Goal: Information Seeking & Learning: Find specific page/section

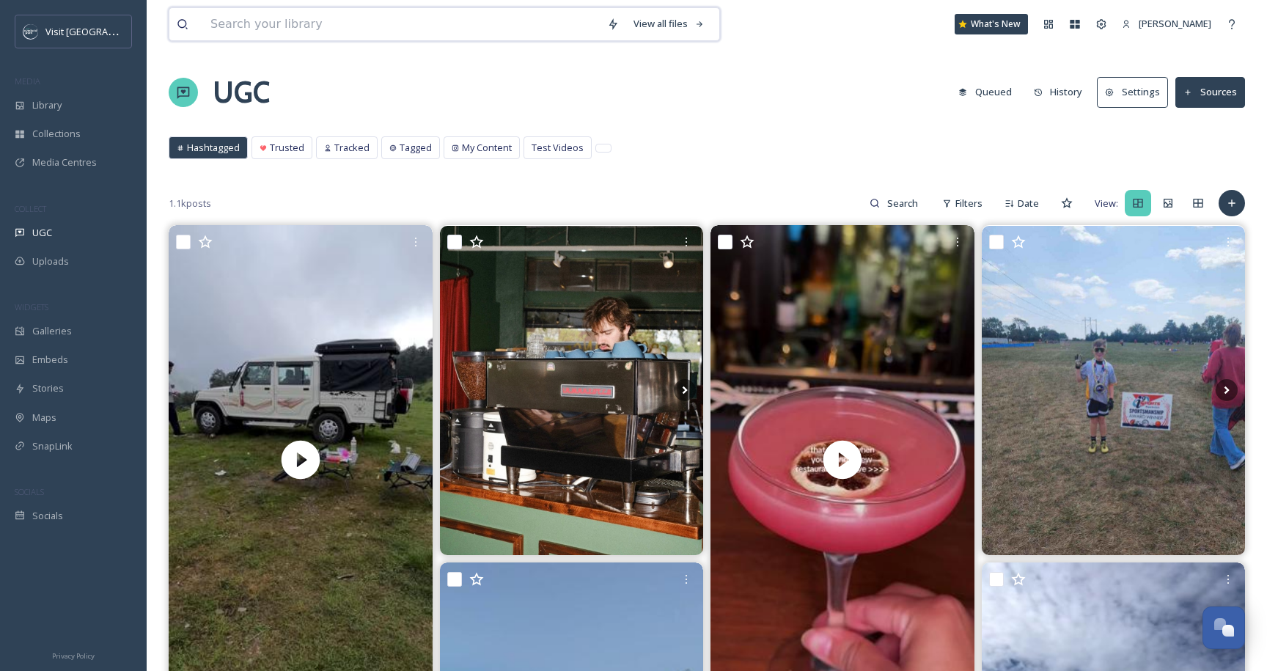
click at [273, 35] on input at bounding box center [401, 24] width 397 height 32
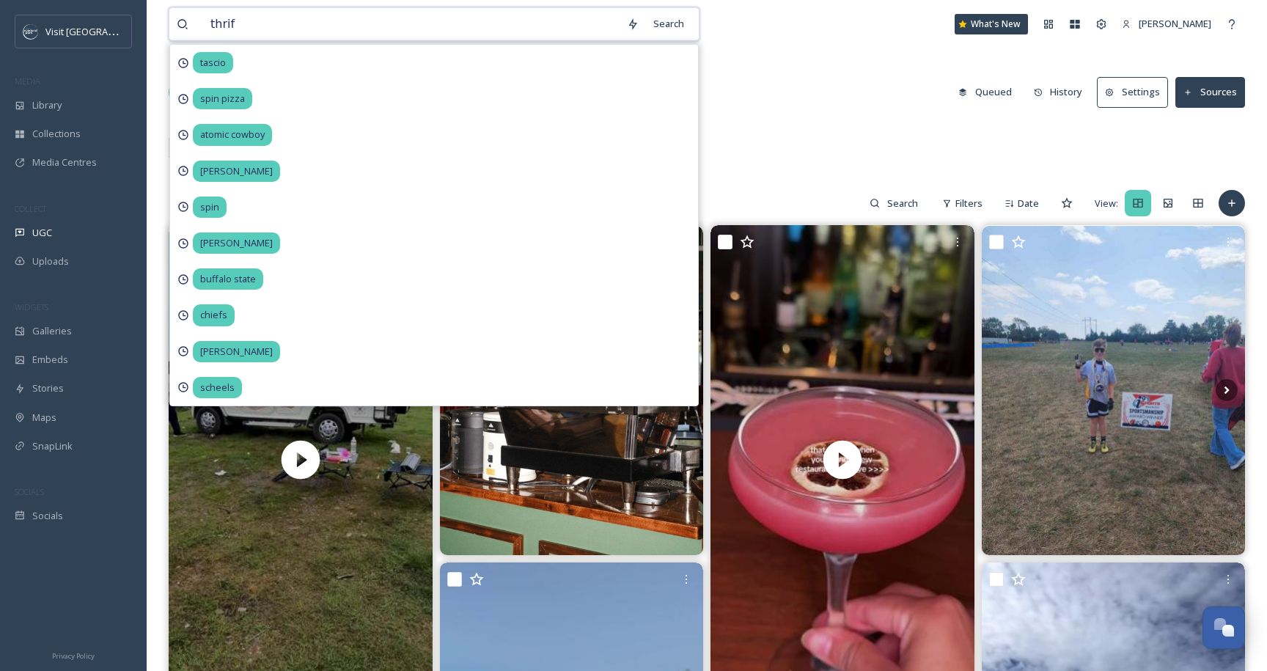
type input "thrift"
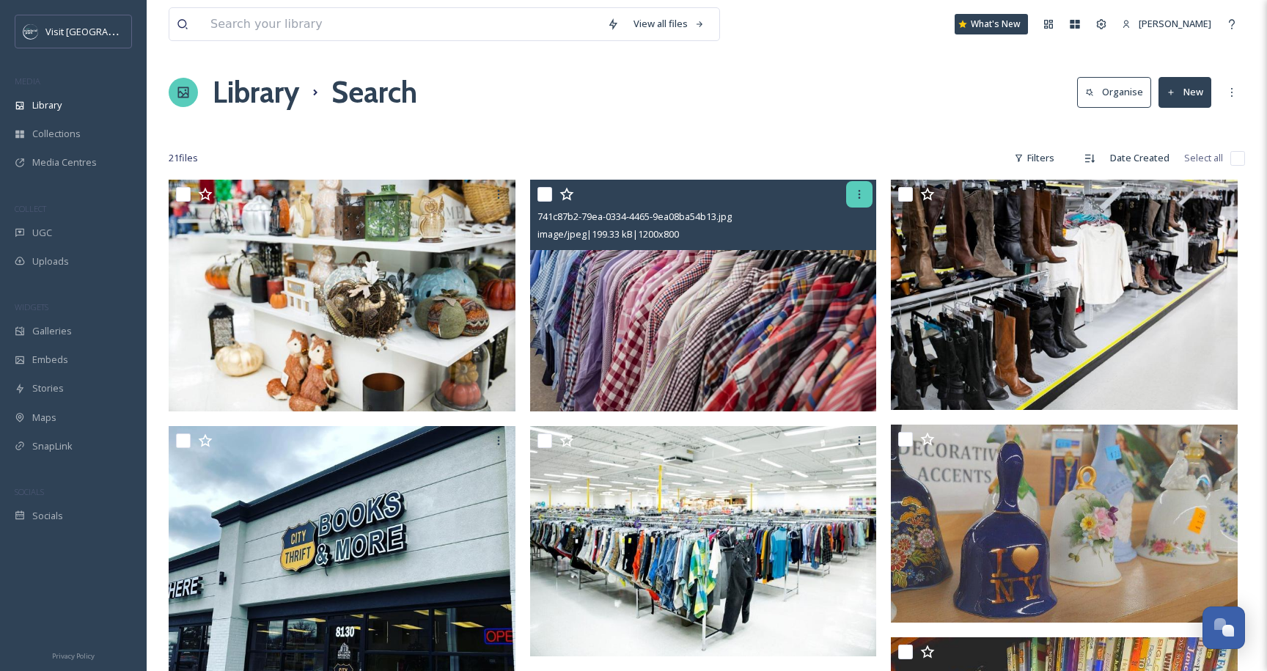
click at [864, 194] on icon at bounding box center [860, 195] width 12 height 12
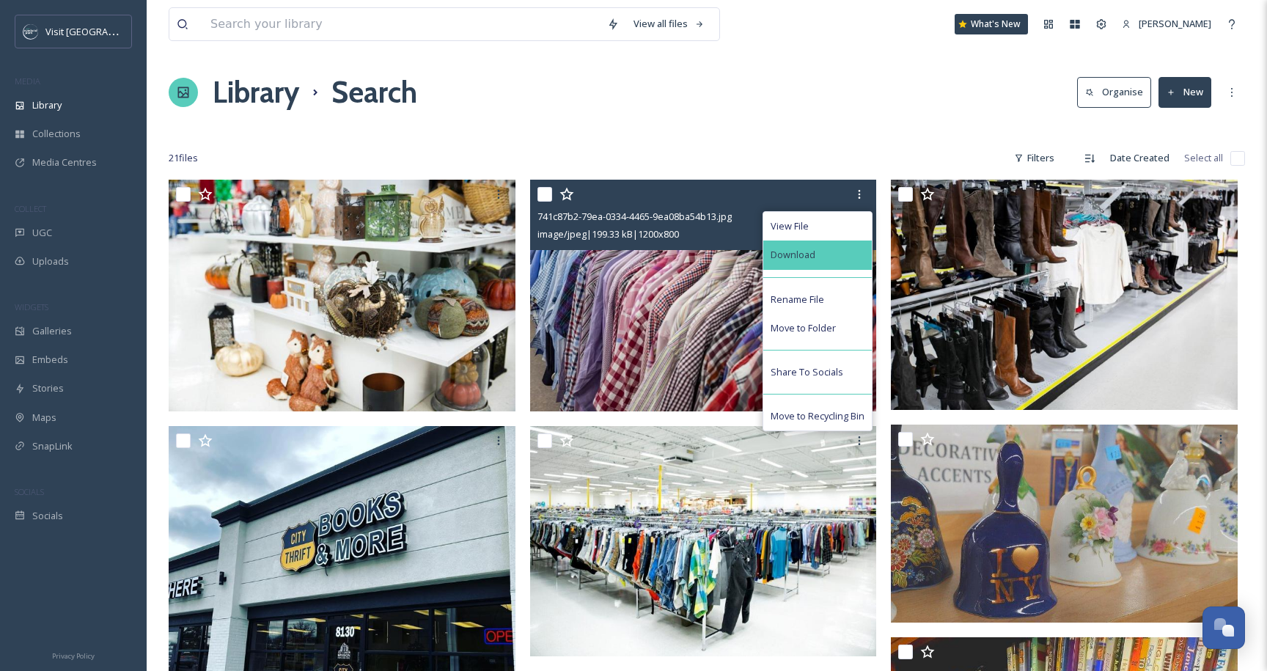
click at [821, 244] on div "Download" at bounding box center [818, 255] width 109 height 29
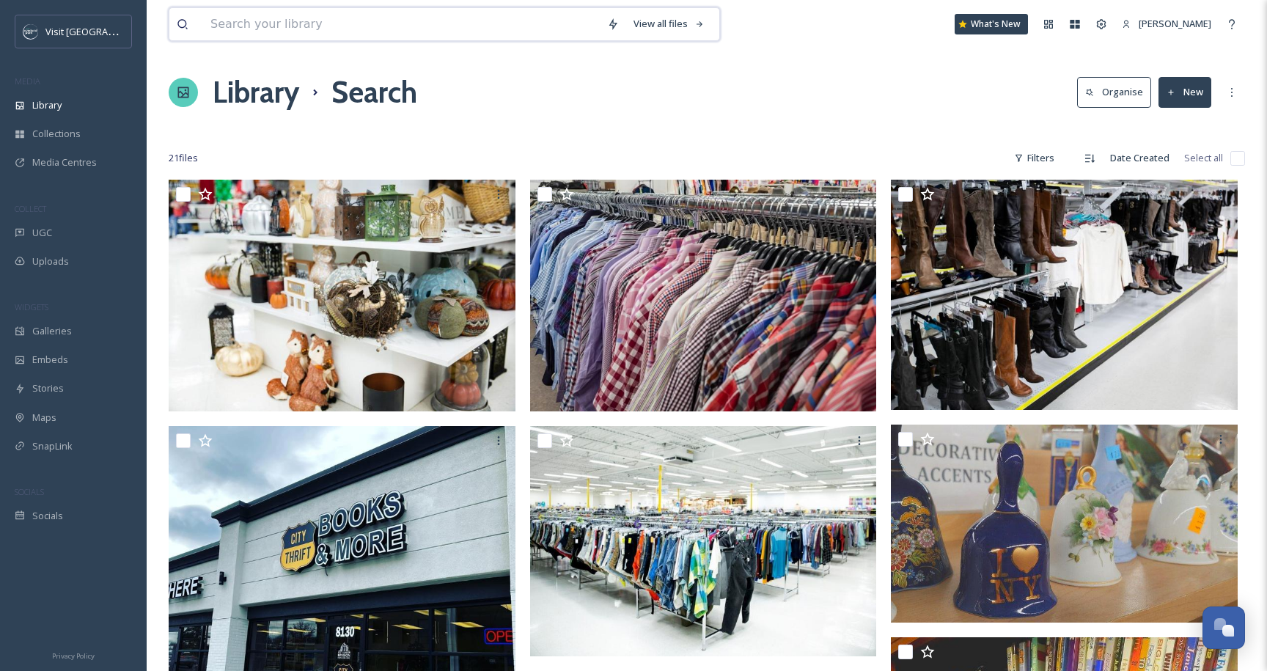
click at [287, 34] on input at bounding box center [401, 24] width 397 height 32
type input "katie stark"
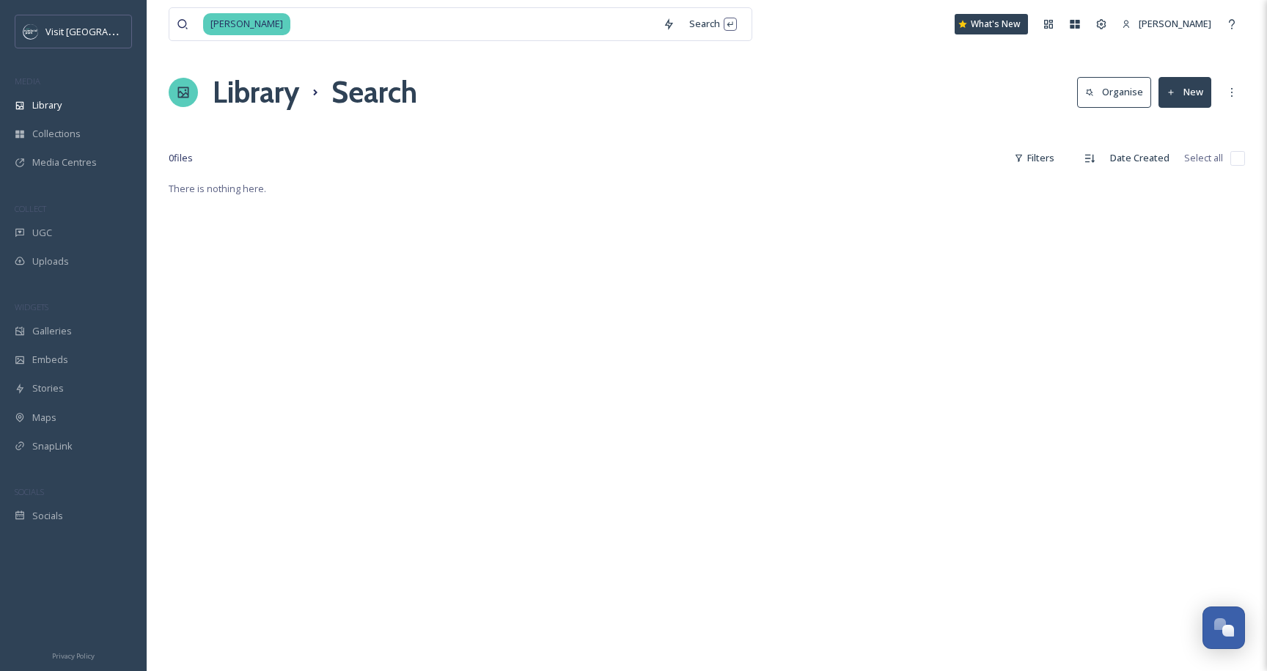
click at [817, 111] on div "Library Search Organise New" at bounding box center [707, 92] width 1077 height 44
click at [351, 32] on input at bounding box center [474, 24] width 364 height 32
type input "k"
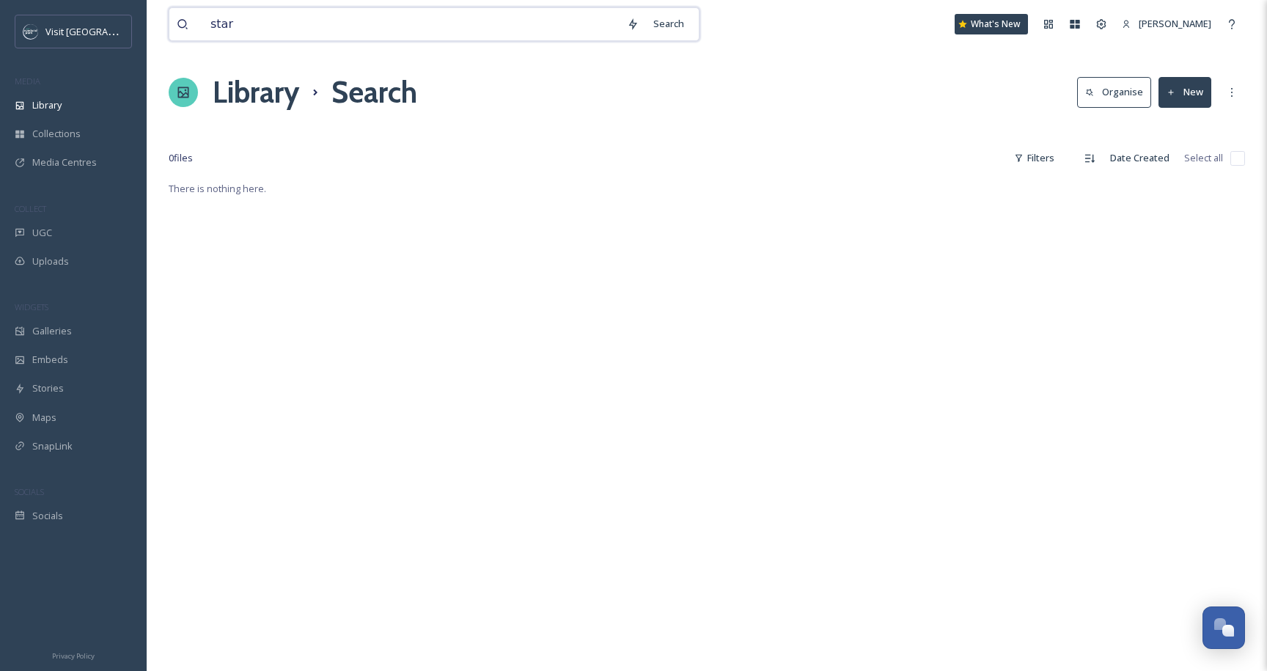
type input "stark"
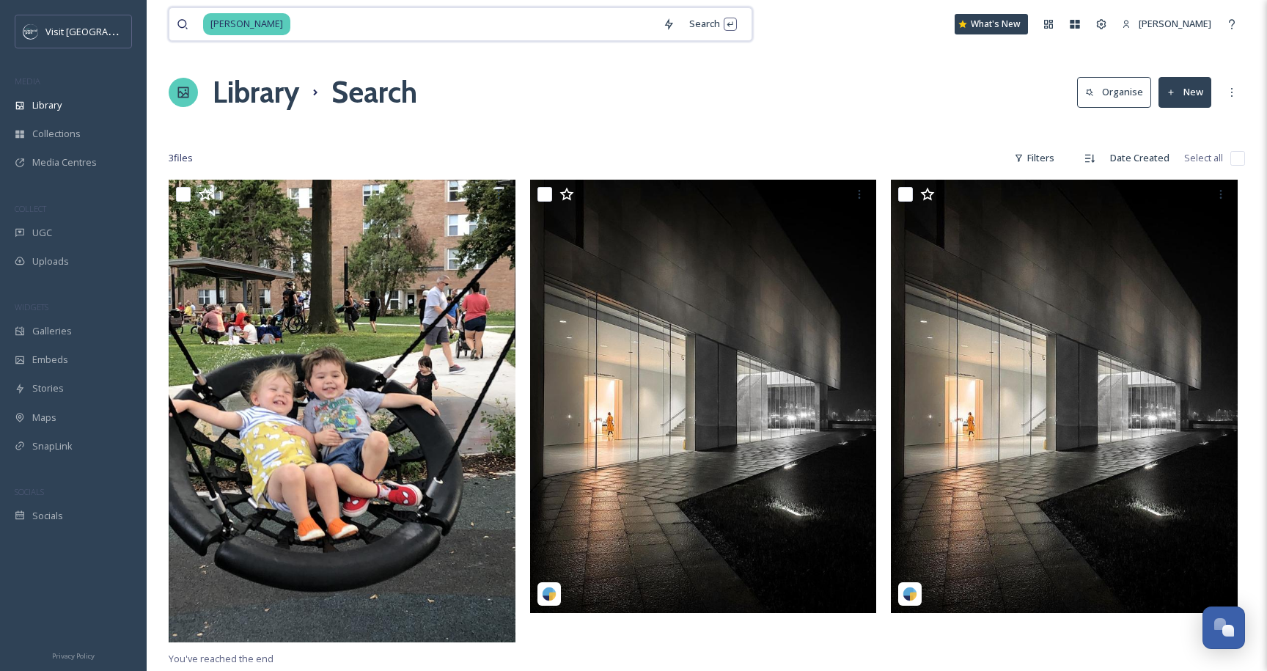
click at [296, 37] on input at bounding box center [474, 24] width 364 height 32
type input "s"
type input "mclains market"
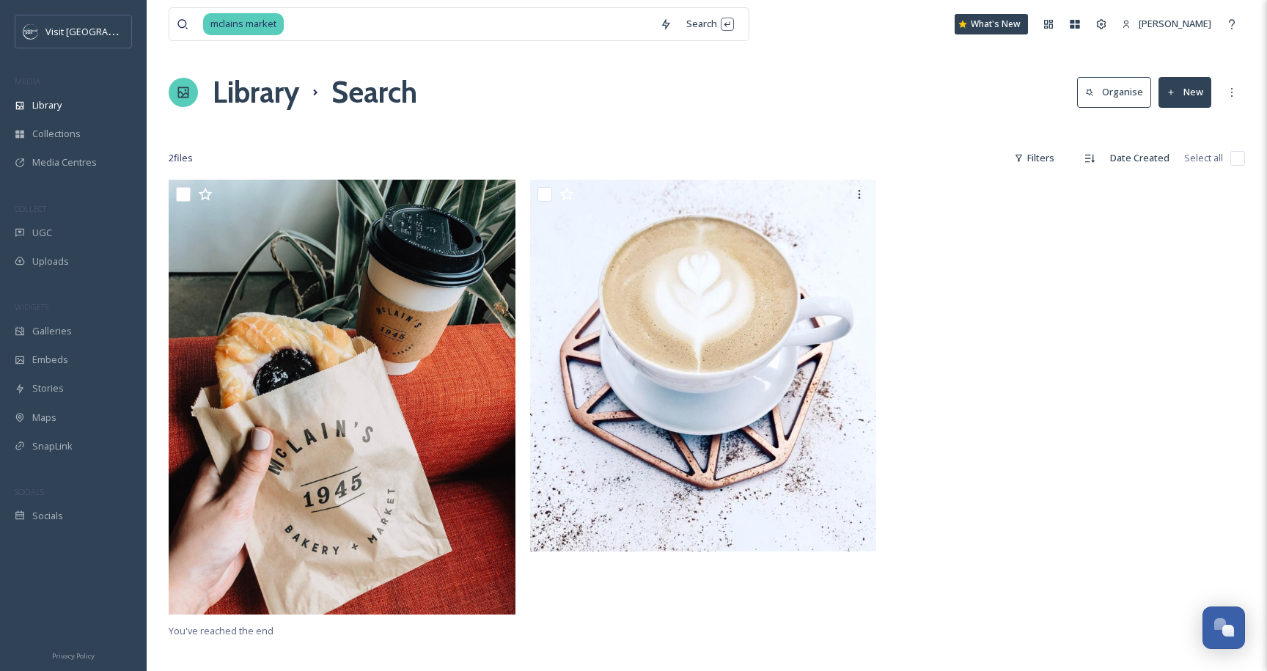
click at [269, 98] on h1 "Library" at bounding box center [256, 92] width 87 height 44
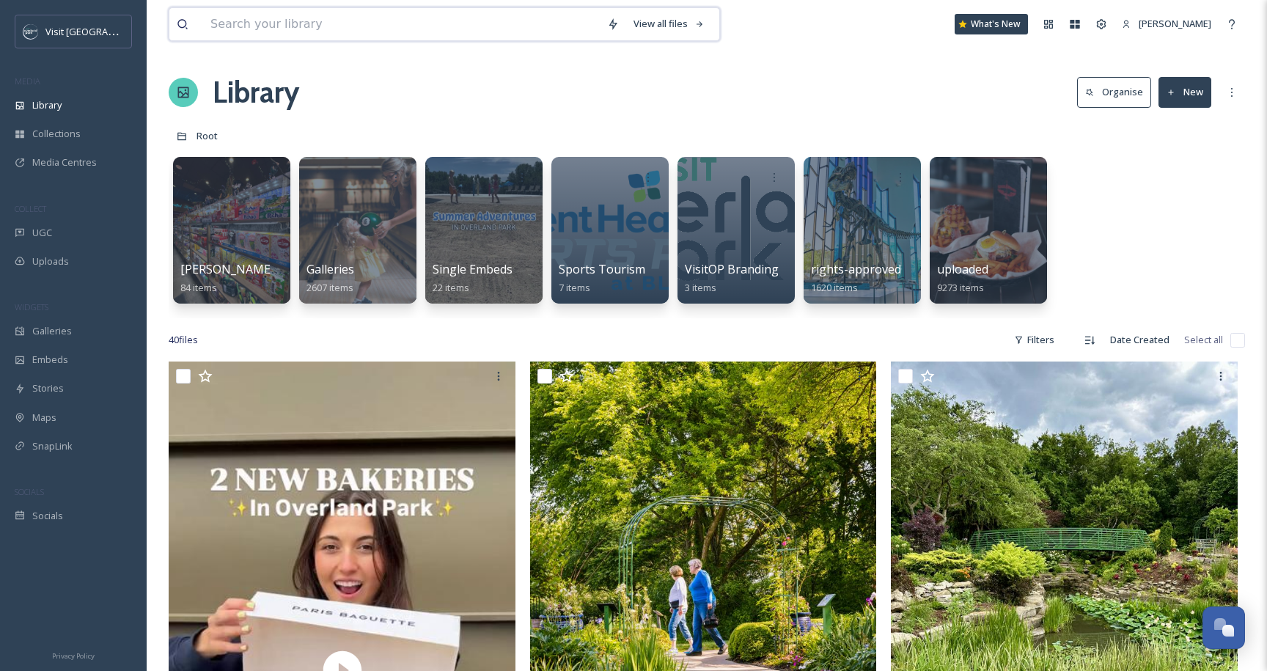
click at [269, 24] on input at bounding box center [401, 24] width 397 height 32
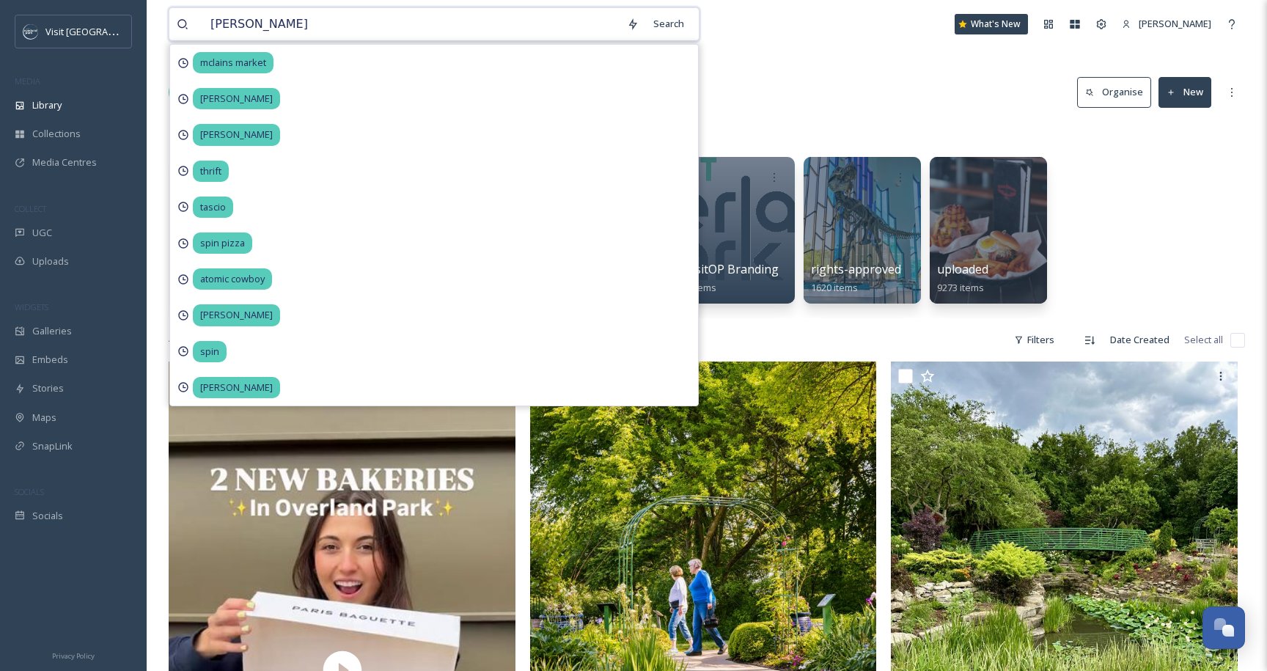
type input "katie"
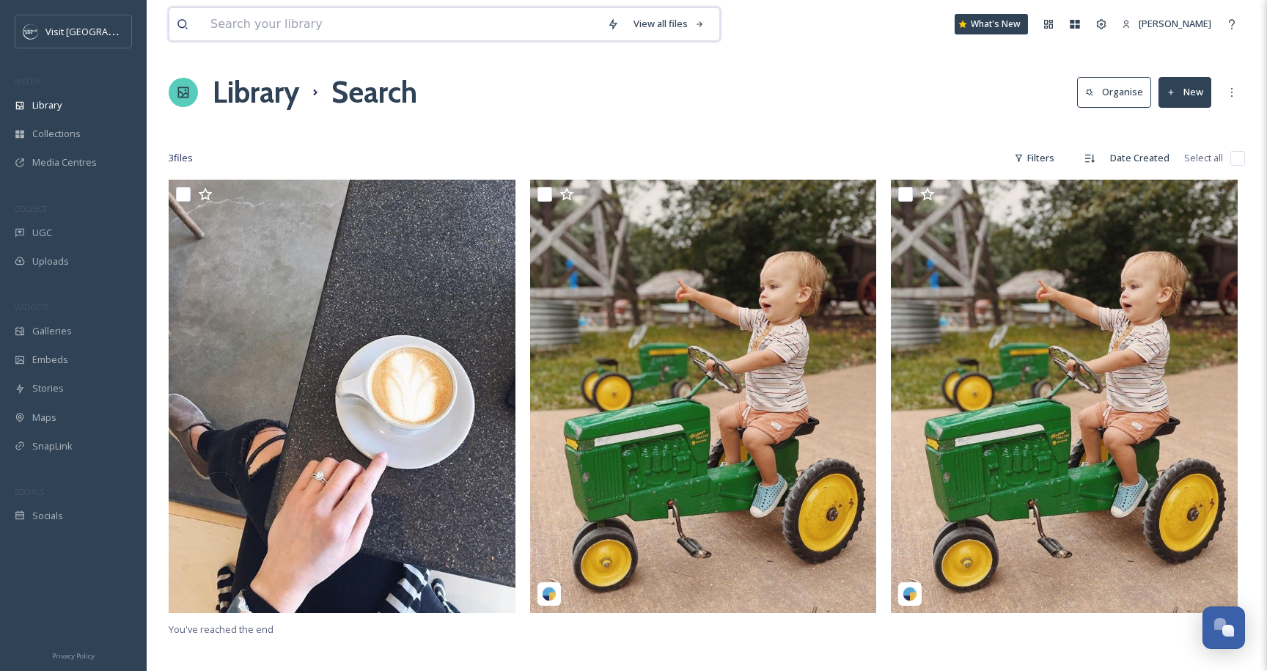
click at [321, 22] on input at bounding box center [401, 24] width 397 height 32
type input "worlds of fun"
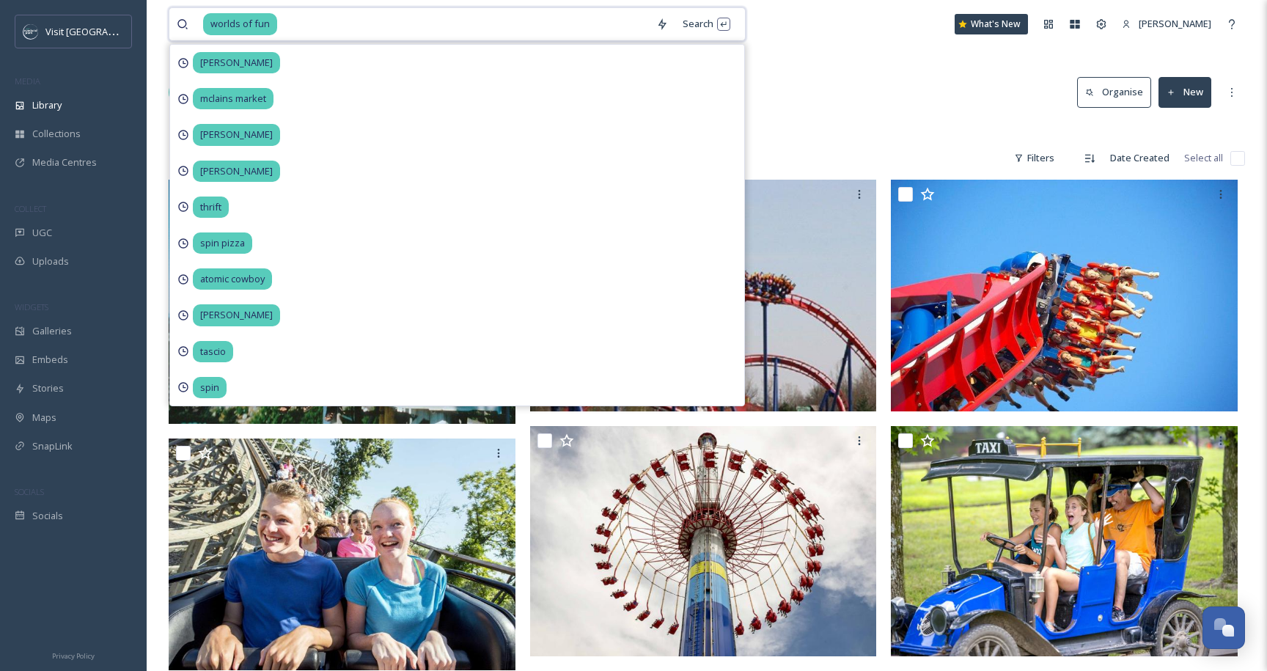
scroll to position [59, 0]
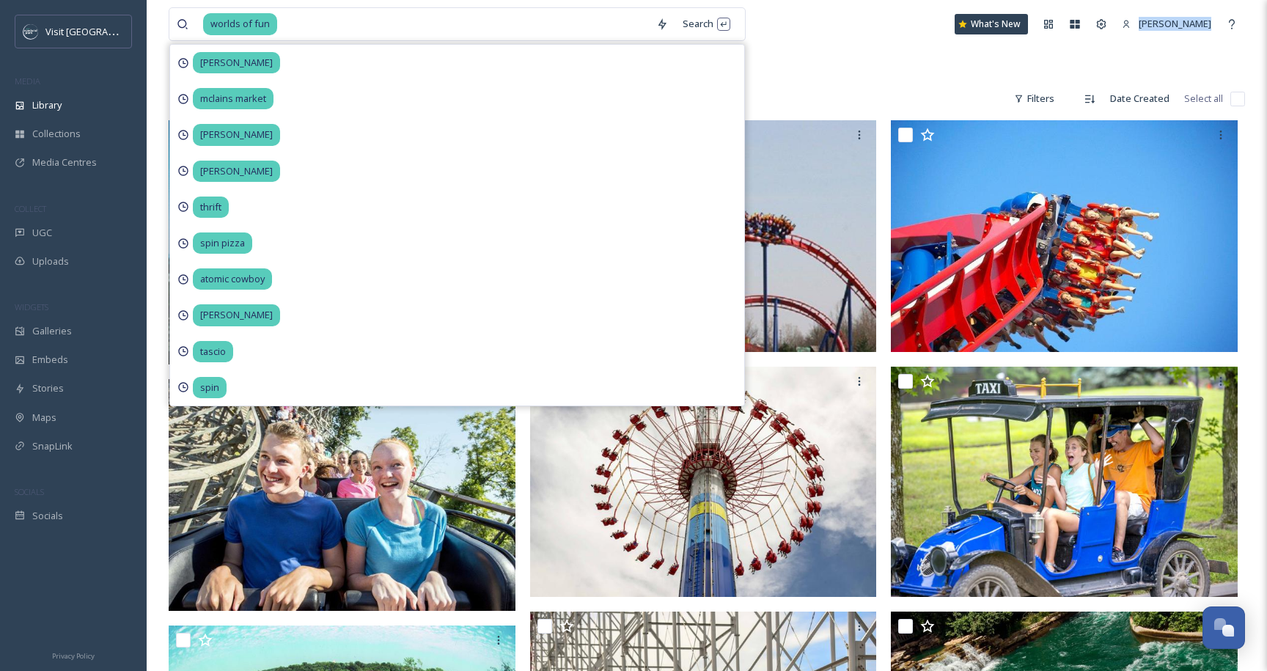
click at [851, 48] on div "worlds of fun Search katie mclains market stark katie stark thrift spin pizza a…" at bounding box center [707, 672] width 1121 height 1463
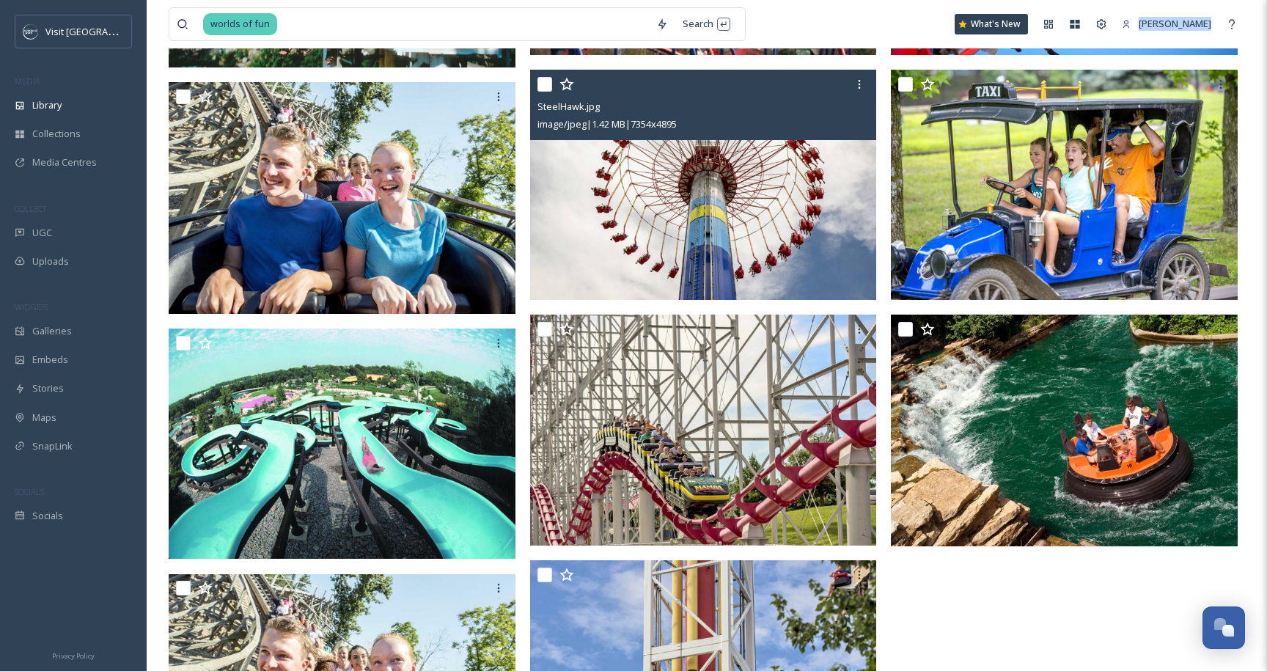
scroll to position [0, 0]
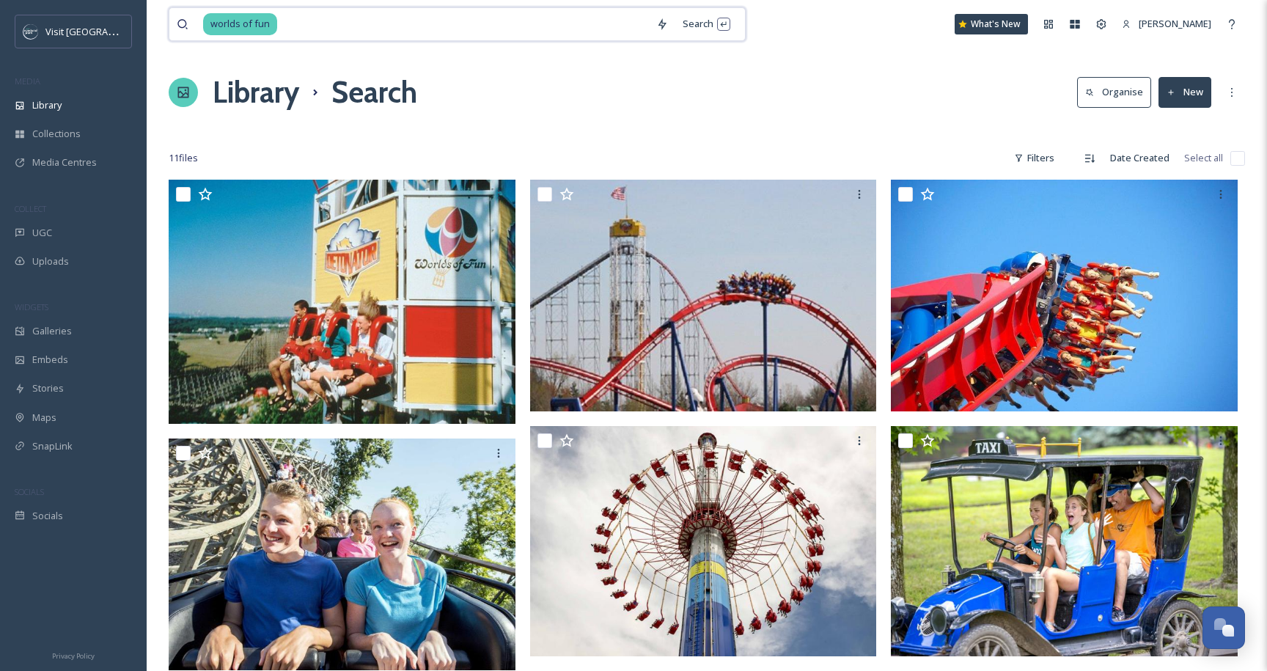
click at [373, 21] on input at bounding box center [464, 24] width 370 height 32
type input "w"
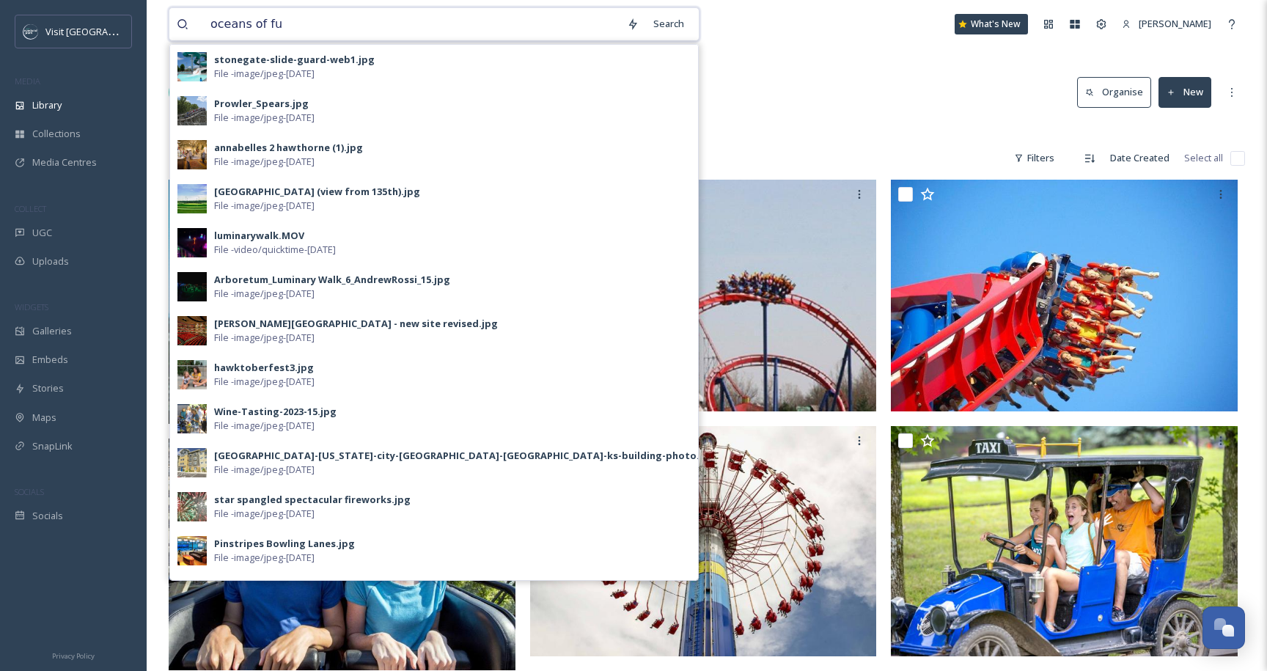
type input "oceans of fun"
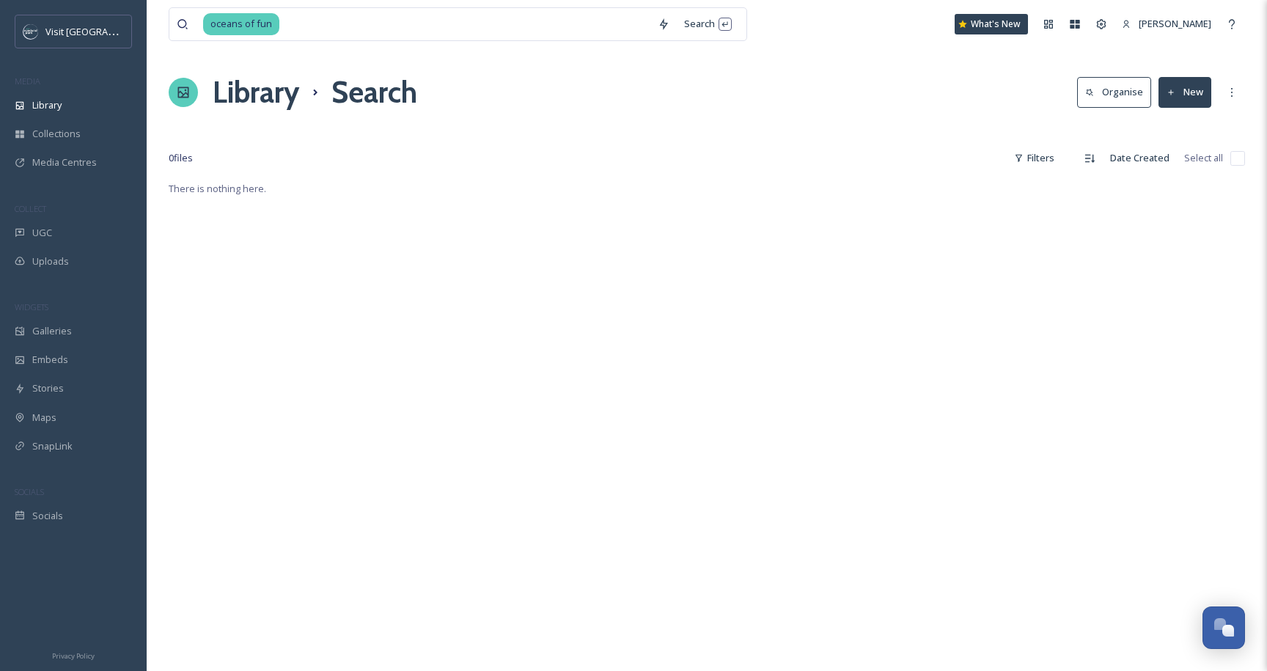
click at [319, 42] on div "oceans of fun Search What's New Samantha Travis" at bounding box center [707, 24] width 1077 height 48
click at [309, 32] on input at bounding box center [466, 24] width 370 height 32
type input "o"
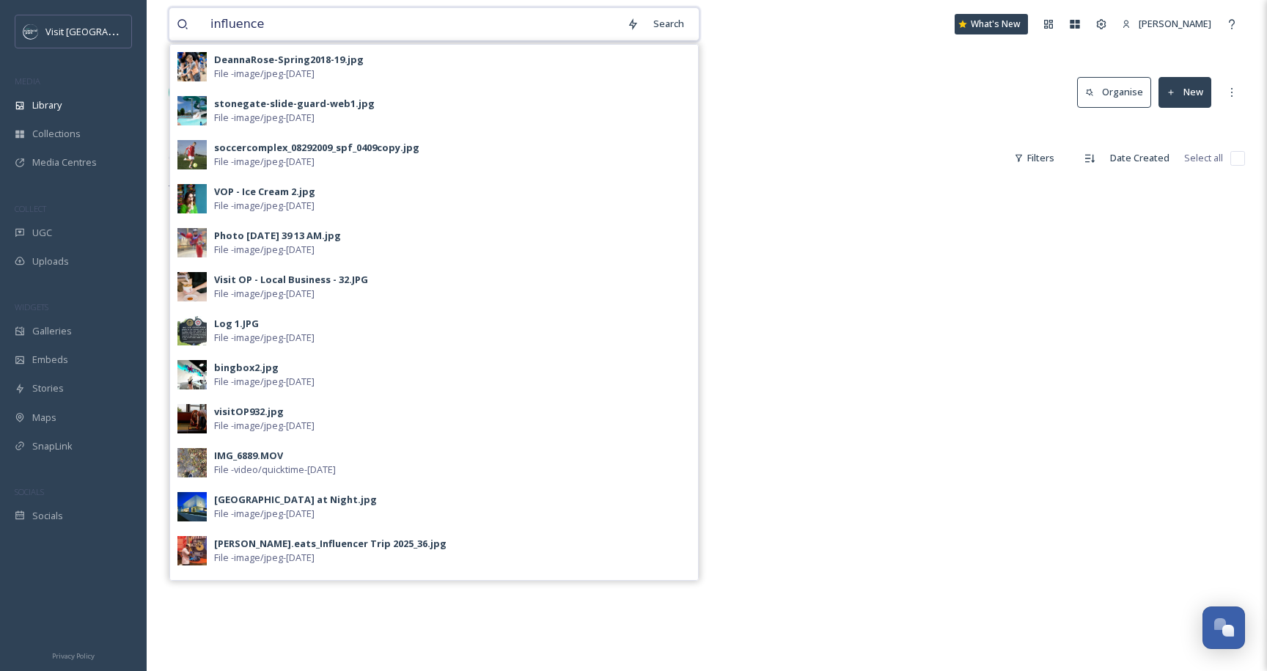
type input "influencer"
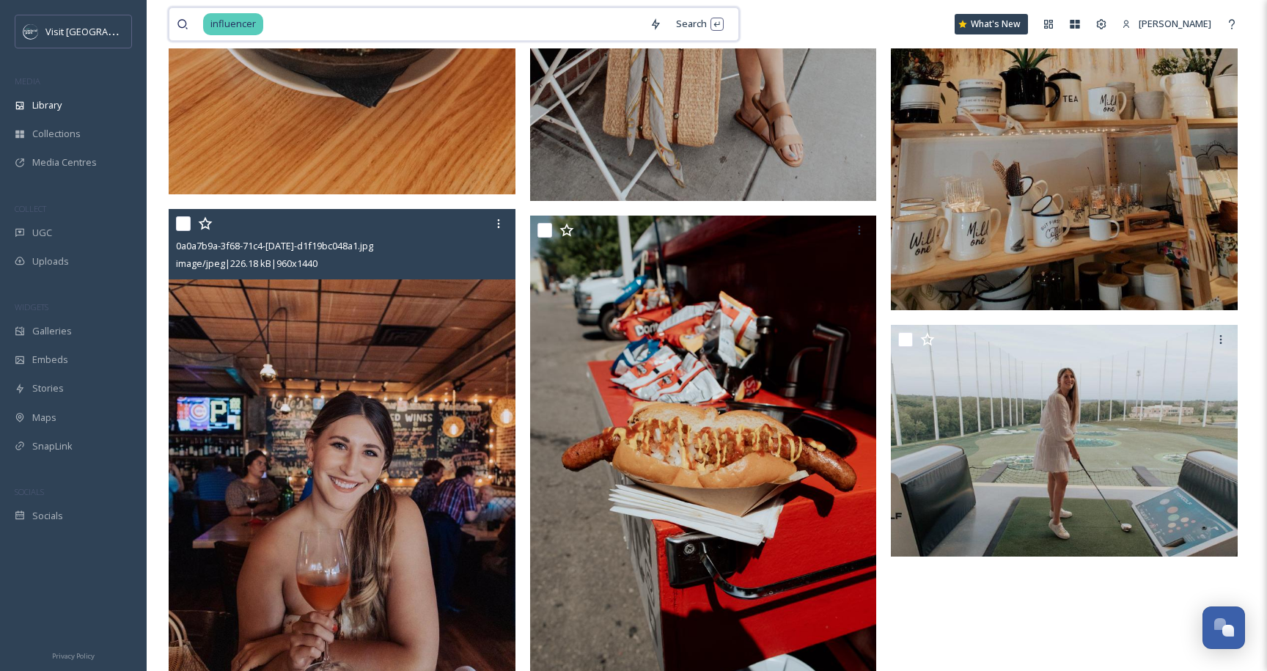
scroll to position [25996, 0]
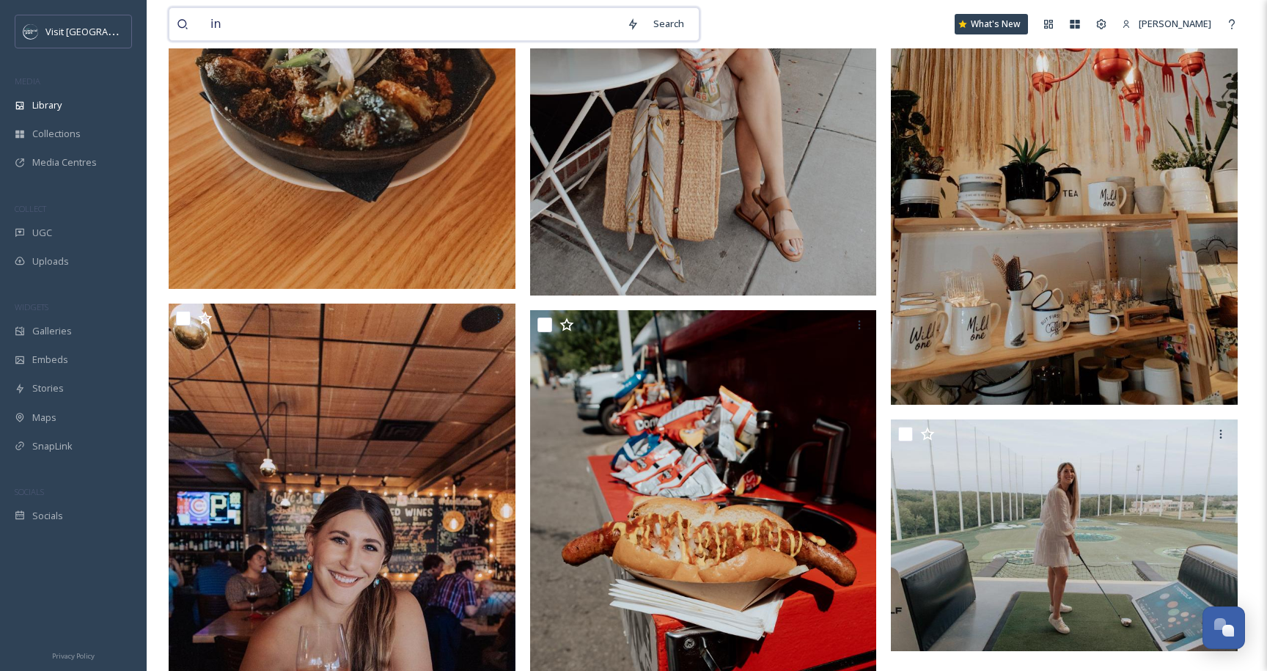
type input "i"
type input "katiestarks"
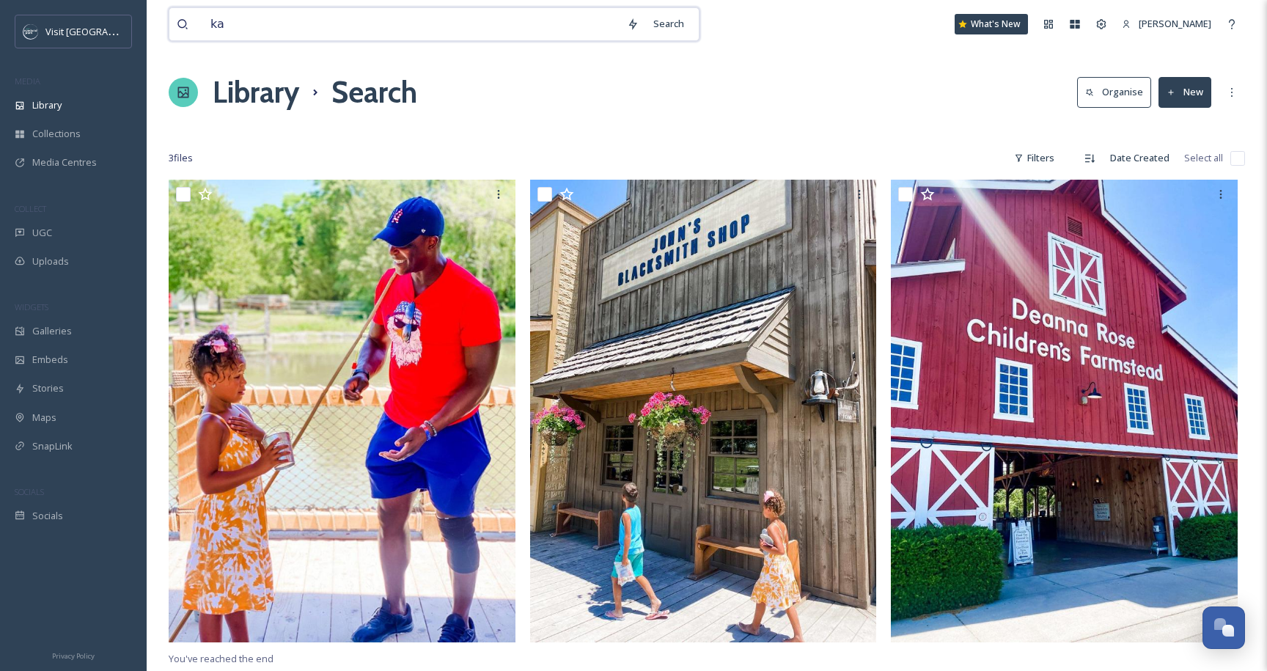
type input "k"
type input "@katiestarks"
click at [1025, 150] on div "Filters" at bounding box center [1034, 158] width 55 height 29
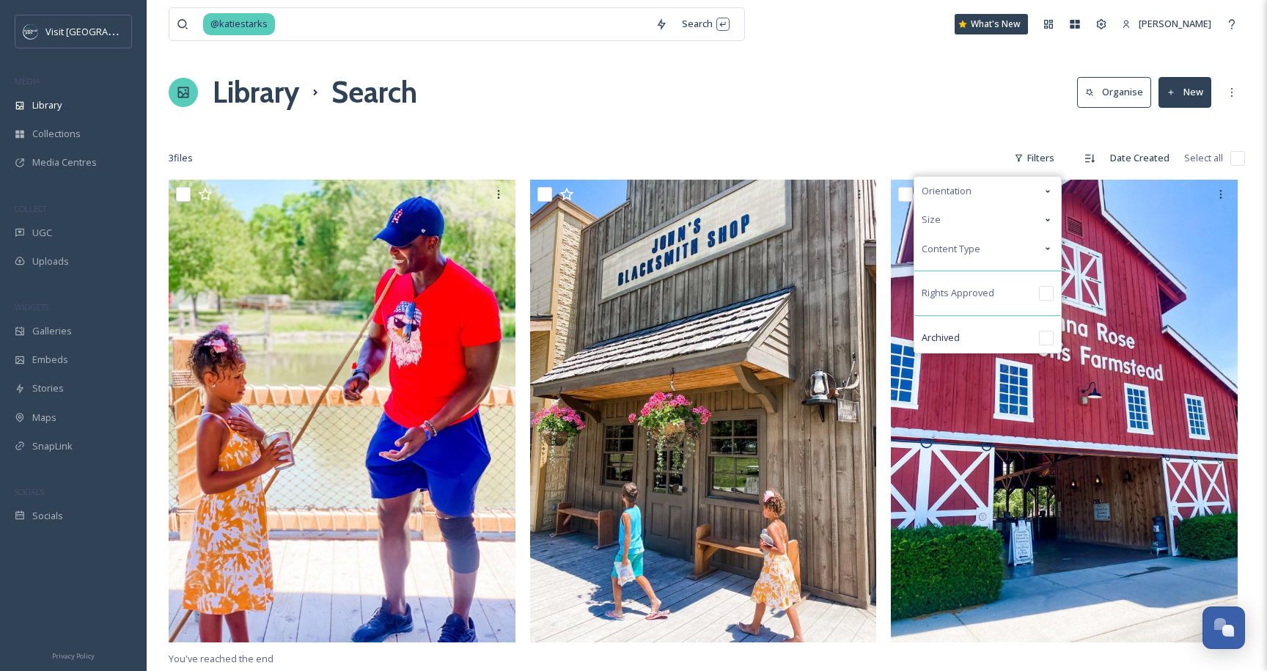
click at [1028, 247] on div "Content Type" at bounding box center [988, 249] width 147 height 29
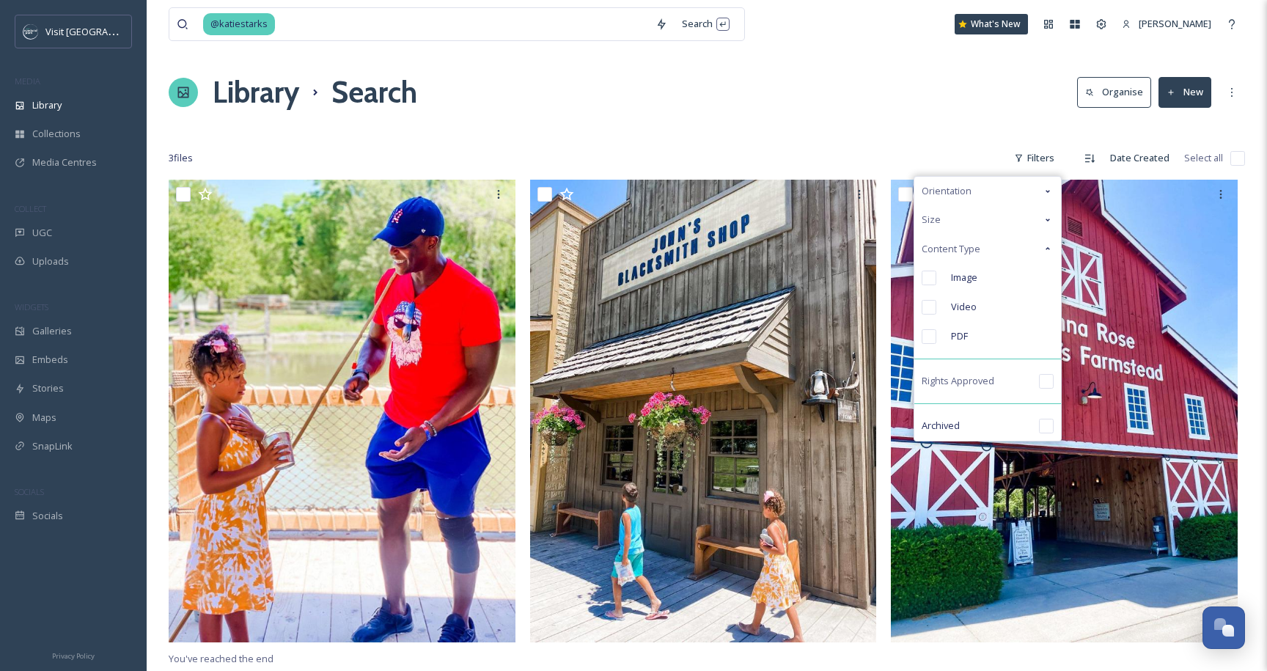
click at [1028, 247] on div "Content Type" at bounding box center [988, 249] width 147 height 29
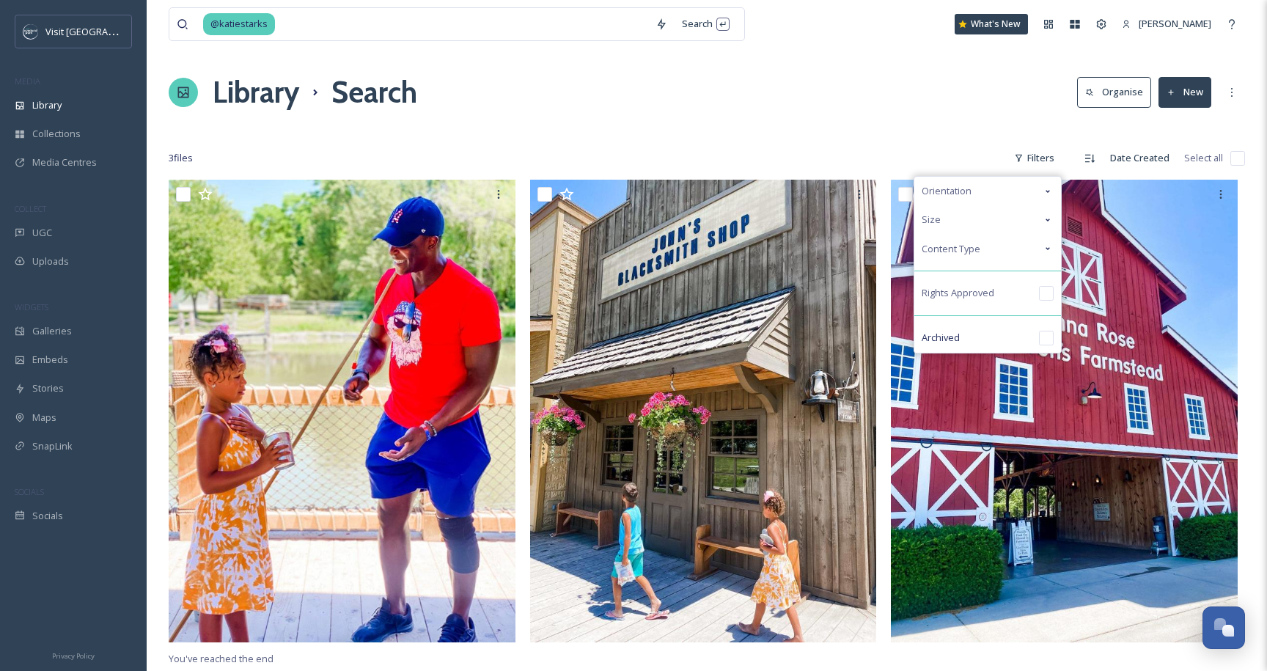
click at [1028, 224] on div "Size" at bounding box center [988, 219] width 147 height 29
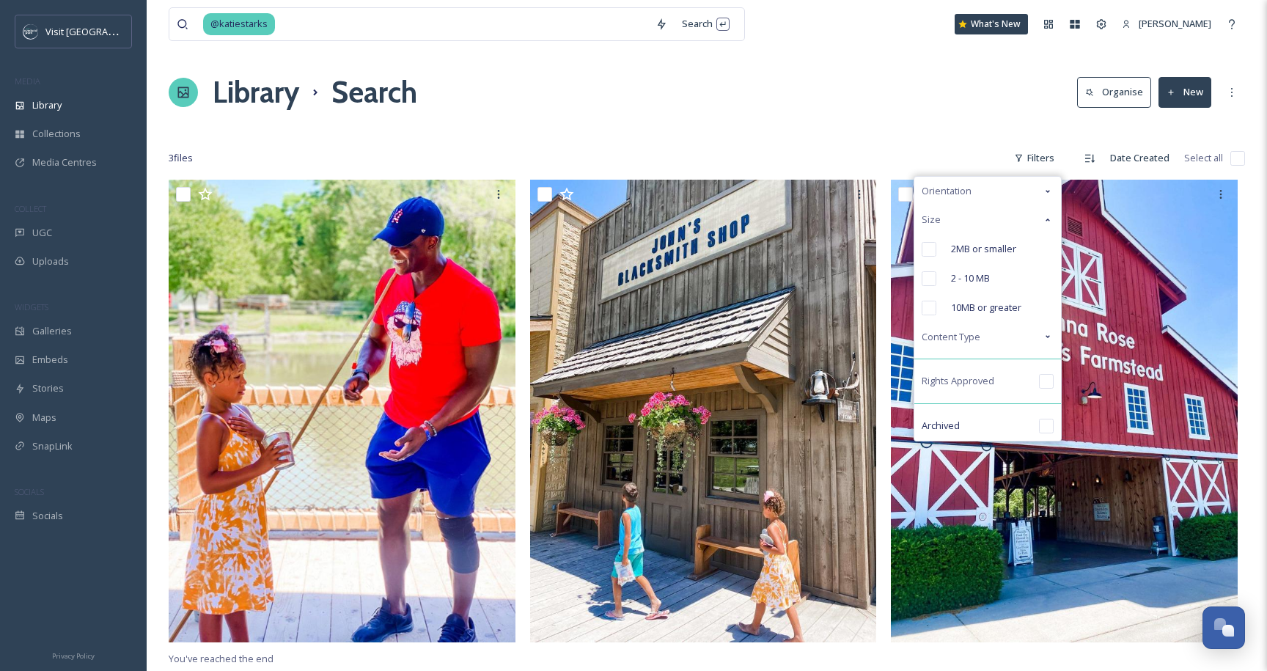
click at [1028, 224] on div "Size" at bounding box center [988, 219] width 147 height 29
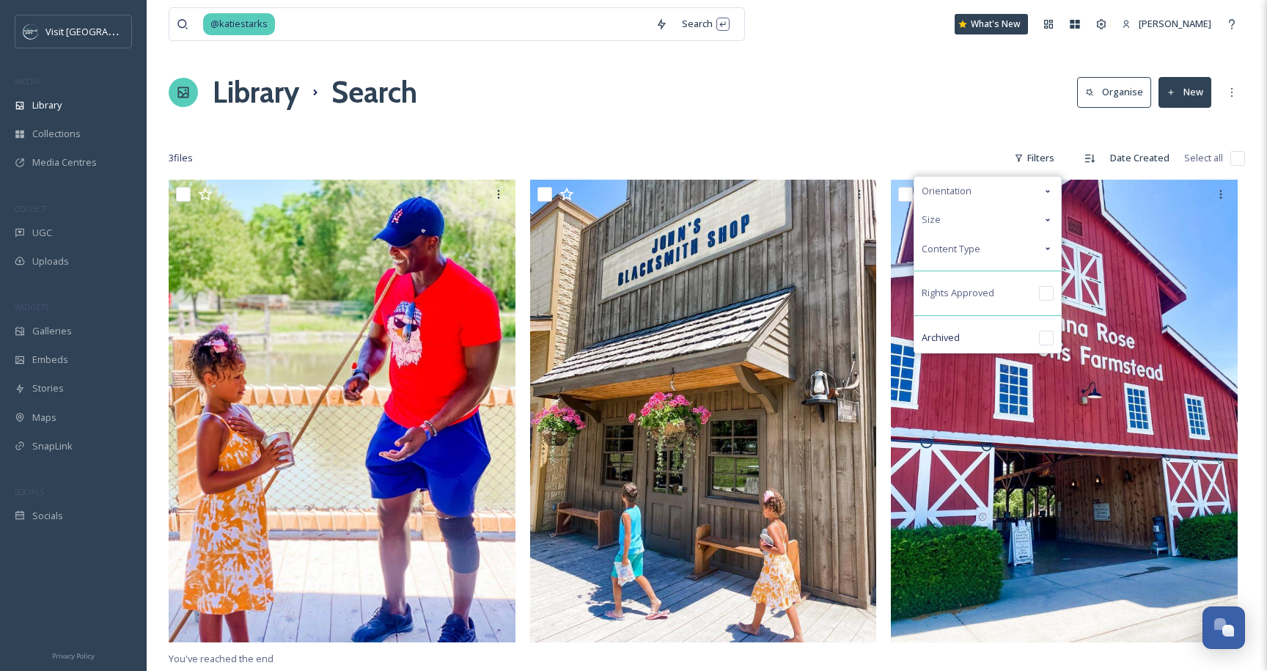
click at [750, 111] on div "Library Search Organise New" at bounding box center [707, 92] width 1077 height 44
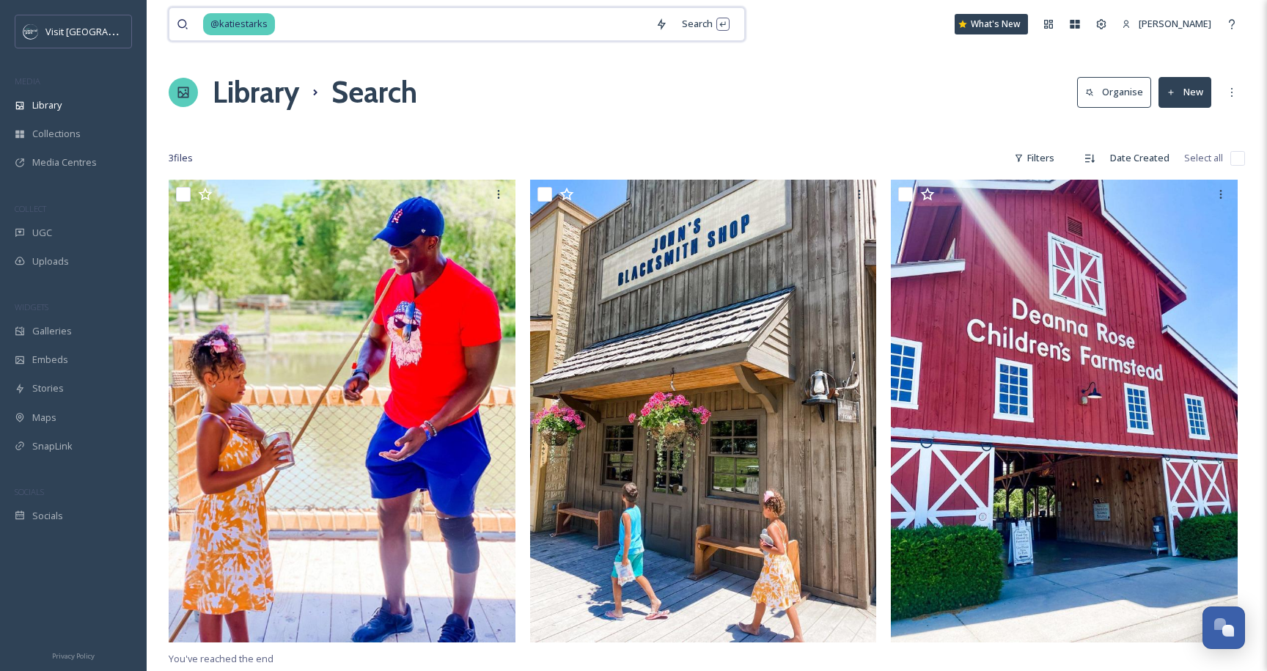
click at [364, 16] on input at bounding box center [463, 24] width 372 height 32
type input "@"
type input "influencer road trips"
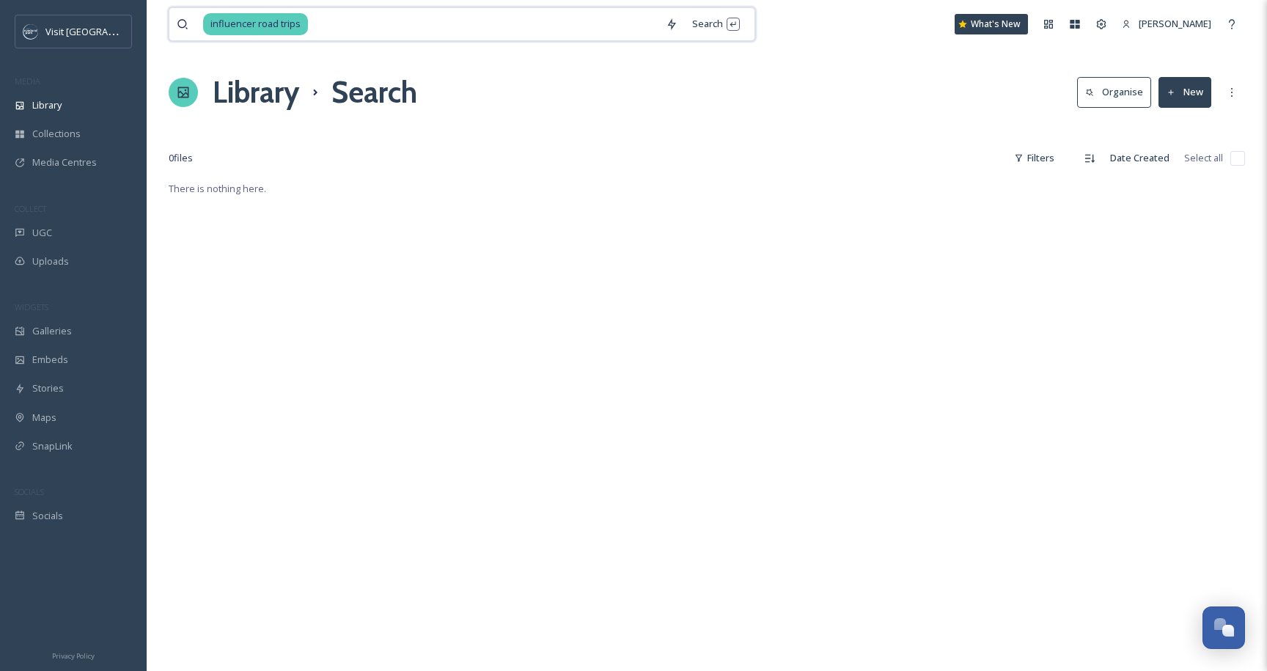
type input "influencer road trip"
type input "influencer road trips 2021"
type input "i"
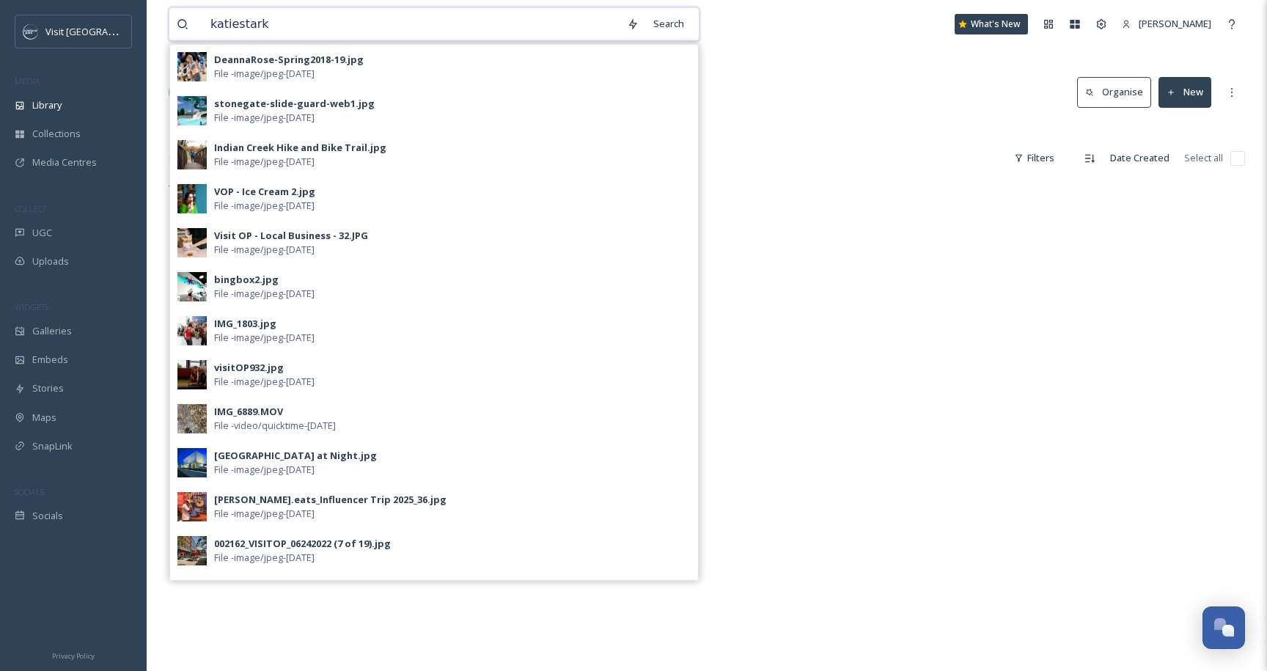
type input "katiestarks"
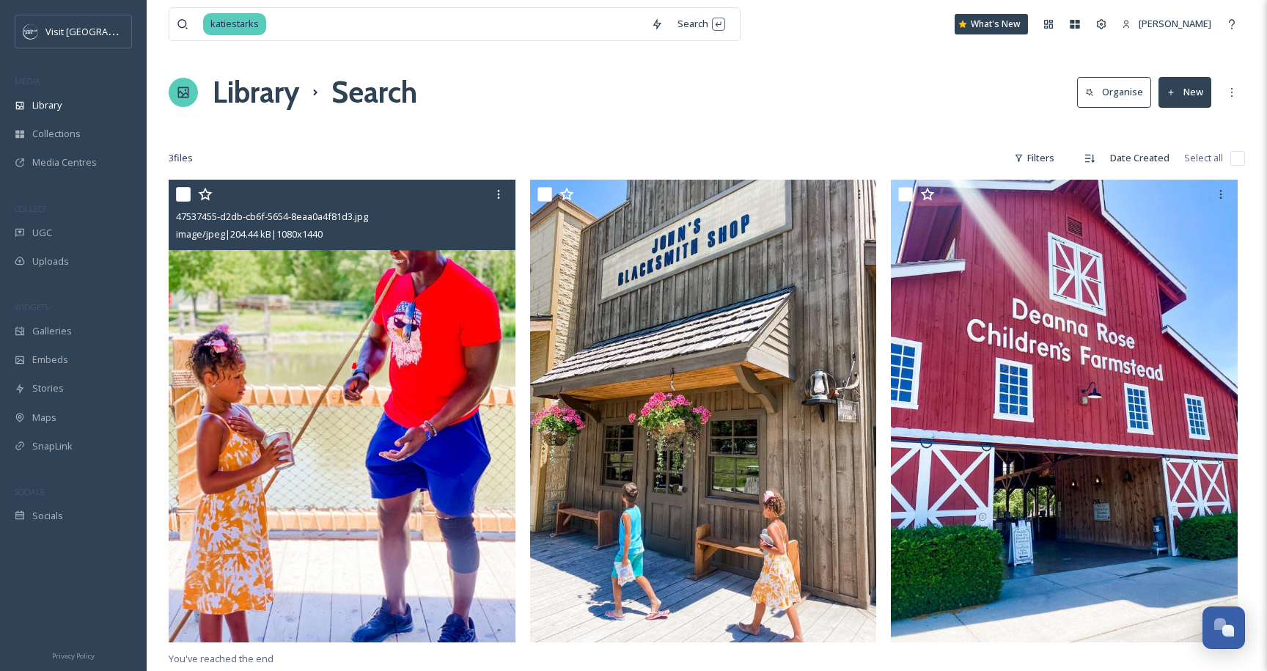
click at [425, 268] on img at bounding box center [342, 411] width 347 height 462
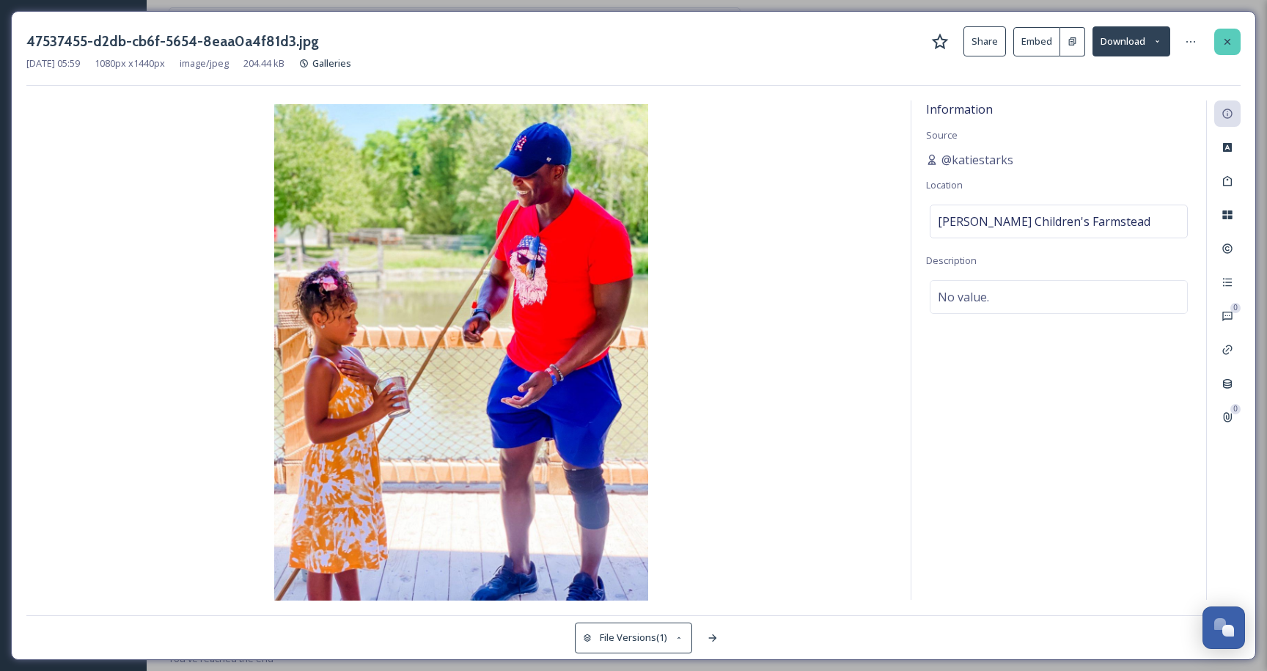
click at [1234, 29] on div at bounding box center [1228, 42] width 26 height 26
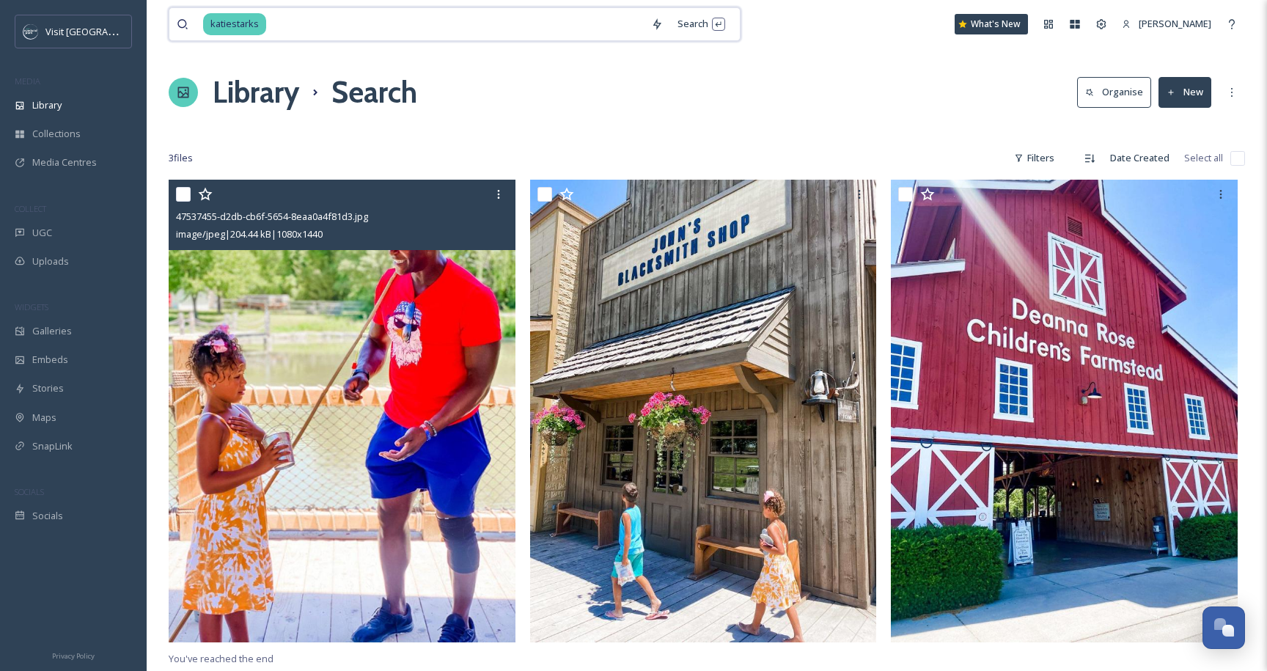
click at [406, 20] on input at bounding box center [456, 24] width 376 height 32
type input "k"
type input "deanna rose children's farmstead"
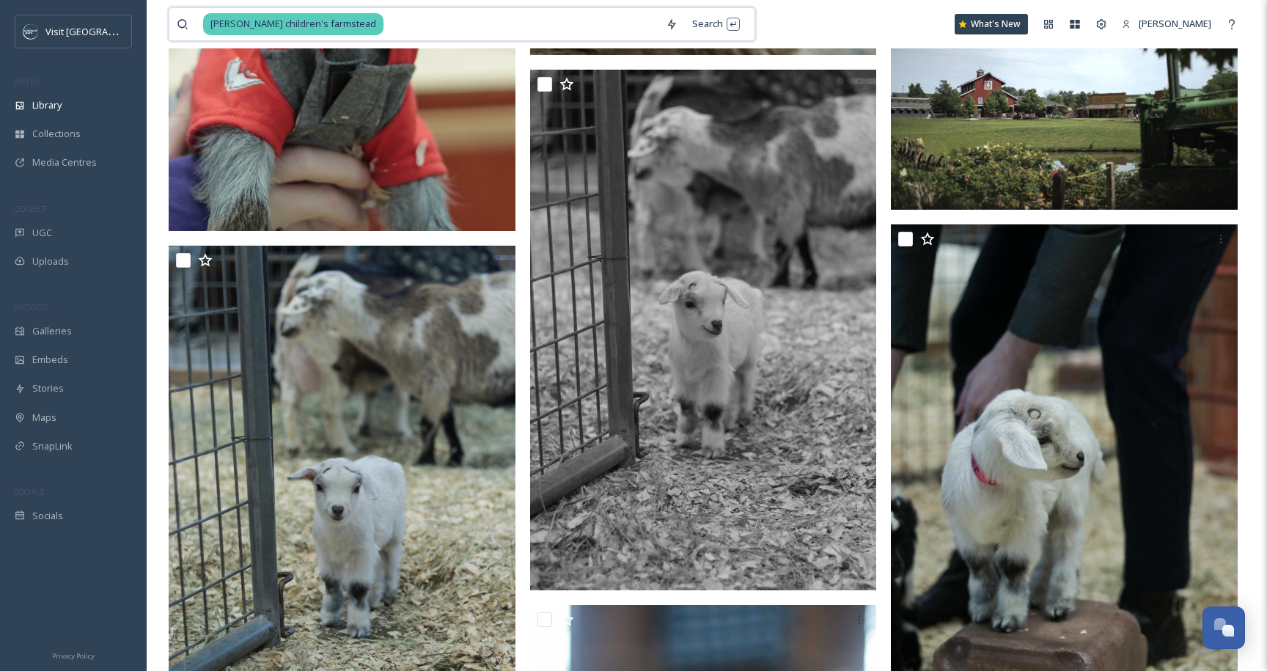
scroll to position [3263, 0]
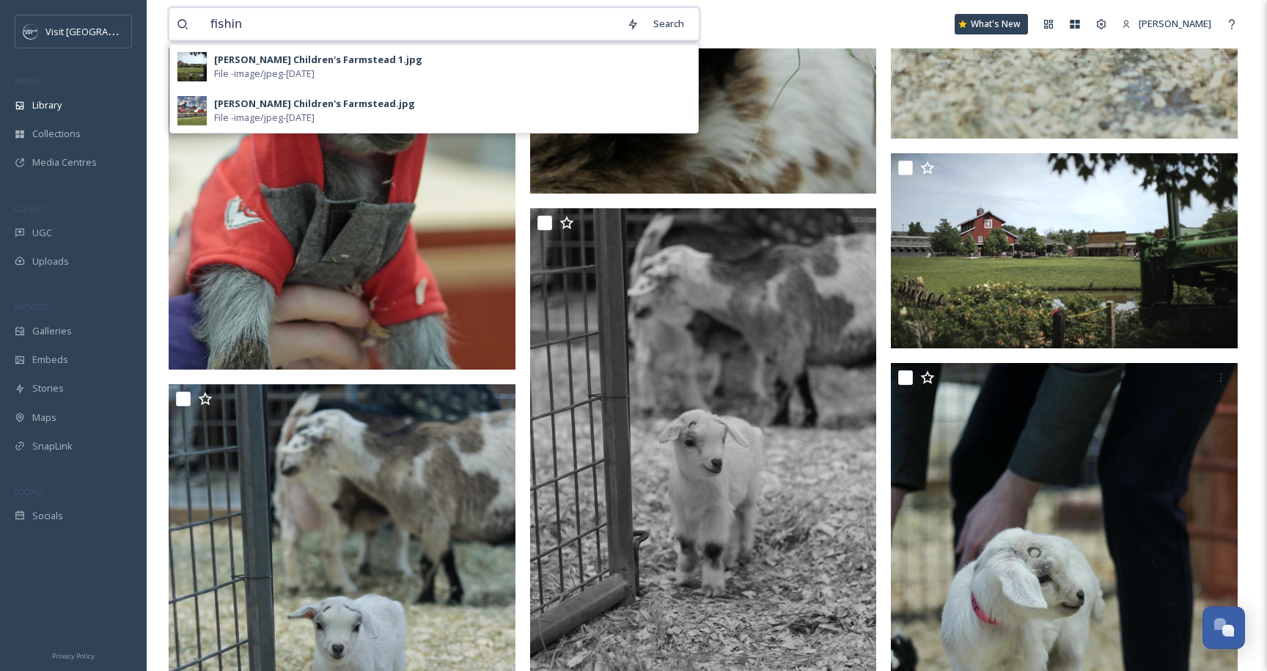
type input "fishing"
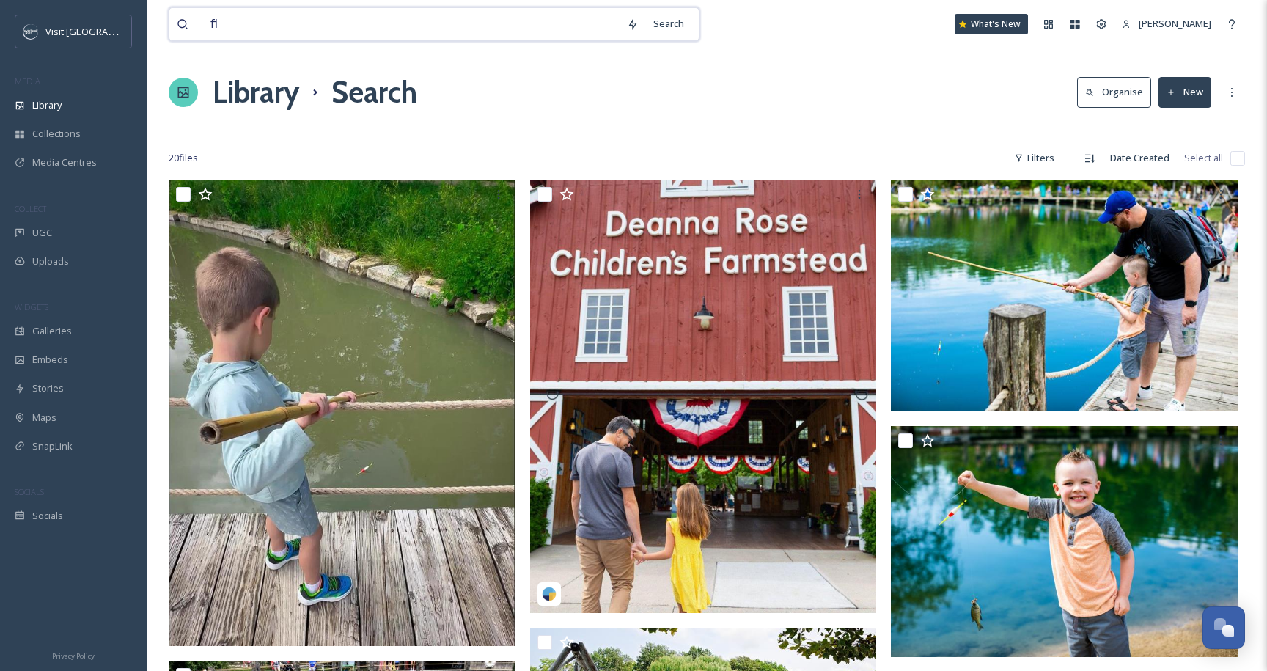
type input "f"
type input "katiestarks"
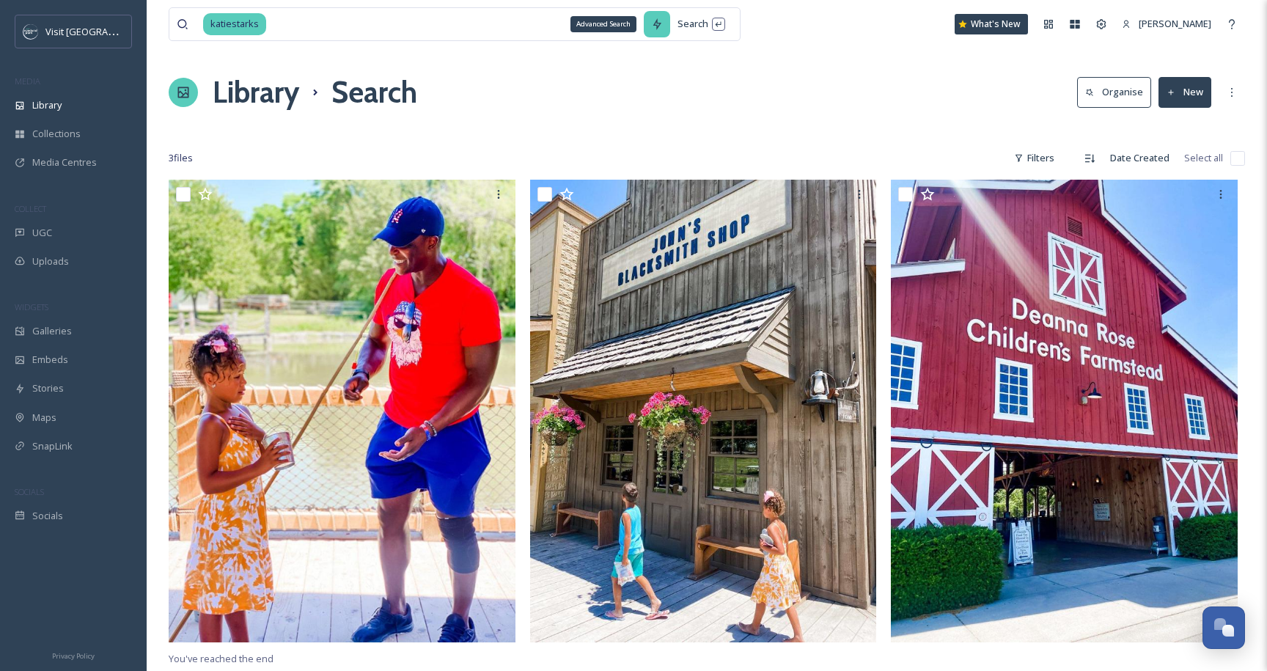
click at [655, 31] on div "Advanced Search" at bounding box center [657, 24] width 26 height 26
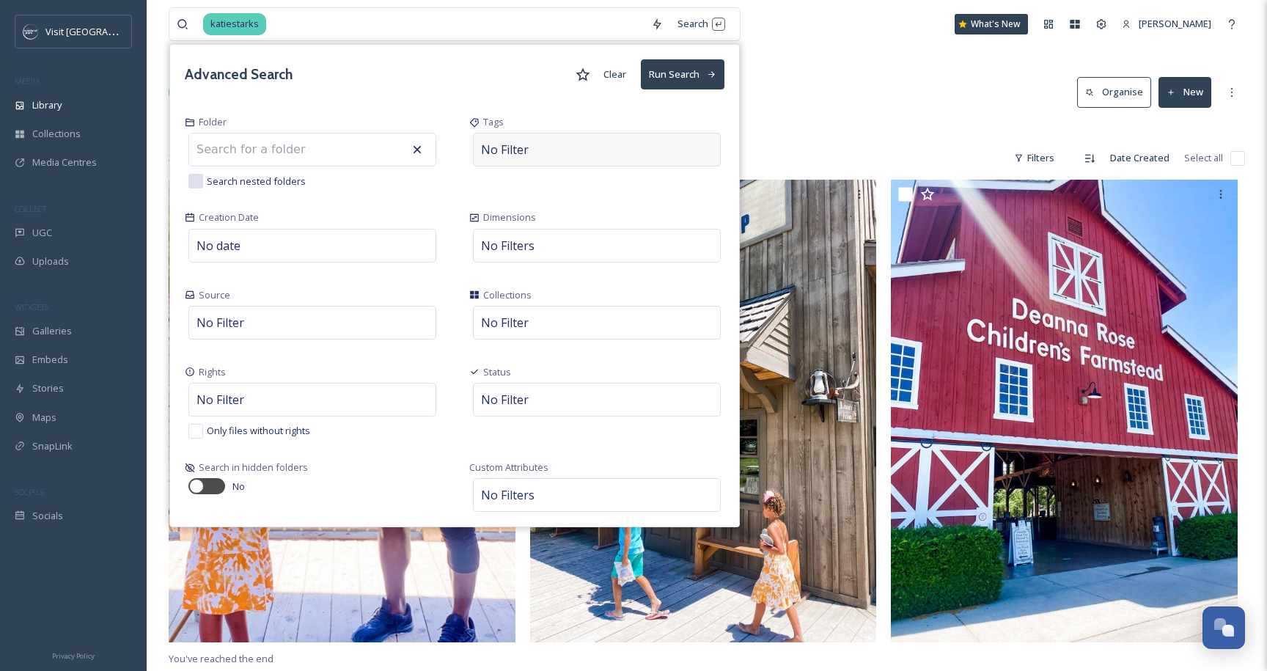
click at [549, 136] on div "No Filter" at bounding box center [597, 150] width 248 height 34
type input "katiestarks"
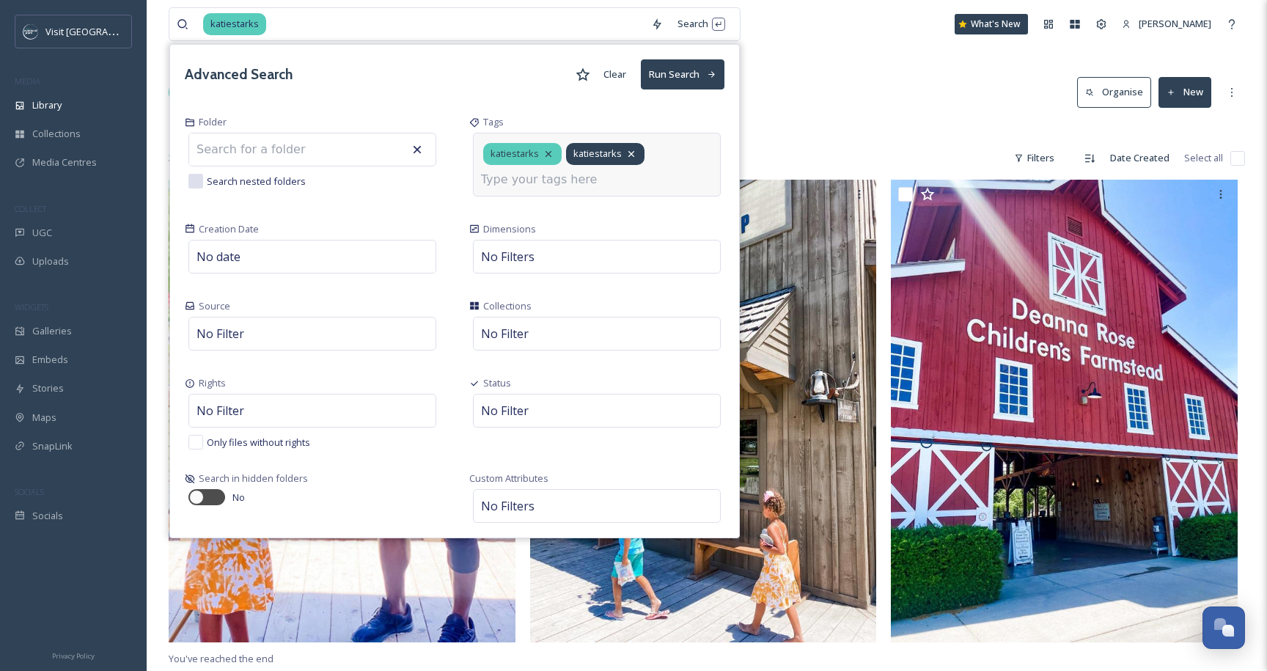
click at [626, 155] on icon at bounding box center [632, 154] width 12 height 12
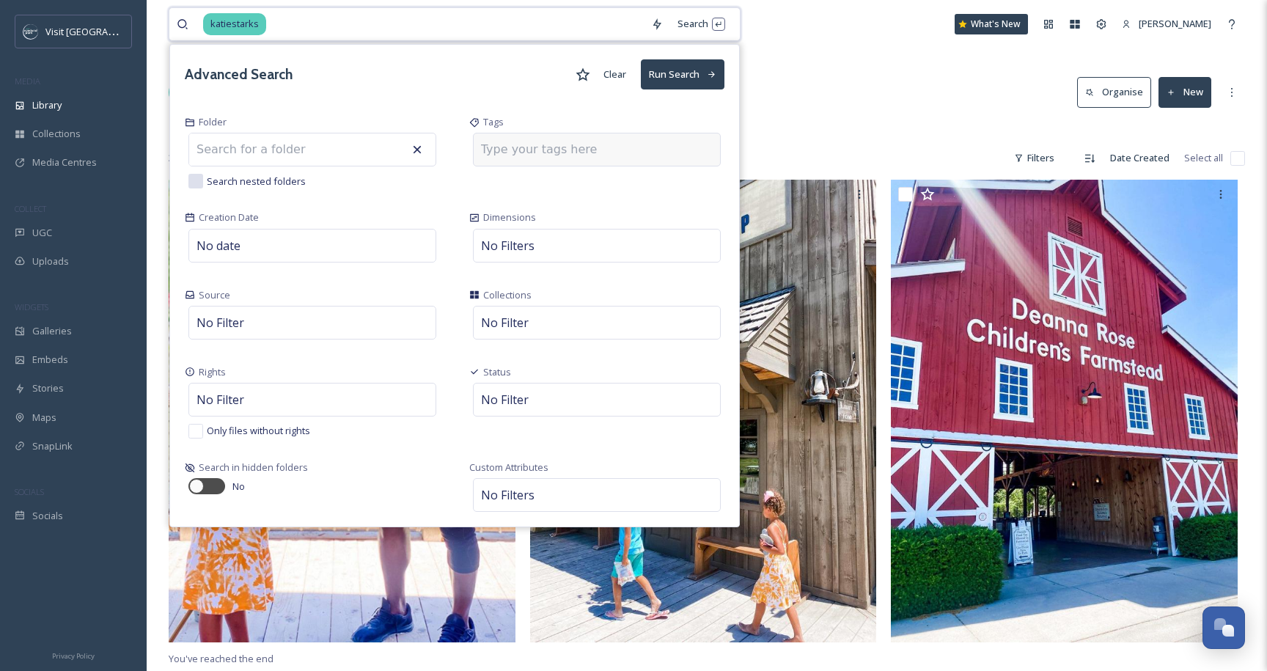
click at [552, 153] on input at bounding box center [554, 150] width 147 height 18
type input "katiestarks"
click at [678, 69] on button "Run Search" at bounding box center [683, 74] width 84 height 30
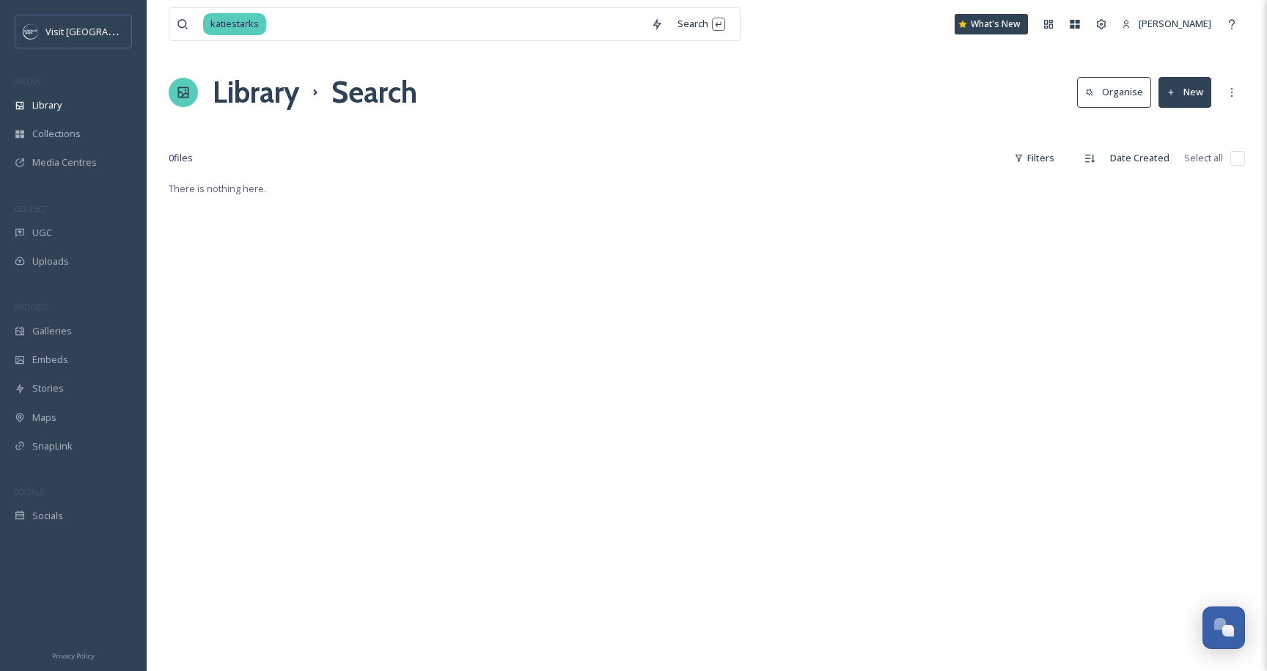
scroll to position [19, 0]
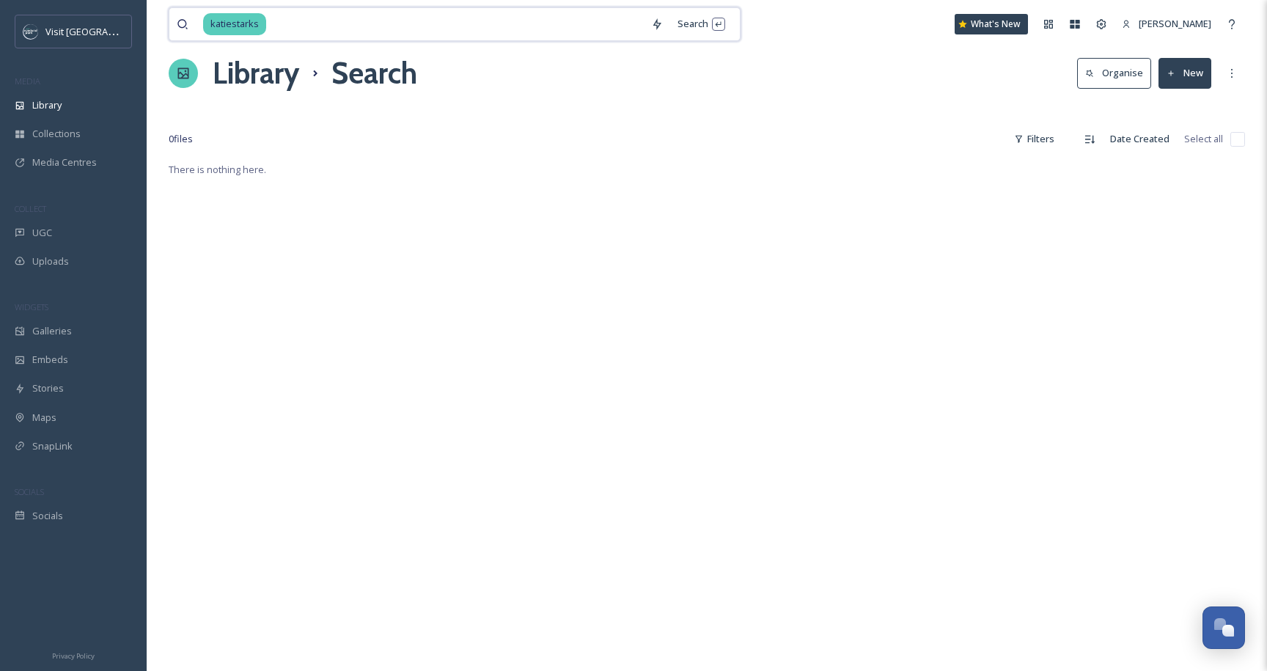
click at [296, 26] on input at bounding box center [456, 24] width 376 height 32
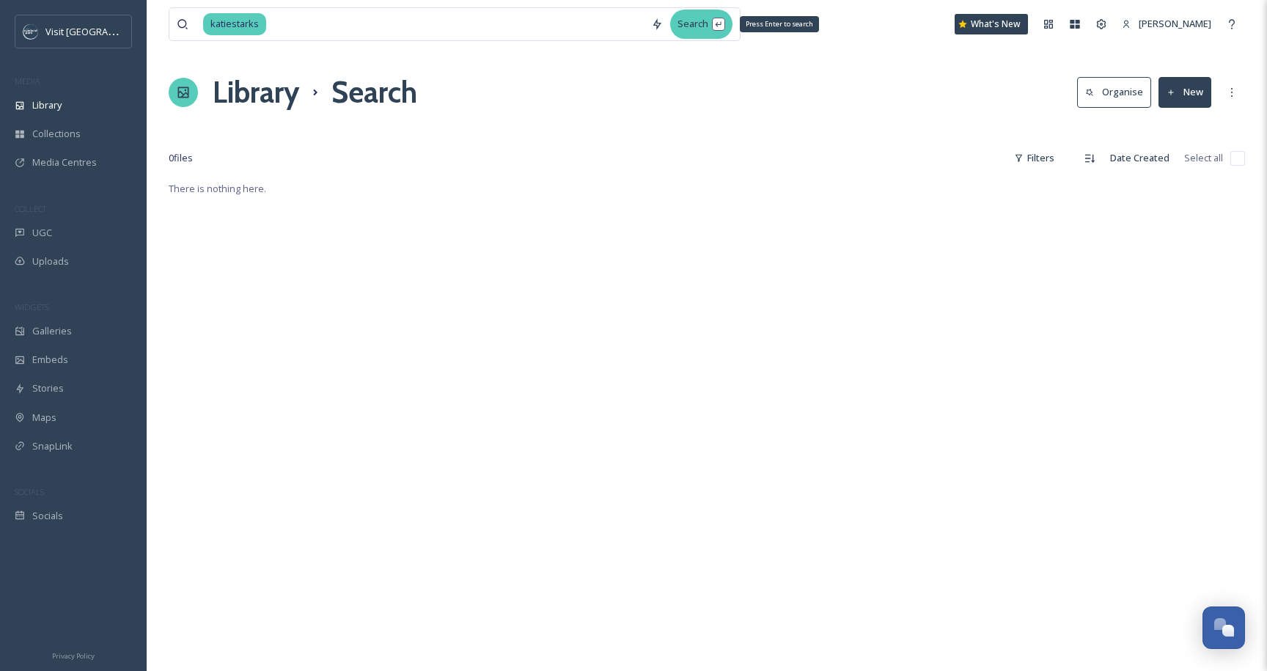
click at [711, 20] on div "Search Press Enter to search" at bounding box center [701, 24] width 62 height 29
click at [670, 25] on div "Search Press Enter to search" at bounding box center [701, 24] width 62 height 29
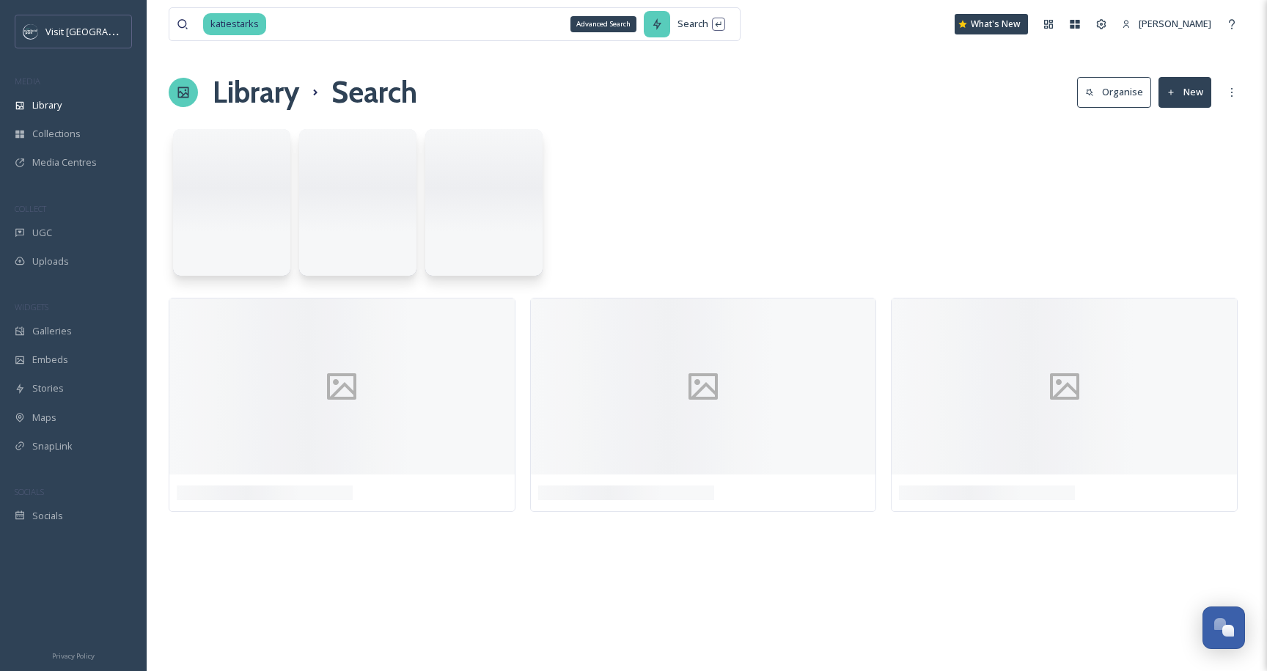
click at [654, 25] on div "Advanced Search" at bounding box center [657, 24] width 26 height 26
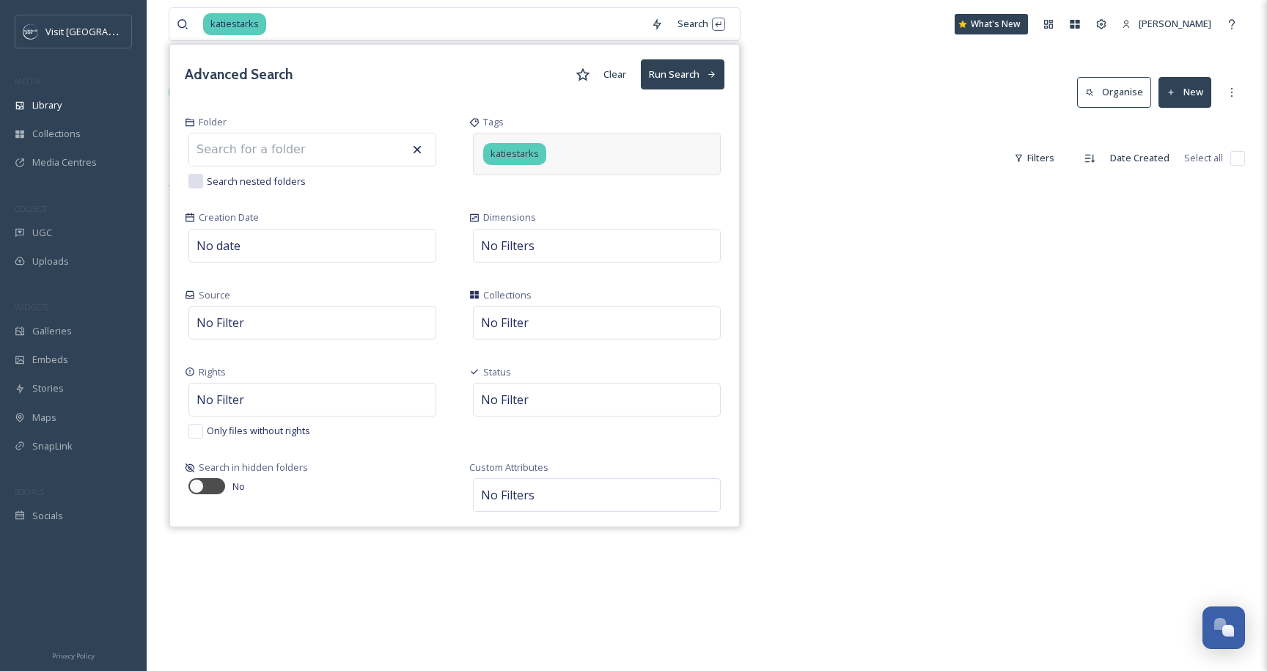
click at [546, 133] on div "katiestarks" at bounding box center [597, 154] width 248 height 42
click at [544, 157] on icon at bounding box center [549, 154] width 12 height 12
click at [478, 32] on input at bounding box center [456, 24] width 376 height 32
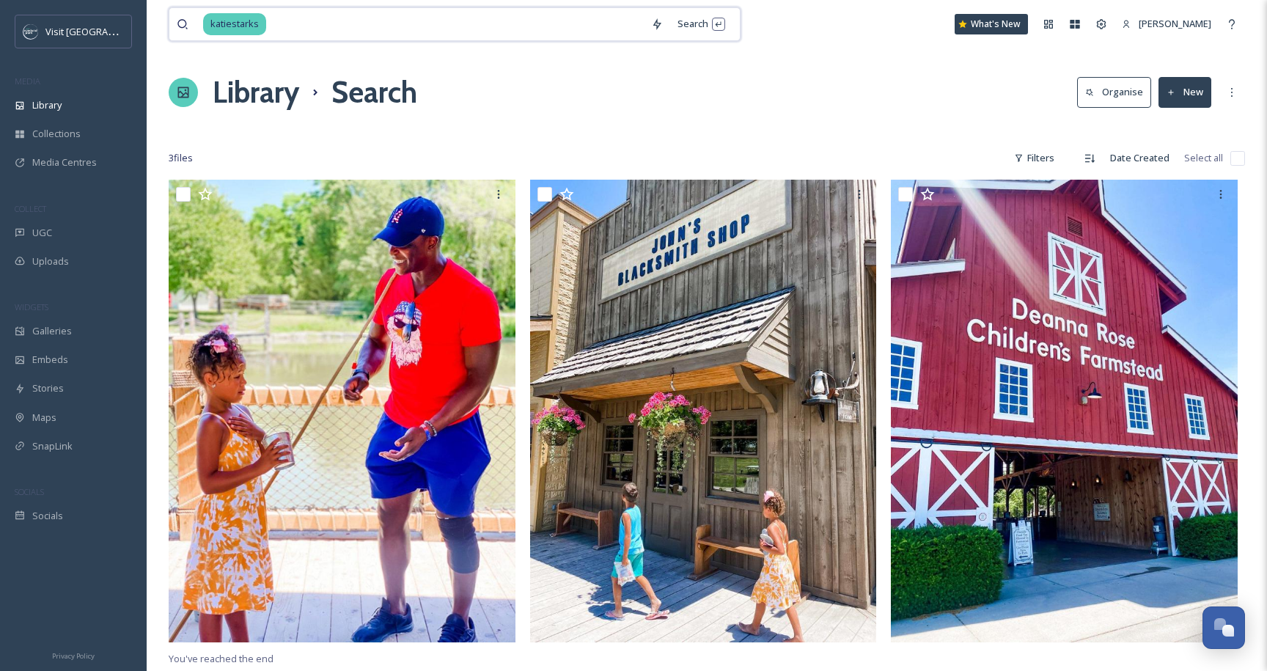
type input "›"
click at [830, 65] on div "katiestarks Search What's New Samantha Travis Library Search Organise New Your …" at bounding box center [707, 425] width 1121 height 851
click at [445, 34] on input at bounding box center [456, 24] width 376 height 32
type input "k"
type input "thrift"
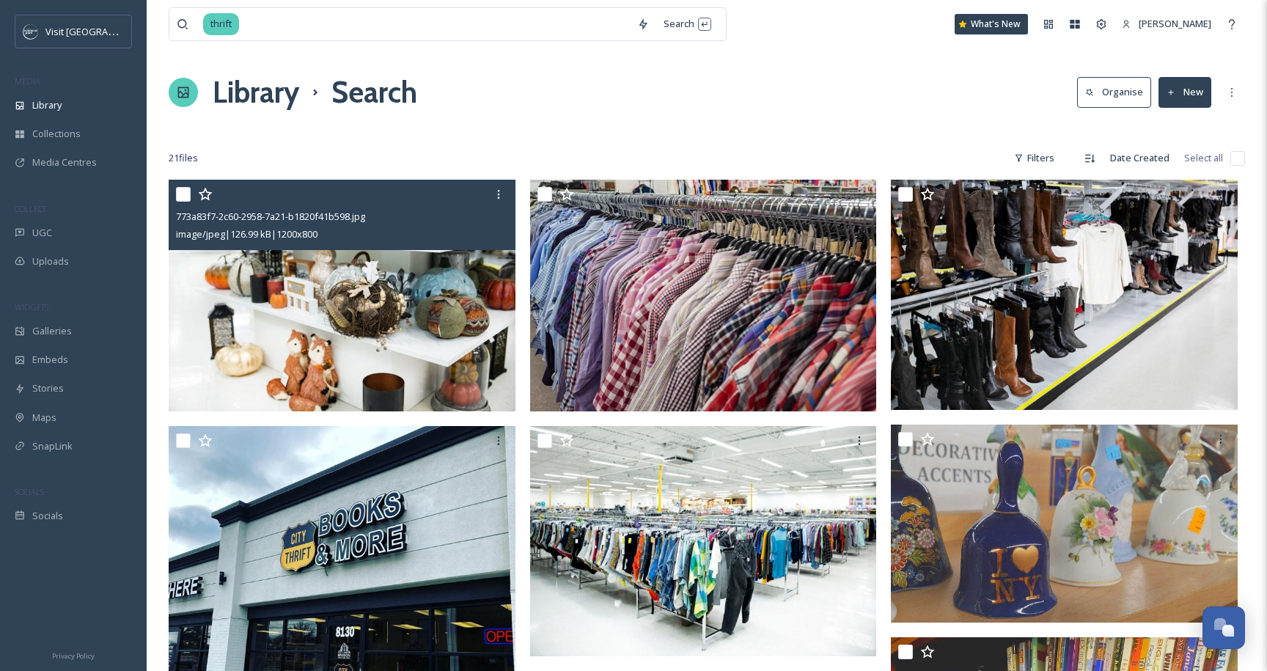
click at [183, 195] on input "checkbox" at bounding box center [183, 194] width 15 height 15
checkbox input "true"
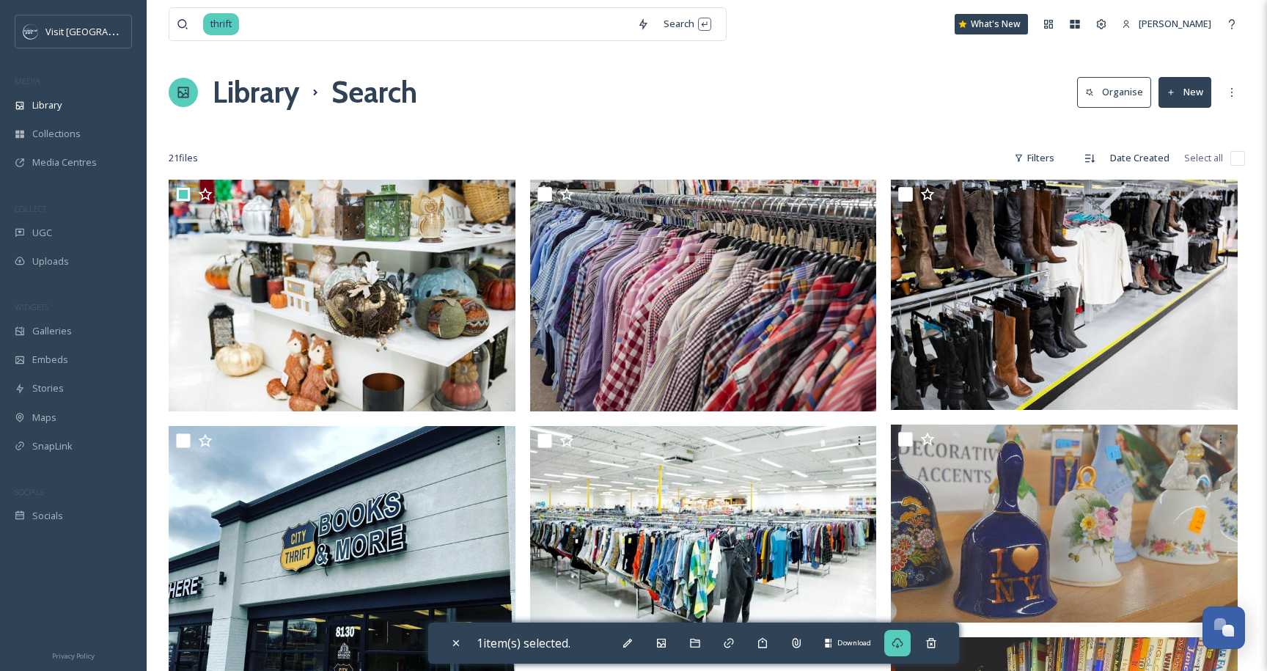
click at [904, 642] on icon at bounding box center [898, 643] width 12 height 12
click at [533, 14] on input at bounding box center [435, 24] width 389 height 32
type input "t"
type input "antique"
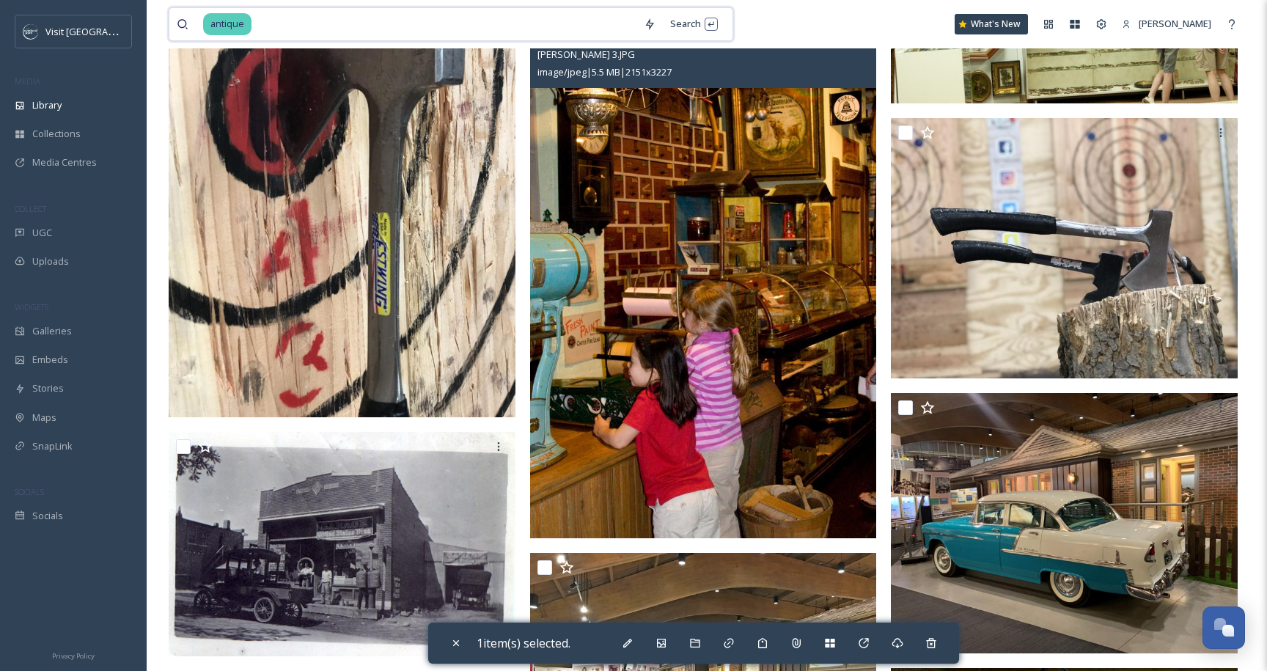
scroll to position [1968, 0]
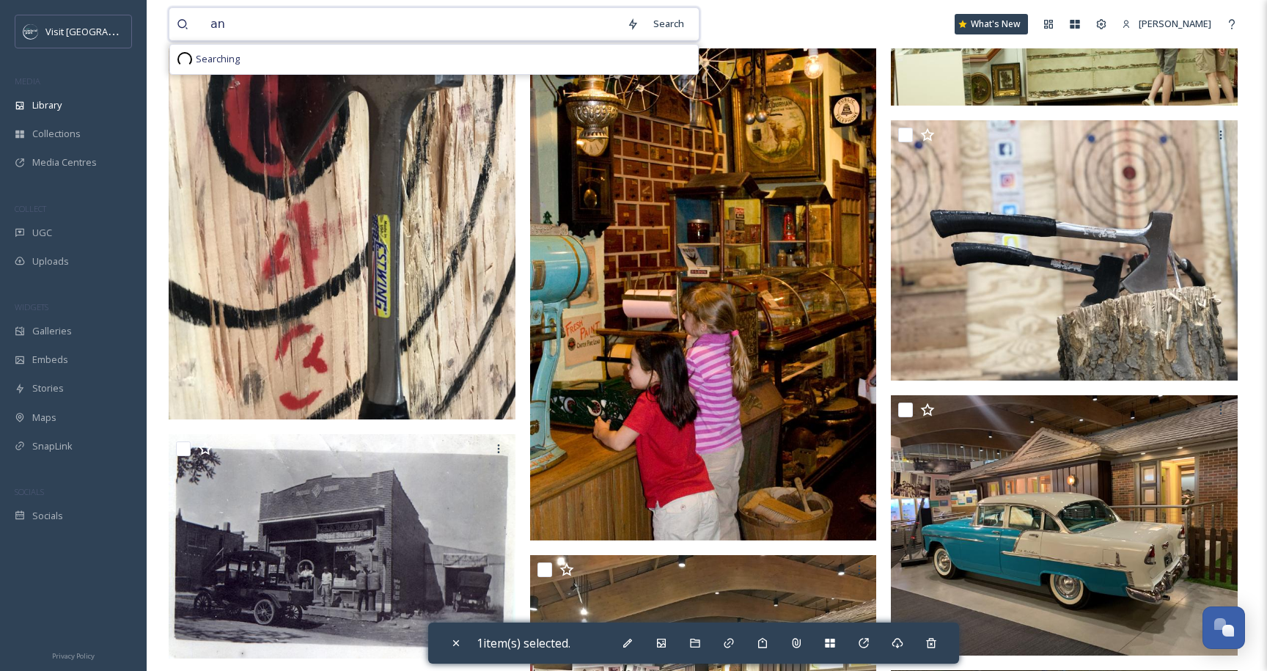
type input "a"
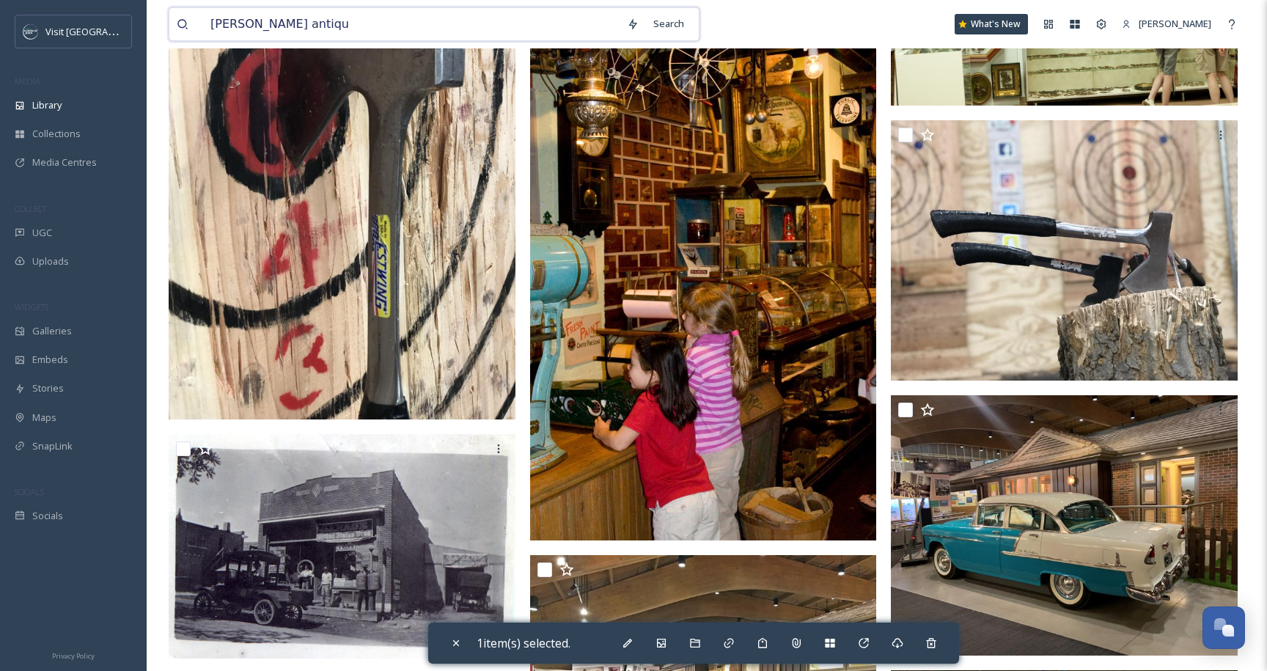
type input "[PERSON_NAME] antique"
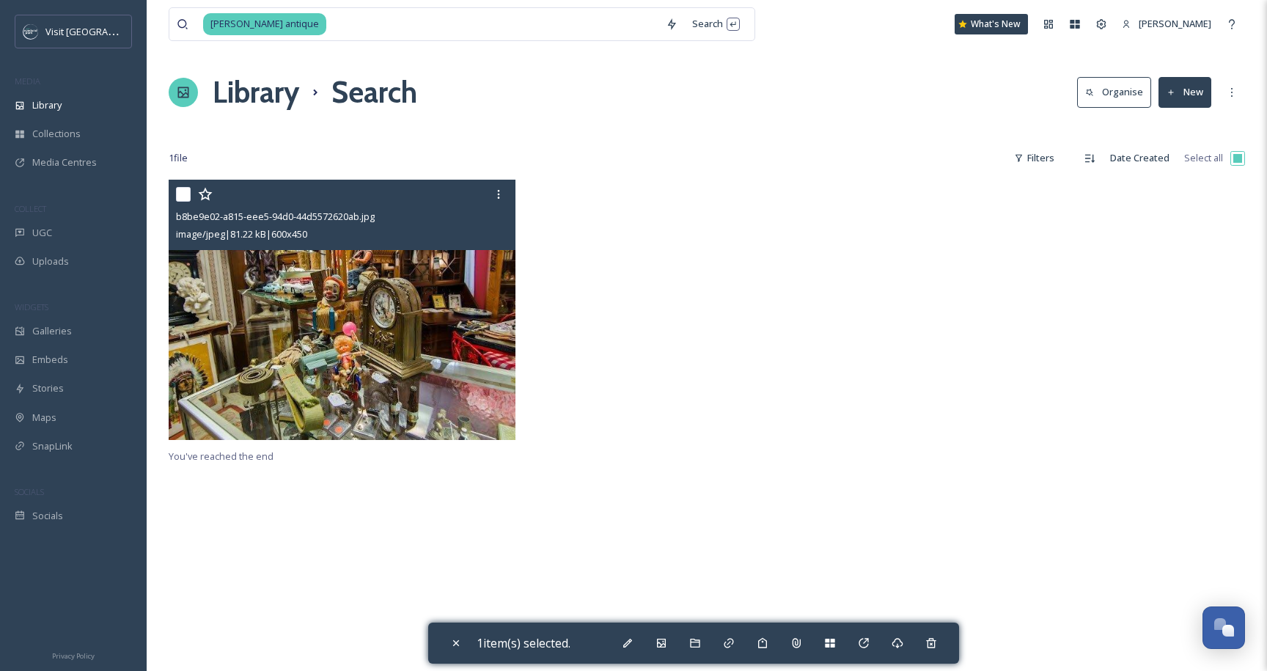
click at [190, 199] on input "checkbox" at bounding box center [183, 194] width 15 height 15
checkbox input "false"
click at [499, 192] on icon at bounding box center [499, 195] width 12 height 12
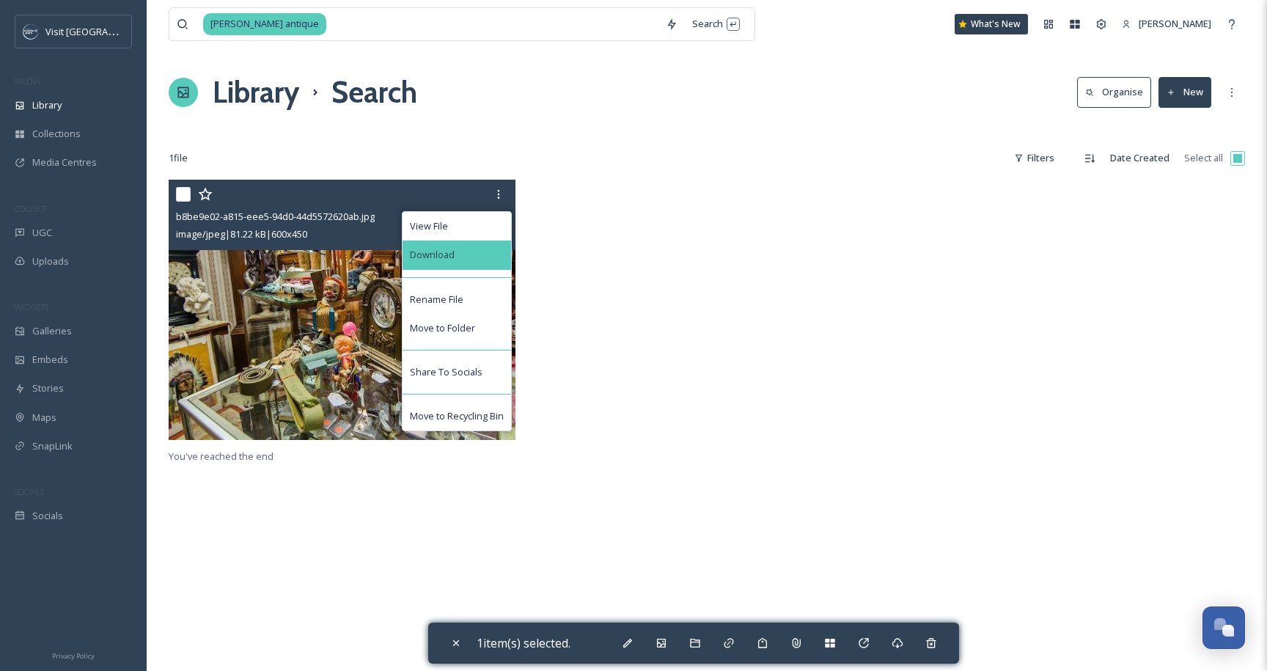
click at [497, 254] on div "Download" at bounding box center [457, 255] width 109 height 29
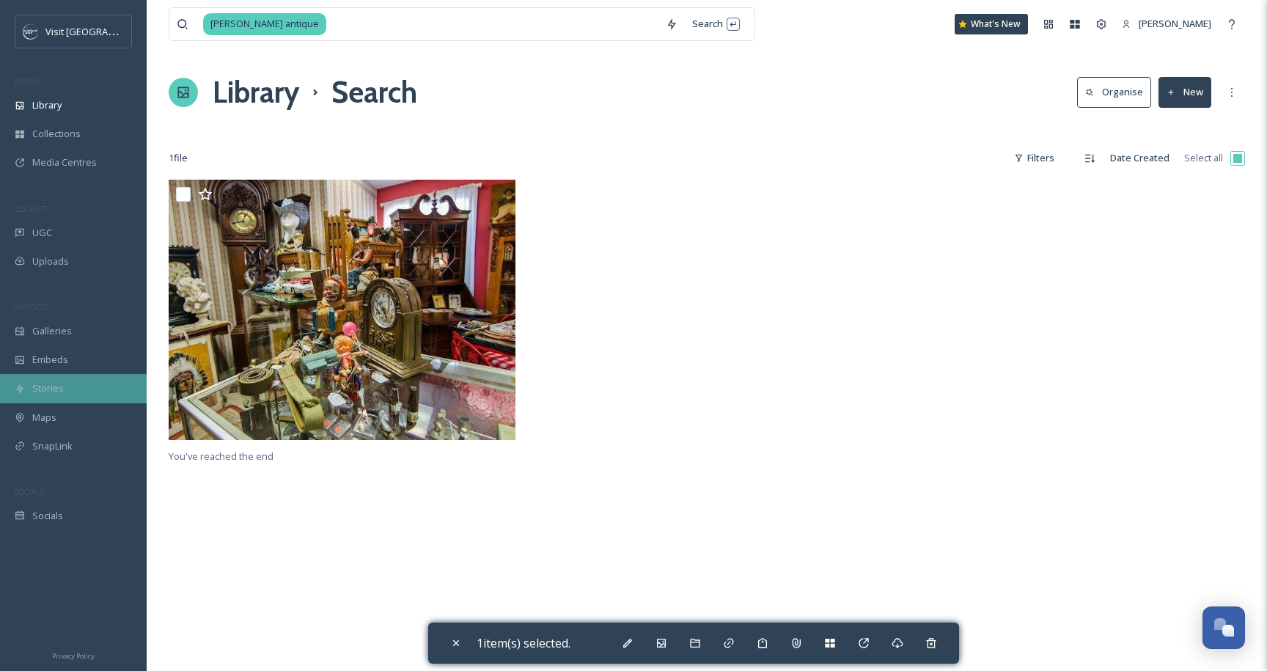
click at [102, 384] on div "Stories" at bounding box center [73, 388] width 147 height 29
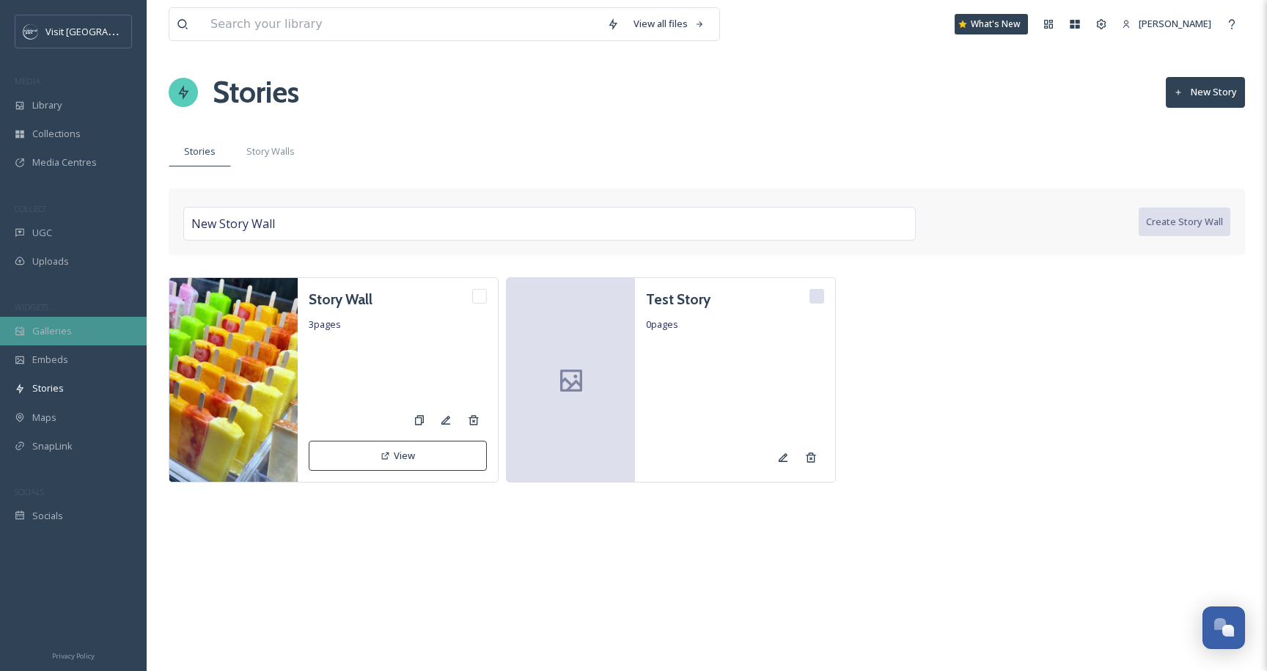
click at [48, 336] on span "Galleries" at bounding box center [52, 331] width 40 height 14
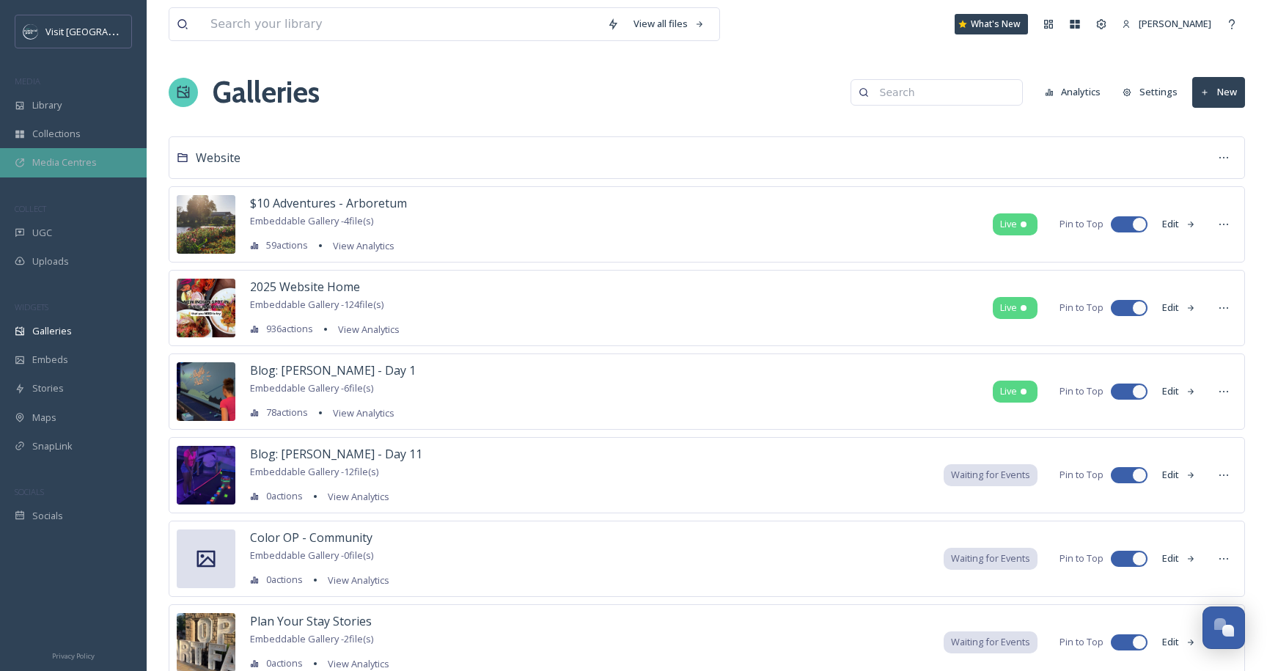
click at [103, 164] on div "Media Centres" at bounding box center [73, 162] width 147 height 29
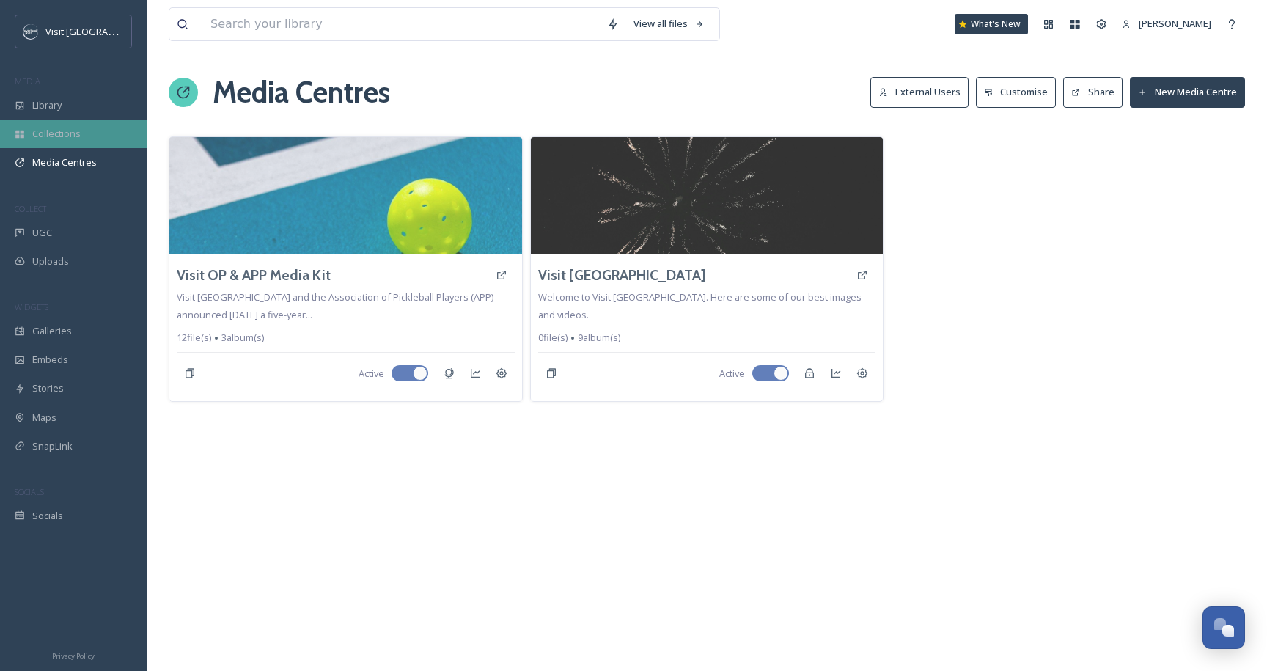
click at [77, 143] on div "Collections" at bounding box center [73, 134] width 147 height 29
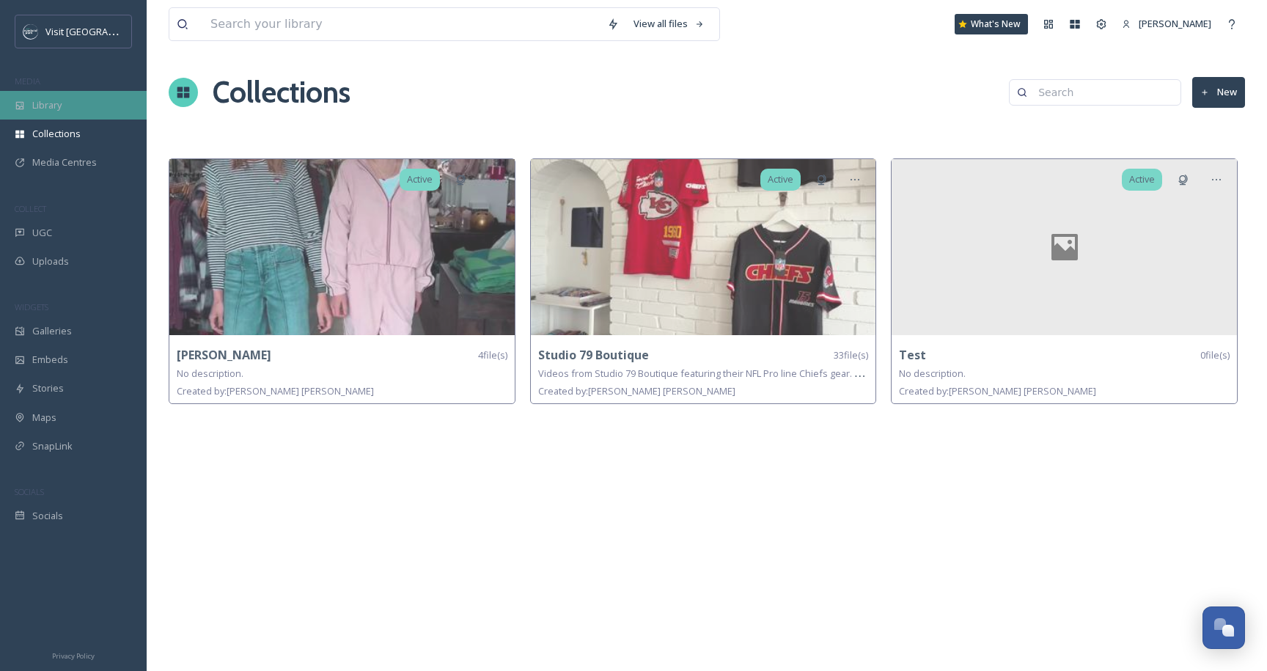
click at [94, 93] on div "Library" at bounding box center [73, 105] width 147 height 29
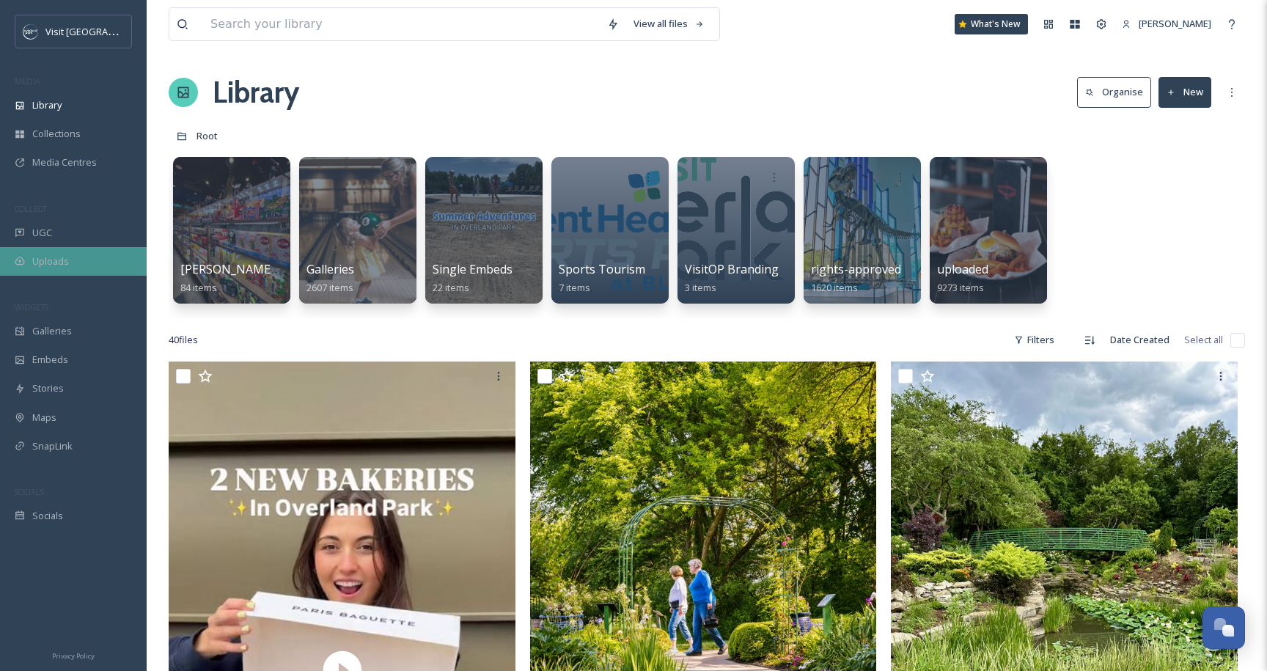
click at [97, 264] on div "Uploads" at bounding box center [73, 261] width 147 height 29
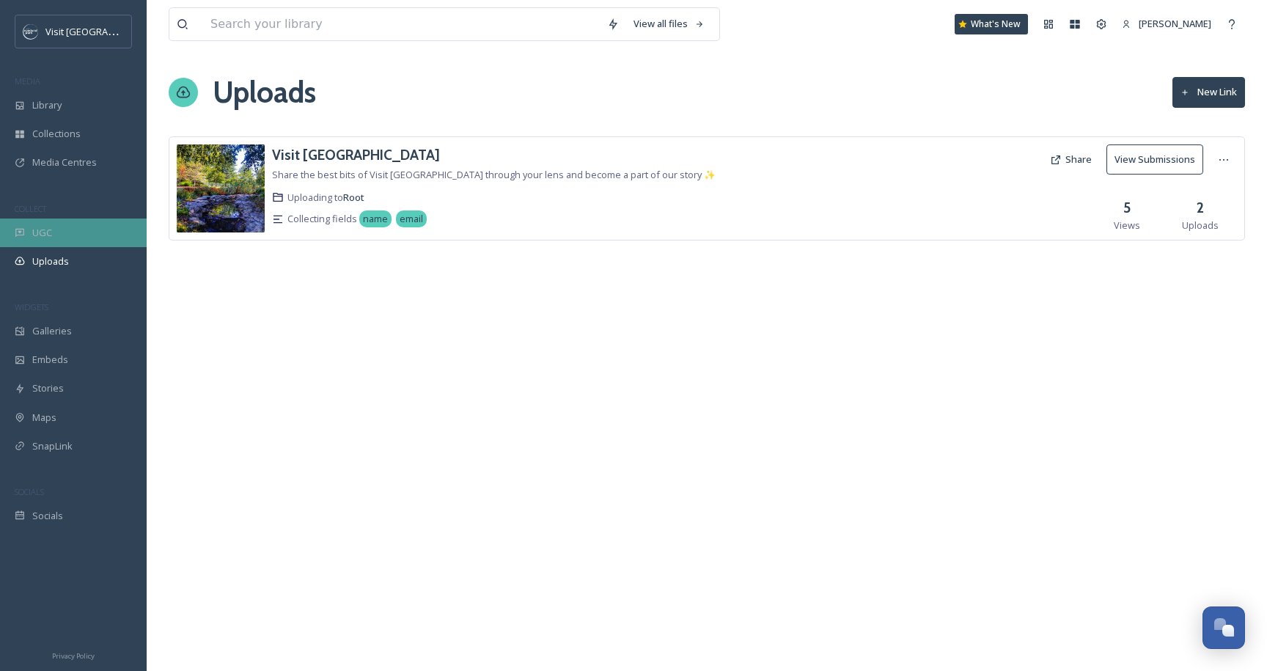
click at [79, 222] on div "UGC" at bounding box center [73, 233] width 147 height 29
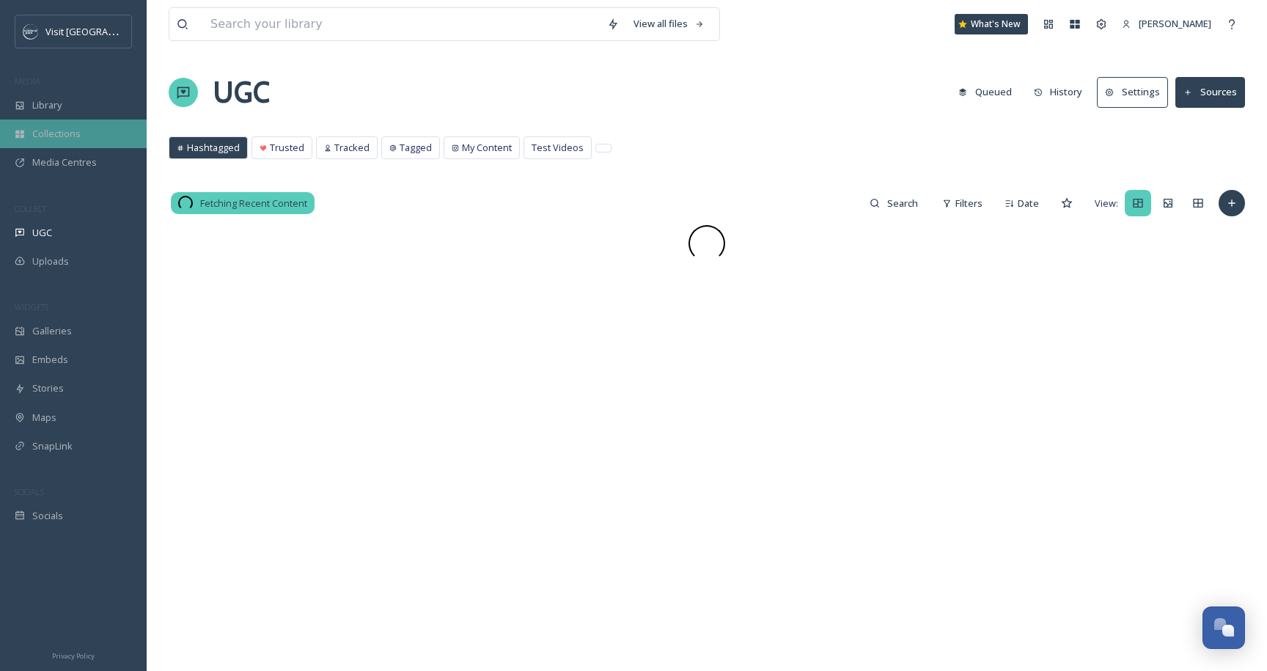
click at [80, 123] on div "Collections" at bounding box center [73, 134] width 147 height 29
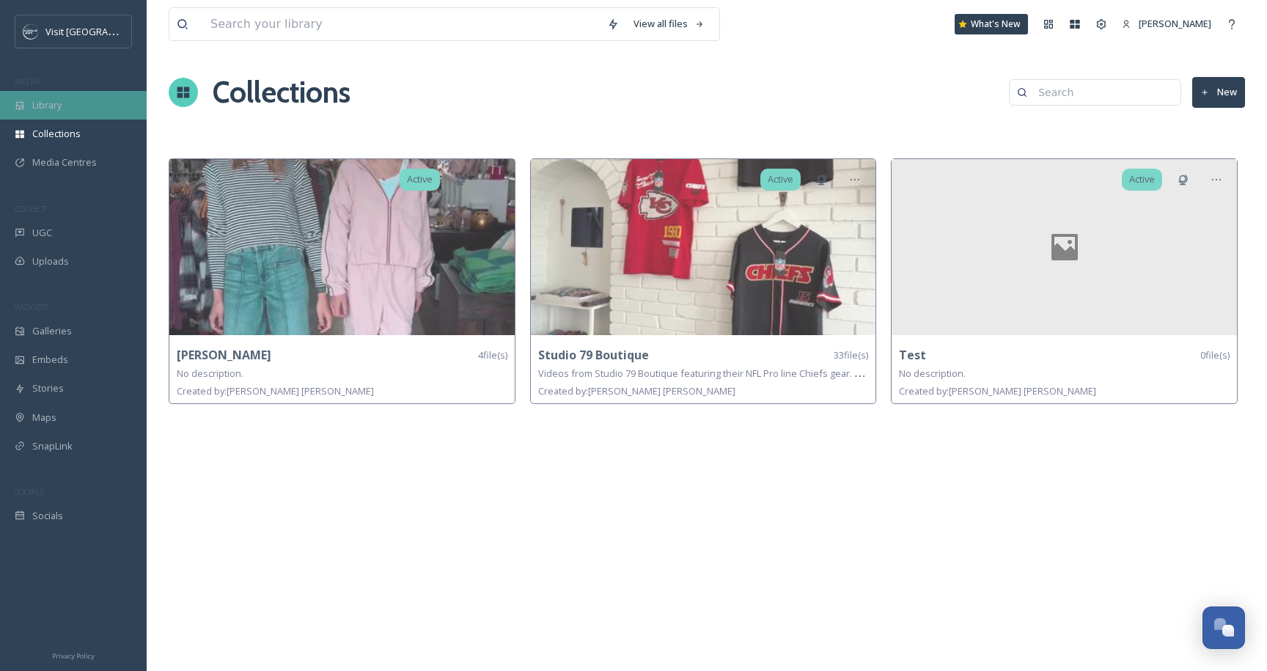
click at [78, 98] on div "Library" at bounding box center [73, 105] width 147 height 29
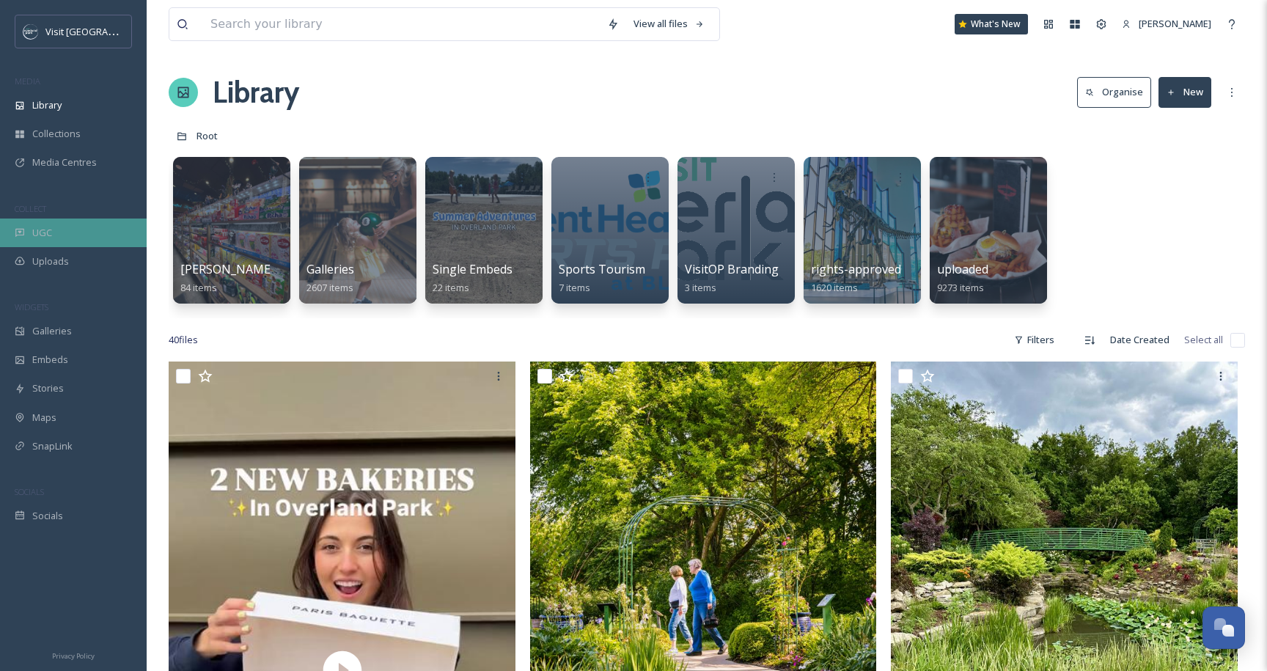
click at [51, 238] on div "UGC" at bounding box center [73, 233] width 147 height 29
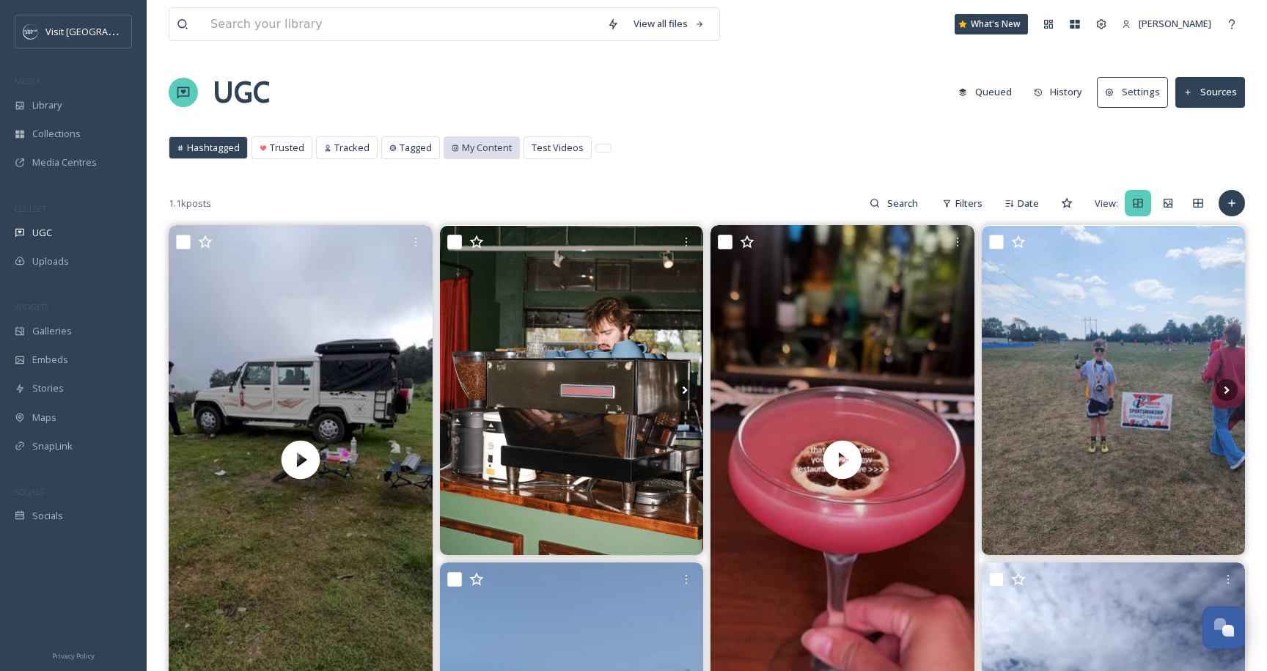
click at [490, 137] on div "My Content" at bounding box center [481, 147] width 75 height 21
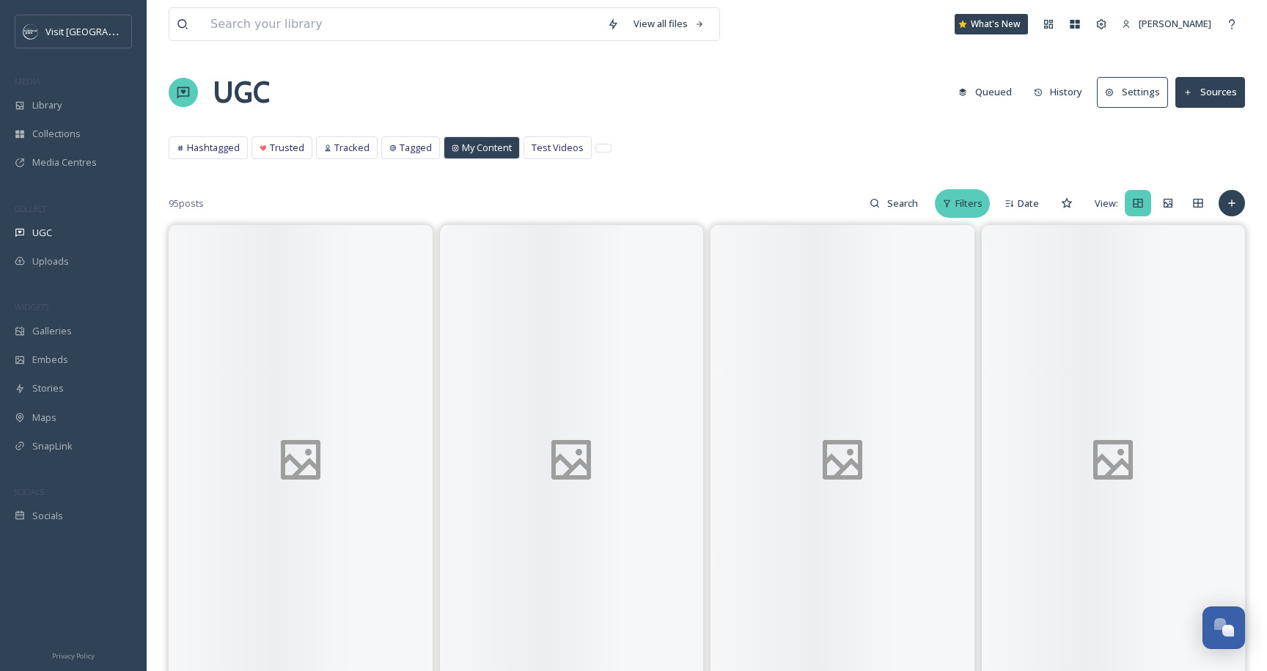
click at [978, 201] on span "Filters" at bounding box center [969, 204] width 27 height 14
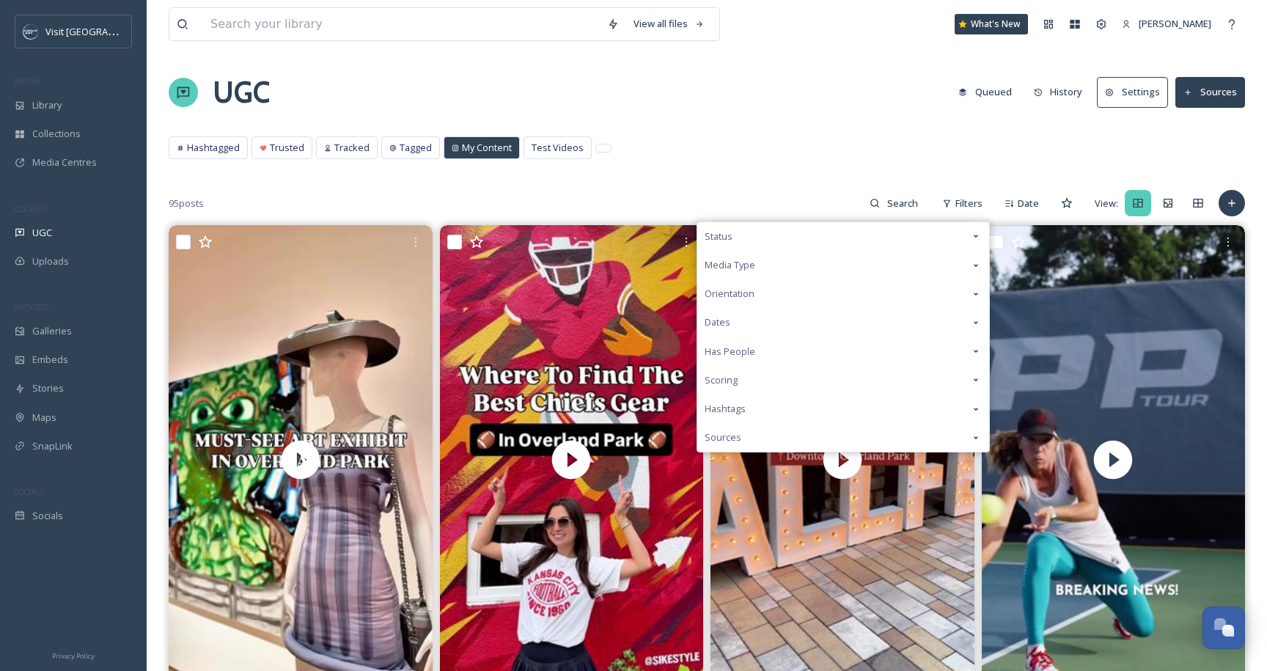
click at [959, 249] on div "Status" at bounding box center [844, 236] width 292 height 29
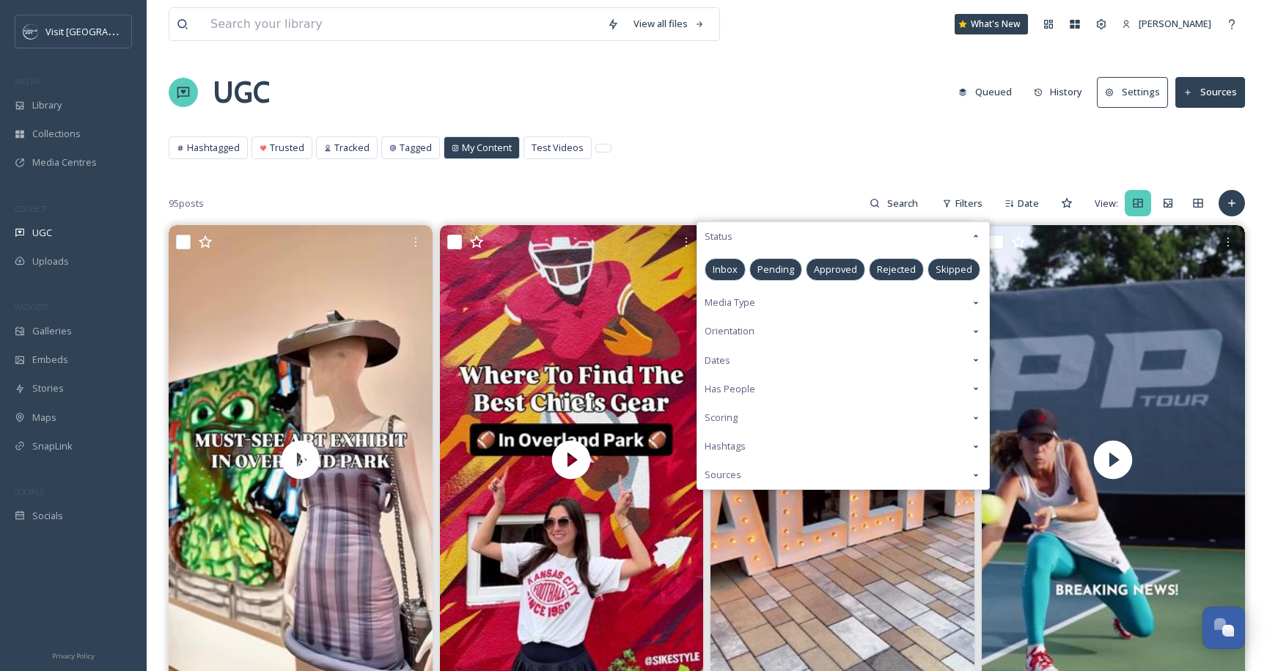
click at [951, 288] on div "Media Type" at bounding box center [844, 302] width 292 height 29
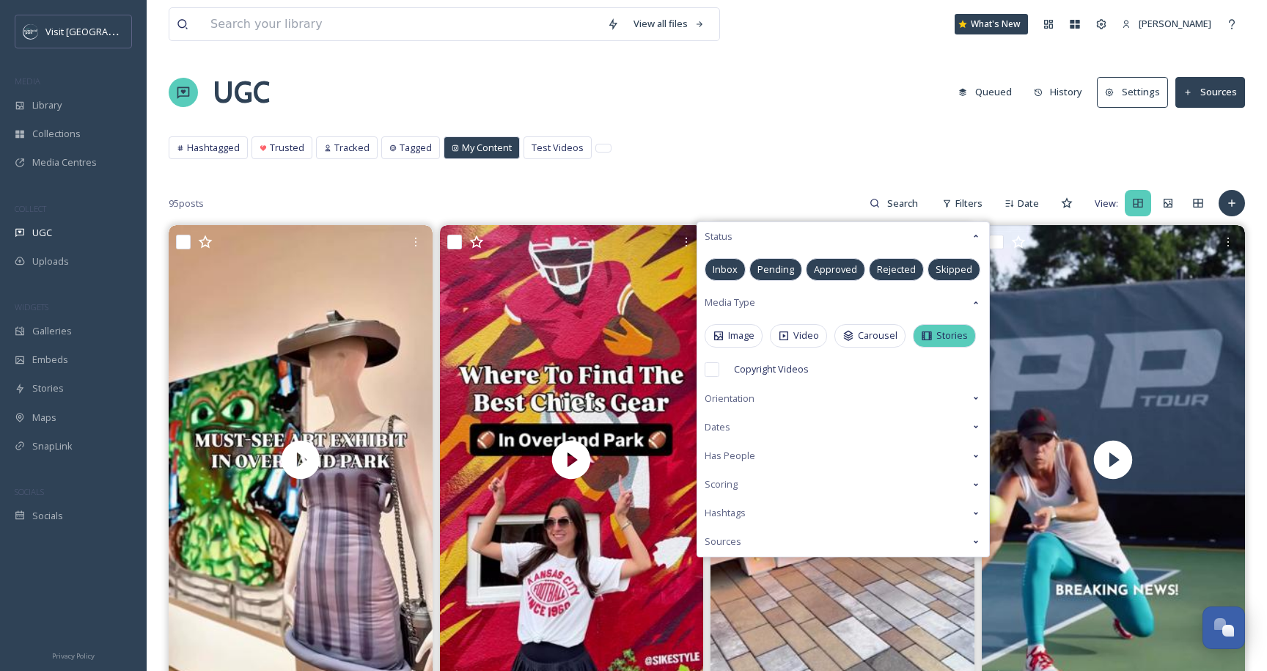
click at [943, 329] on span "Stories" at bounding box center [953, 336] width 32 height 14
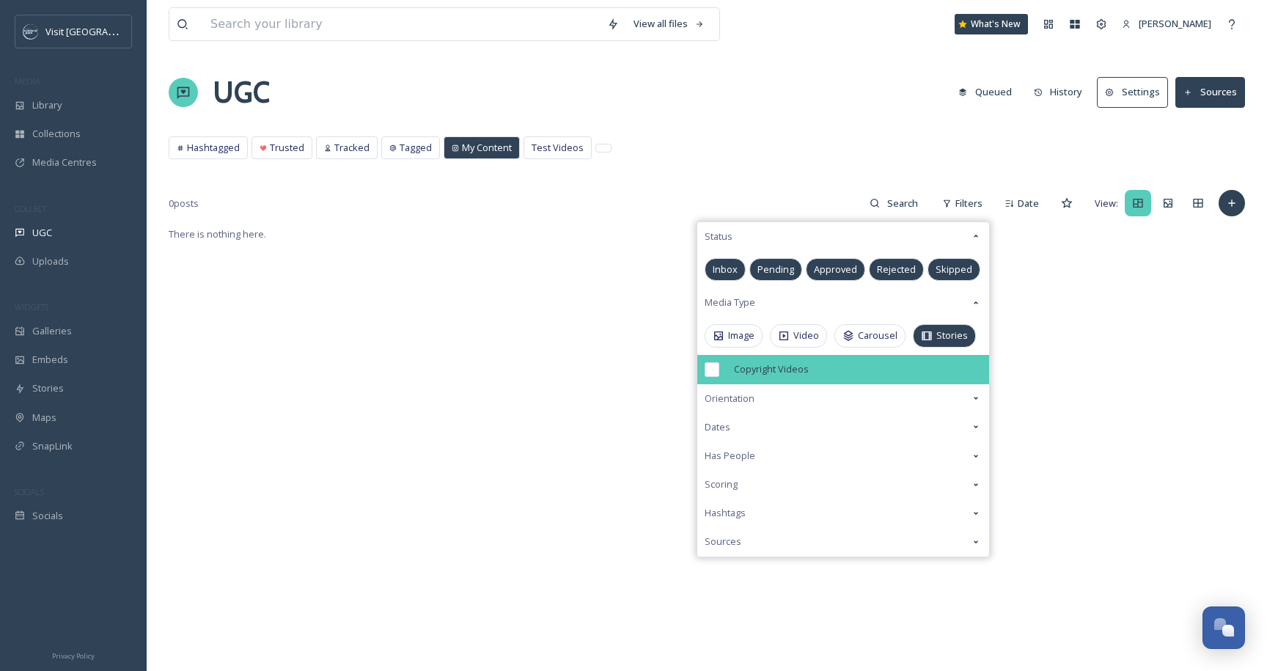
click at [709, 373] on input "checkbox" at bounding box center [712, 369] width 15 height 15
click at [709, 374] on input "checkbox" at bounding box center [712, 369] width 15 height 15
checkbox input "false"
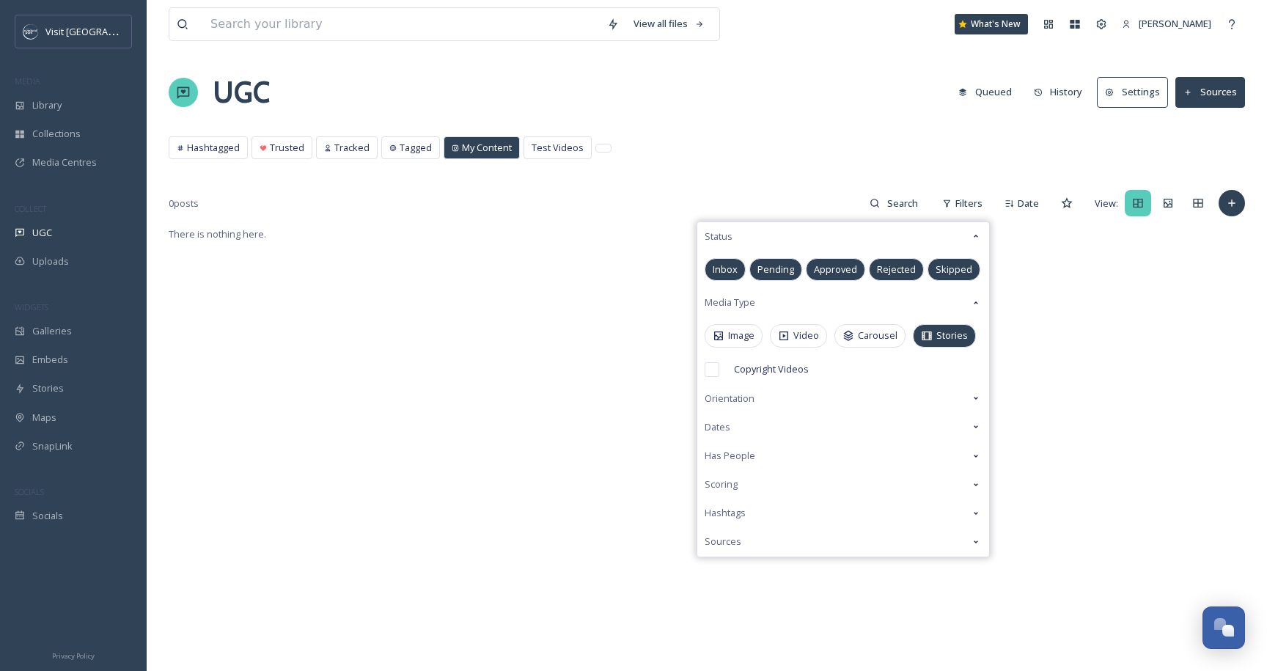
click at [1102, 275] on div "There is nothing here." at bounding box center [707, 560] width 1077 height 671
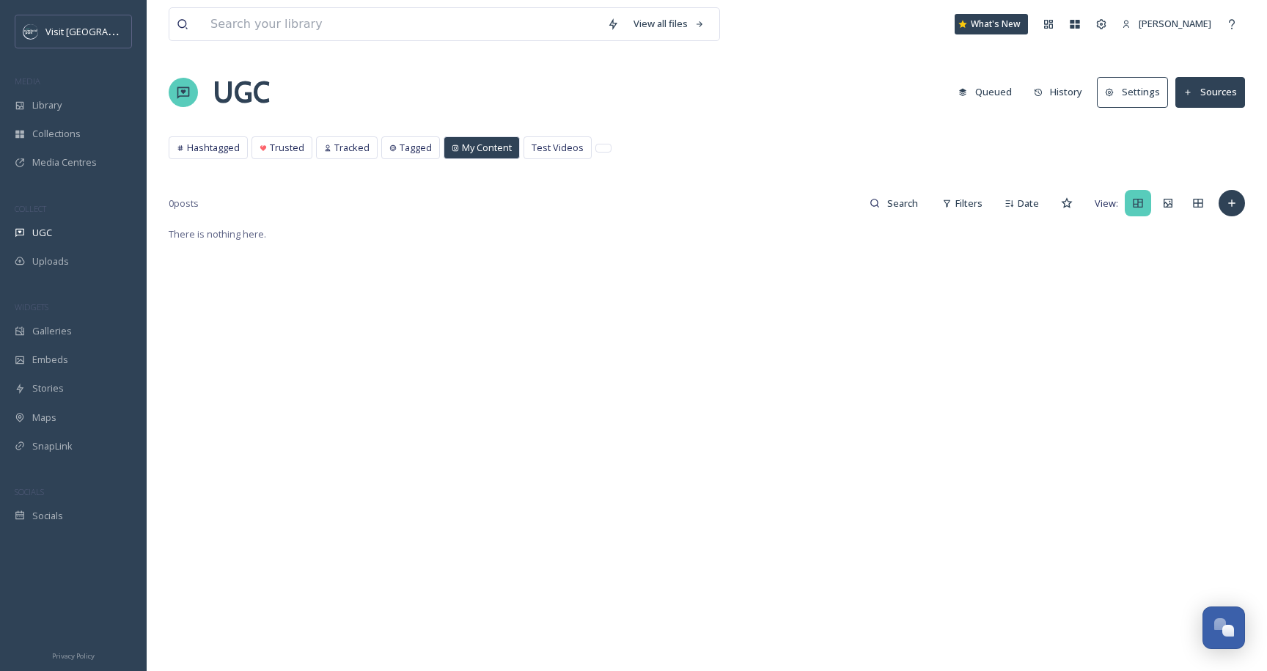
click at [494, 365] on div "There is nothing here." at bounding box center [707, 560] width 1077 height 671
click at [79, 111] on div "Library" at bounding box center [73, 105] width 147 height 29
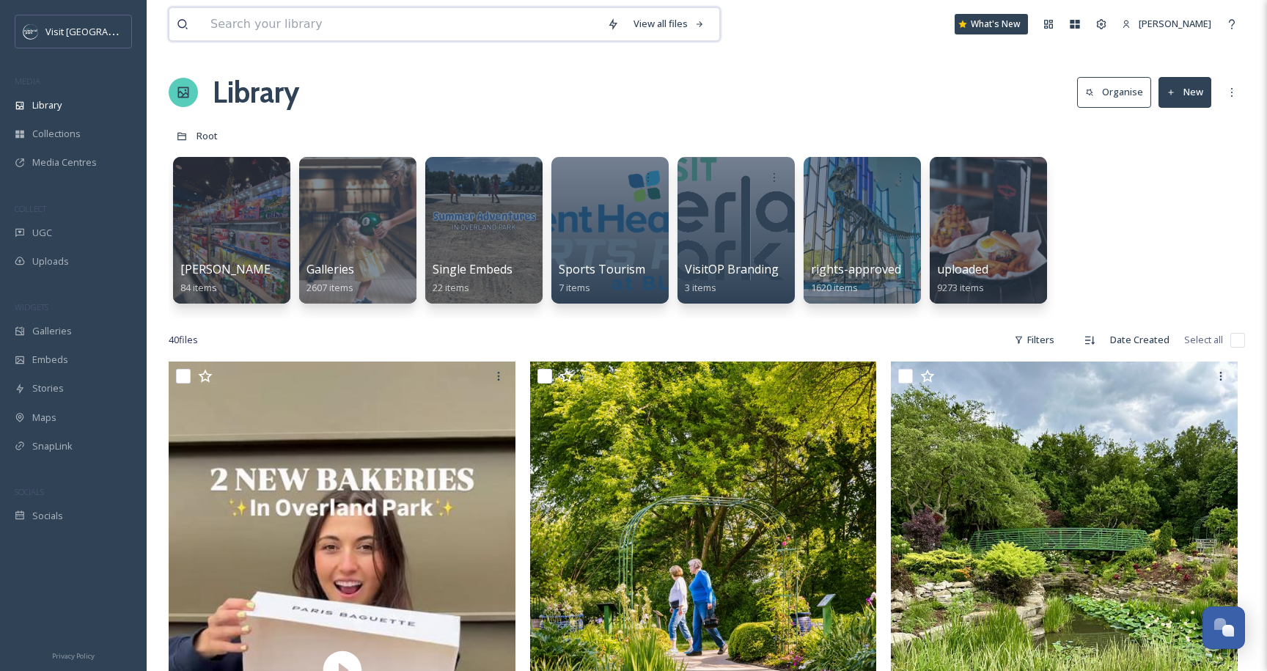
click at [354, 18] on input at bounding box center [401, 24] width 397 height 32
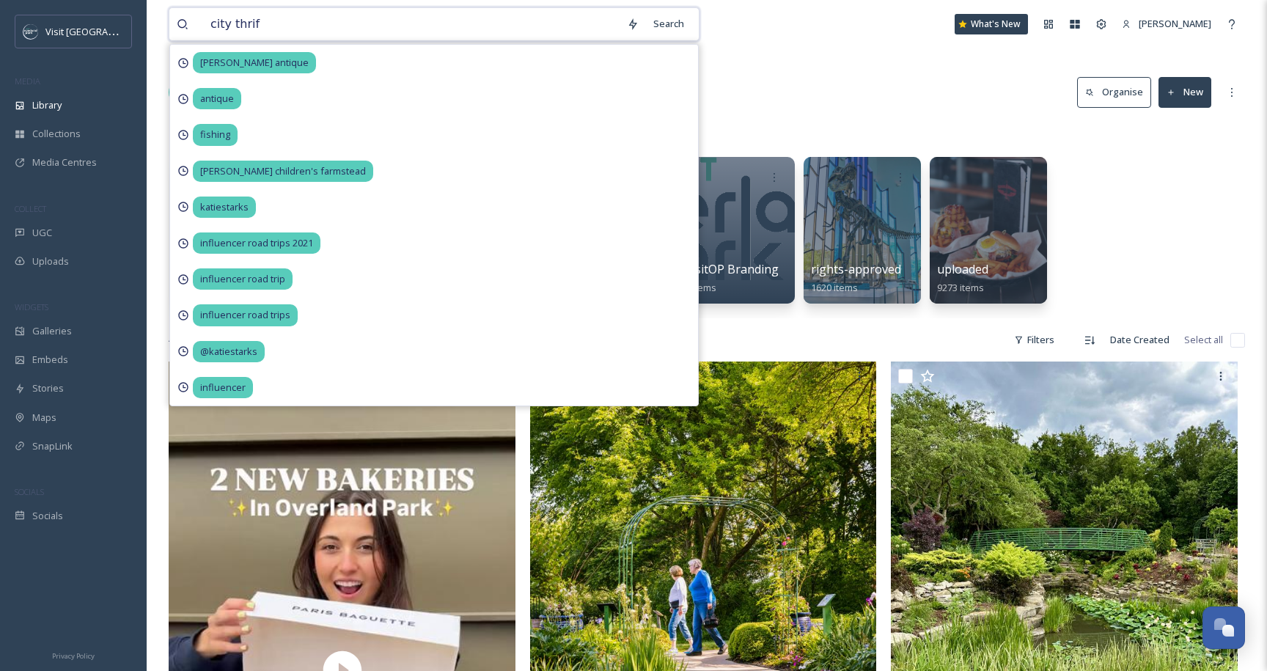
type input "city thrift"
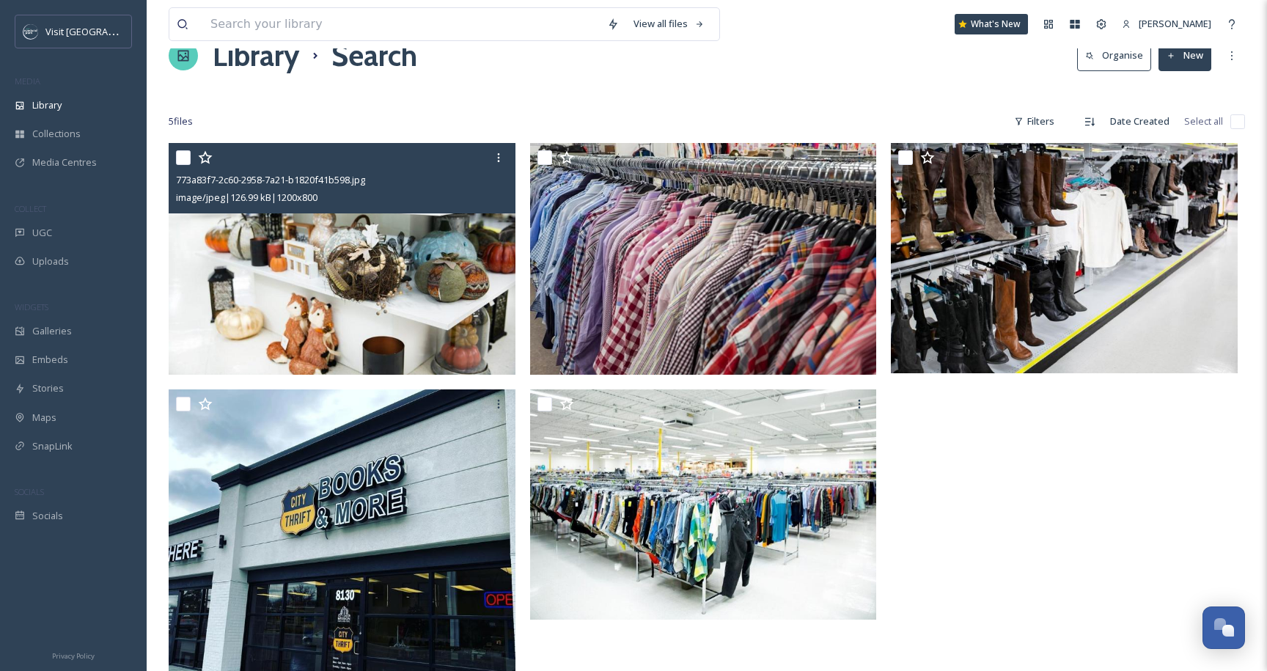
scroll to position [180, 0]
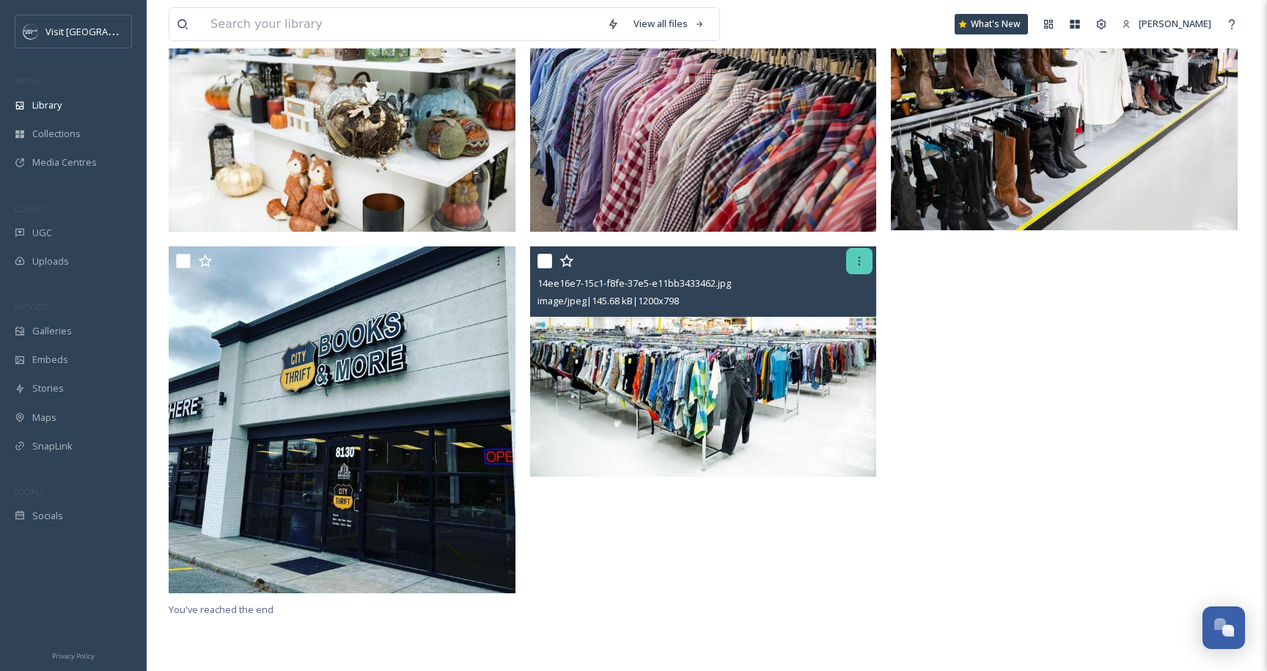
click at [860, 260] on icon at bounding box center [860, 261] width 2 height 9
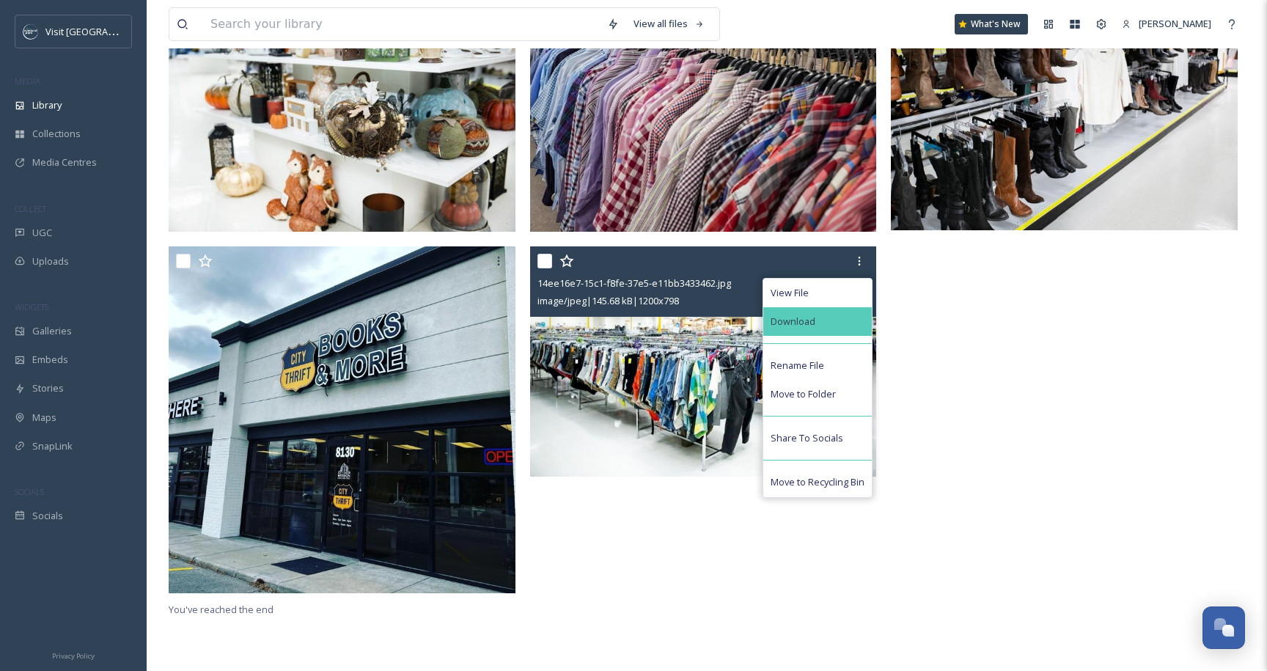
click at [828, 324] on div "Download" at bounding box center [818, 321] width 109 height 29
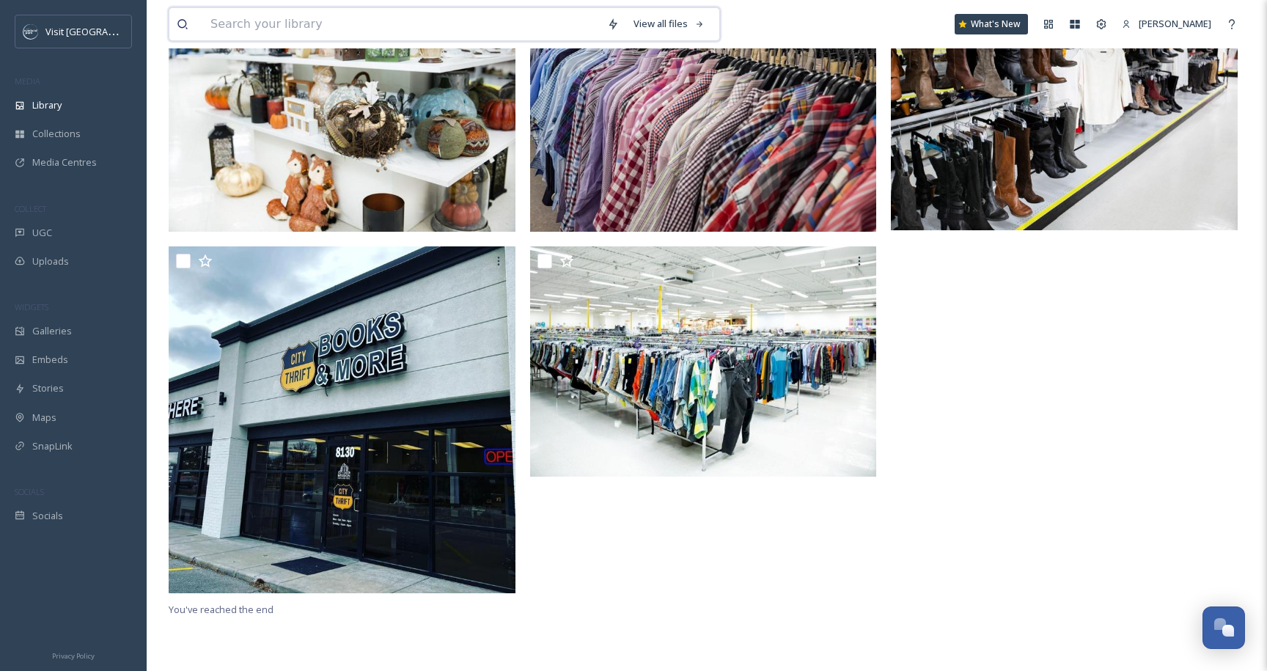
click at [340, 30] on input at bounding box center [401, 24] width 397 height 32
type input "j"
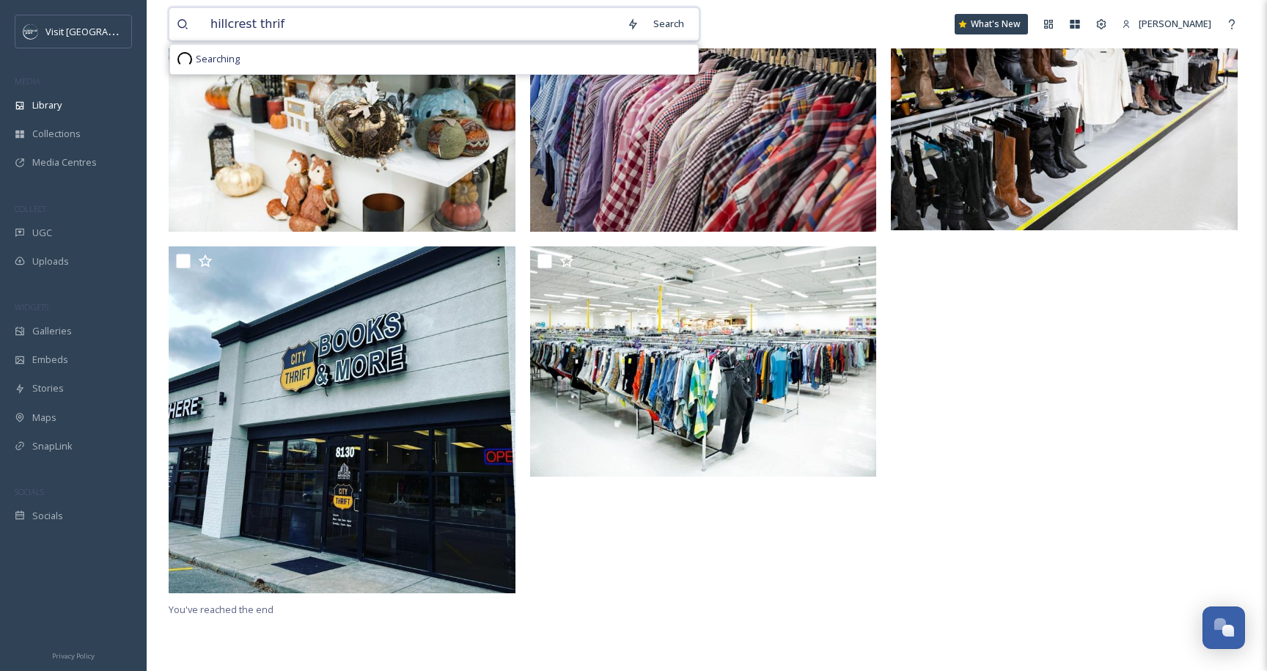
type input "hillcrest thrift"
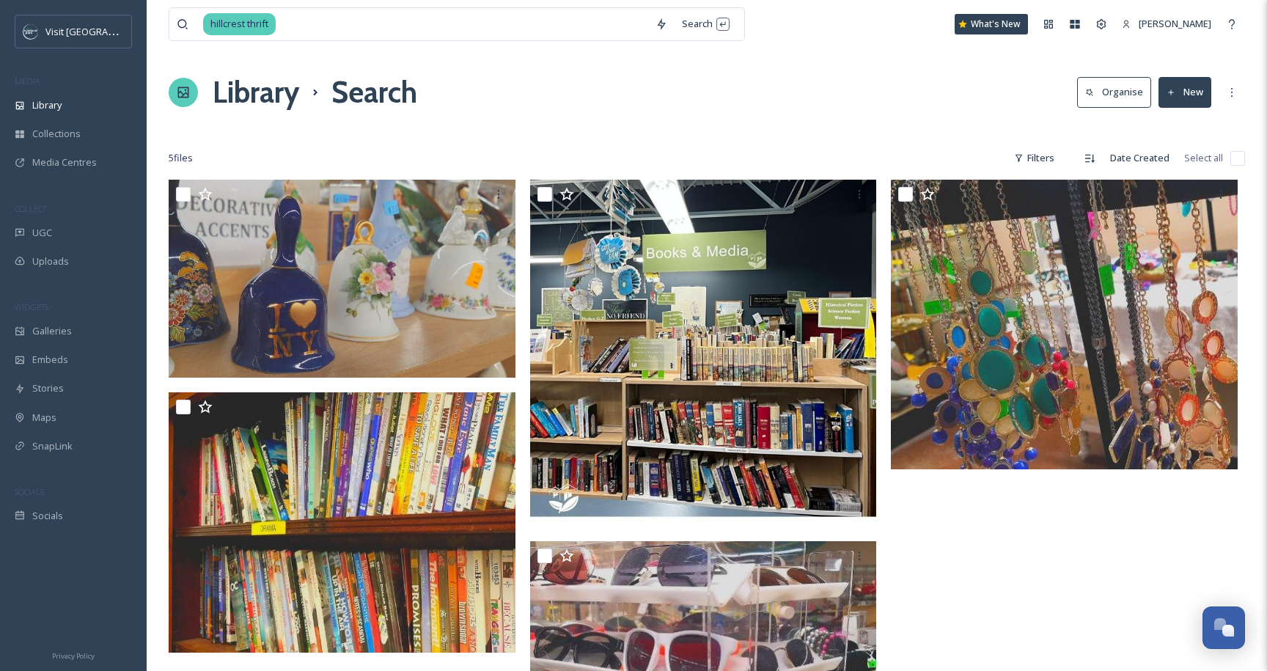
click at [951, 90] on div "Library Search Organise New" at bounding box center [707, 92] width 1077 height 44
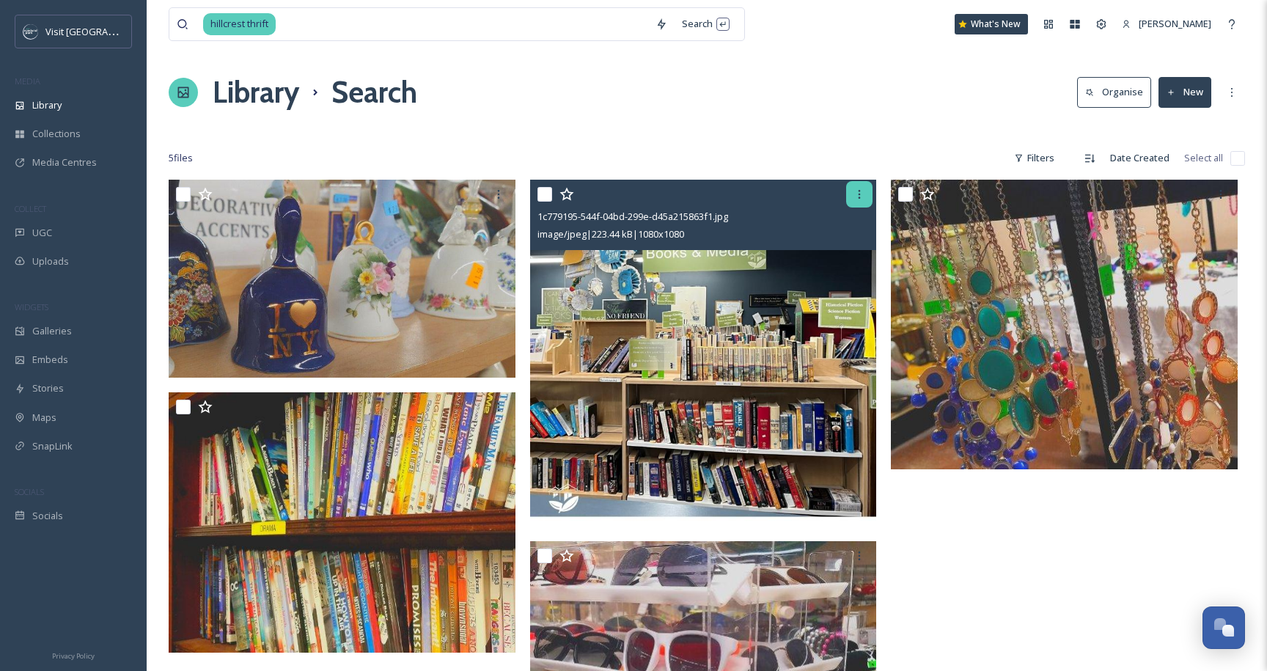
click at [863, 194] on icon at bounding box center [860, 195] width 12 height 12
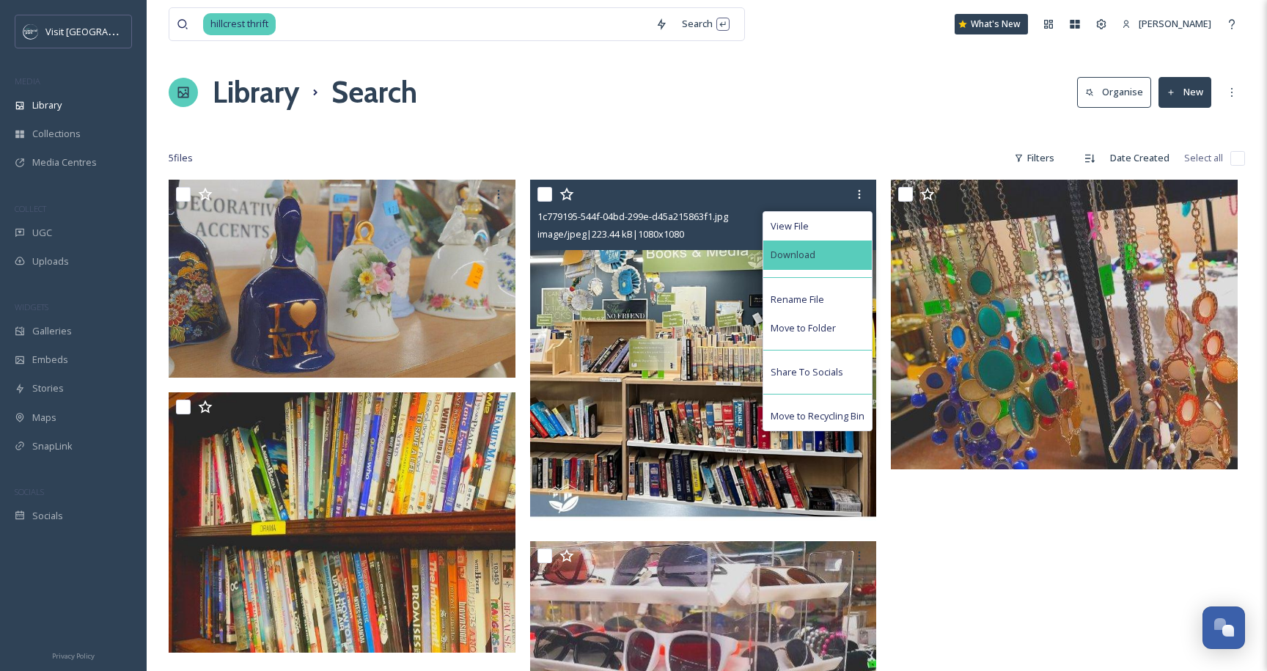
click at [847, 257] on div "Download" at bounding box center [818, 255] width 109 height 29
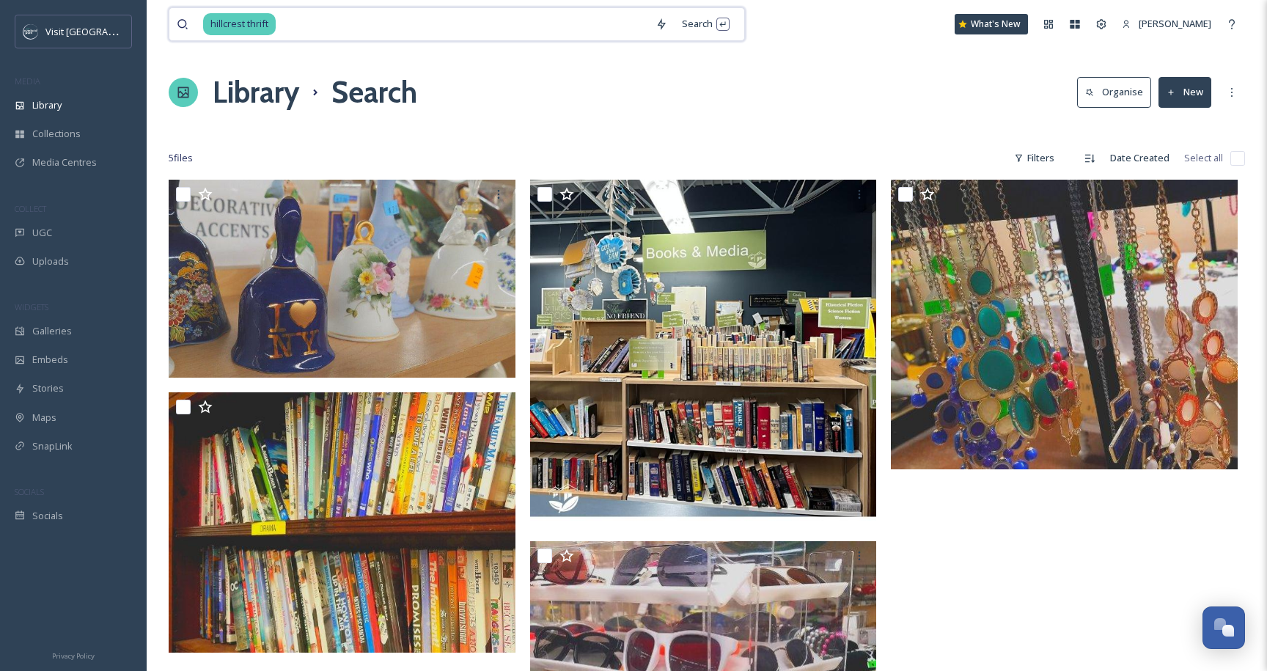
click at [464, 19] on input at bounding box center [462, 24] width 371 height 32
type input "h"
type input "savers"
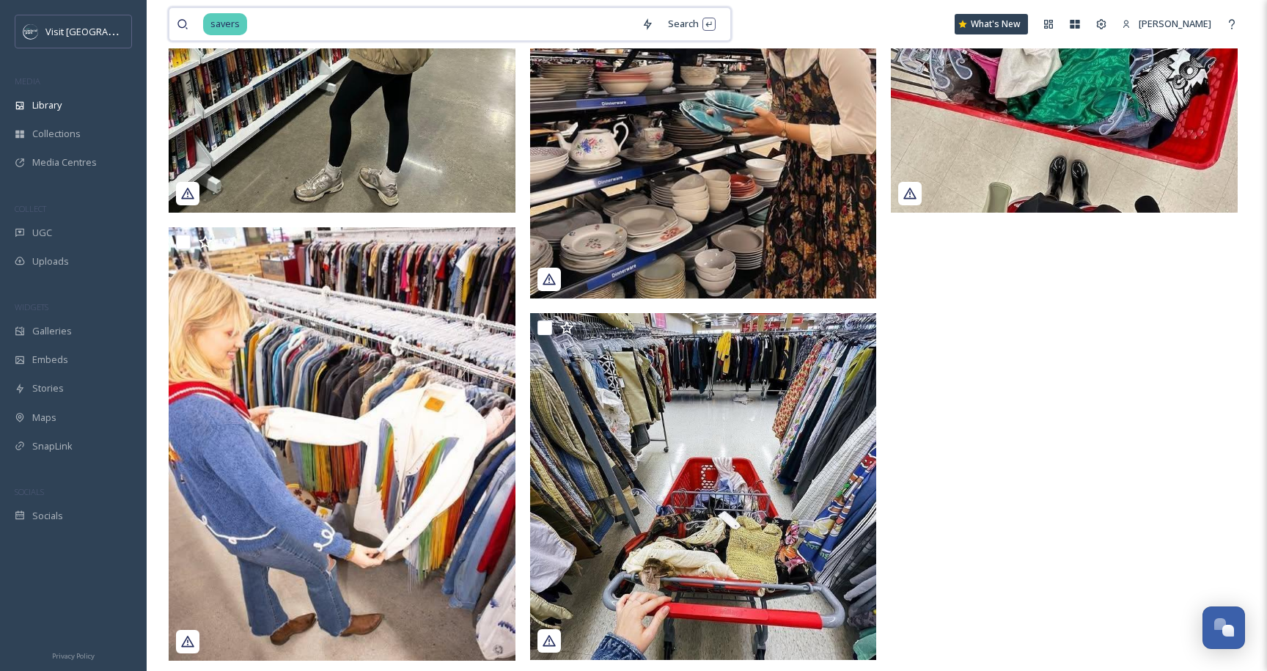
scroll to position [329, 0]
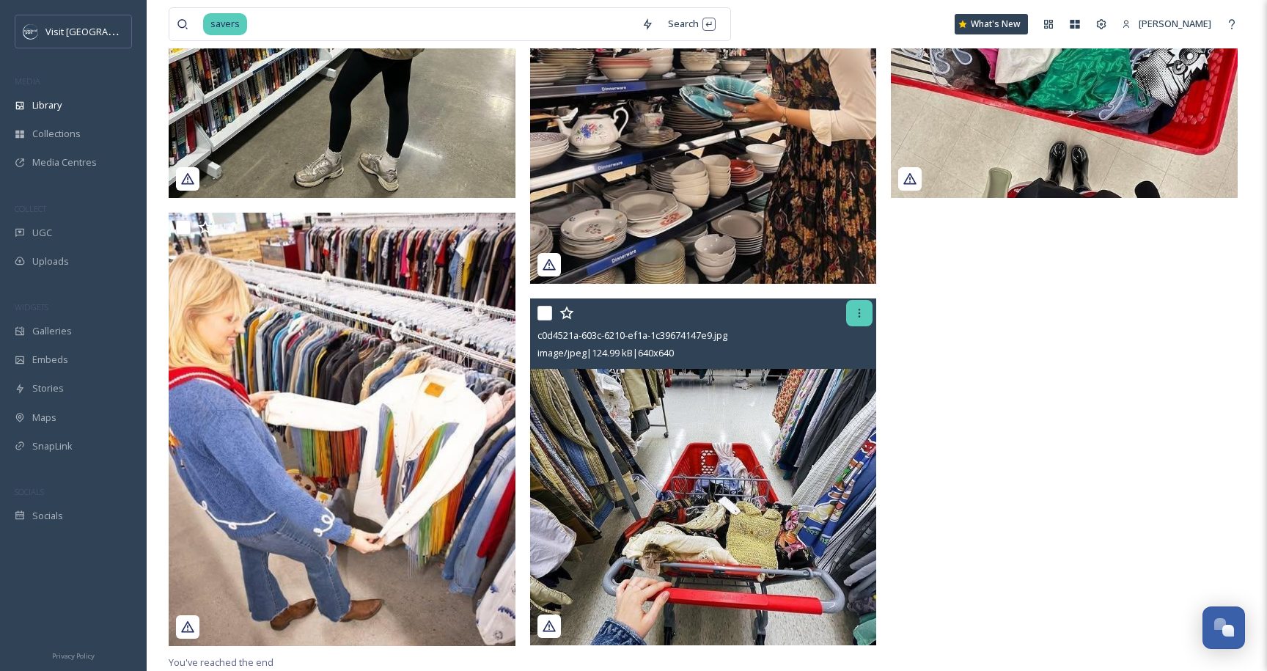
click at [860, 316] on icon at bounding box center [860, 313] width 2 height 9
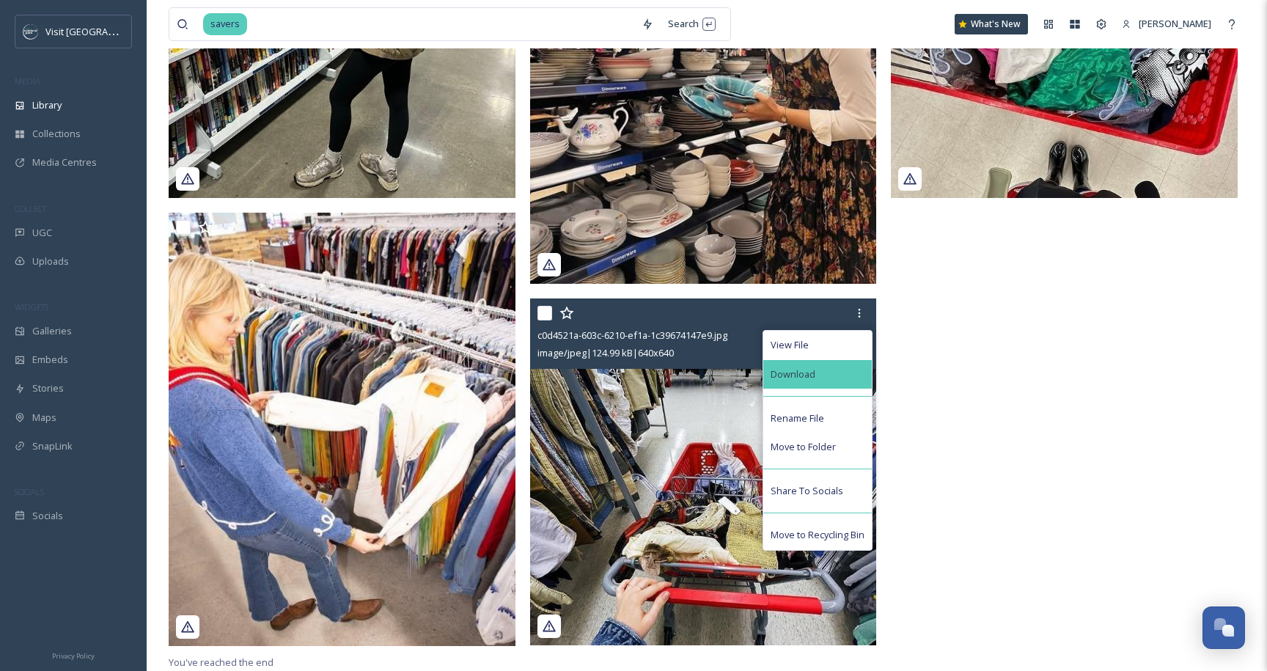
click at [821, 369] on div "Download" at bounding box center [818, 374] width 109 height 29
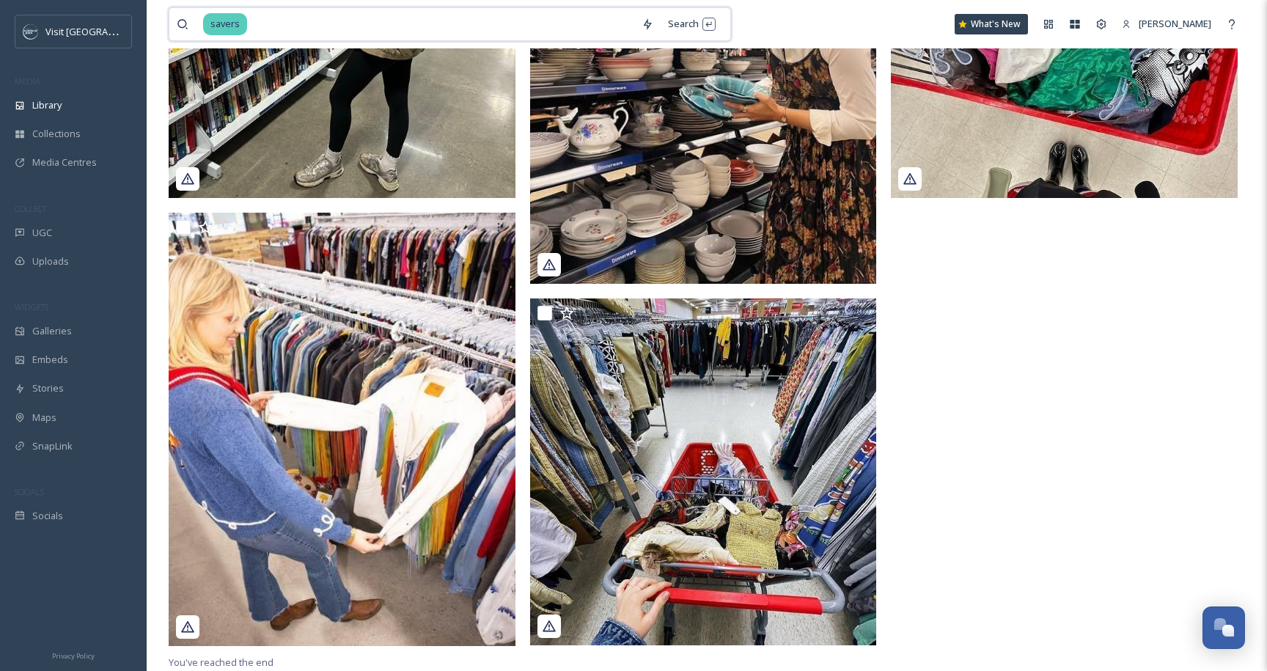
click at [468, 26] on input at bounding box center [442, 24] width 386 height 32
type input "s"
type input "turnstyle"
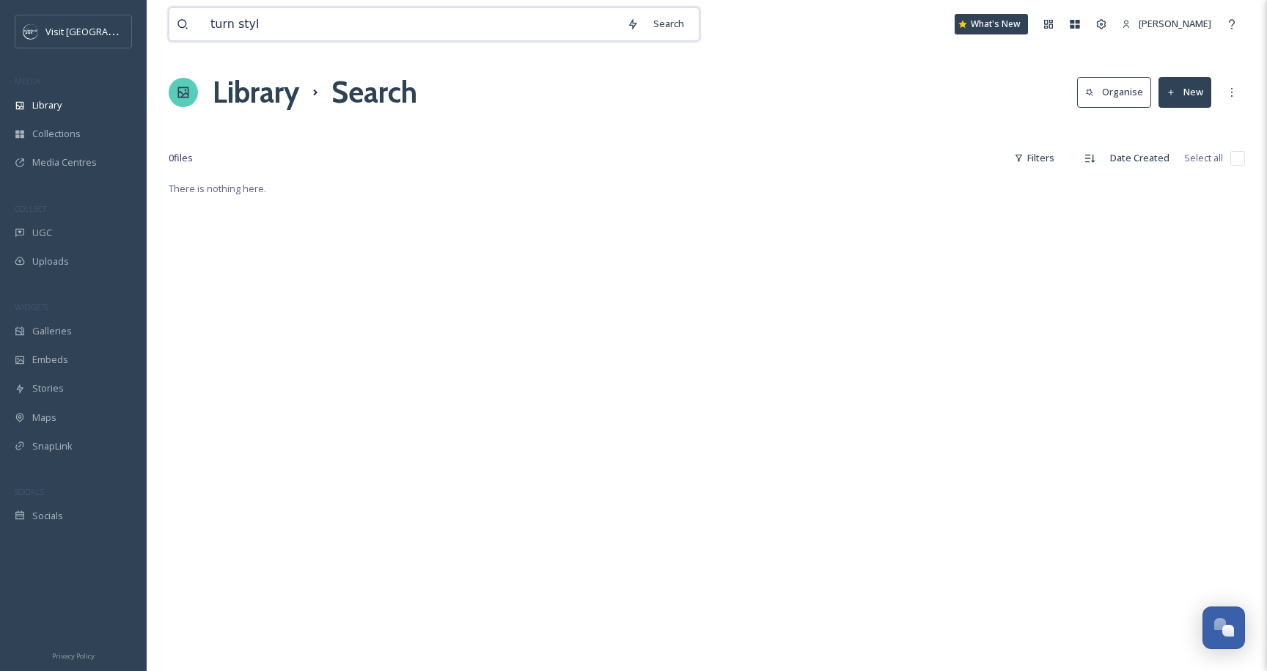
type input "turn style"
type input "thrift"
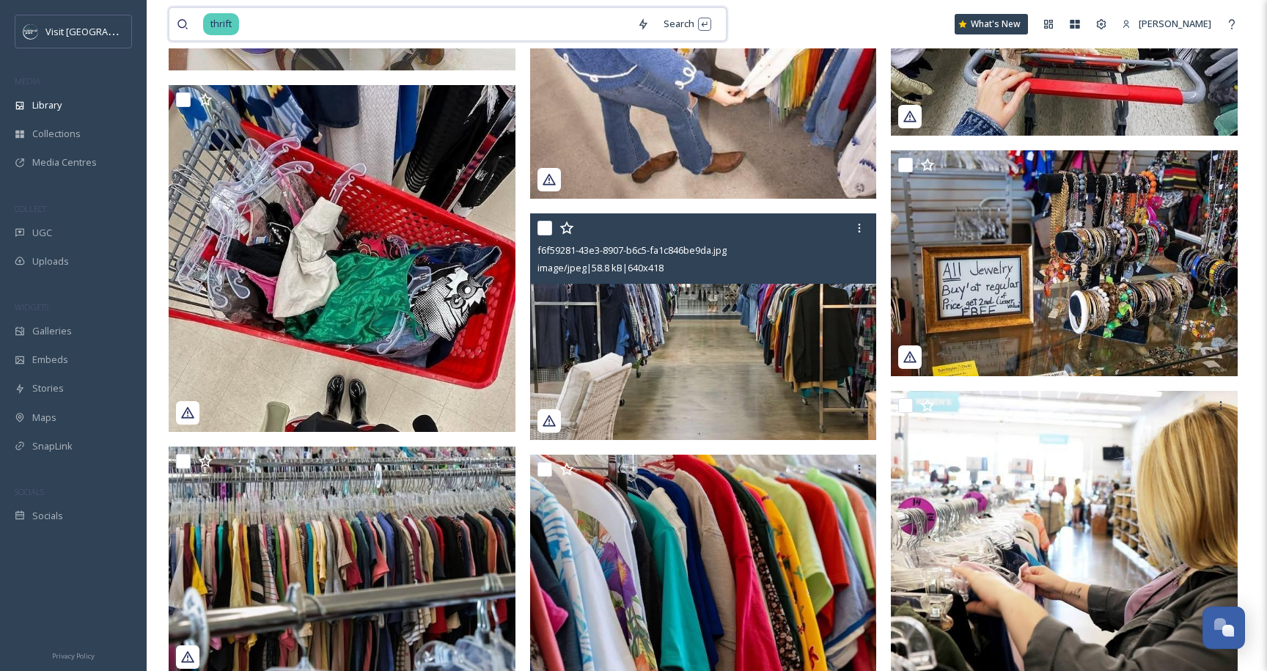
scroll to position [1625, 0]
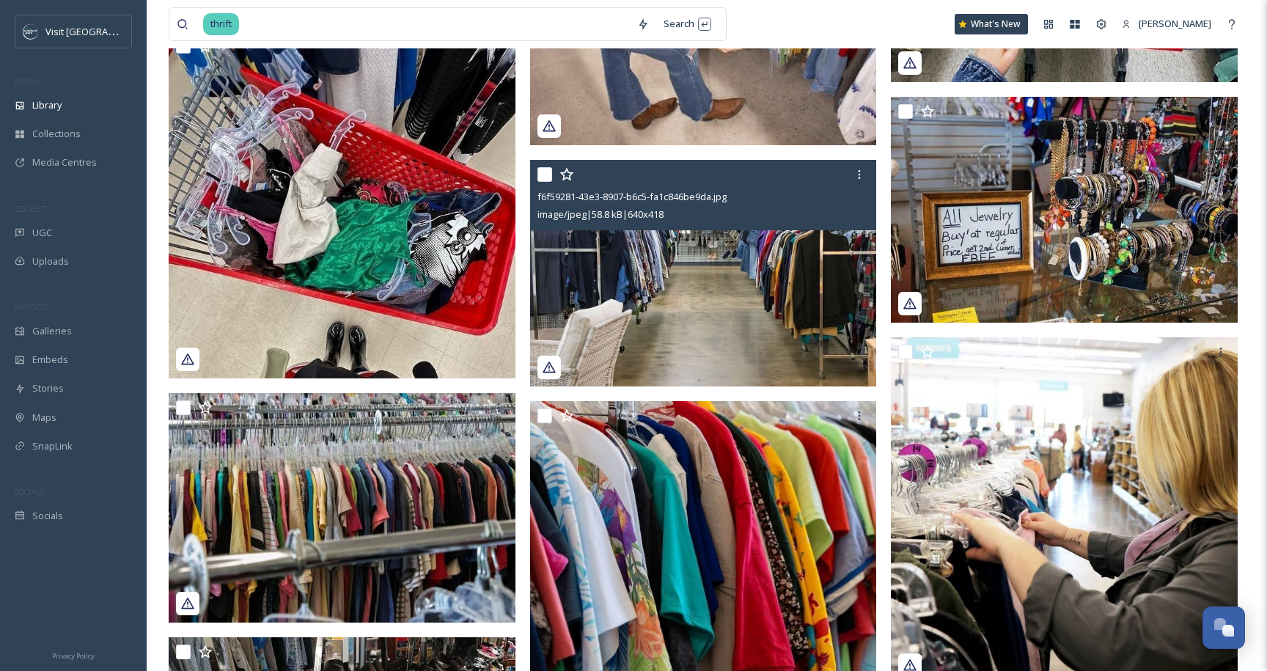
click at [658, 297] on img at bounding box center [703, 273] width 347 height 227
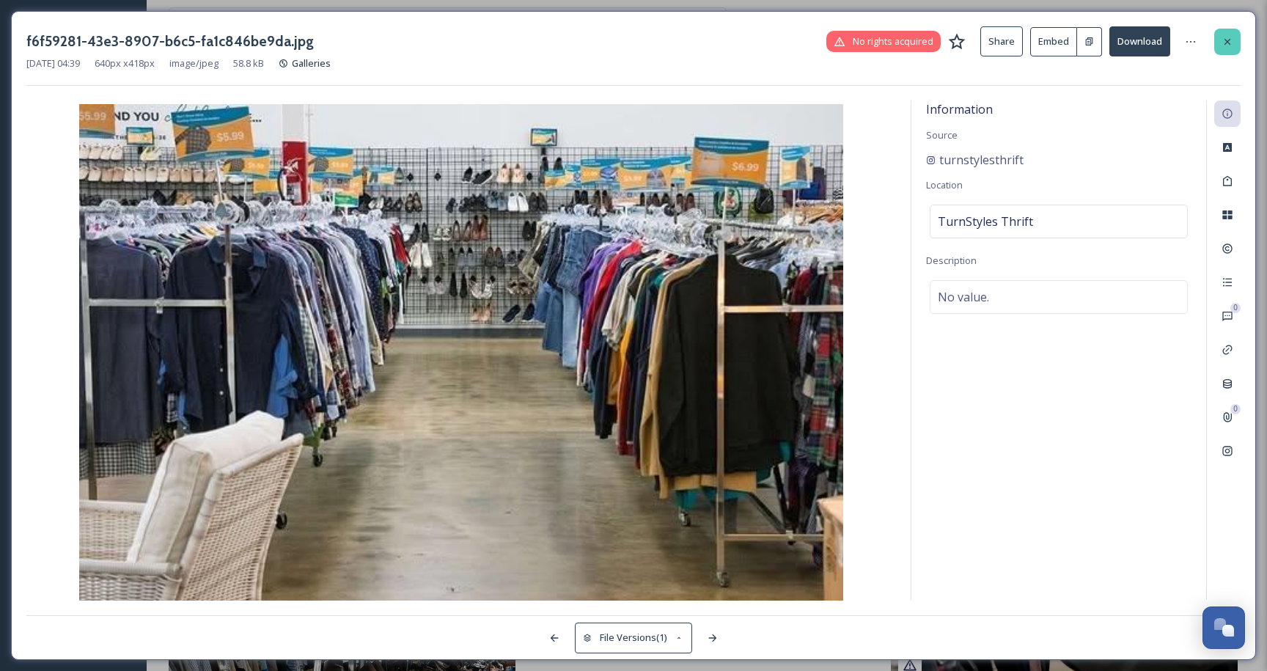
click at [1235, 47] on div at bounding box center [1228, 42] width 26 height 26
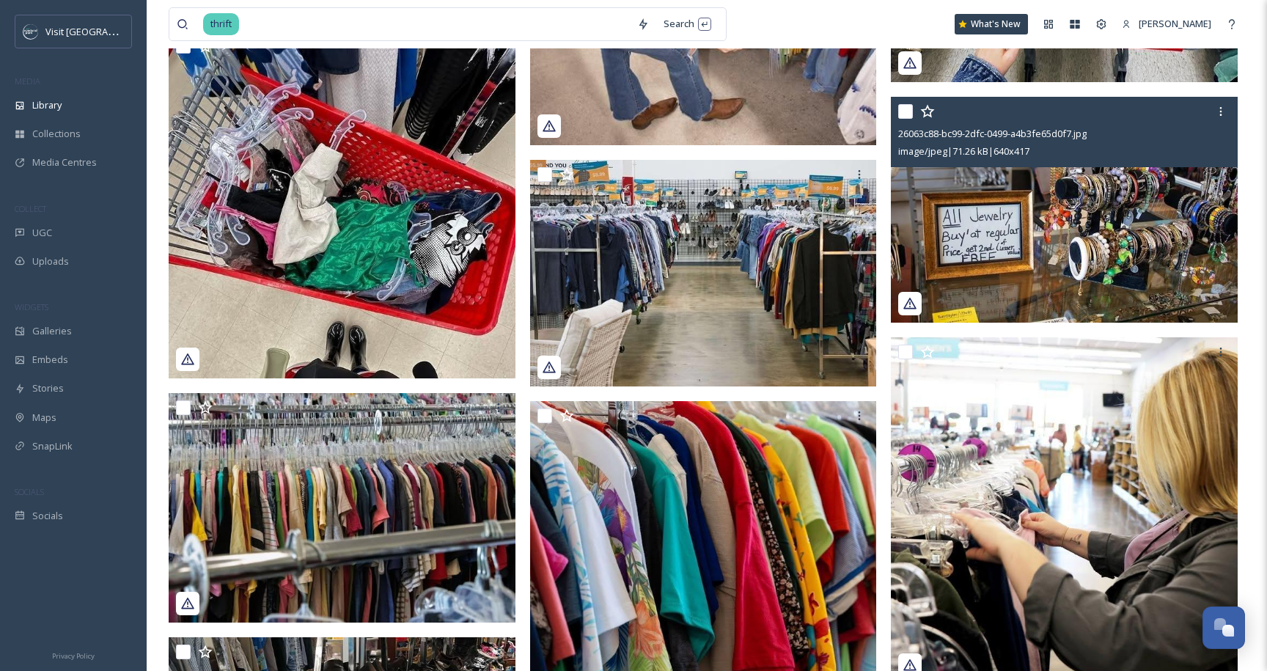
click at [963, 194] on img at bounding box center [1064, 210] width 347 height 226
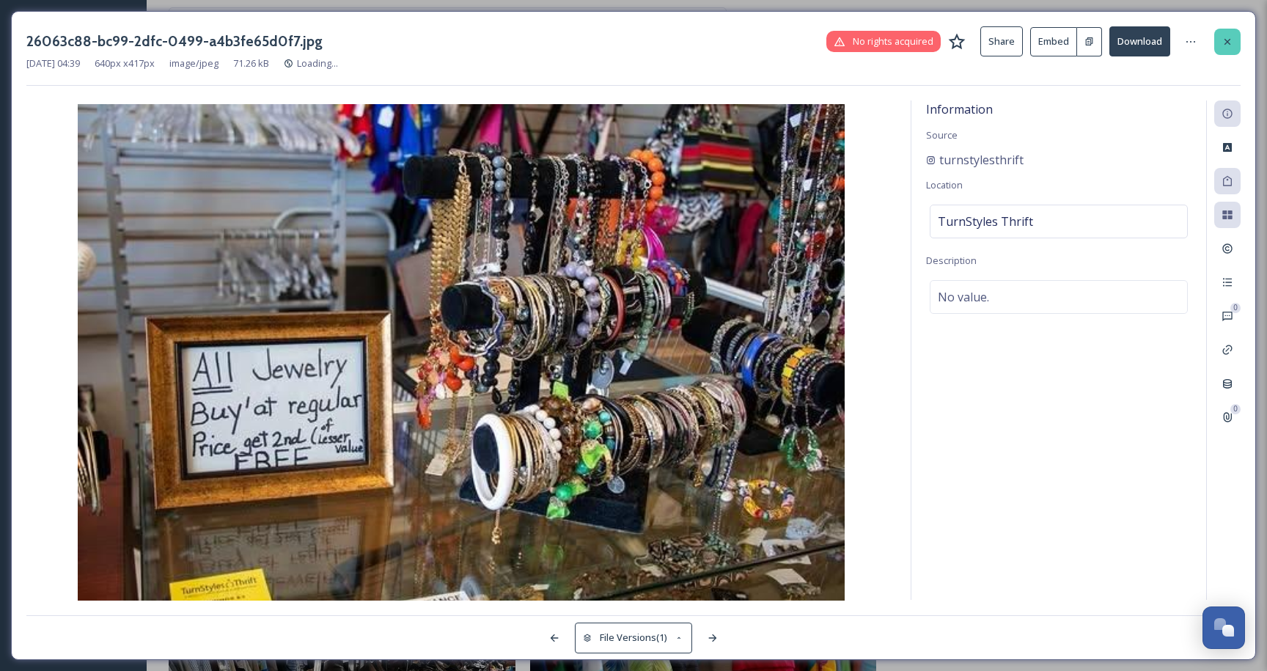
click at [1224, 51] on div at bounding box center [1228, 42] width 26 height 26
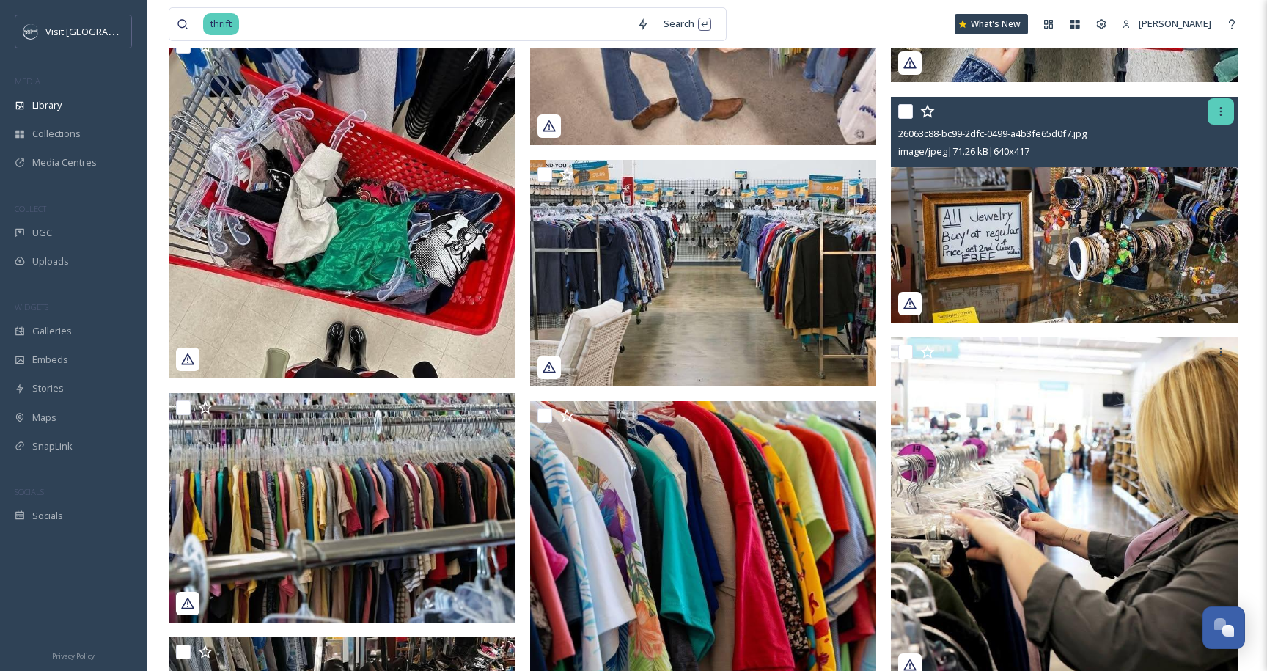
click at [1226, 110] on icon at bounding box center [1221, 112] width 12 height 12
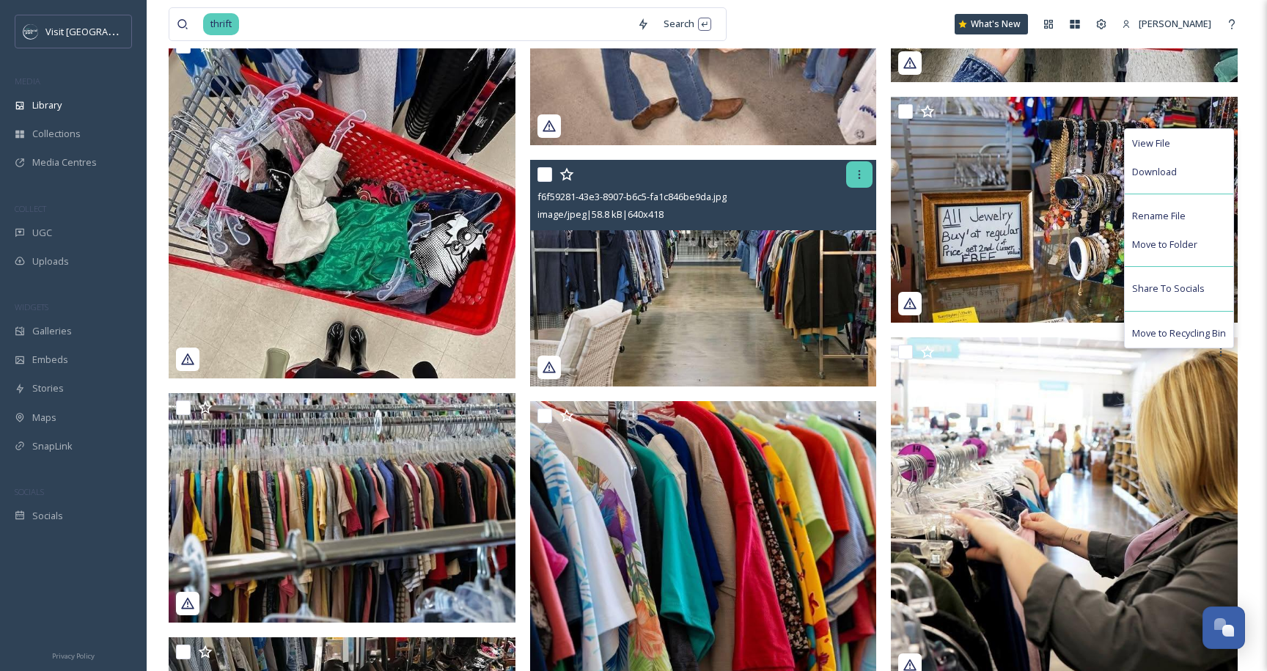
click at [855, 179] on icon at bounding box center [860, 175] width 12 height 12
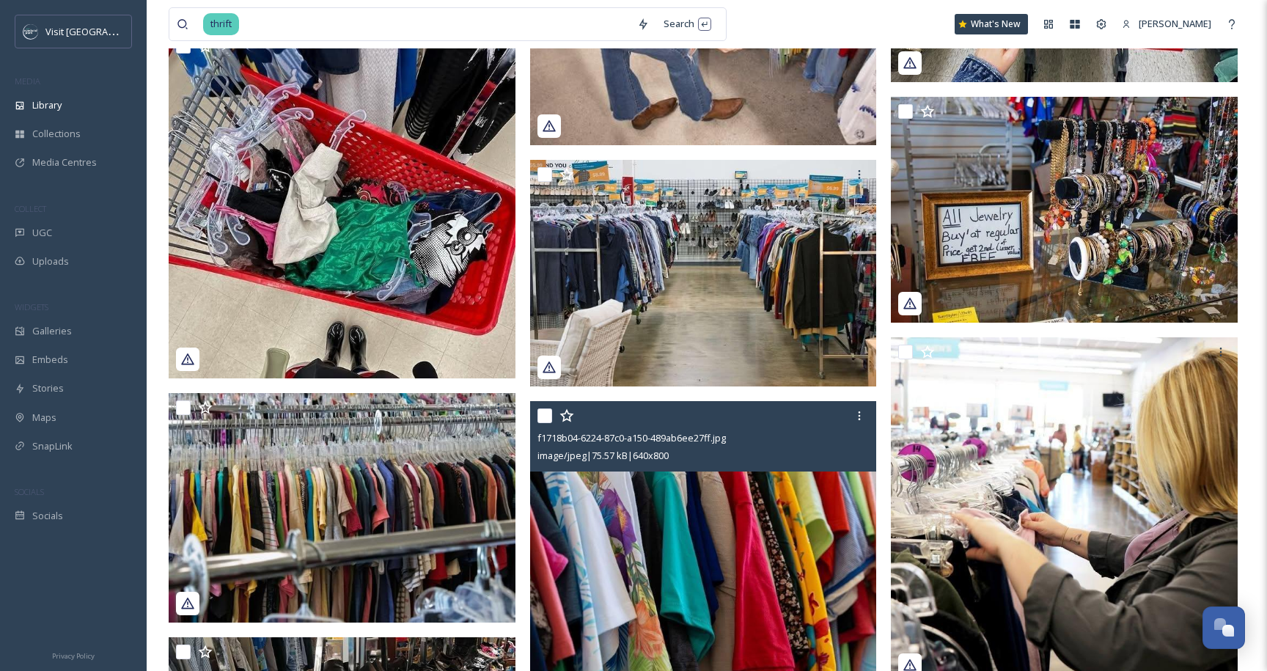
click at [717, 560] on img at bounding box center [703, 617] width 347 height 433
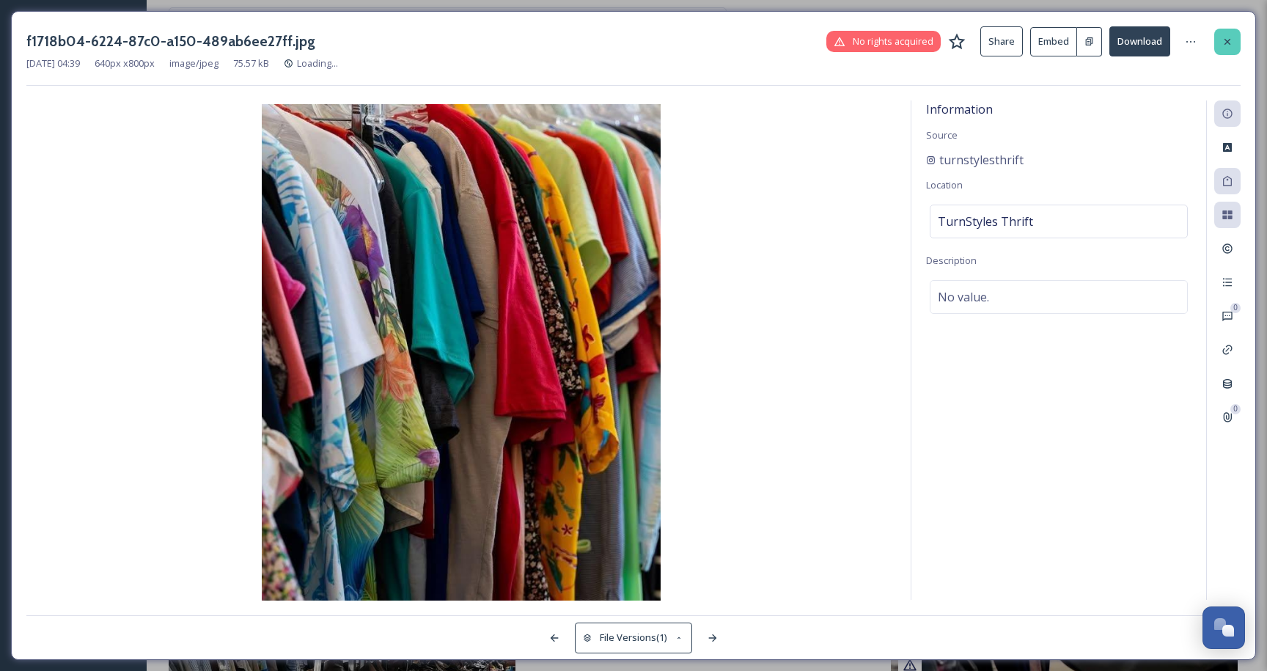
click at [1220, 45] on div at bounding box center [1228, 42] width 26 height 26
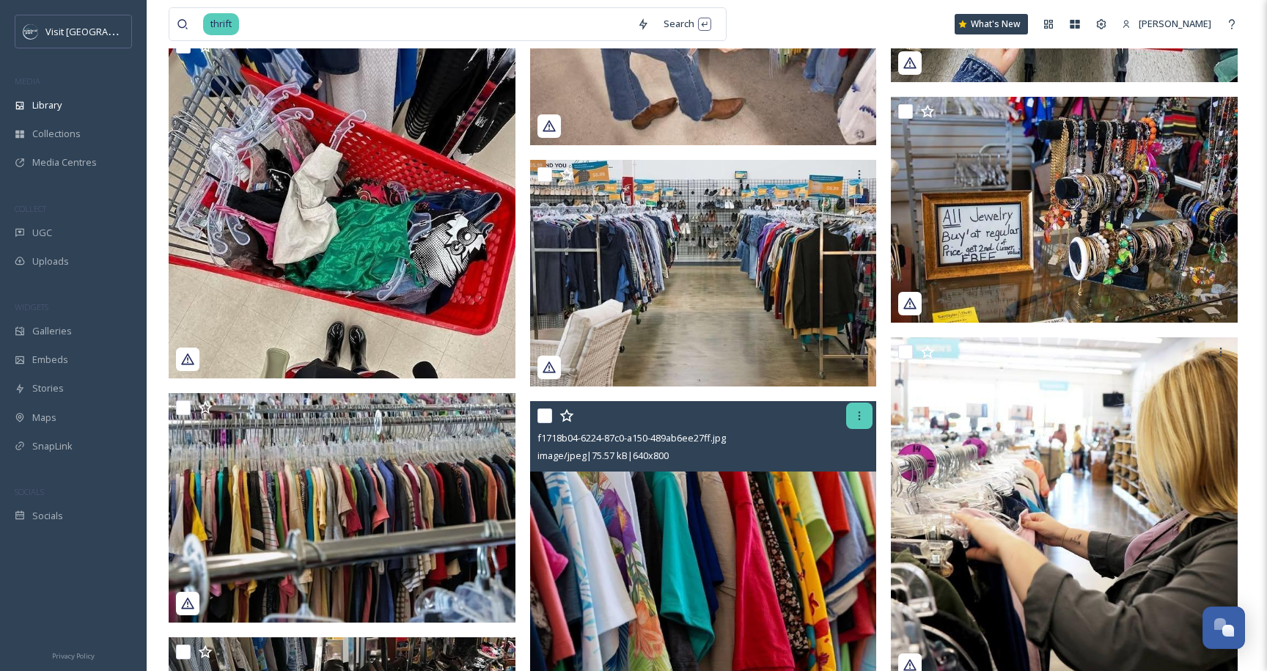
click at [854, 422] on div at bounding box center [859, 416] width 26 height 26
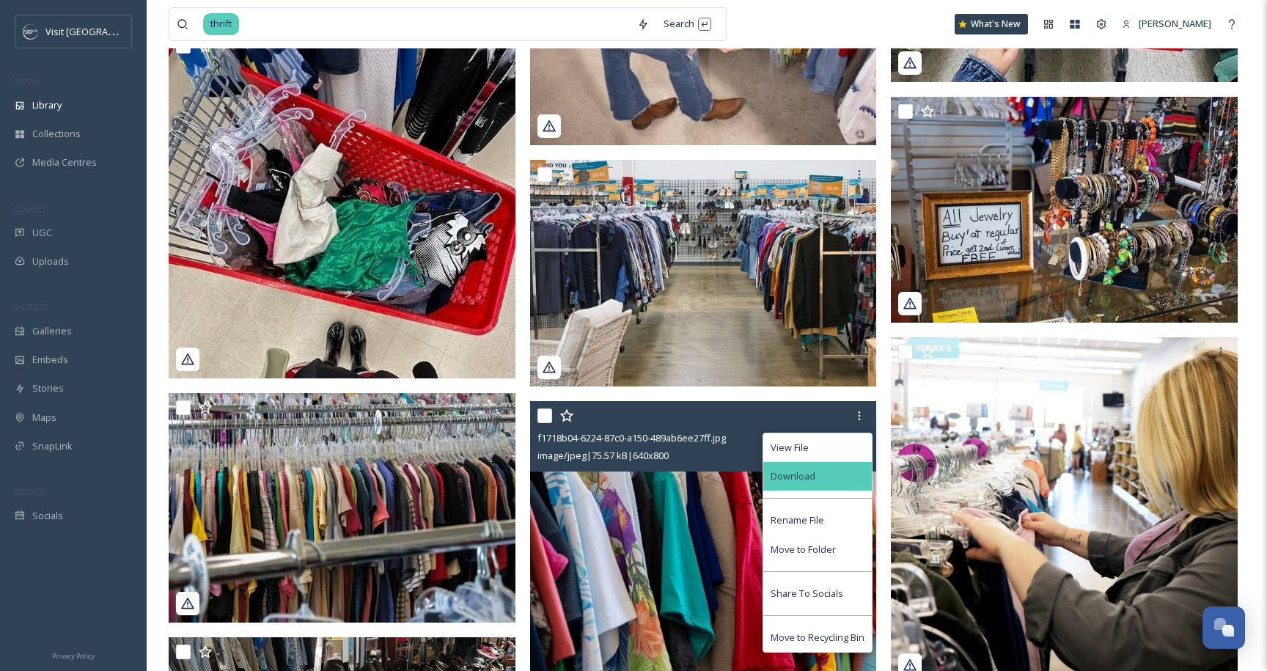
click at [829, 485] on div "Download" at bounding box center [818, 476] width 109 height 29
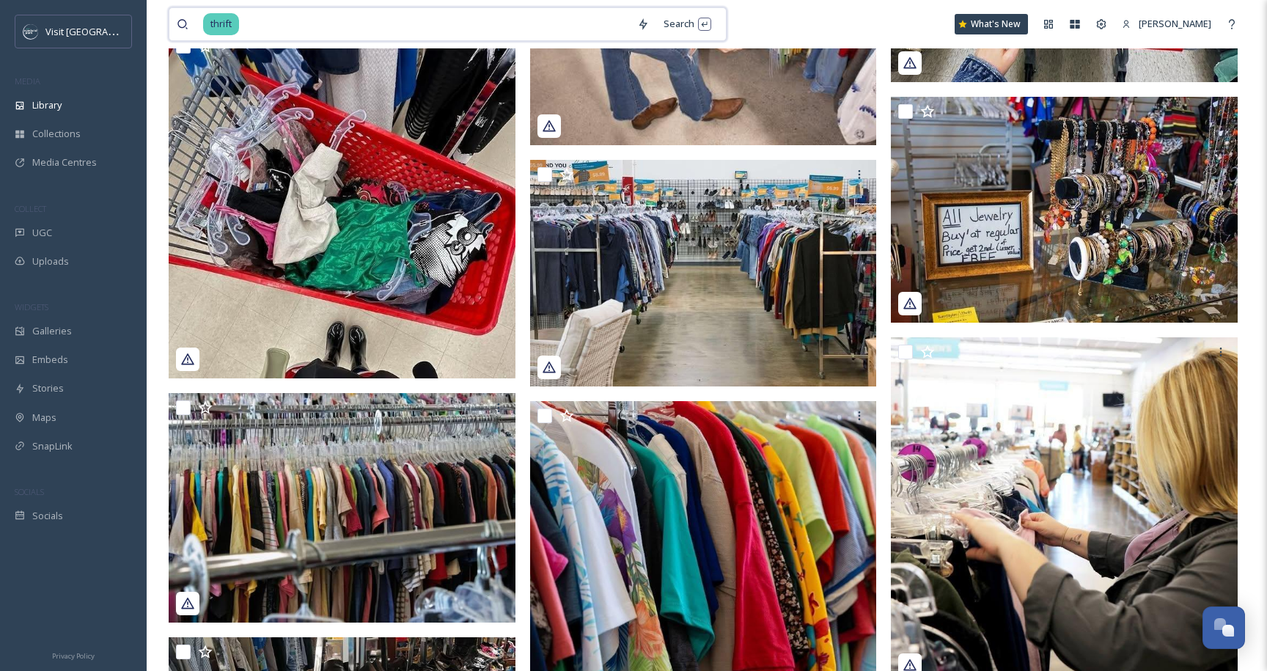
click at [291, 15] on input at bounding box center [435, 24] width 389 height 32
type input "t"
type input "blessings abound"
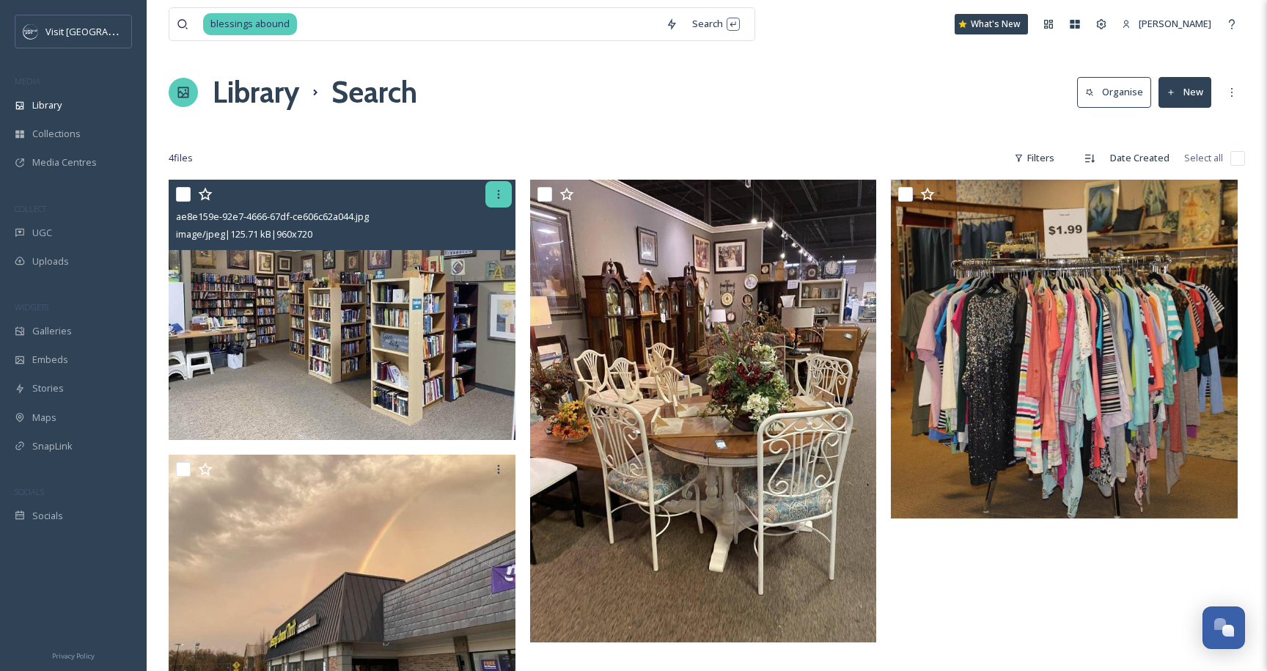
click at [504, 195] on icon at bounding box center [499, 195] width 12 height 12
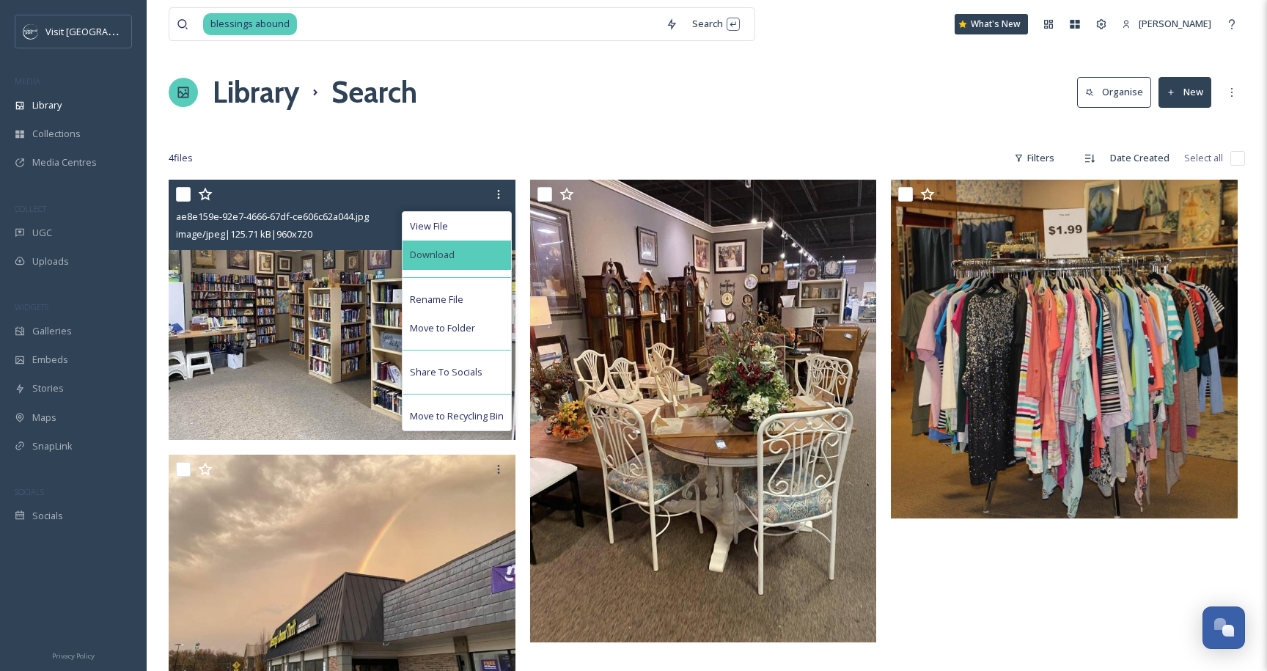
click at [459, 249] on div "Download" at bounding box center [457, 255] width 109 height 29
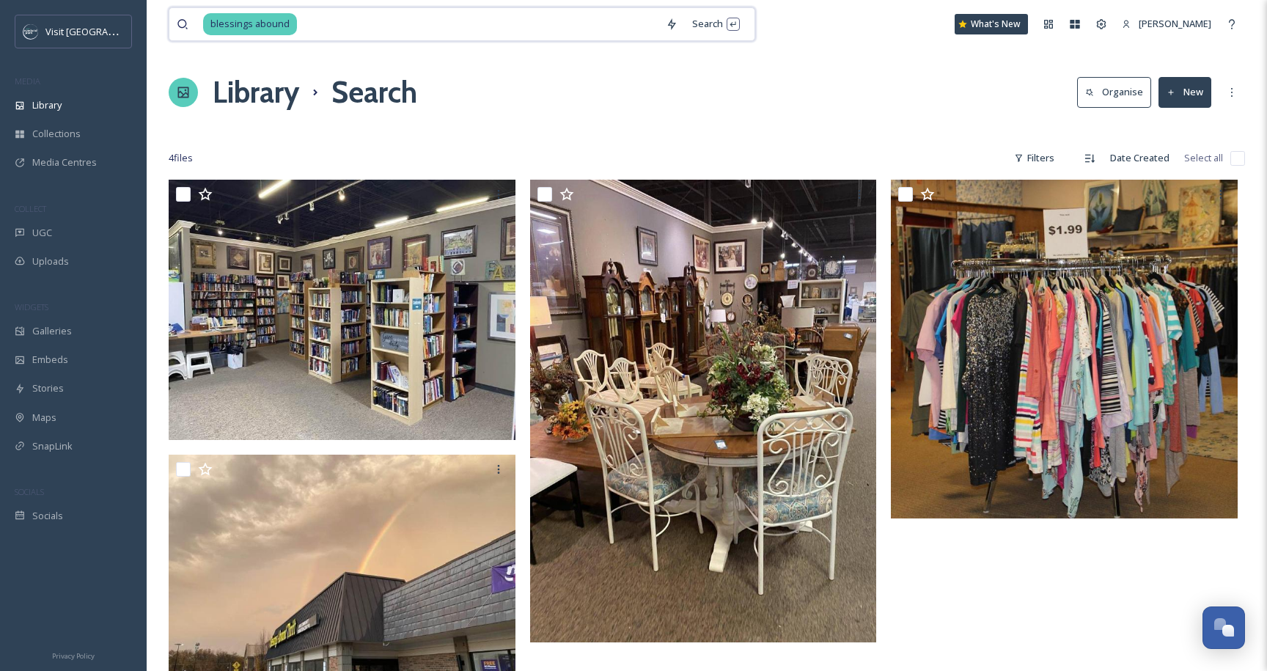
click at [370, 31] on input at bounding box center [479, 24] width 360 height 32
type input "ditto"
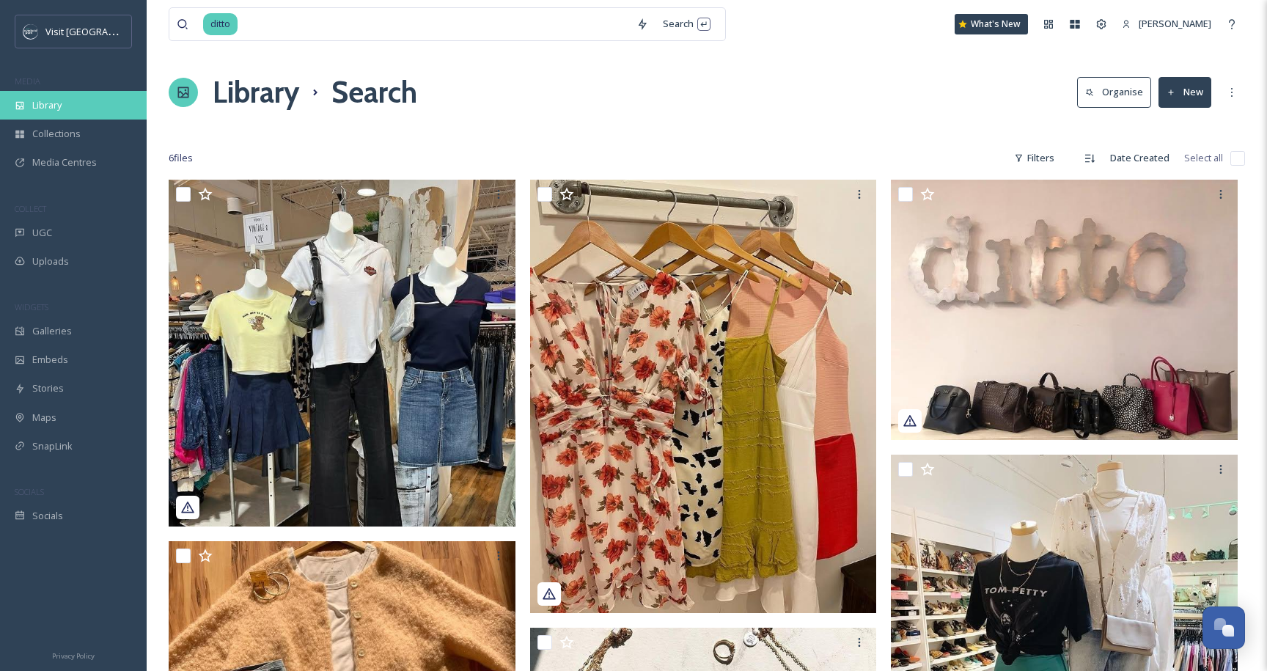
click at [50, 108] on span "Library" at bounding box center [46, 105] width 29 height 14
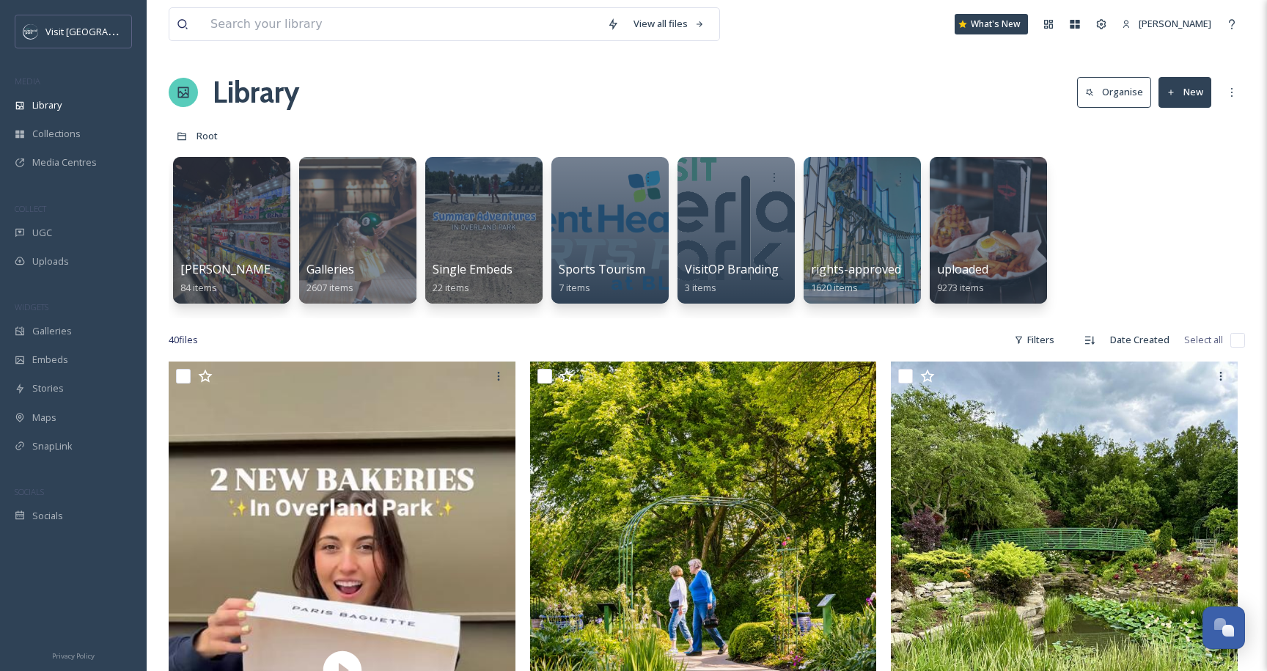
click at [1182, 92] on button "New" at bounding box center [1185, 92] width 53 height 30
click at [1172, 124] on span "File Upload" at bounding box center [1179, 127] width 48 height 14
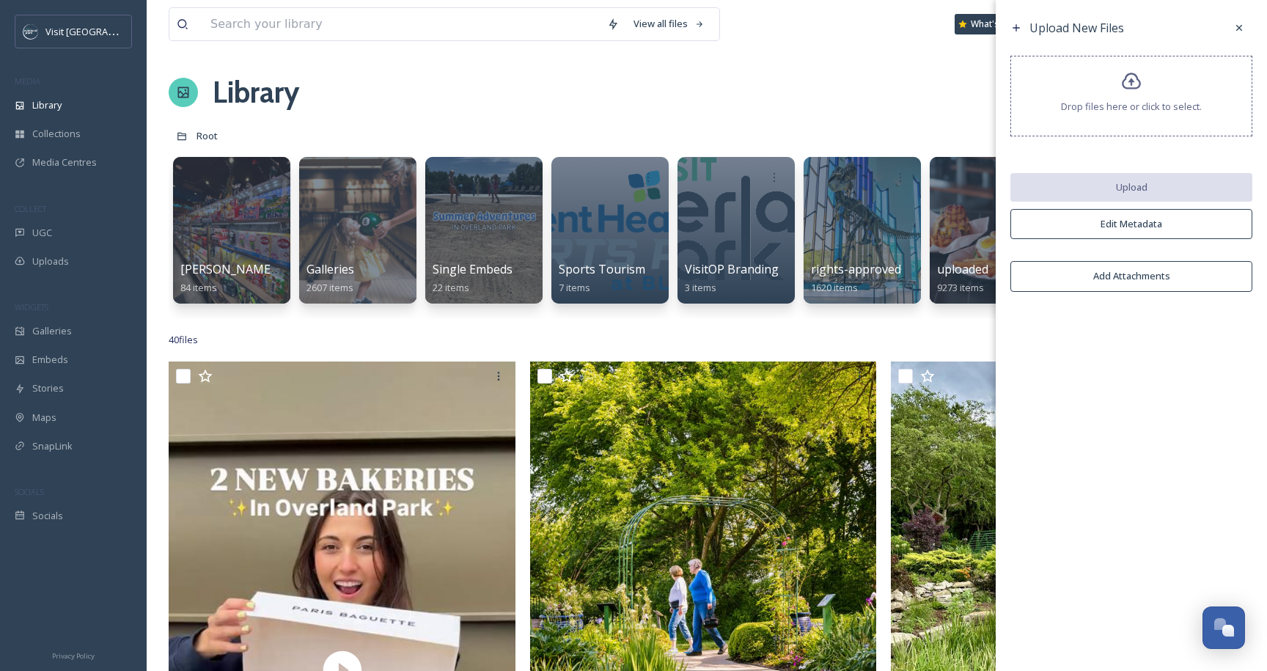
click at [1096, 100] on span "Drop files here or click to select." at bounding box center [1131, 107] width 141 height 14
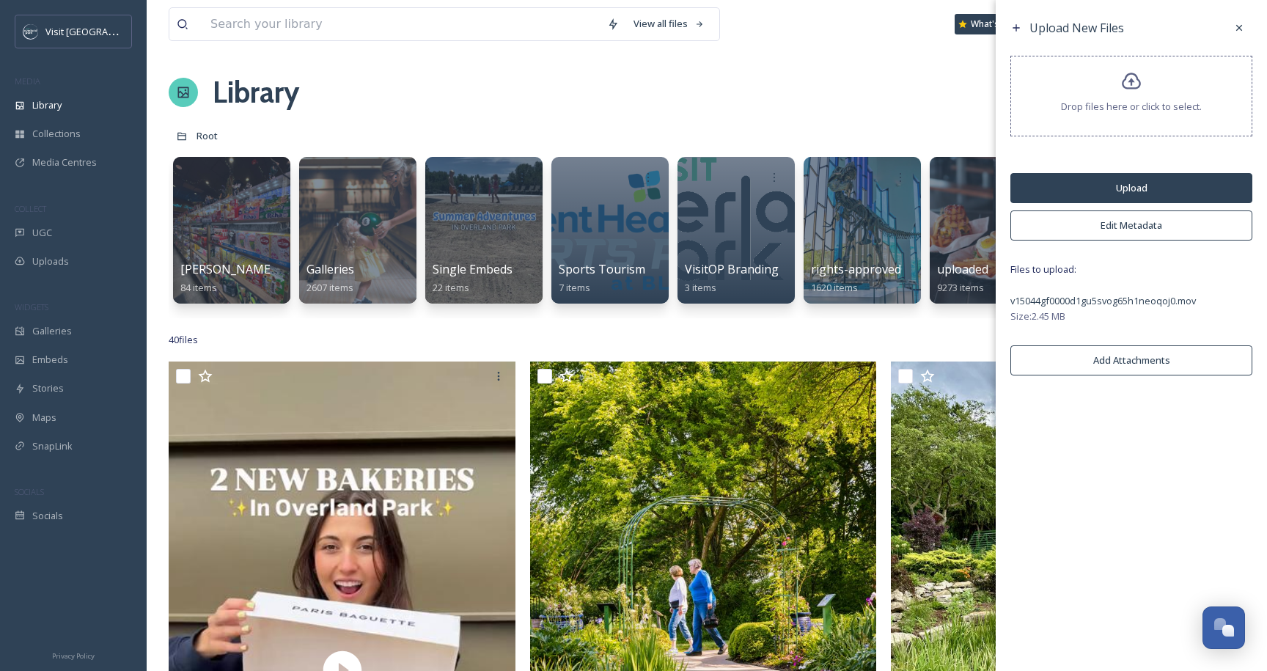
click at [1127, 235] on button "Edit Metadata" at bounding box center [1132, 226] width 242 height 30
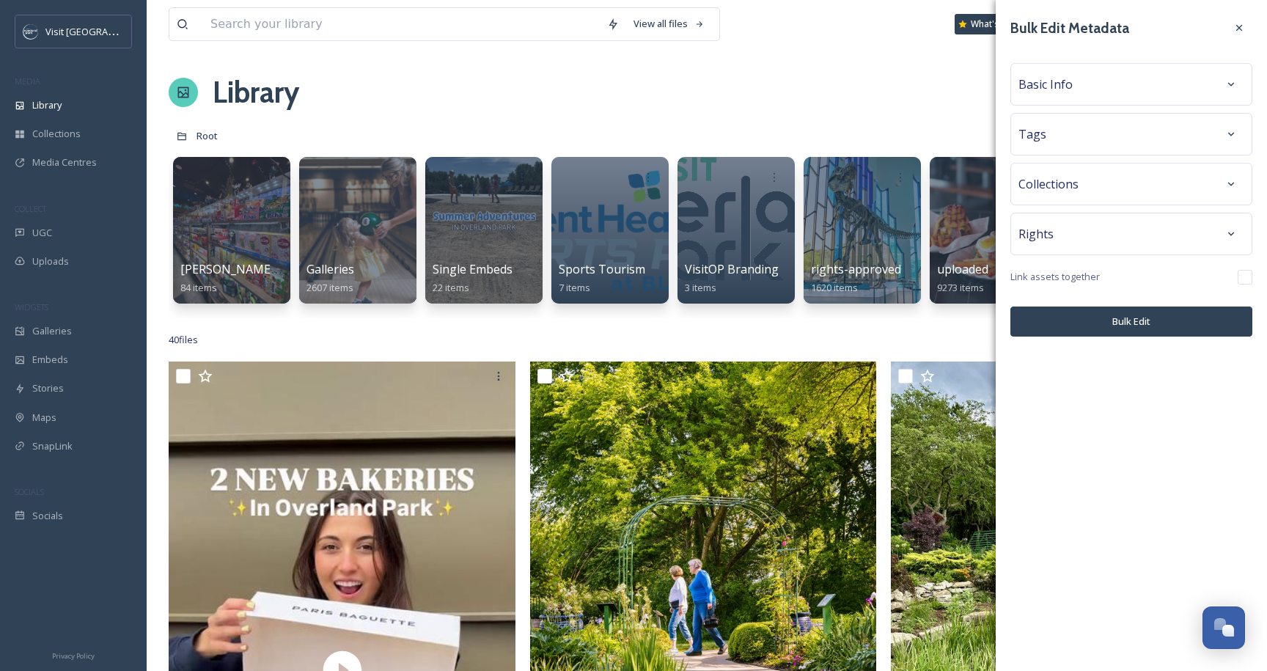
click at [1099, 84] on div "Basic Info" at bounding box center [1132, 84] width 226 height 26
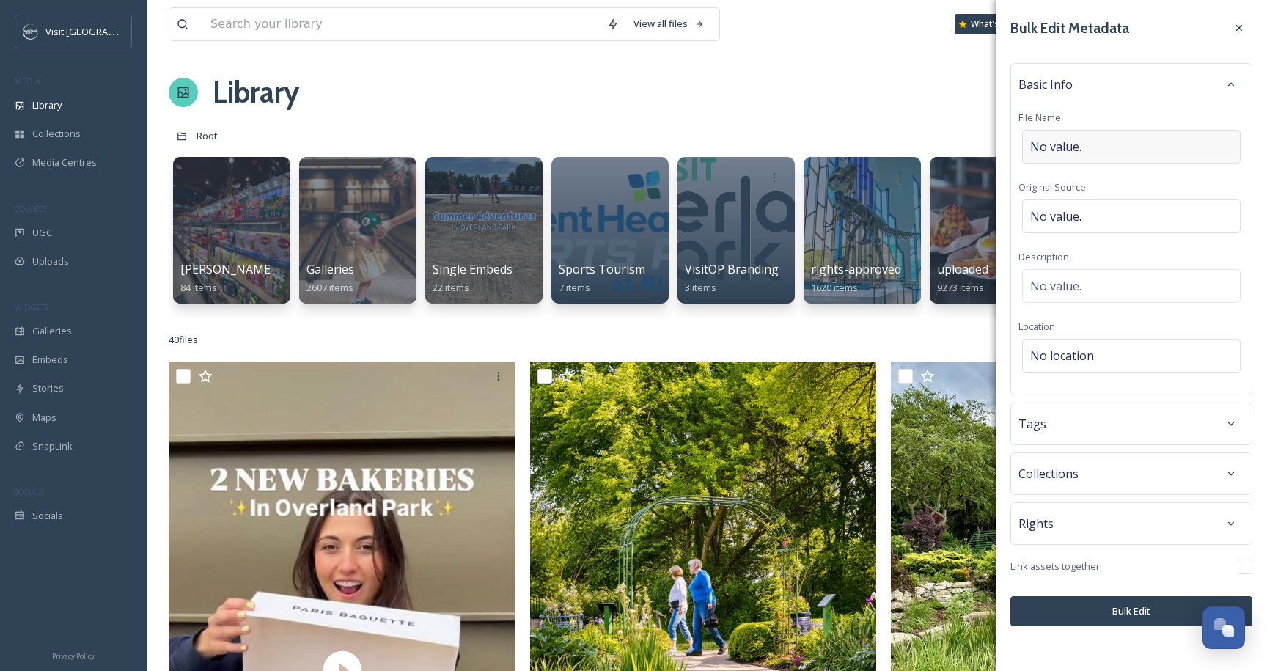
click at [1078, 151] on span "No value." at bounding box center [1056, 147] width 51 height 18
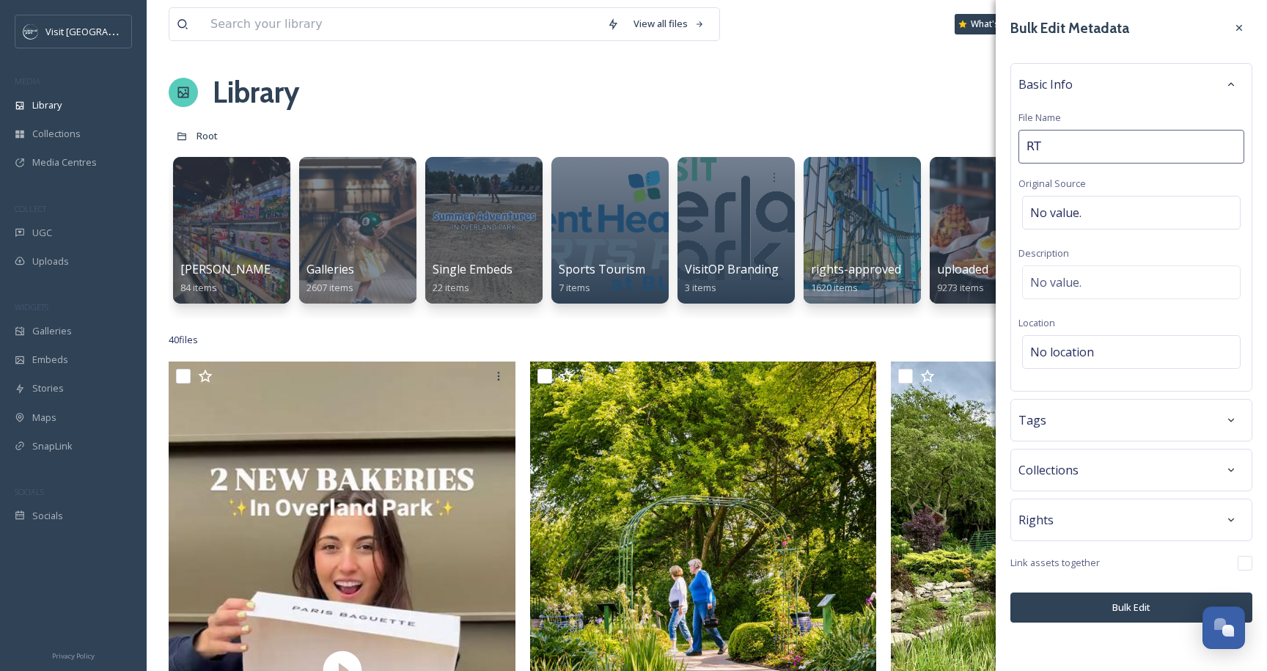
type input "R"
type input "Overland Park Arboretum Trains"
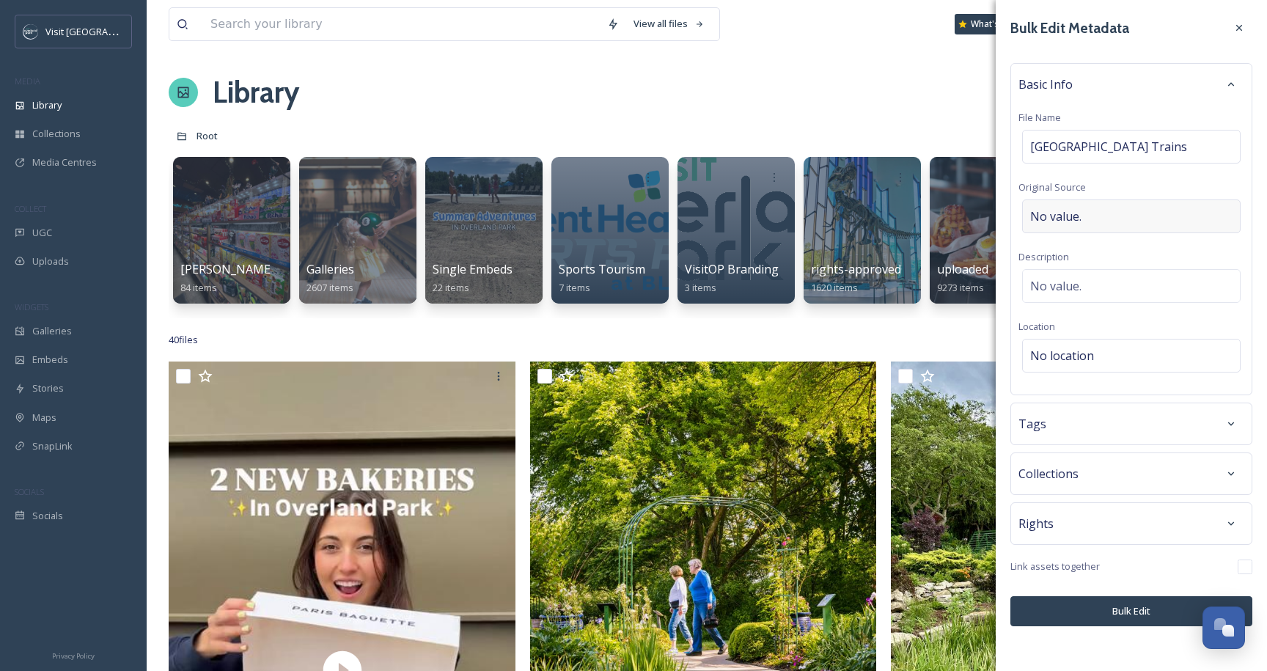
click at [1077, 208] on span "No value." at bounding box center [1056, 217] width 51 height 18
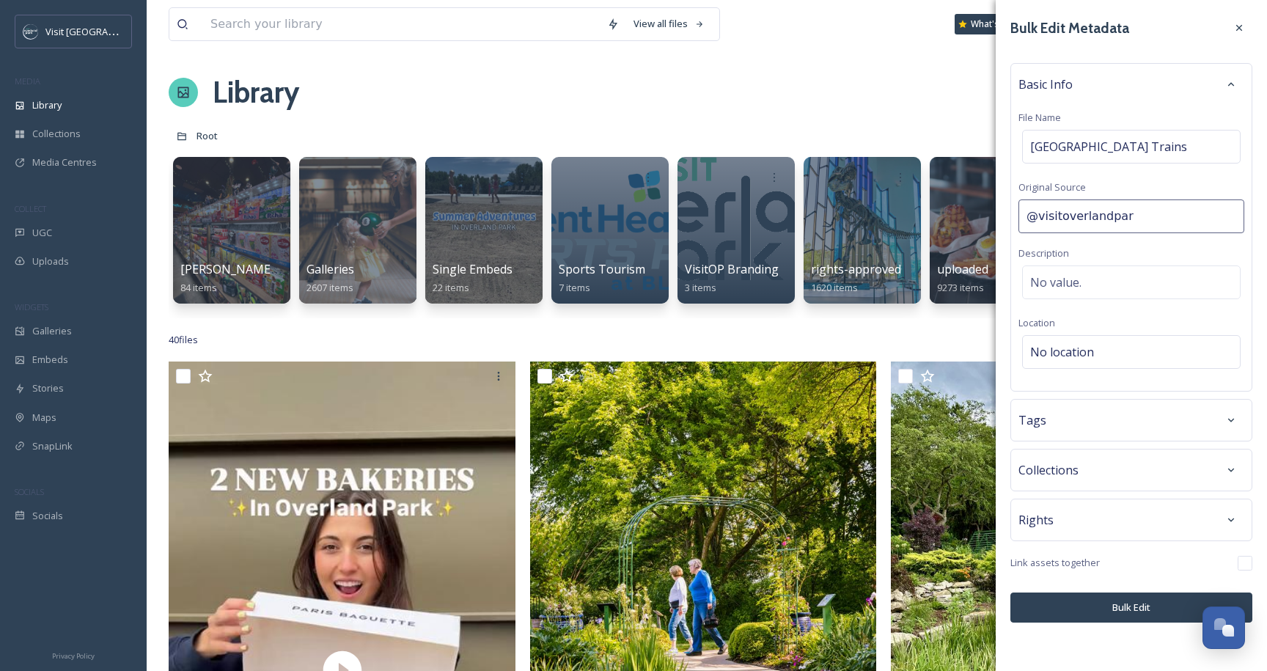
type input "@visitoverlandpark"
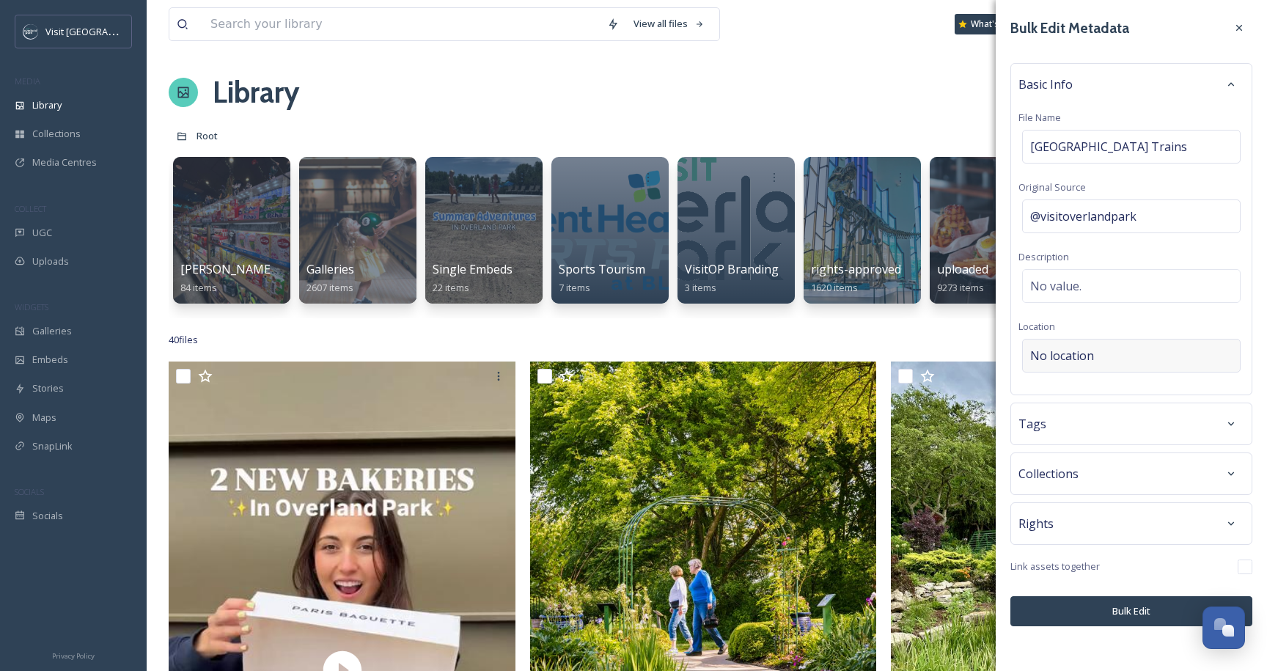
click at [1093, 349] on div "No location" at bounding box center [1131, 356] width 219 height 34
click at [1093, 349] on input at bounding box center [1131, 356] width 217 height 32
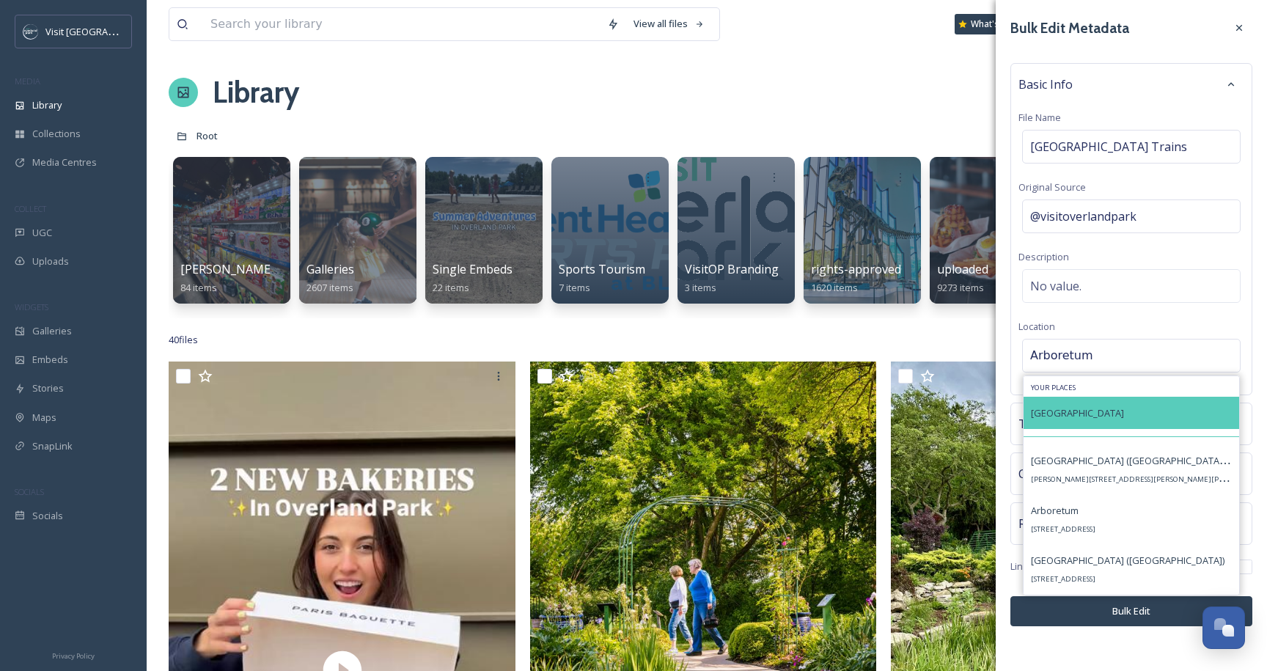
type input "Arboretum"
click at [1090, 420] on span "Overland Park Arboretum & Botanical Gardens" at bounding box center [1077, 412] width 93 height 13
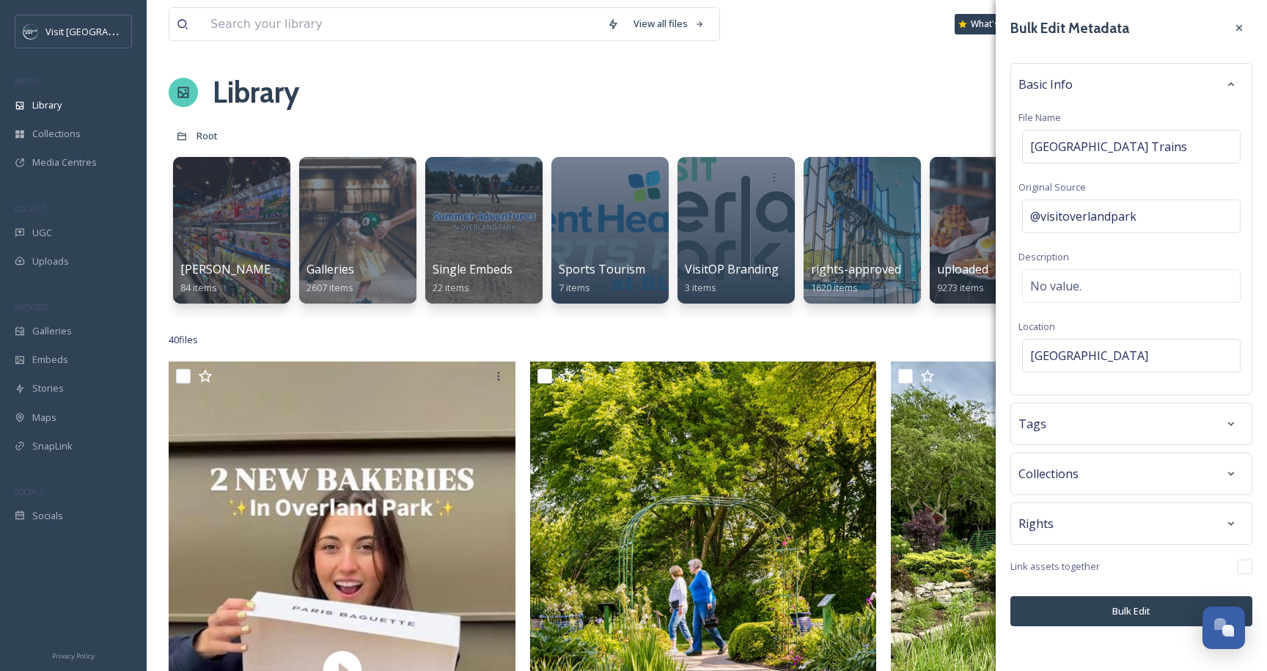
click at [1155, 85] on div "Basic Info" at bounding box center [1132, 84] width 226 height 26
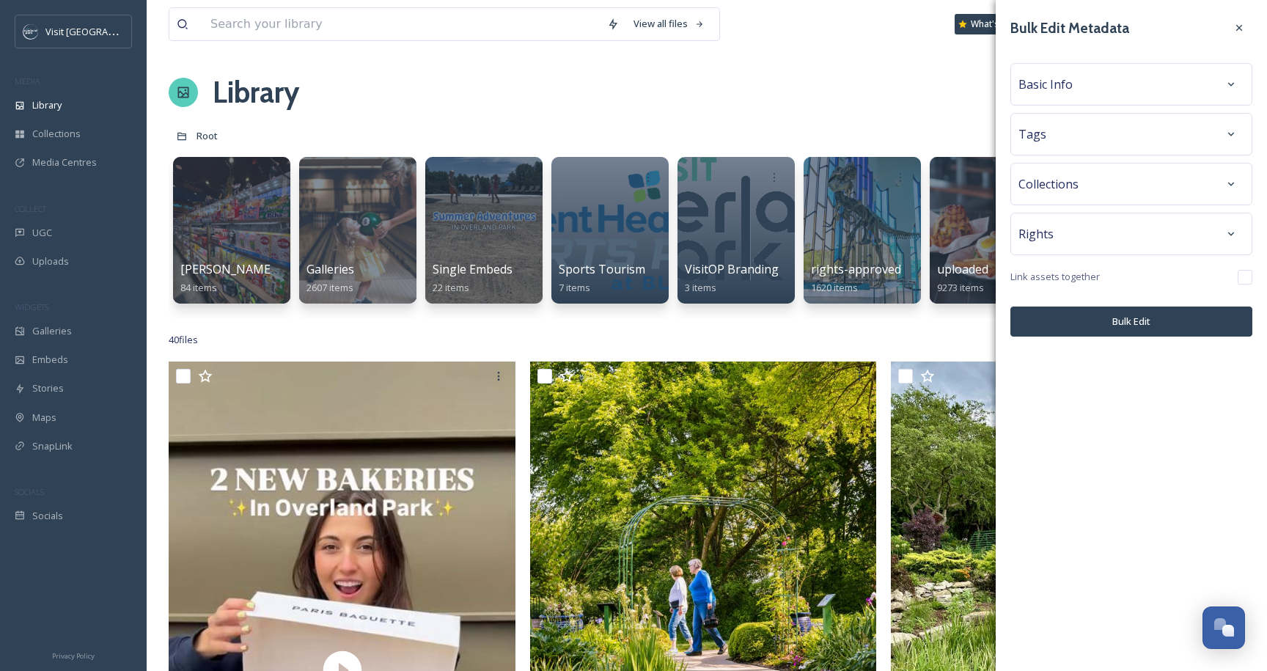
click at [1128, 122] on div "Tags" at bounding box center [1132, 134] width 226 height 26
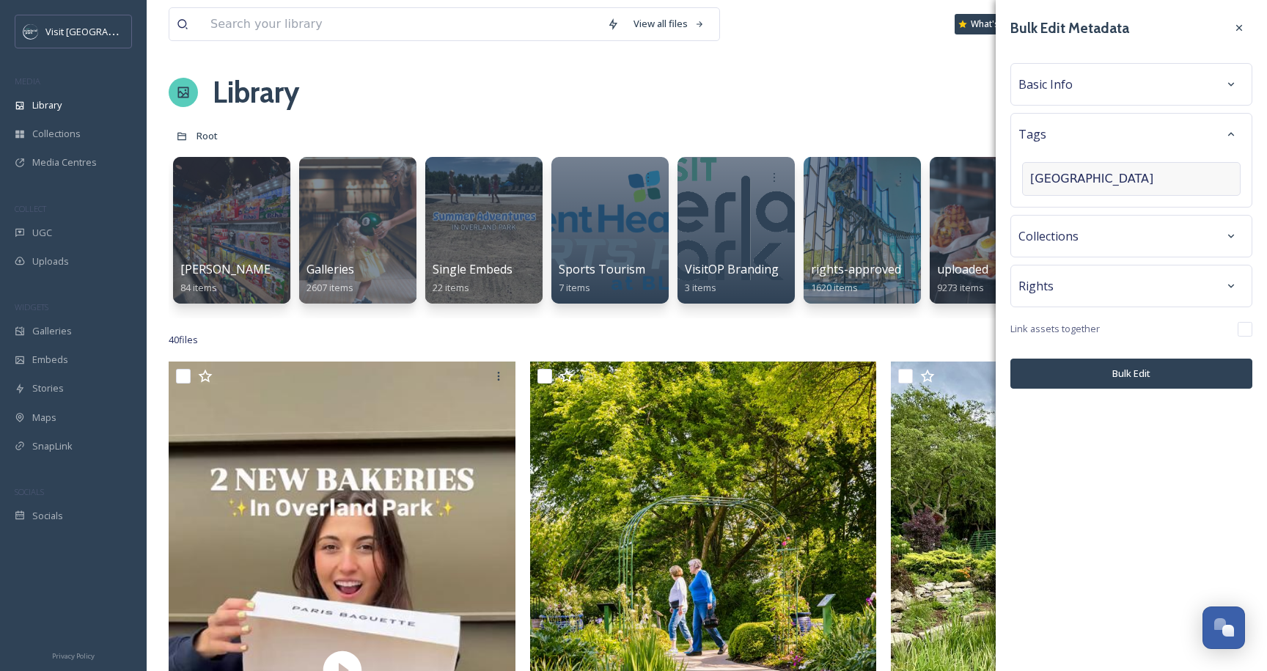
scroll to position [0, 110]
type input "overland park arboretum & botanical gardens"
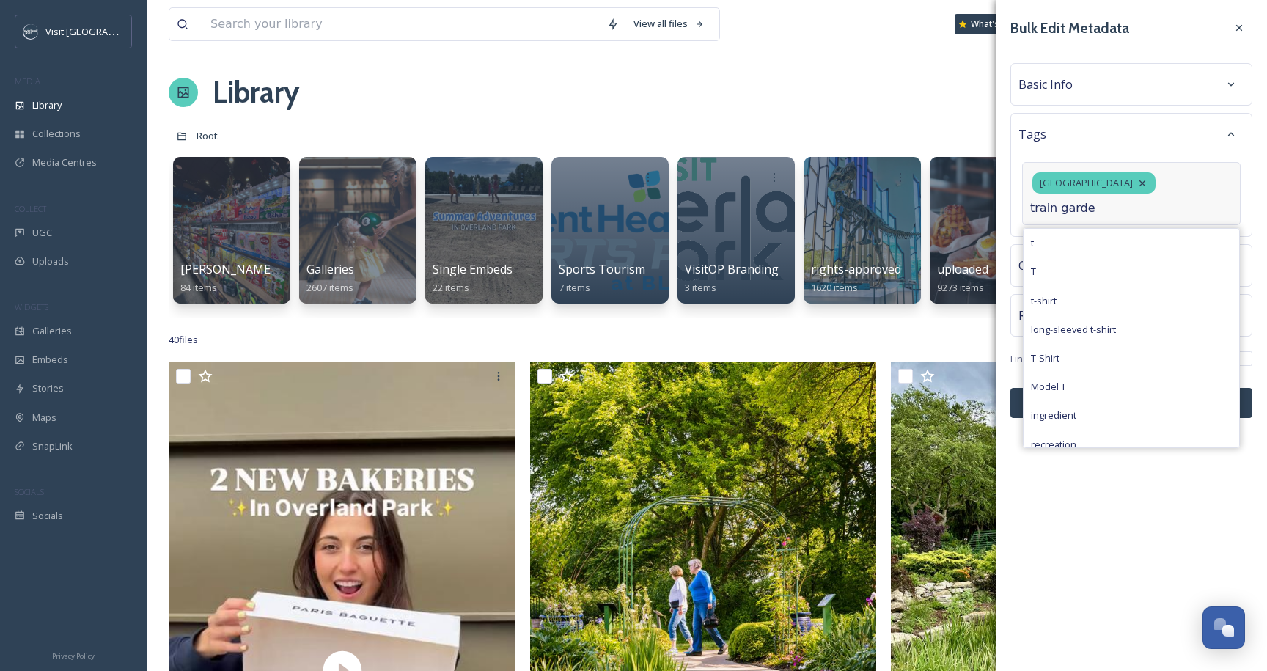
type input "train garden"
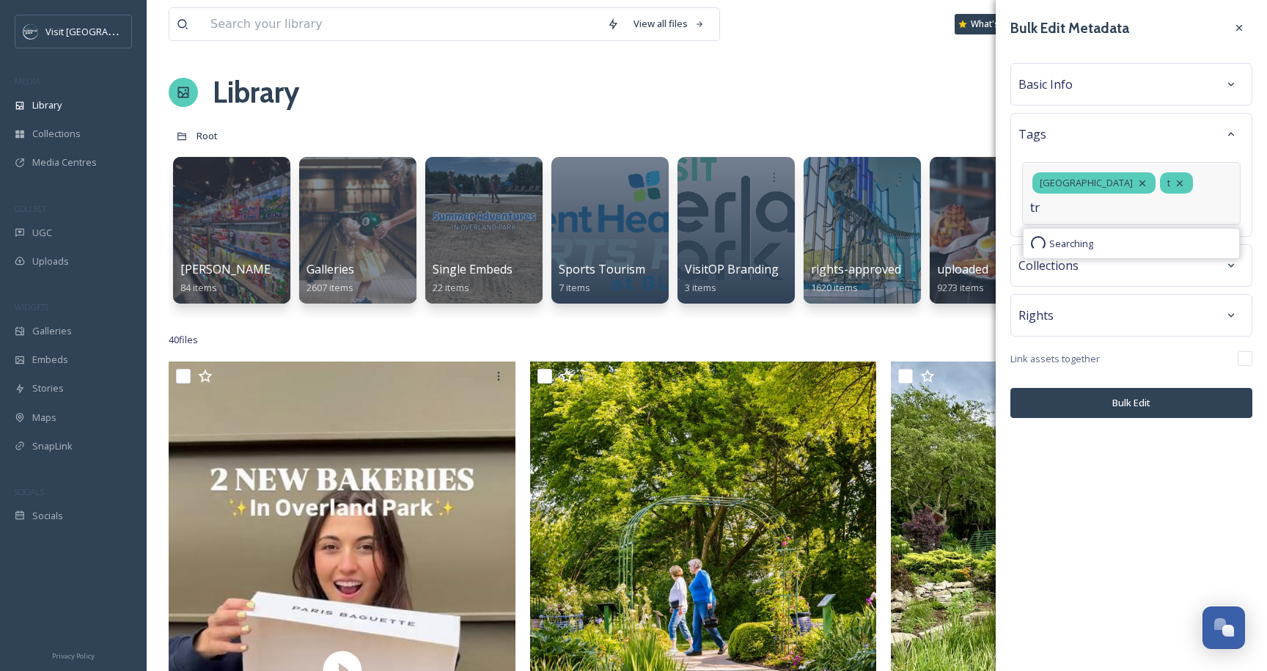
type input "t"
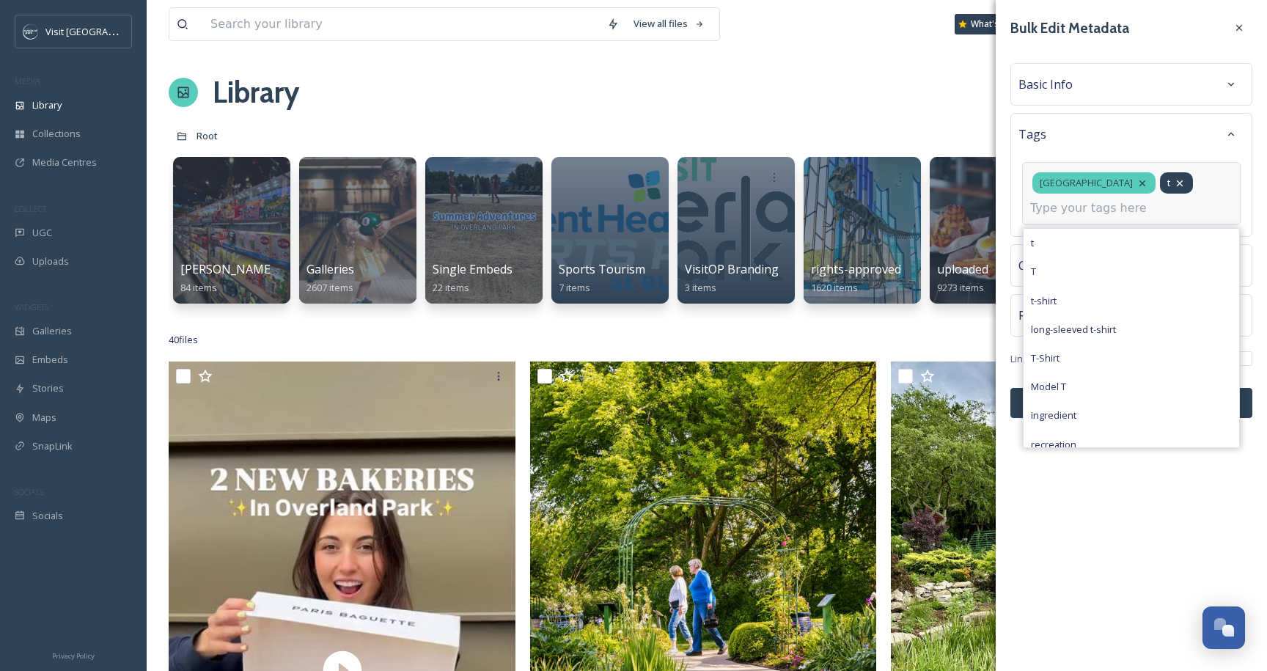
click at [1174, 189] on icon at bounding box center [1180, 184] width 12 height 12
click at [1053, 217] on input at bounding box center [1104, 209] width 147 height 18
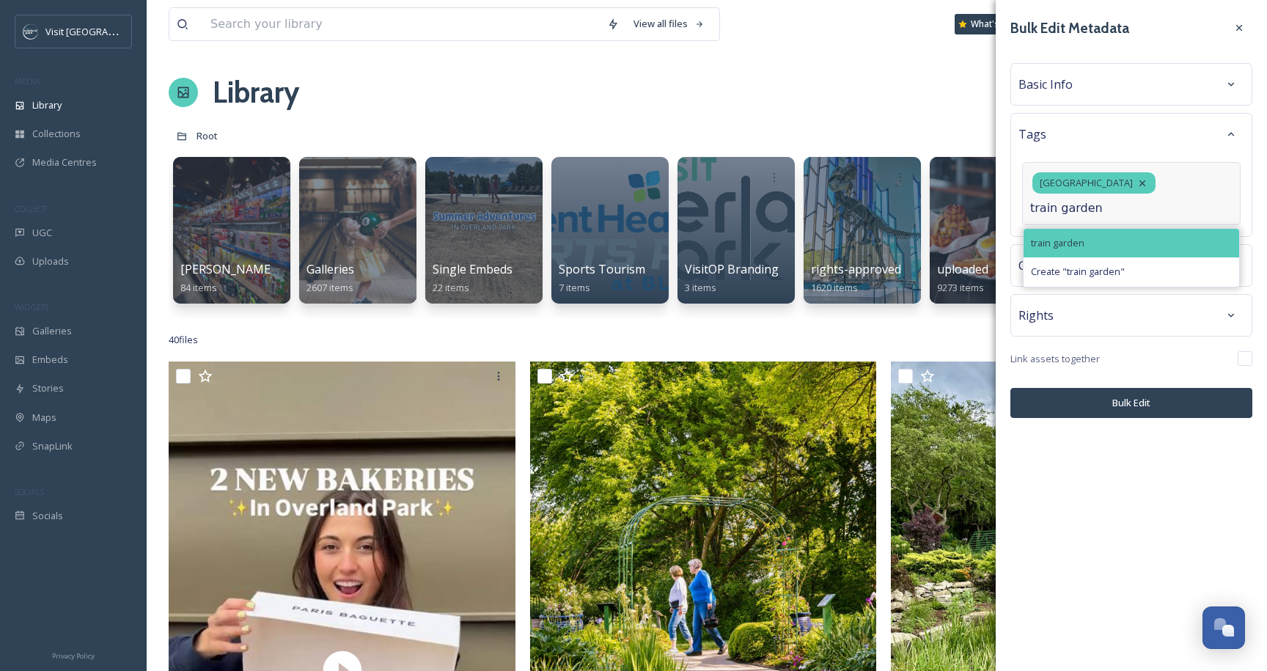
type input "train garden"
click at [1078, 257] on div "train garden" at bounding box center [1132, 243] width 216 height 29
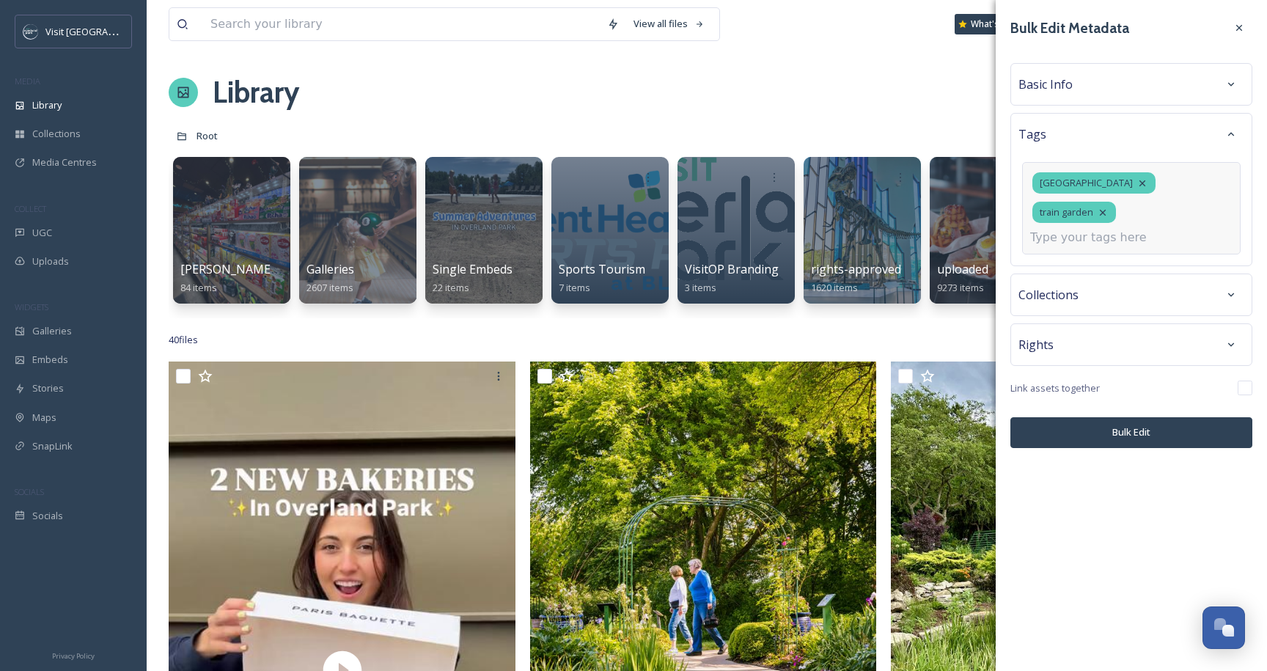
click at [1124, 246] on input at bounding box center [1104, 238] width 147 height 18
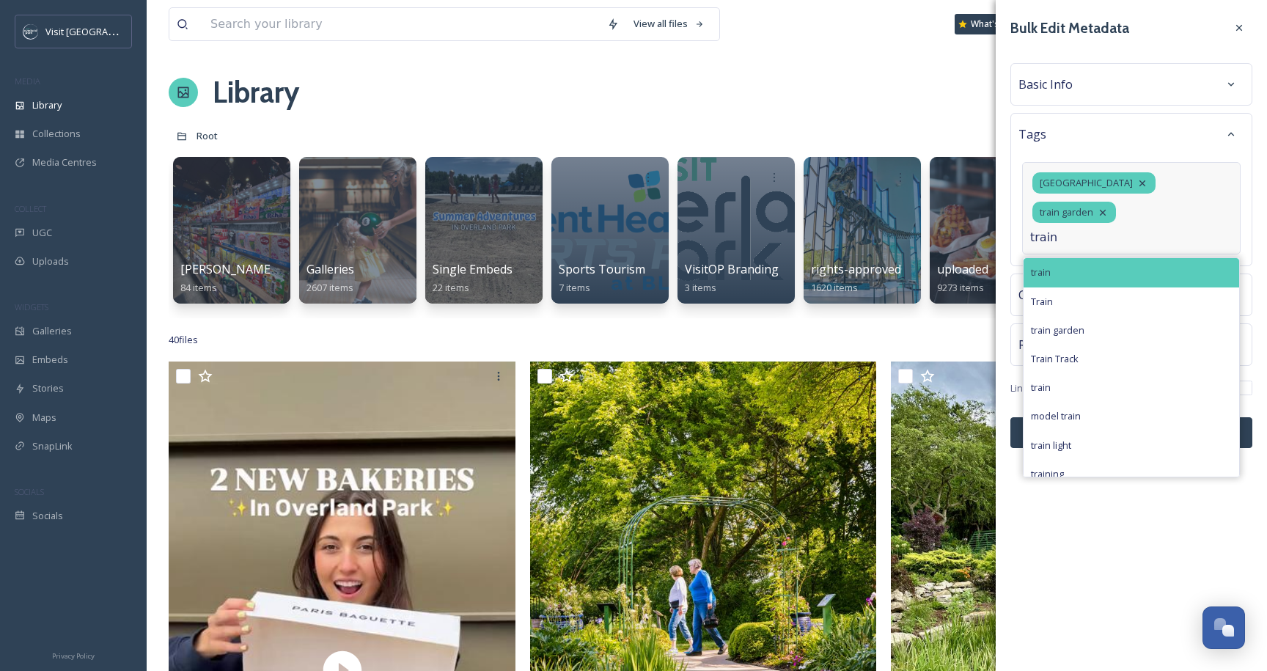
type input "train"
click at [1102, 287] on div "train" at bounding box center [1132, 272] width 216 height 29
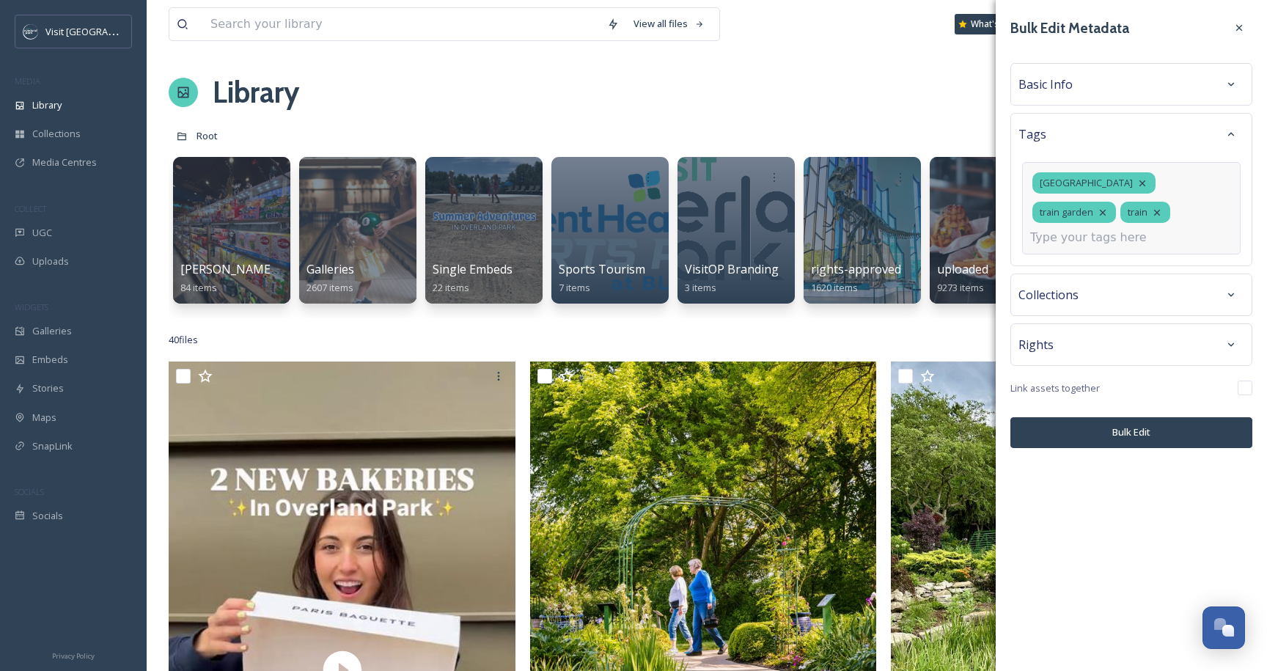
click at [1106, 255] on div "overland park arboretum & botanical gardens train garden train" at bounding box center [1131, 208] width 219 height 92
type input "kid-friendly"
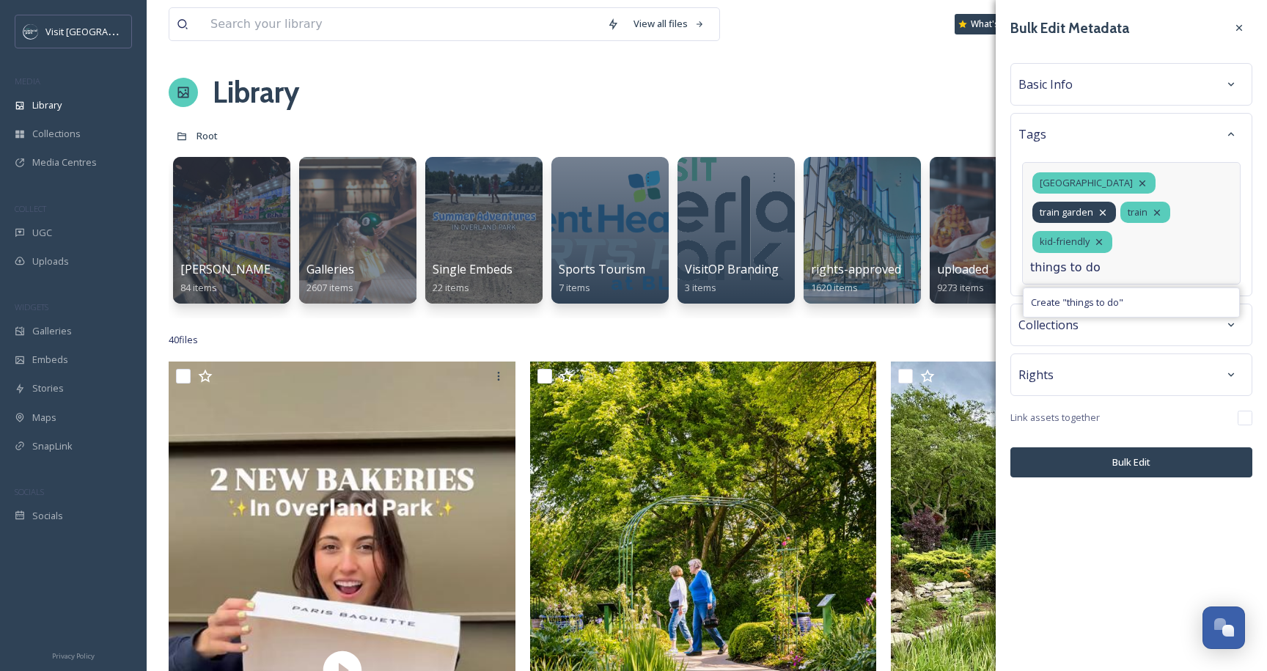
type input "things to do"
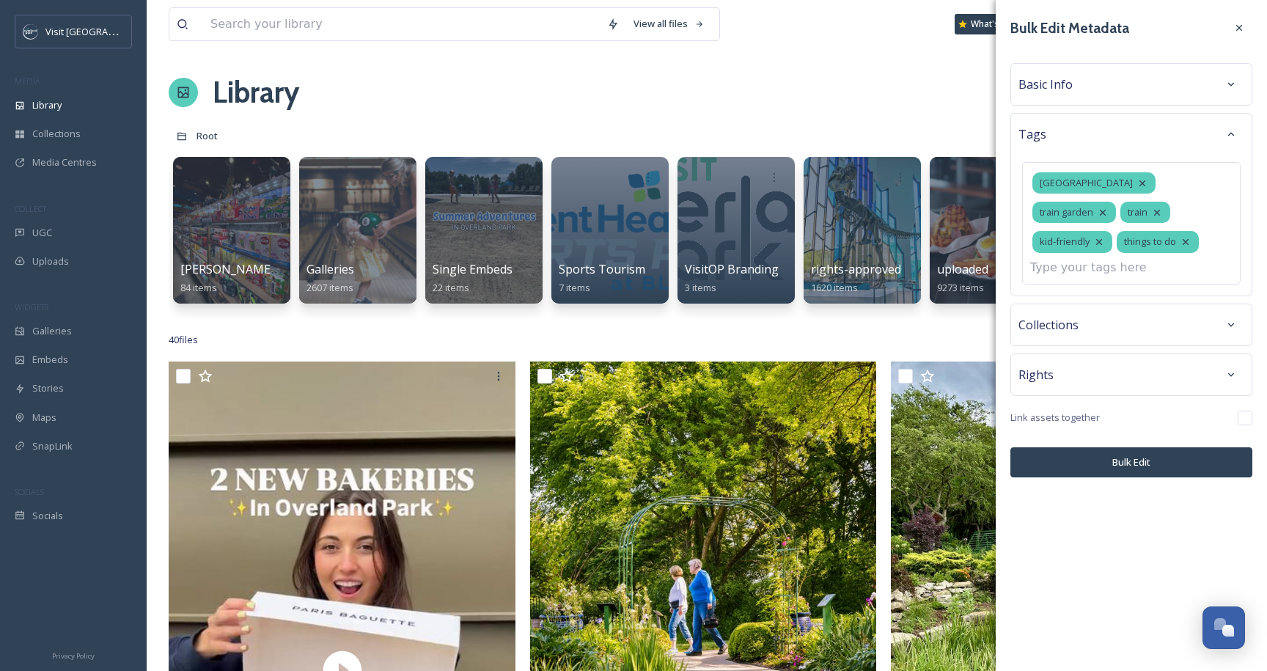
click at [1077, 400] on div "Bulk Edit Metadata Basic Info Tags overland park arboretum & botanical gardens …" at bounding box center [1131, 246] width 271 height 492
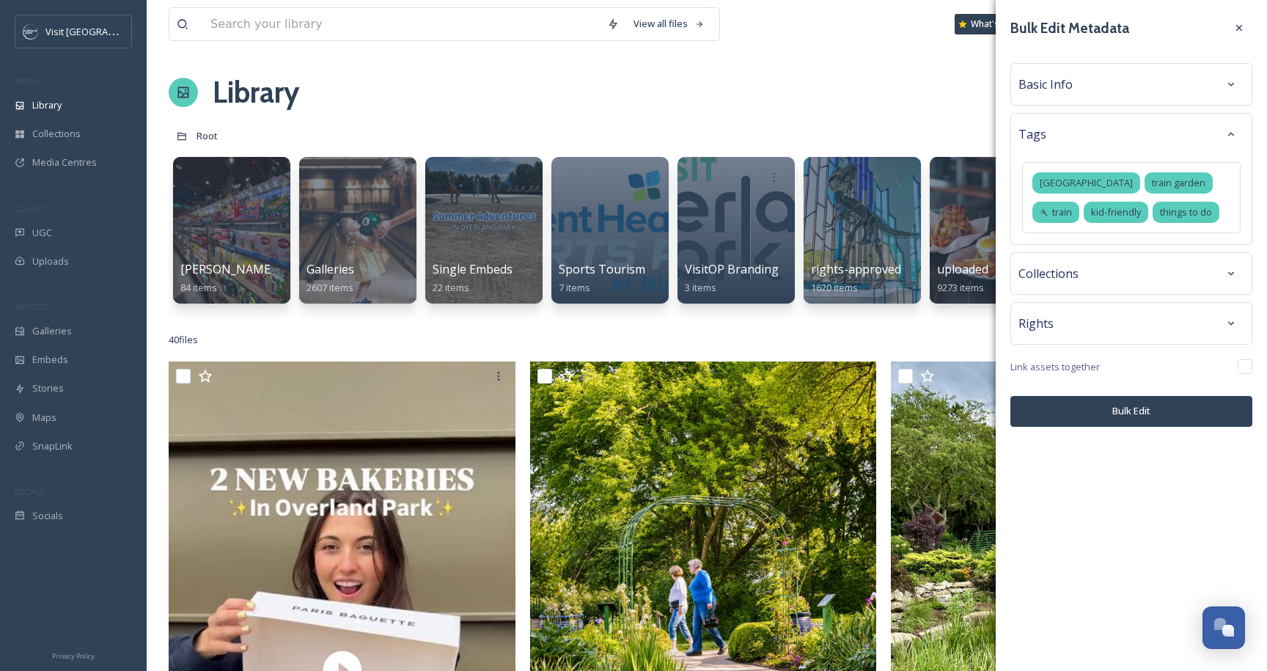
click at [1081, 337] on div "Rights" at bounding box center [1132, 323] width 226 height 26
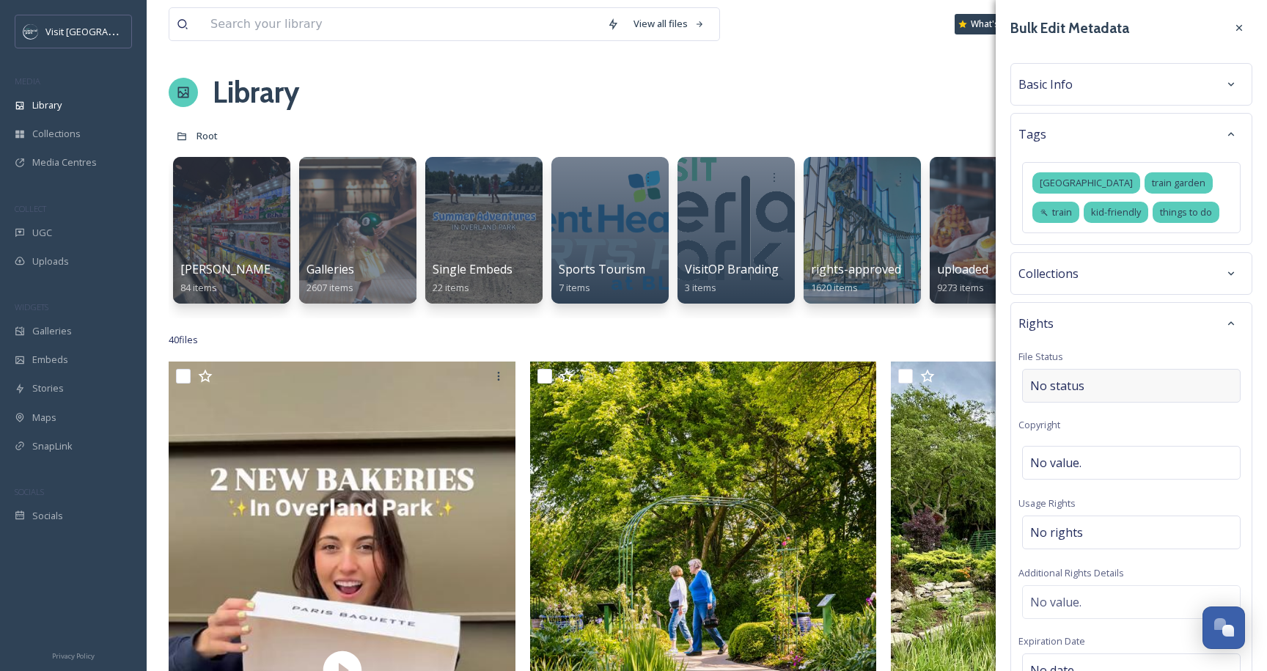
click at [1066, 395] on span "No status" at bounding box center [1058, 386] width 54 height 18
click at [1062, 472] on span "No value." at bounding box center [1056, 463] width 51 height 18
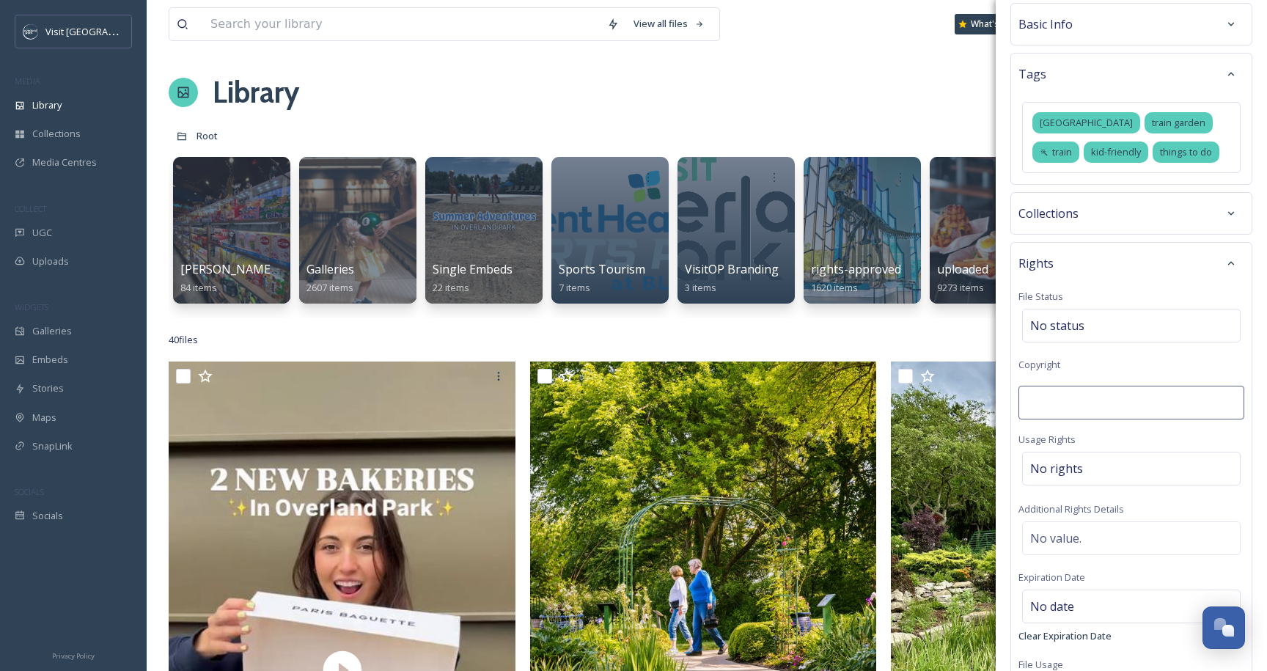
scroll to position [81, 0]
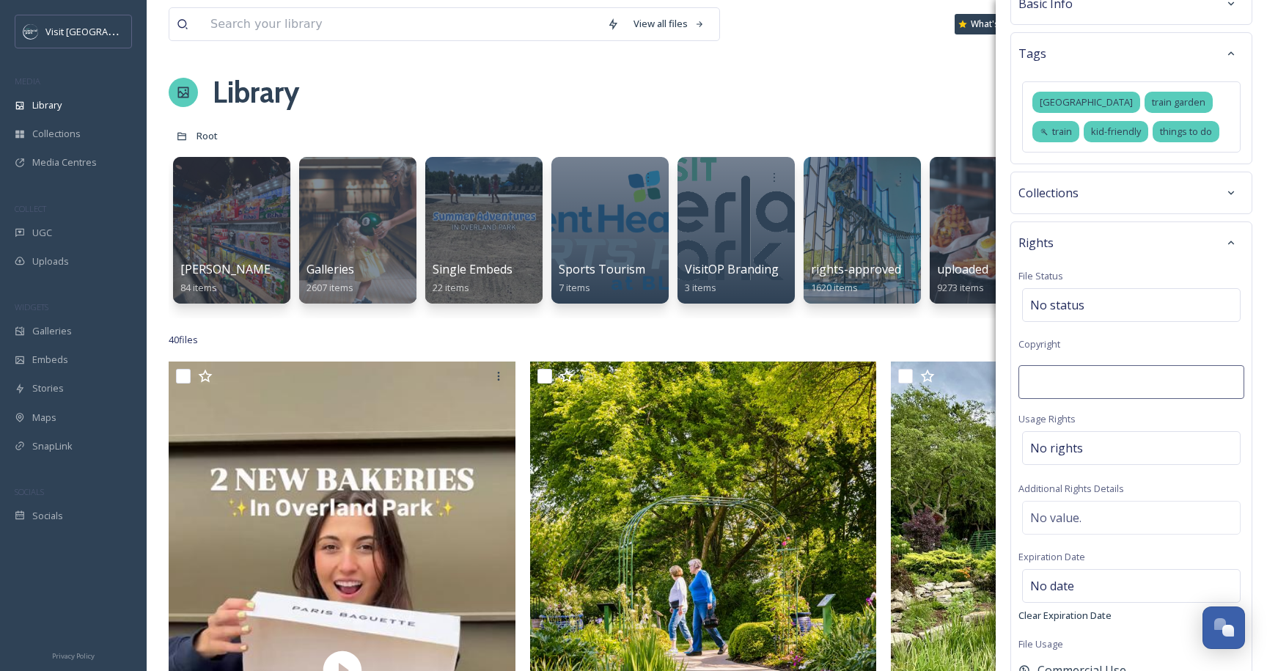
click at [1111, 304] on div "Rights File Status No status Copyright Usage Rights No rights Additional Rights…" at bounding box center [1132, 455] width 242 height 466
click at [1108, 256] on div "Rights" at bounding box center [1132, 243] width 226 height 26
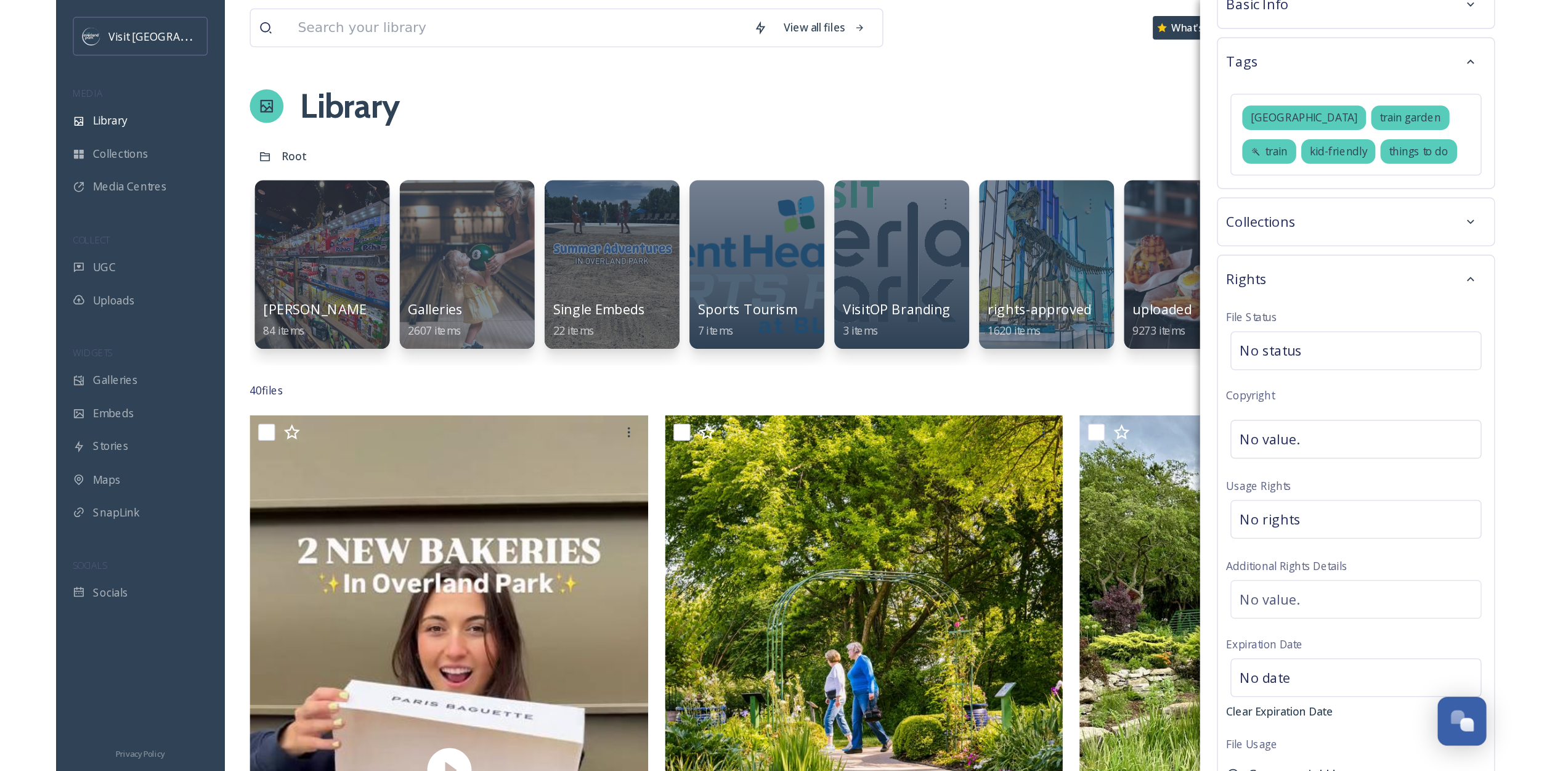
scroll to position [0, 0]
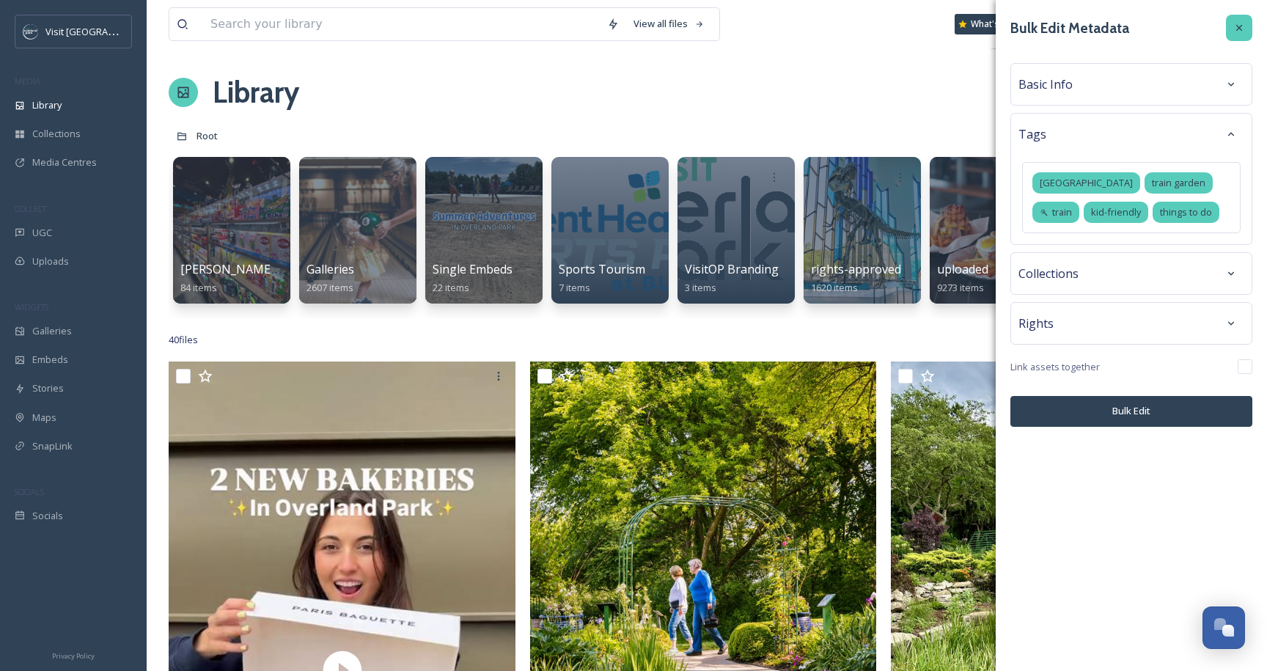
click at [1242, 26] on icon at bounding box center [1240, 28] width 6 height 6
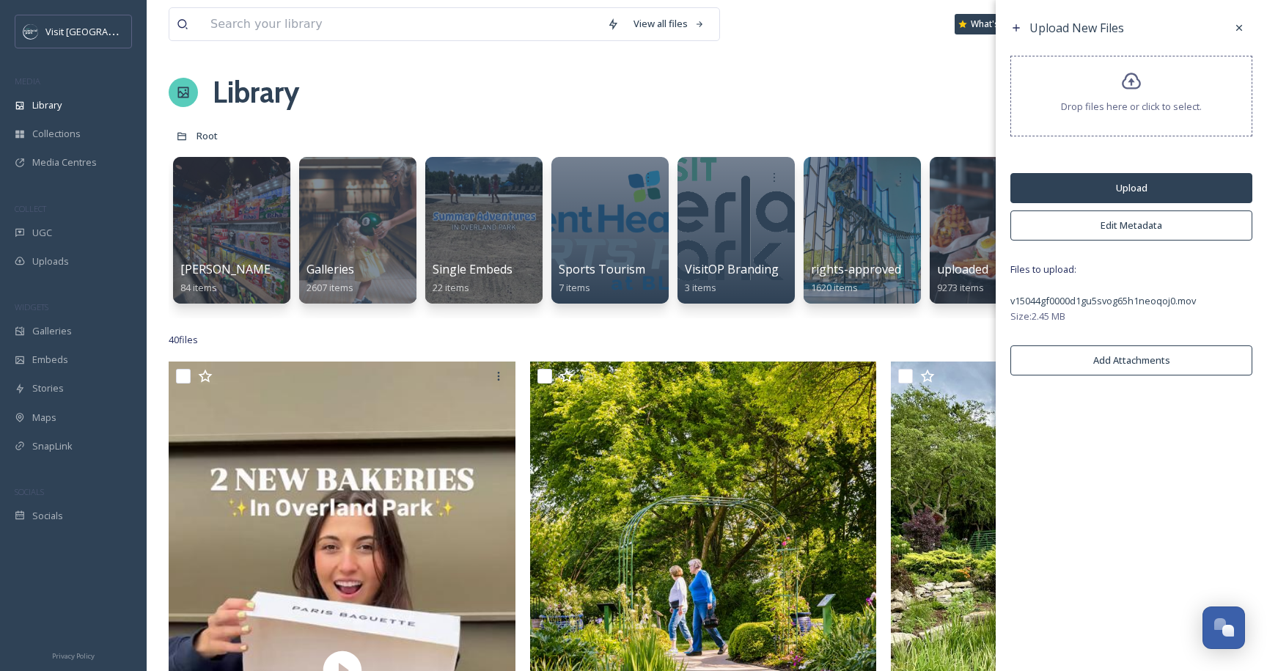
click at [1130, 196] on button "Upload" at bounding box center [1132, 188] width 242 height 30
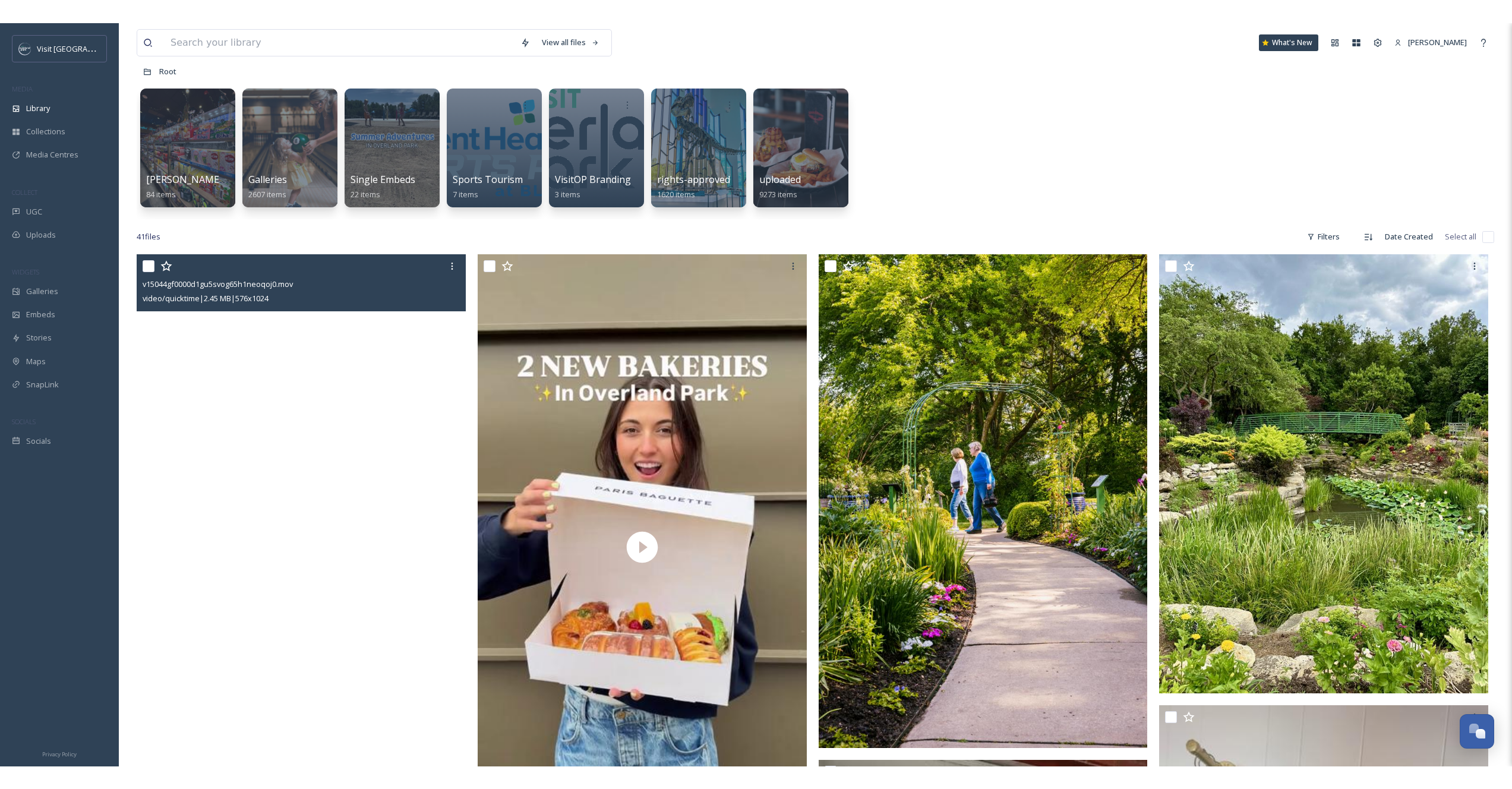
scroll to position [153, 0]
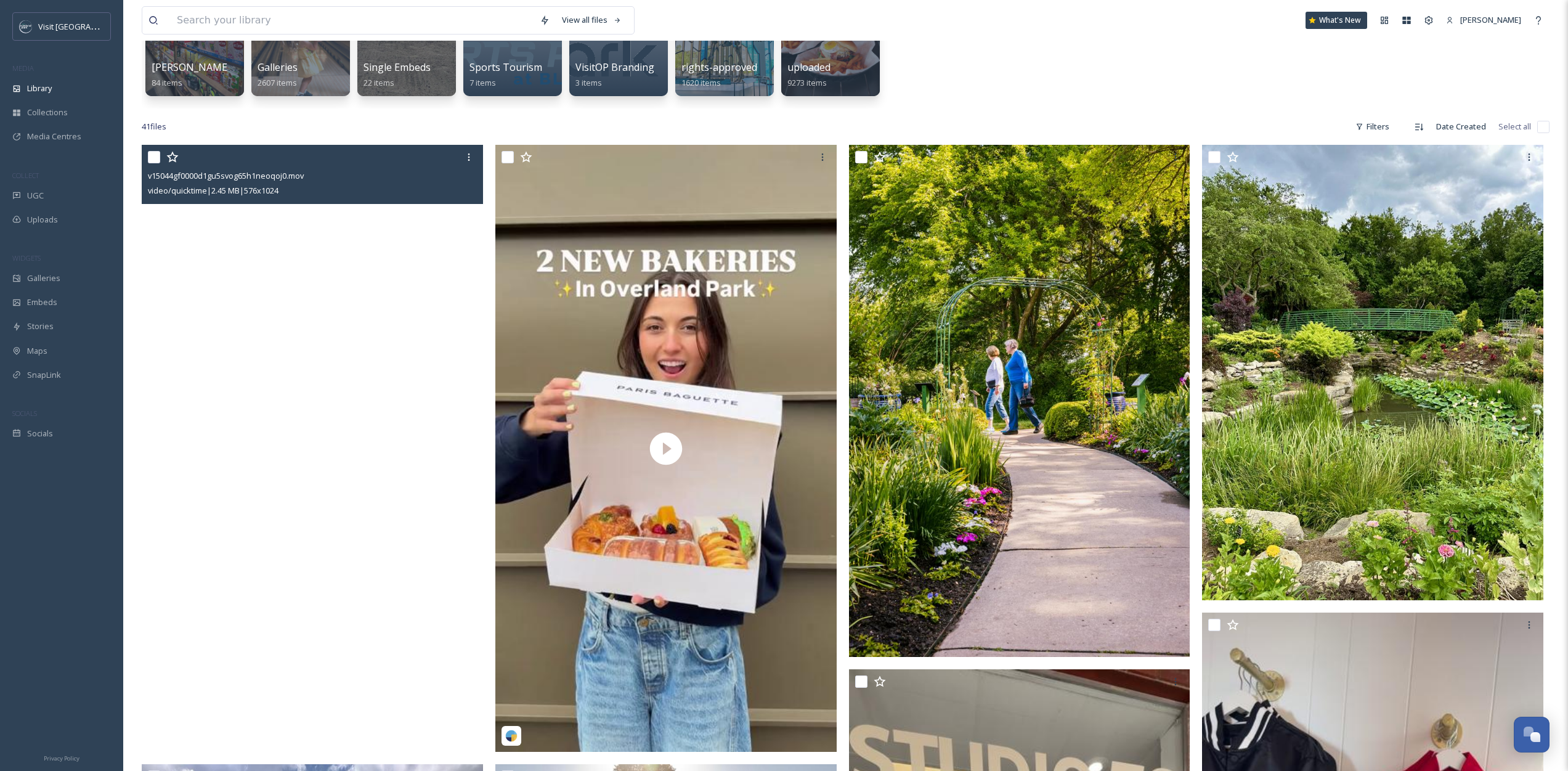
click at [227, 286] on video "v15044gf0000d1gu5svog65h1neoqoj0.mov" at bounding box center [312, 448] width 341 height 606
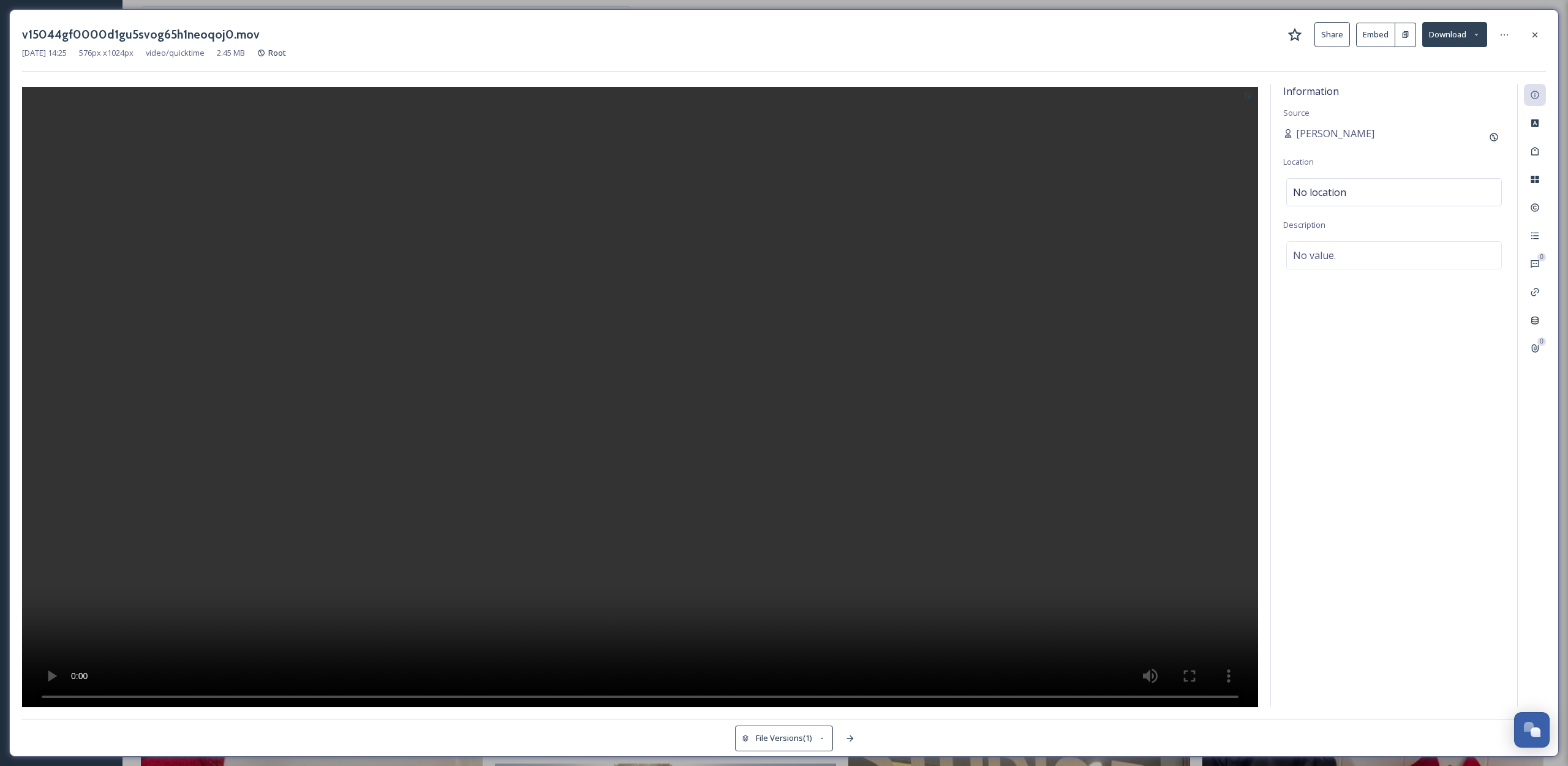
click at [1404, 133] on div "[PERSON_NAME]" at bounding box center [1394, 137] width 222 height 22
click at [1363, 135] on span "[PERSON_NAME]" at bounding box center [1335, 134] width 78 height 15
click at [1350, 126] on span "[PERSON_NAME]" at bounding box center [1335, 134] width 78 height 15
click at [1487, 135] on div "Add Original Source" at bounding box center [1494, 137] width 22 height 22
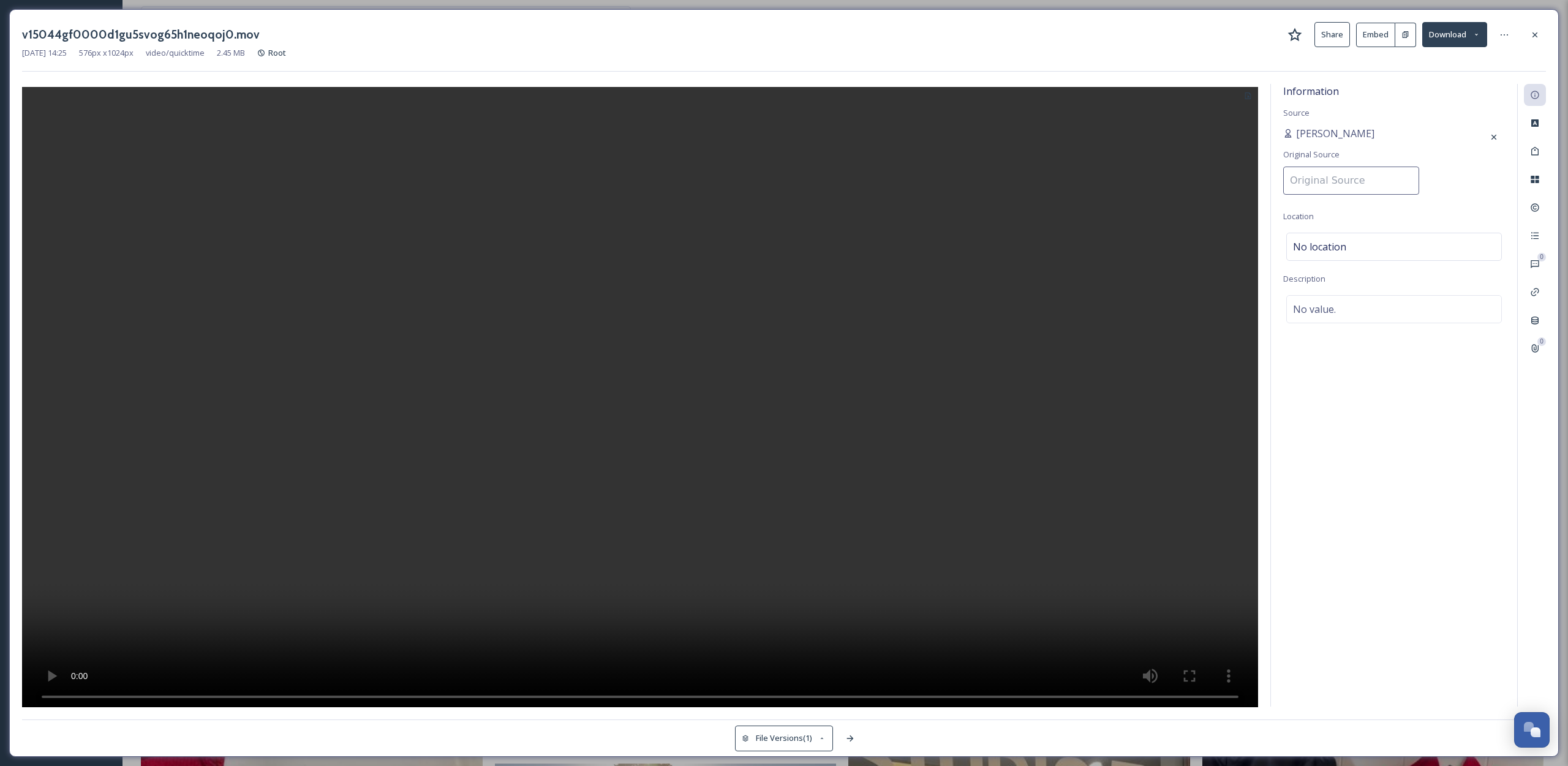
click at [1375, 174] on input at bounding box center [1351, 181] width 136 height 28
type input "@visitoverlandpark"
click at [1449, 137] on div "[PERSON_NAME] Original Source @visitoverlandpark" at bounding box center [1394, 164] width 222 height 76
click at [1532, 35] on icon at bounding box center [1535, 35] width 10 height 10
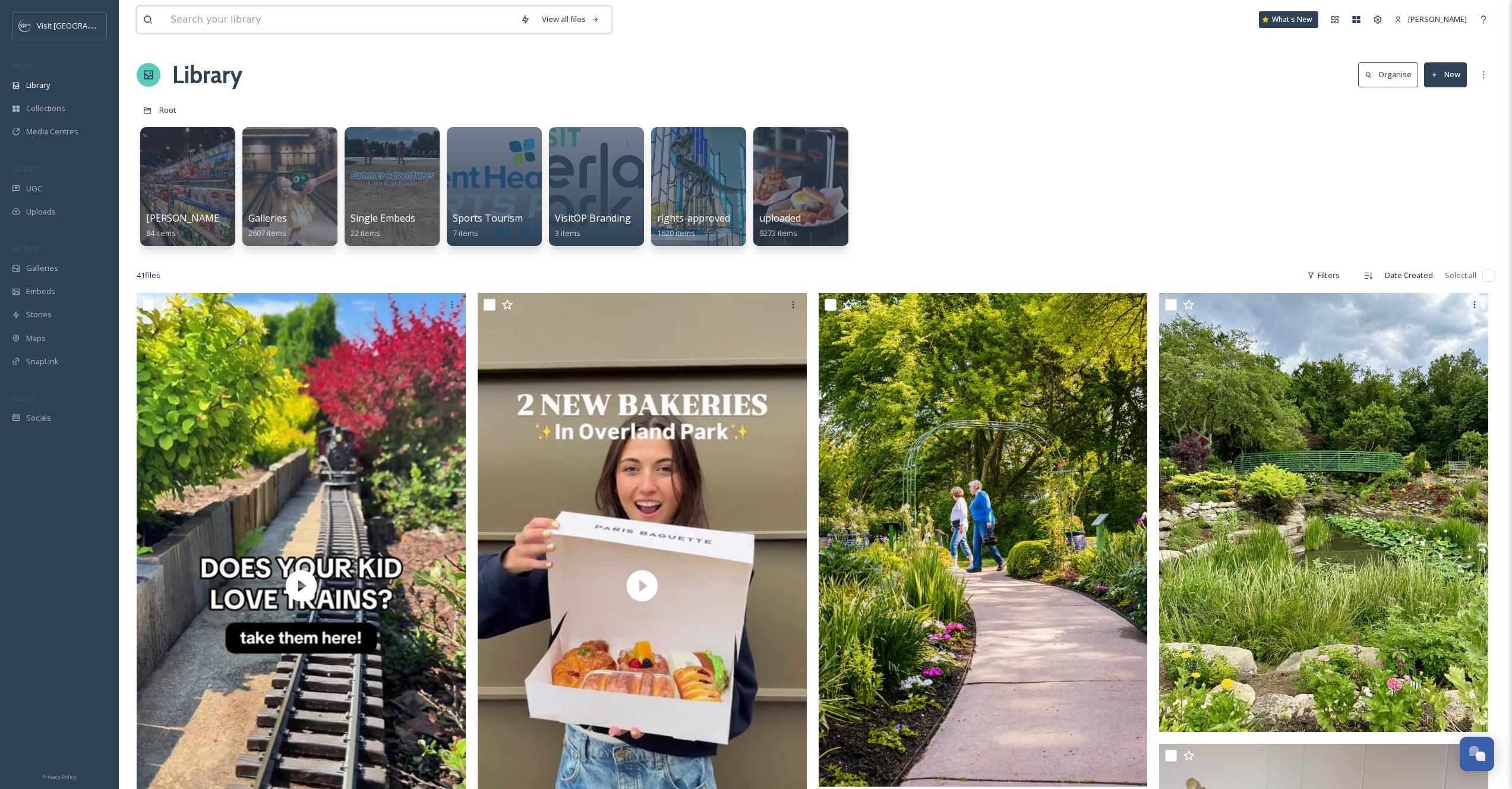
click at [250, 13] on input at bounding box center [339, 19] width 350 height 26
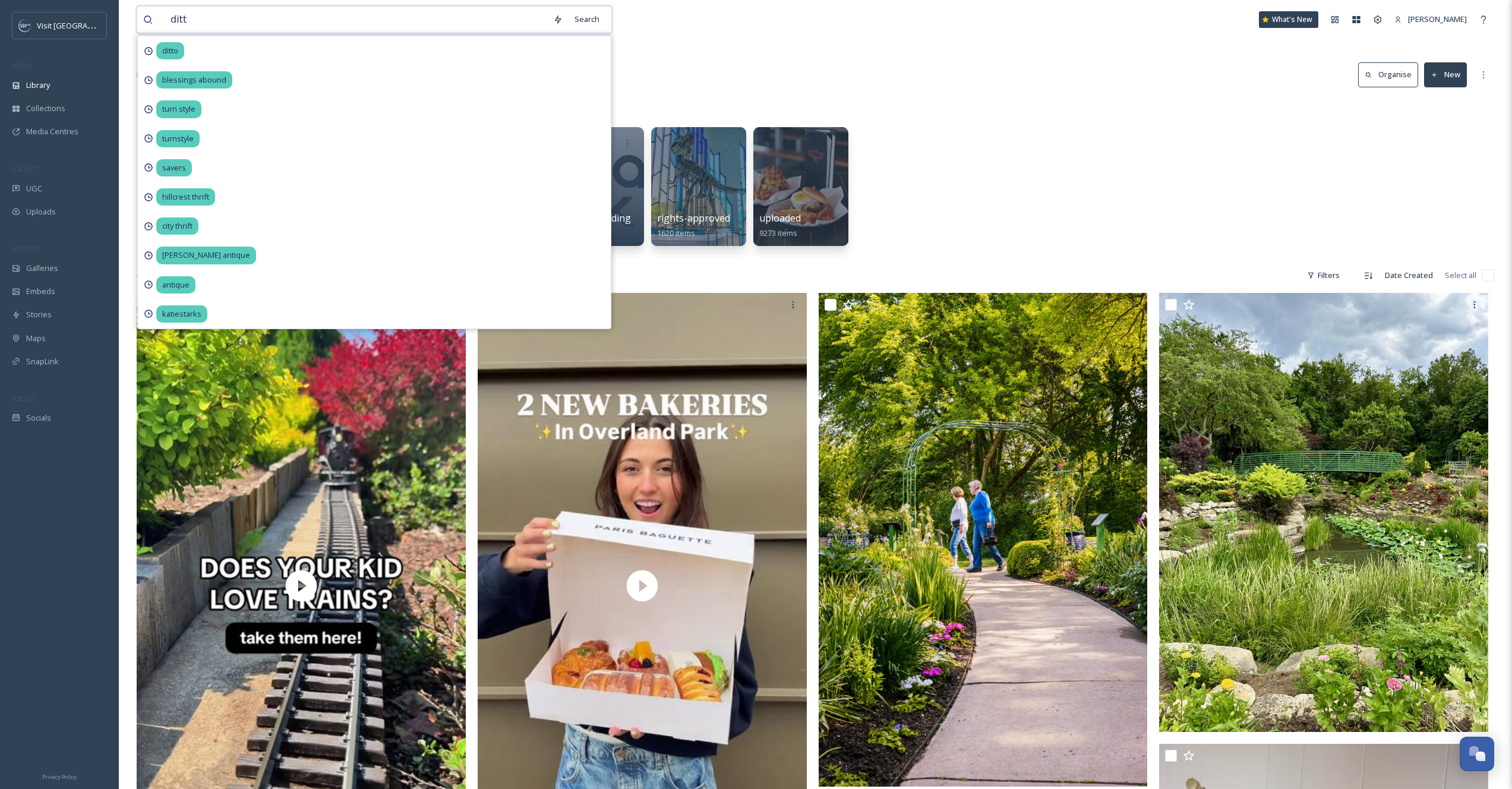
type input "ditto"
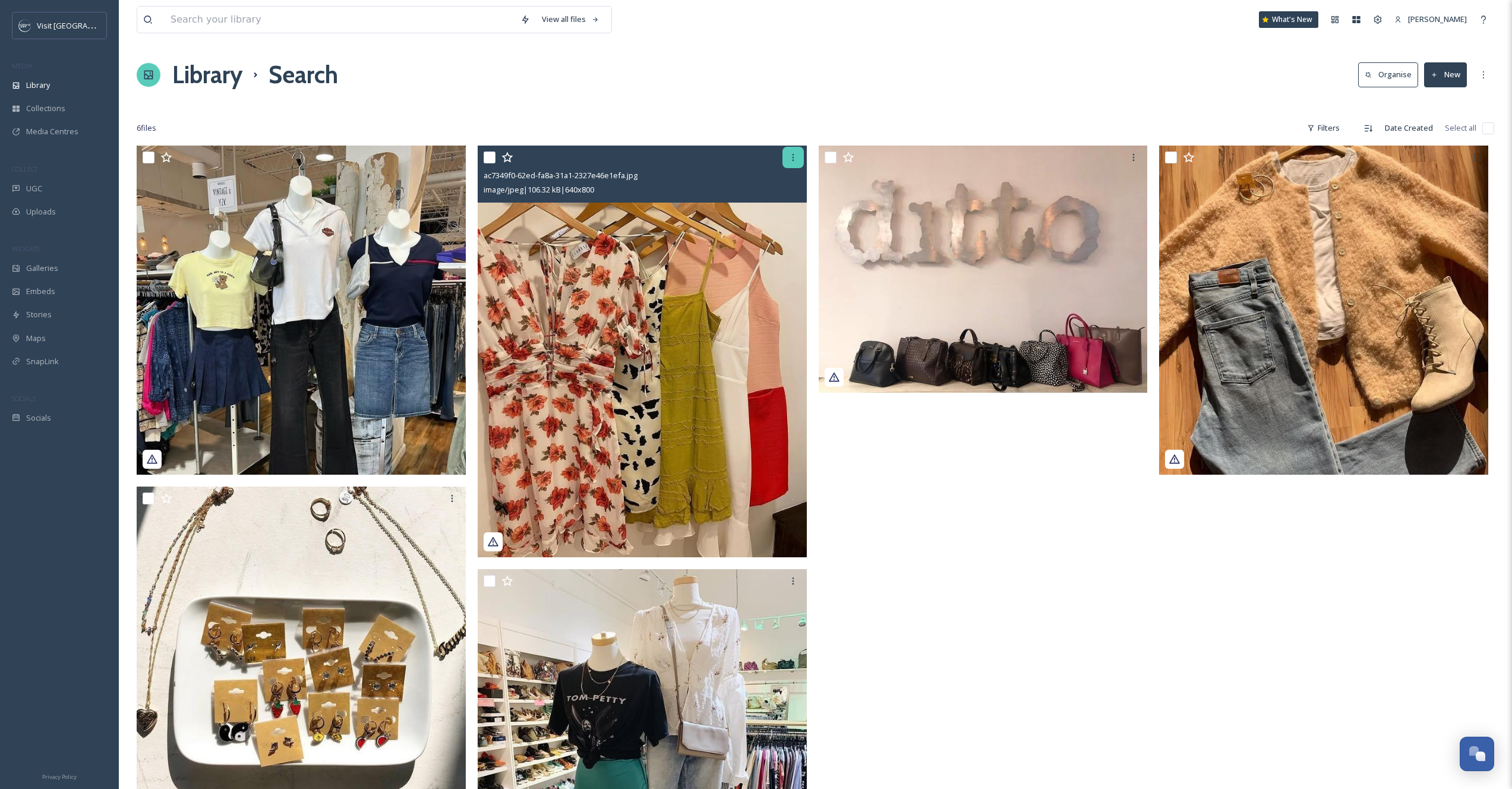
click at [788, 153] on icon at bounding box center [793, 158] width 10 height 10
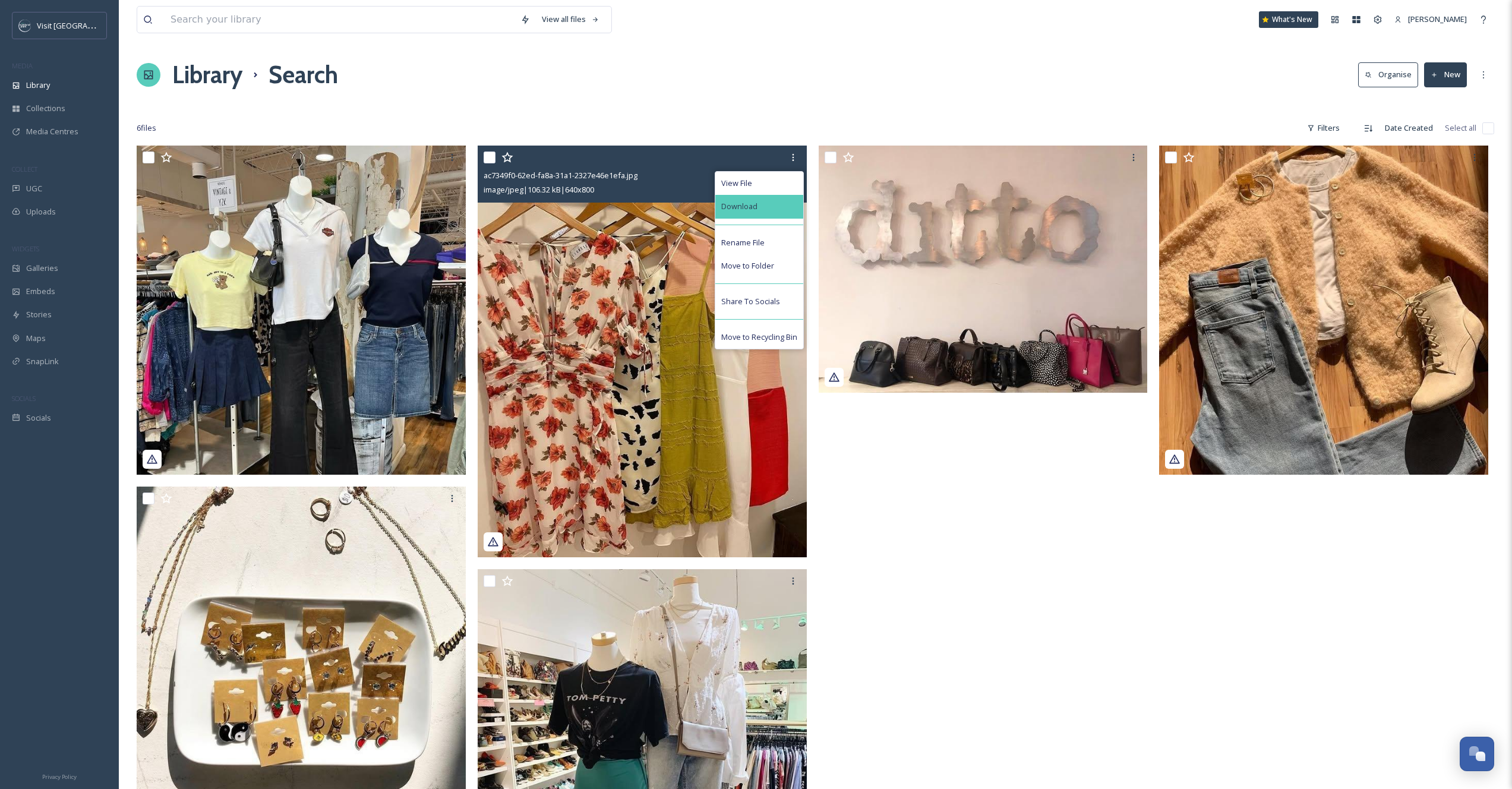
click at [772, 208] on div "Download" at bounding box center [759, 207] width 88 height 23
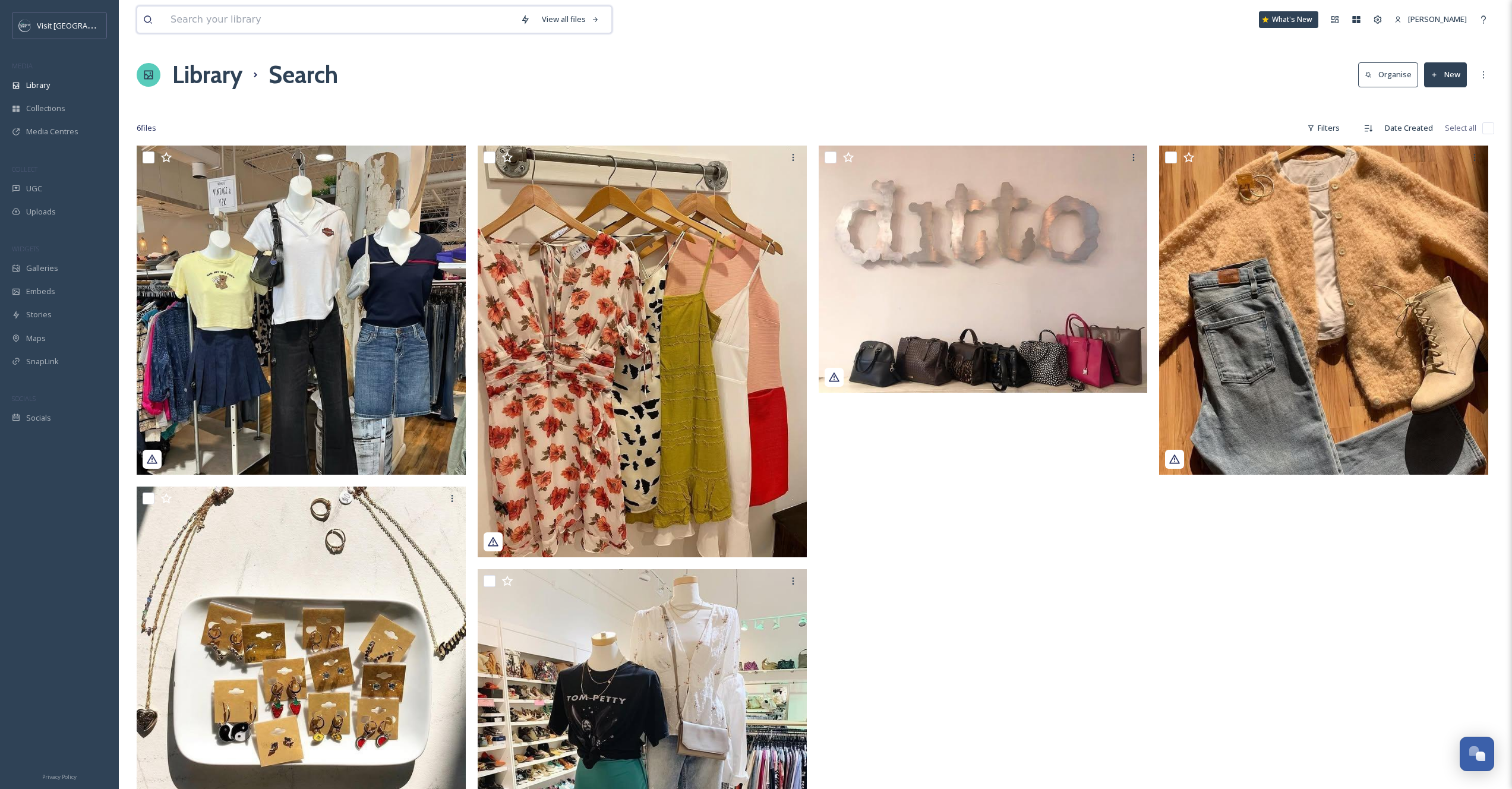
click at [222, 25] on input at bounding box center [339, 19] width 350 height 26
type input "once upon a child"
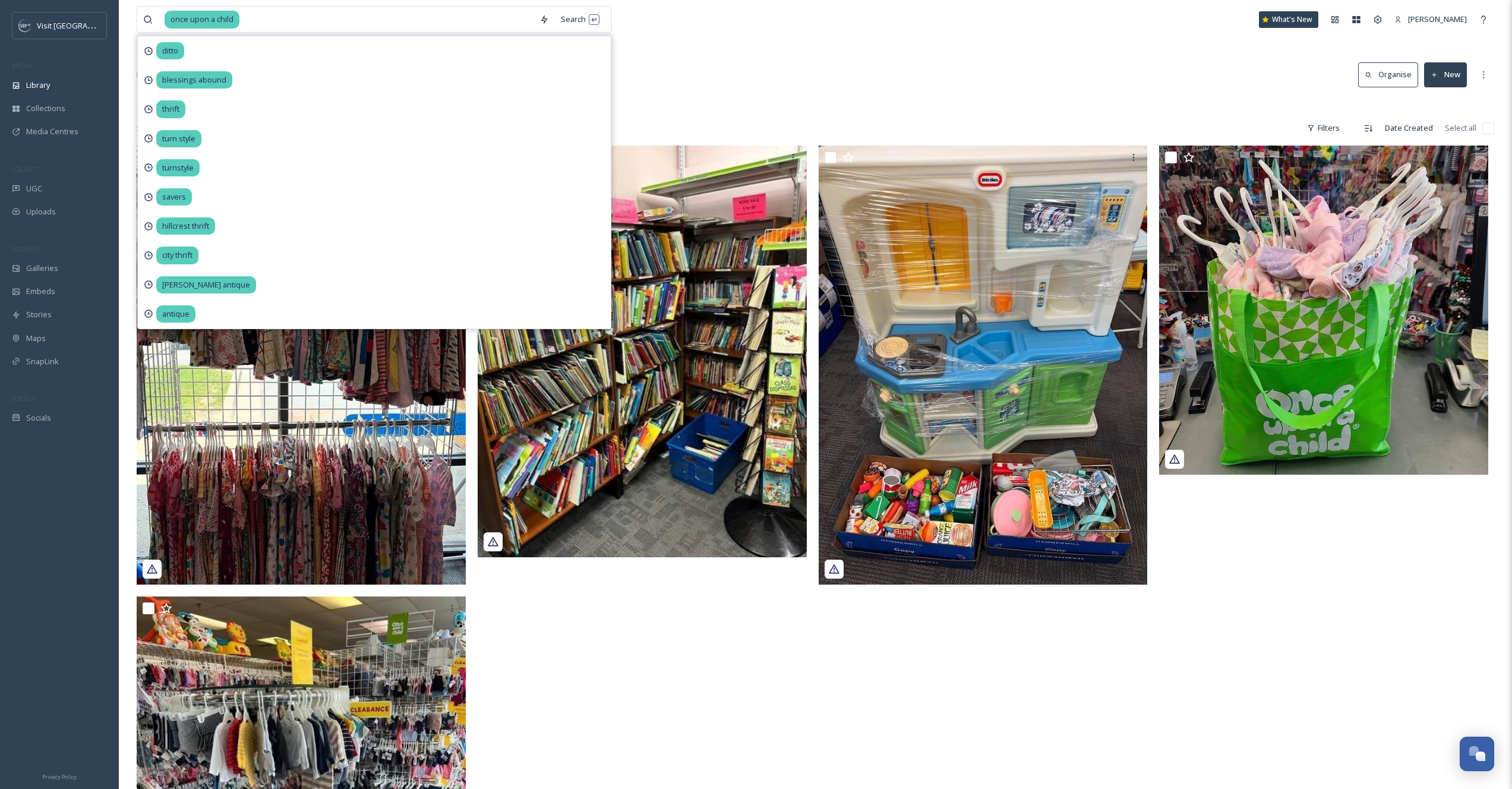
click at [692, 18] on div "once upon a child Search ditto blessings abound thrift turn style turnstyle sav…" at bounding box center [496, 19] width 718 height 28
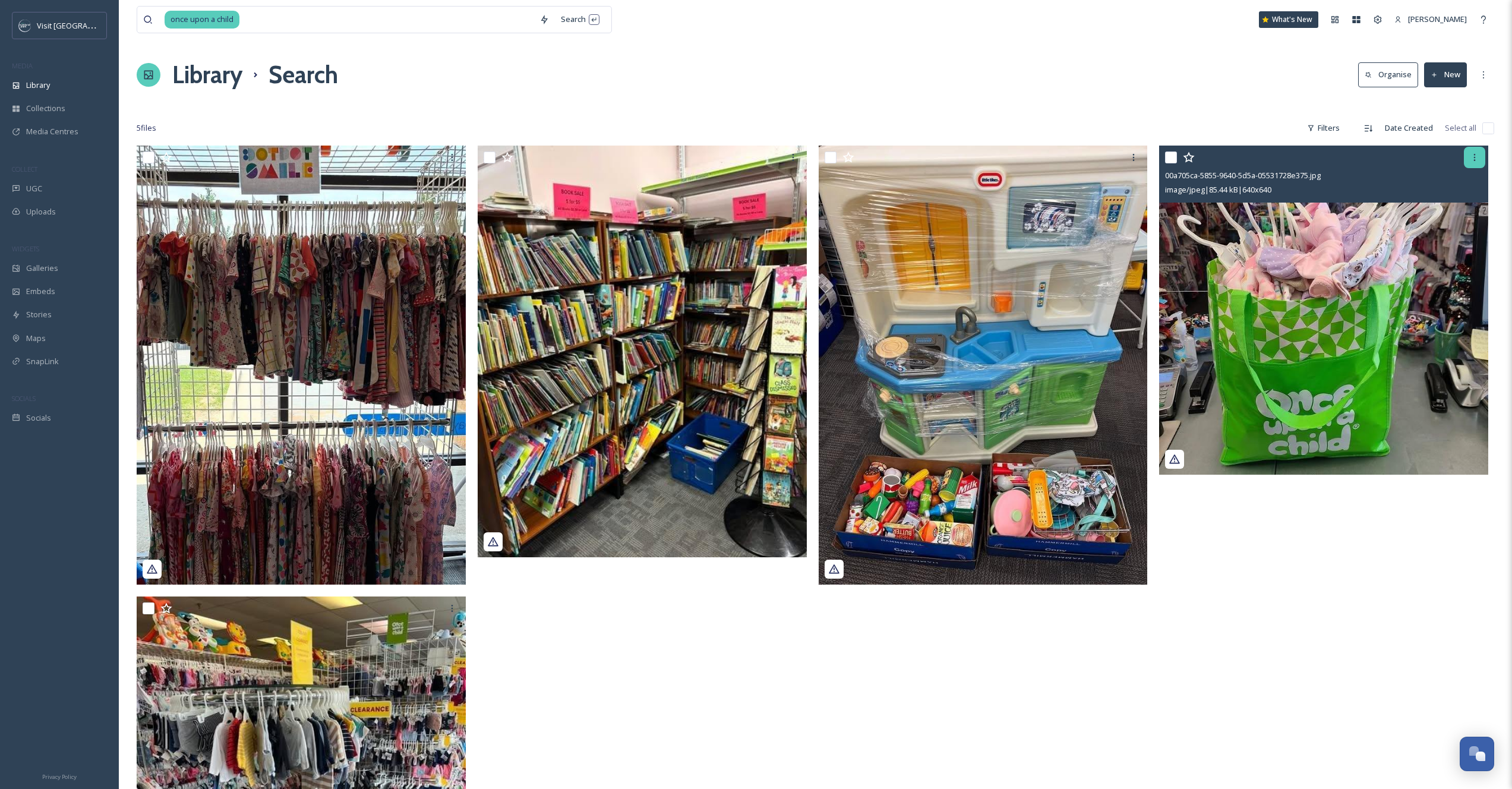
click at [1472, 160] on icon at bounding box center [1475, 158] width 10 height 10
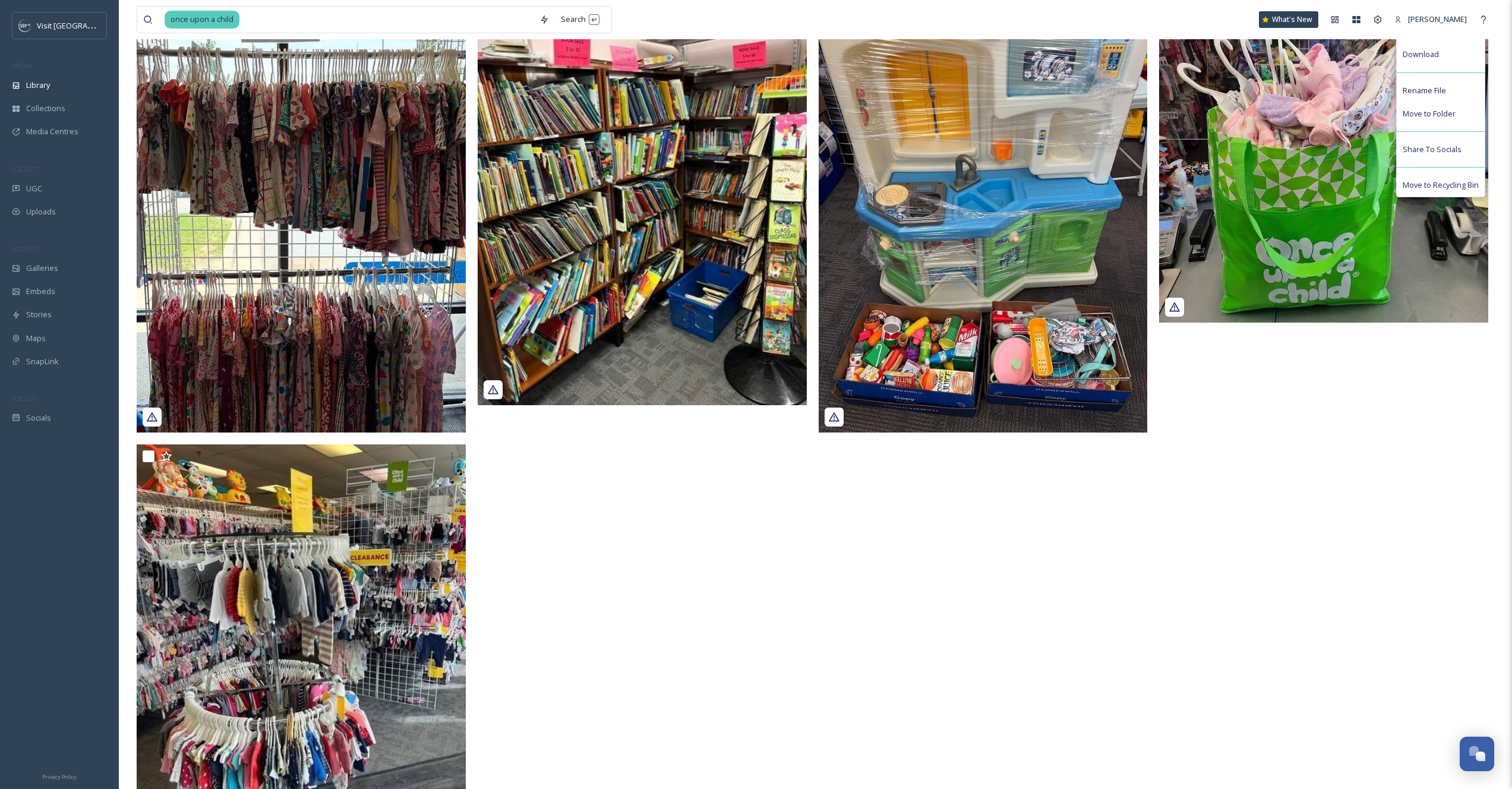
scroll to position [186, 0]
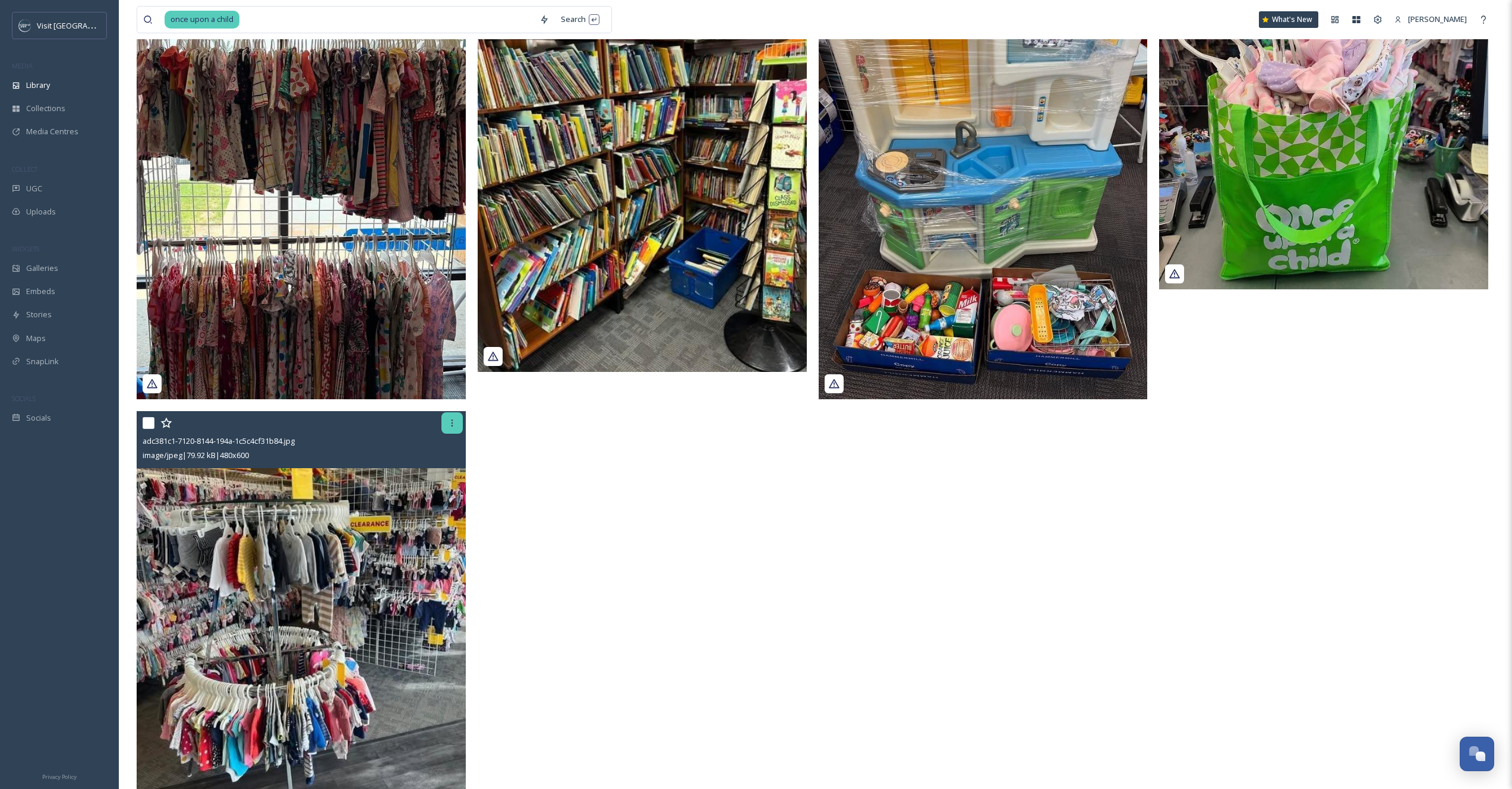
click at [448, 423] on icon at bounding box center [452, 423] width 10 height 10
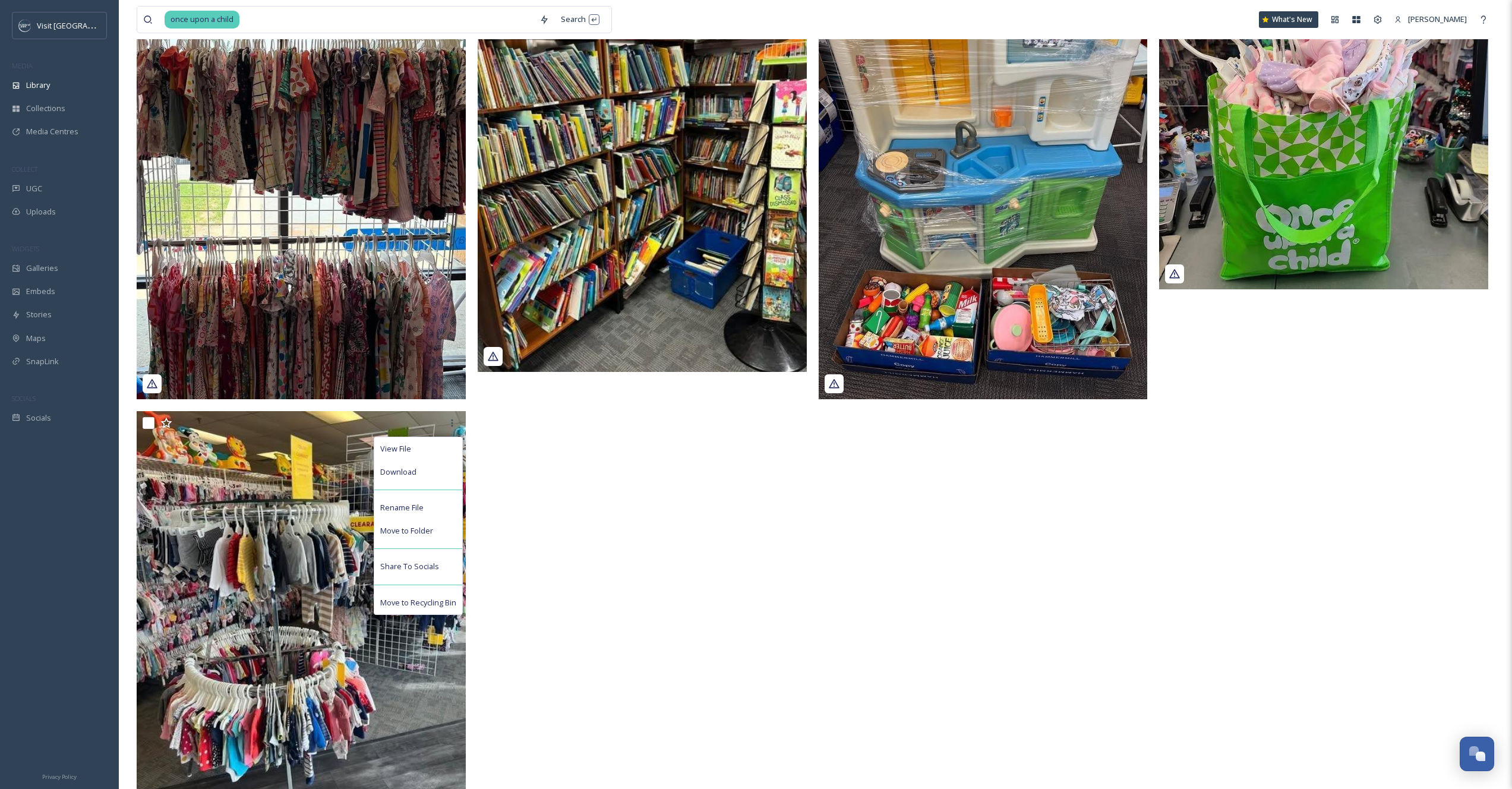
click at [888, 529] on div at bounding box center [986, 394] width 335 height 868
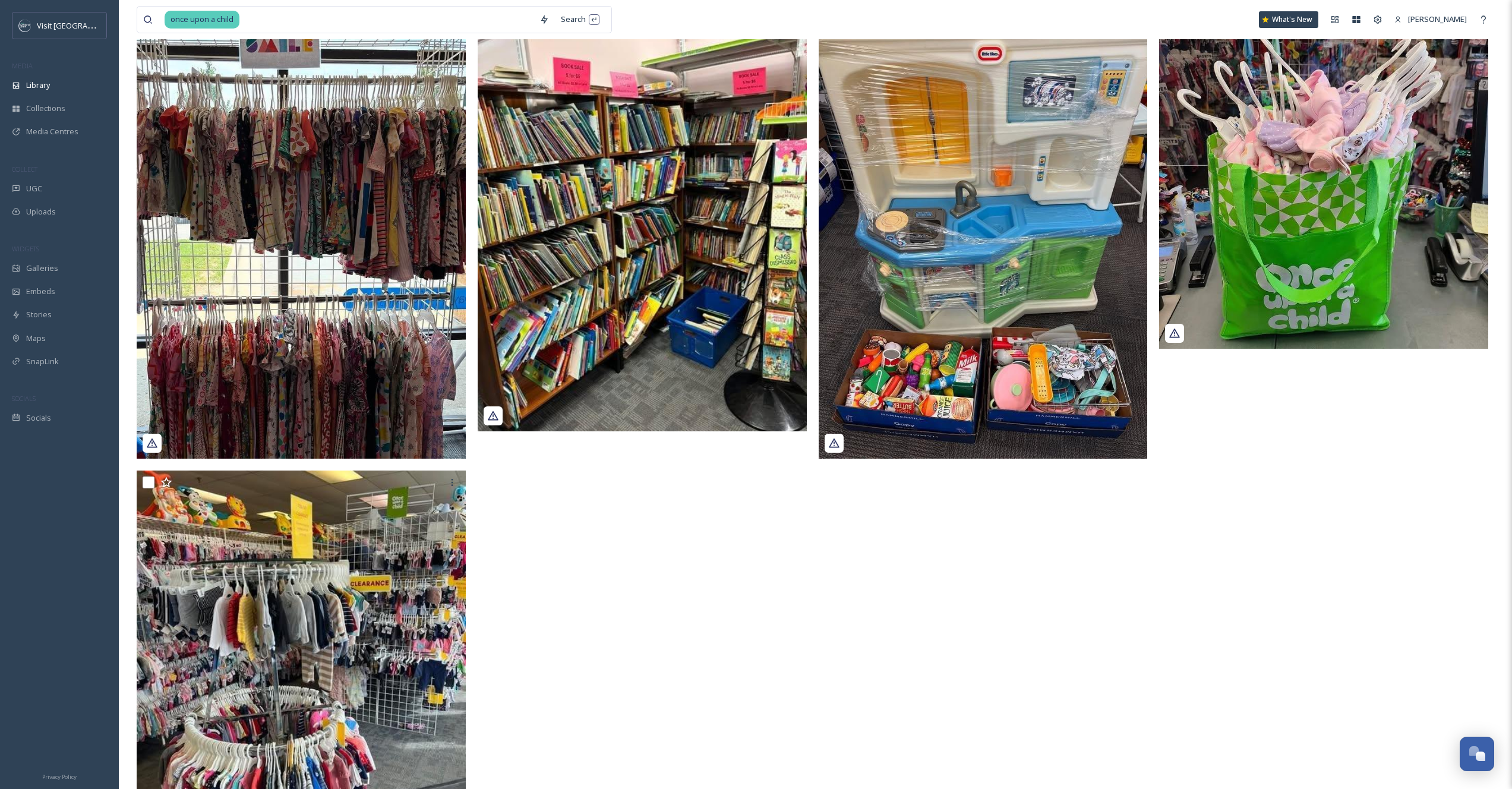
scroll to position [0, 0]
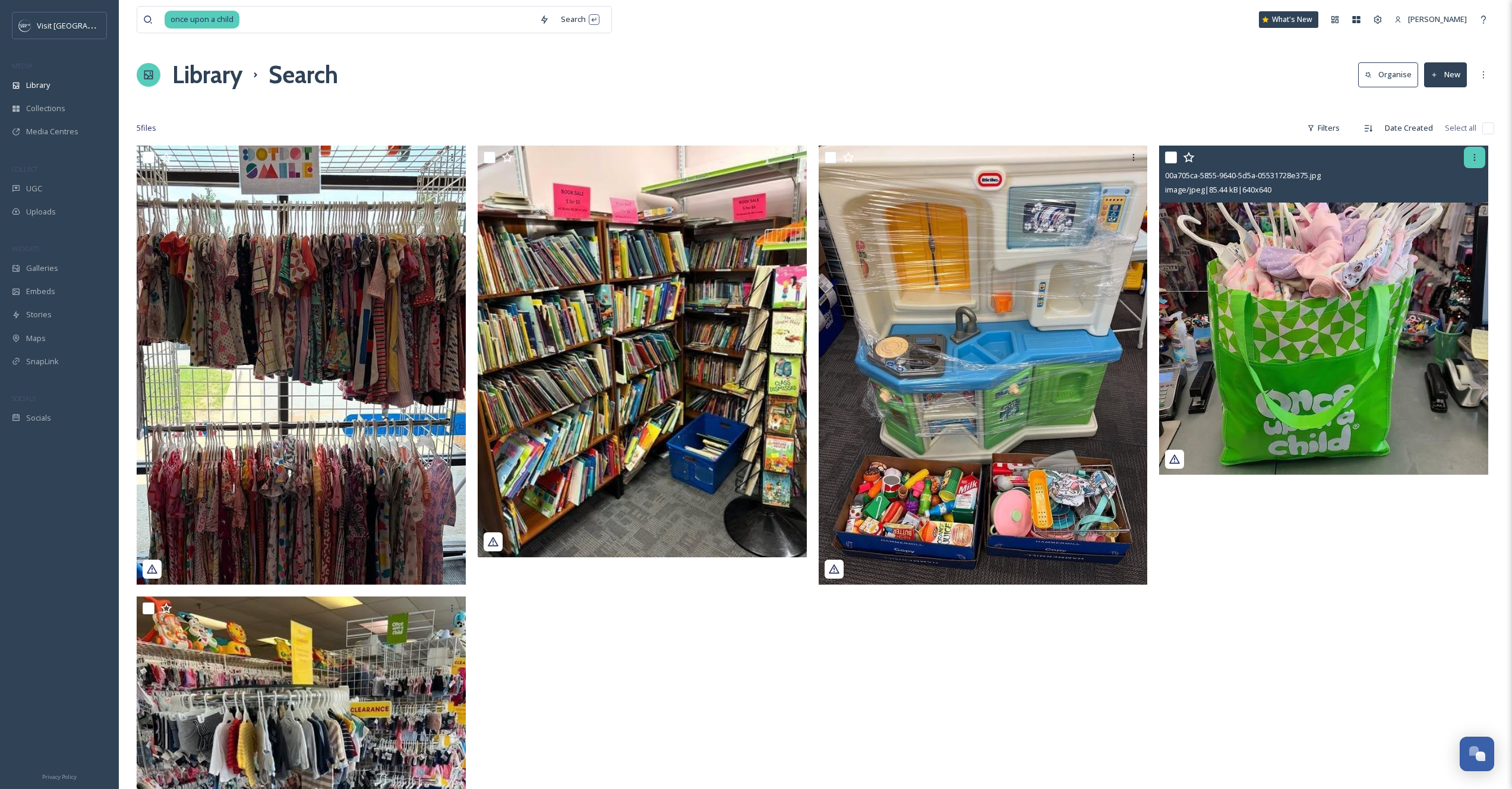
click at [1476, 155] on icon at bounding box center [1475, 158] width 10 height 10
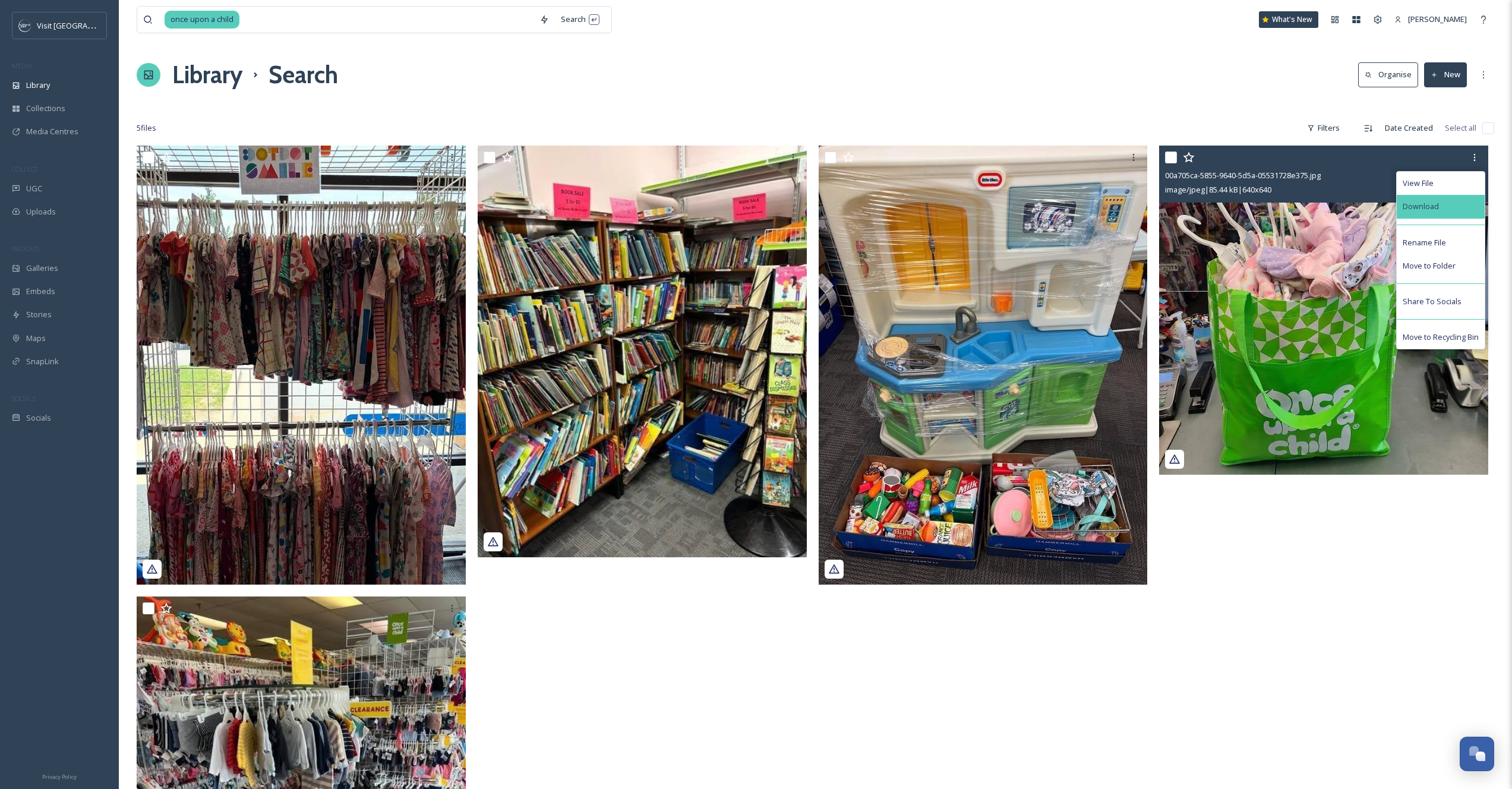
click at [1442, 198] on div "Download" at bounding box center [1440, 207] width 88 height 23
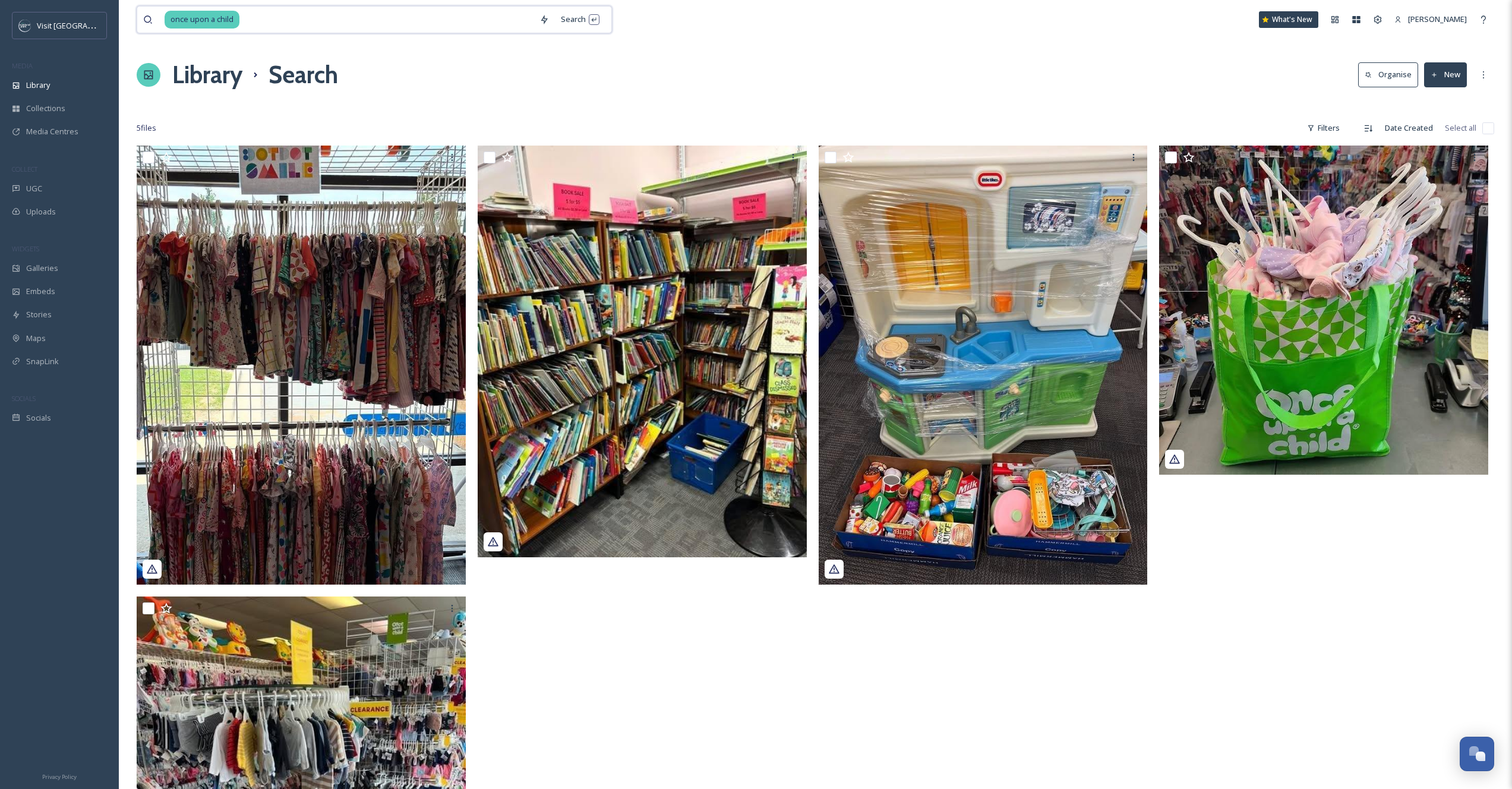
click at [317, 21] on input at bounding box center [387, 19] width 293 height 26
type input "\"
type input "clothes mentor"
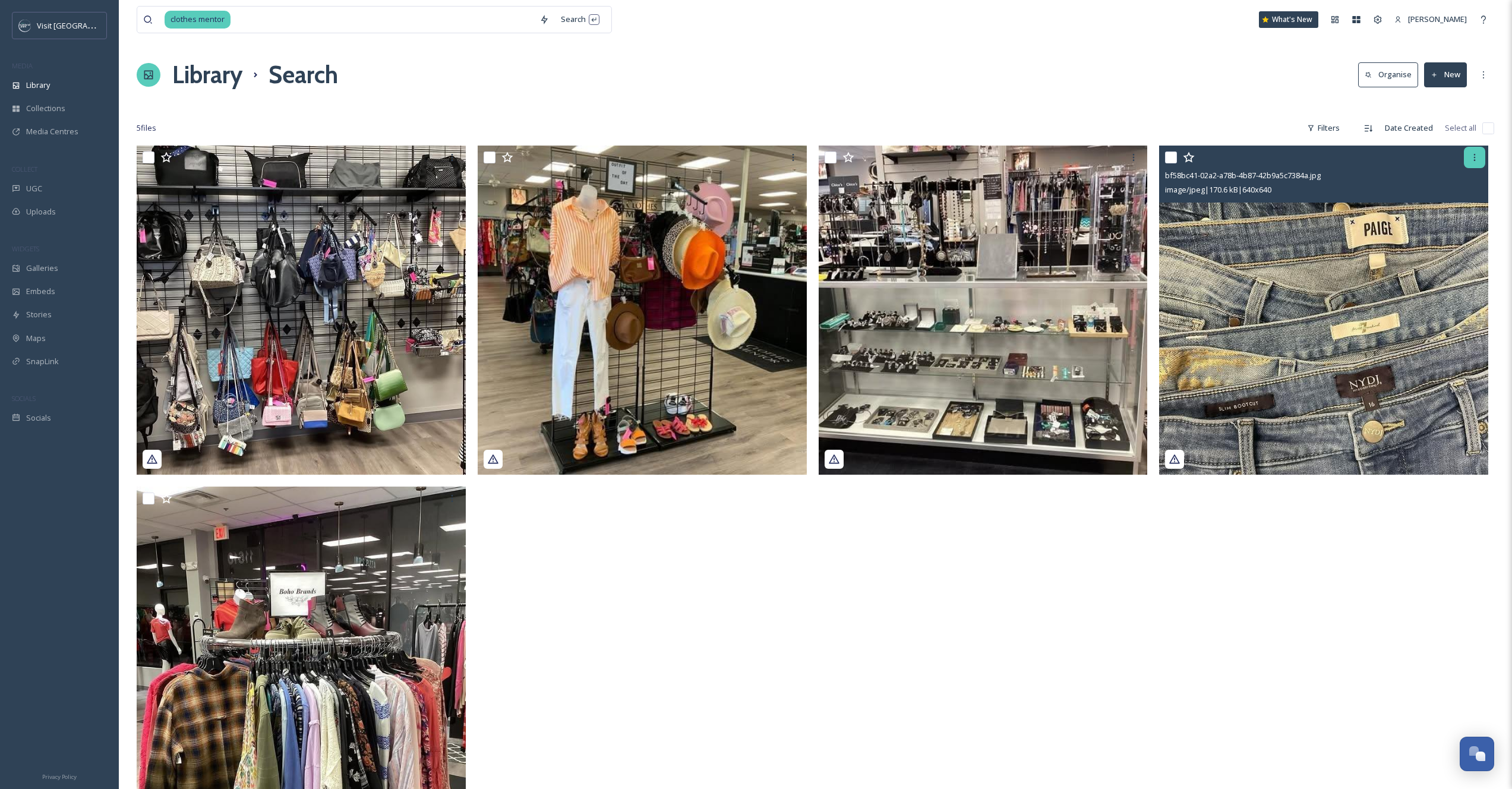
click at [1472, 158] on icon at bounding box center [1475, 158] width 10 height 10
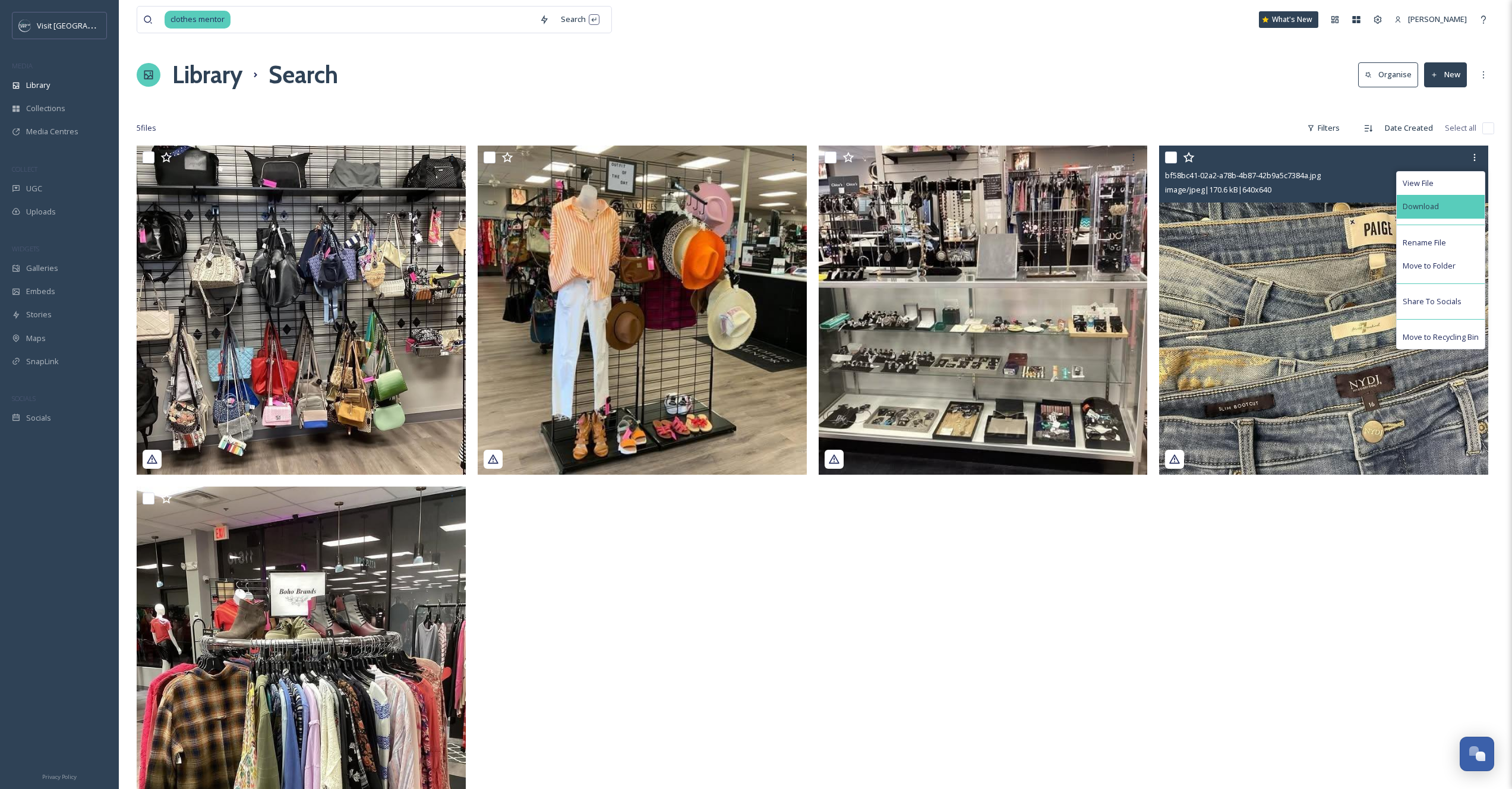
click at [1437, 211] on span "Download" at bounding box center [1420, 207] width 36 height 11
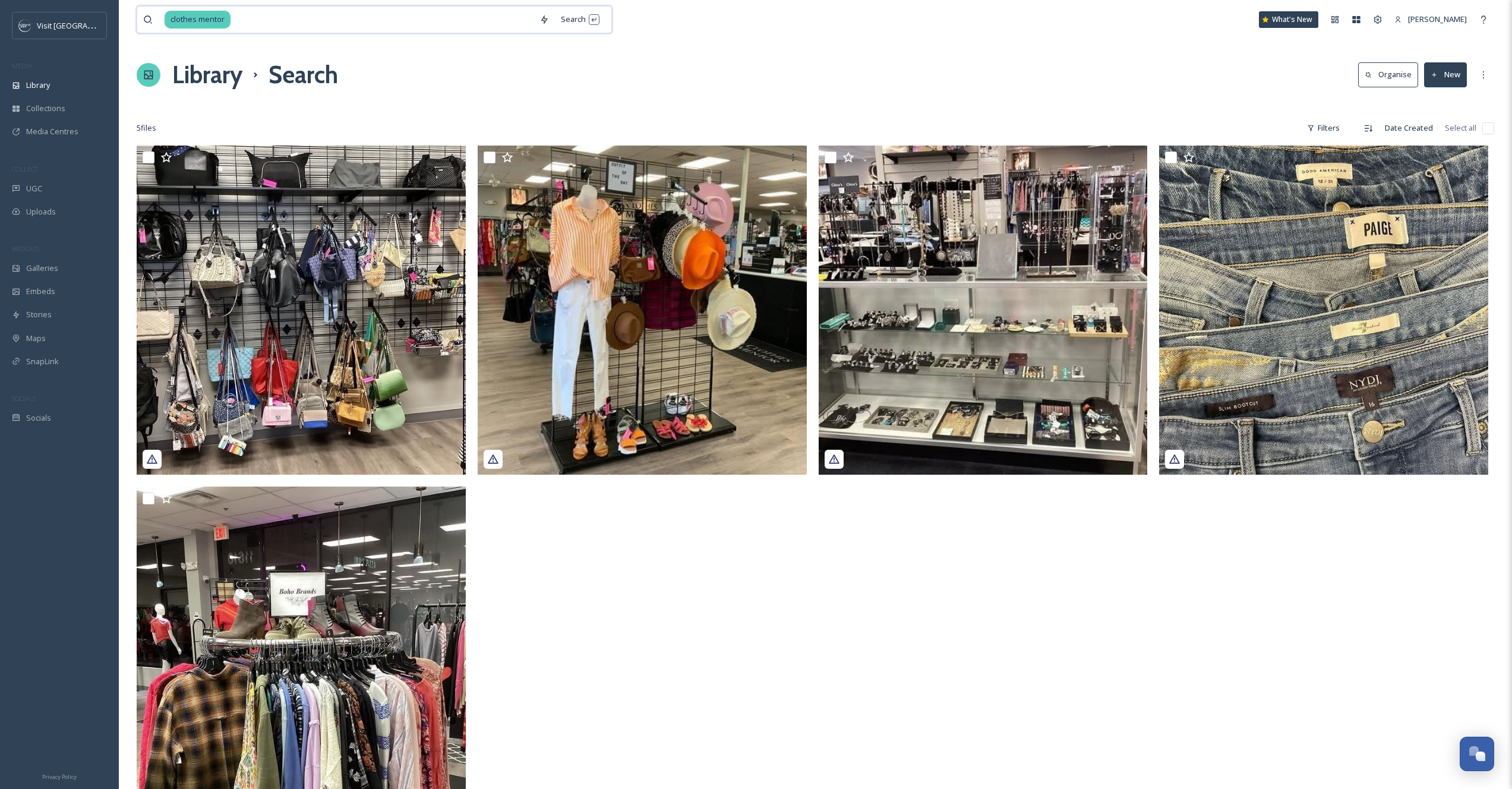
click at [265, 14] on input at bounding box center [382, 19] width 302 height 26
type input "sacks"
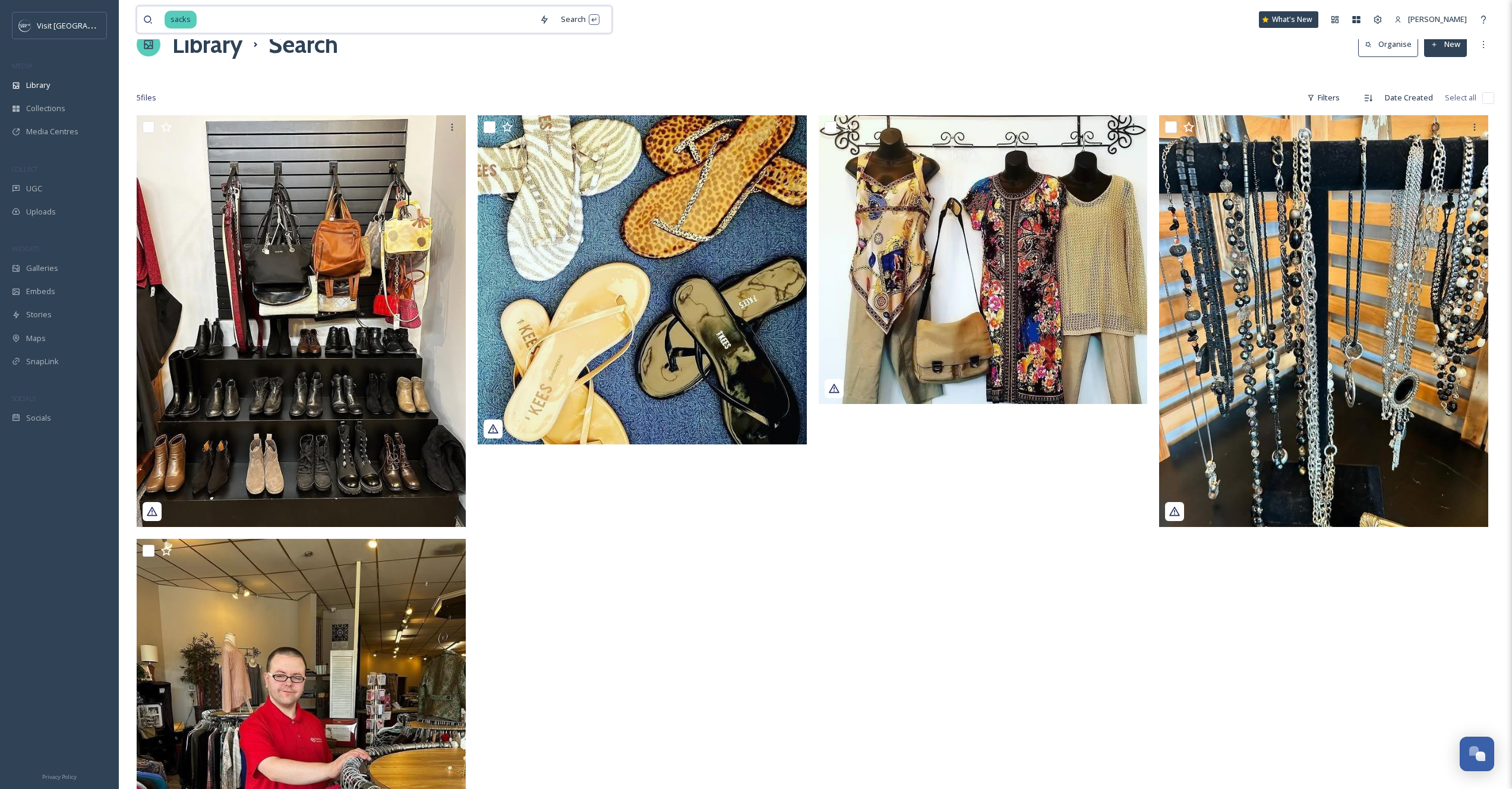
scroll to position [18, 0]
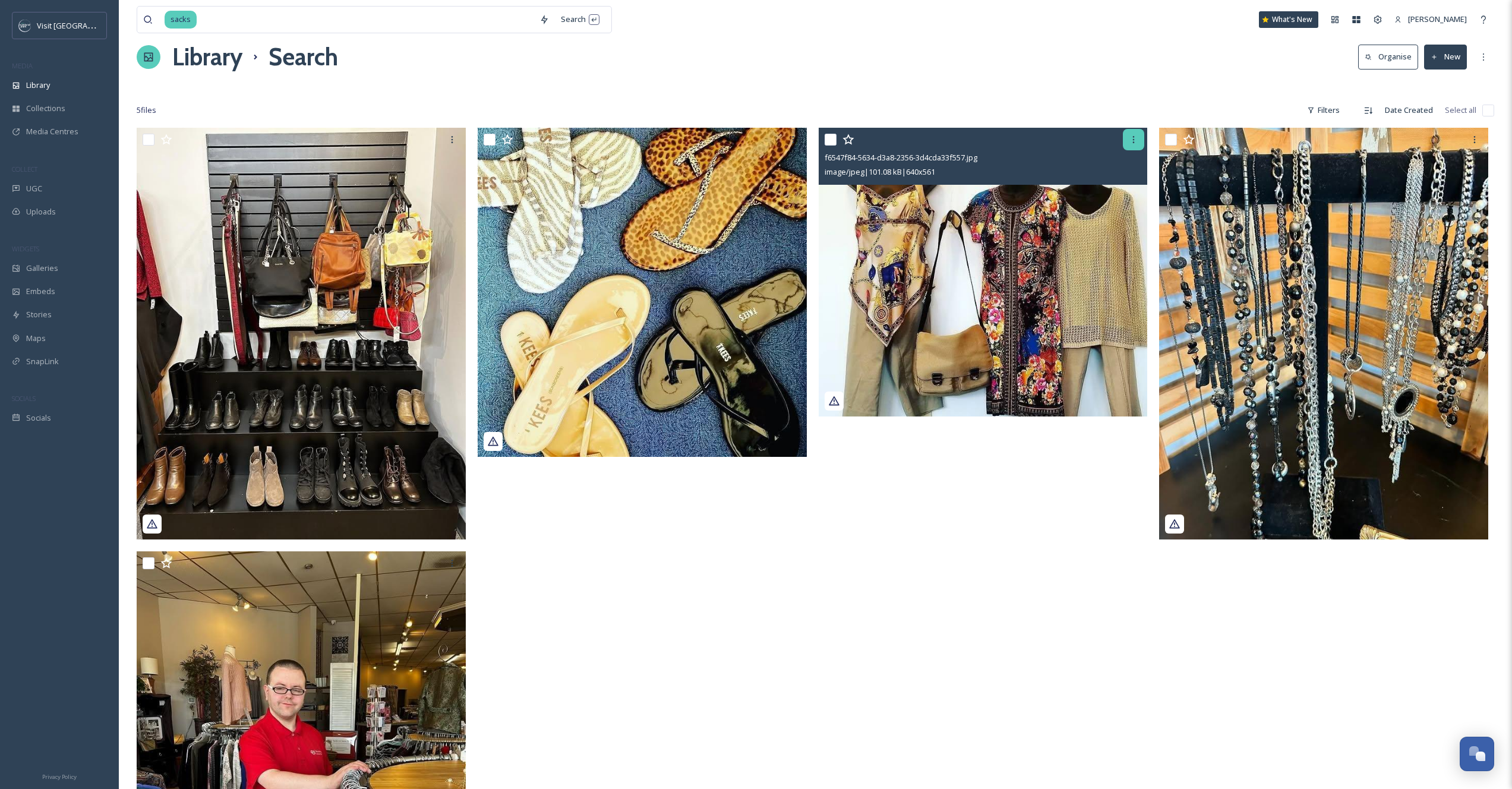
click at [1139, 136] on div at bounding box center [1133, 139] width 21 height 21
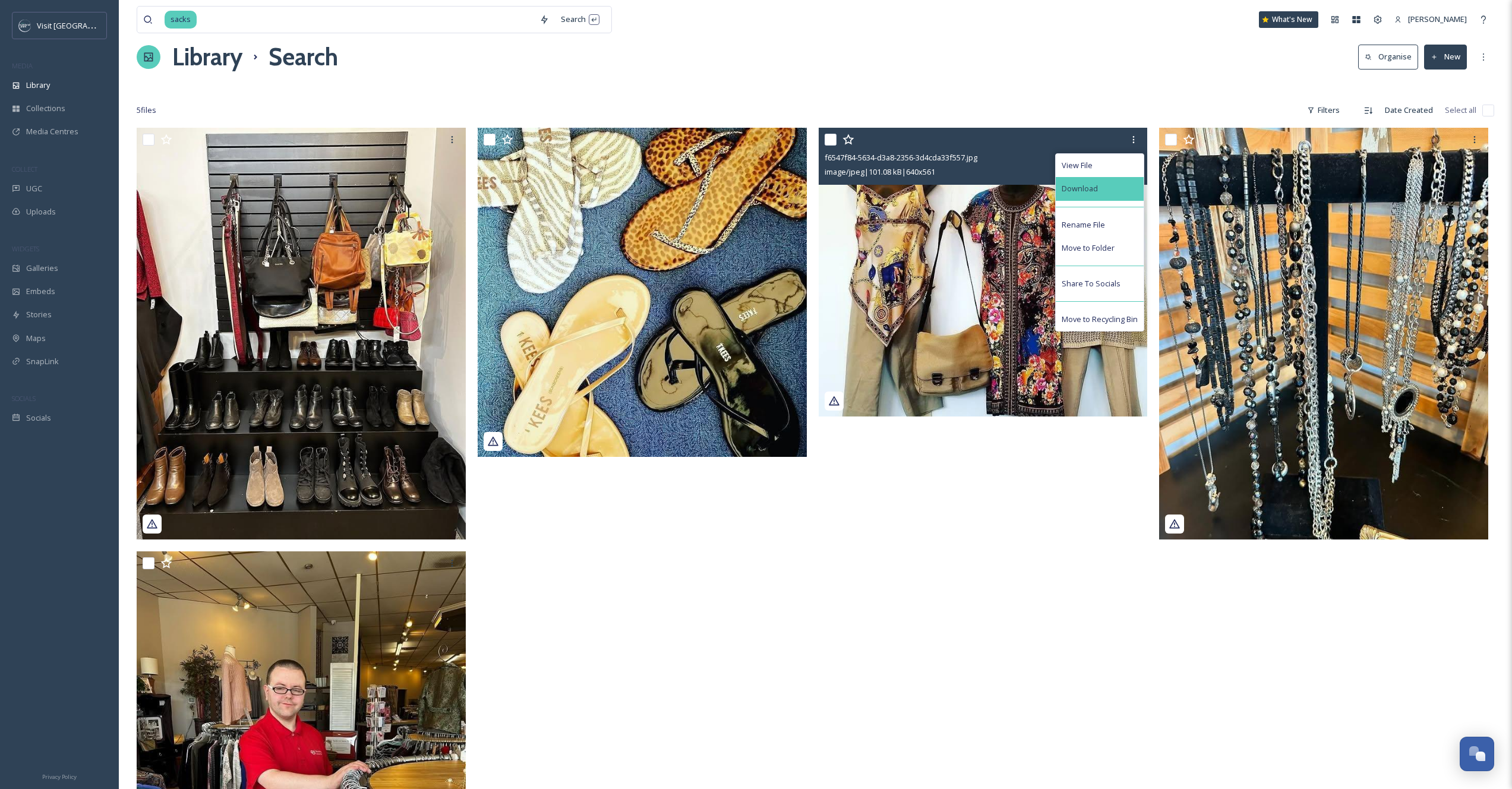
click at [1109, 191] on div "Download" at bounding box center [1099, 189] width 88 height 23
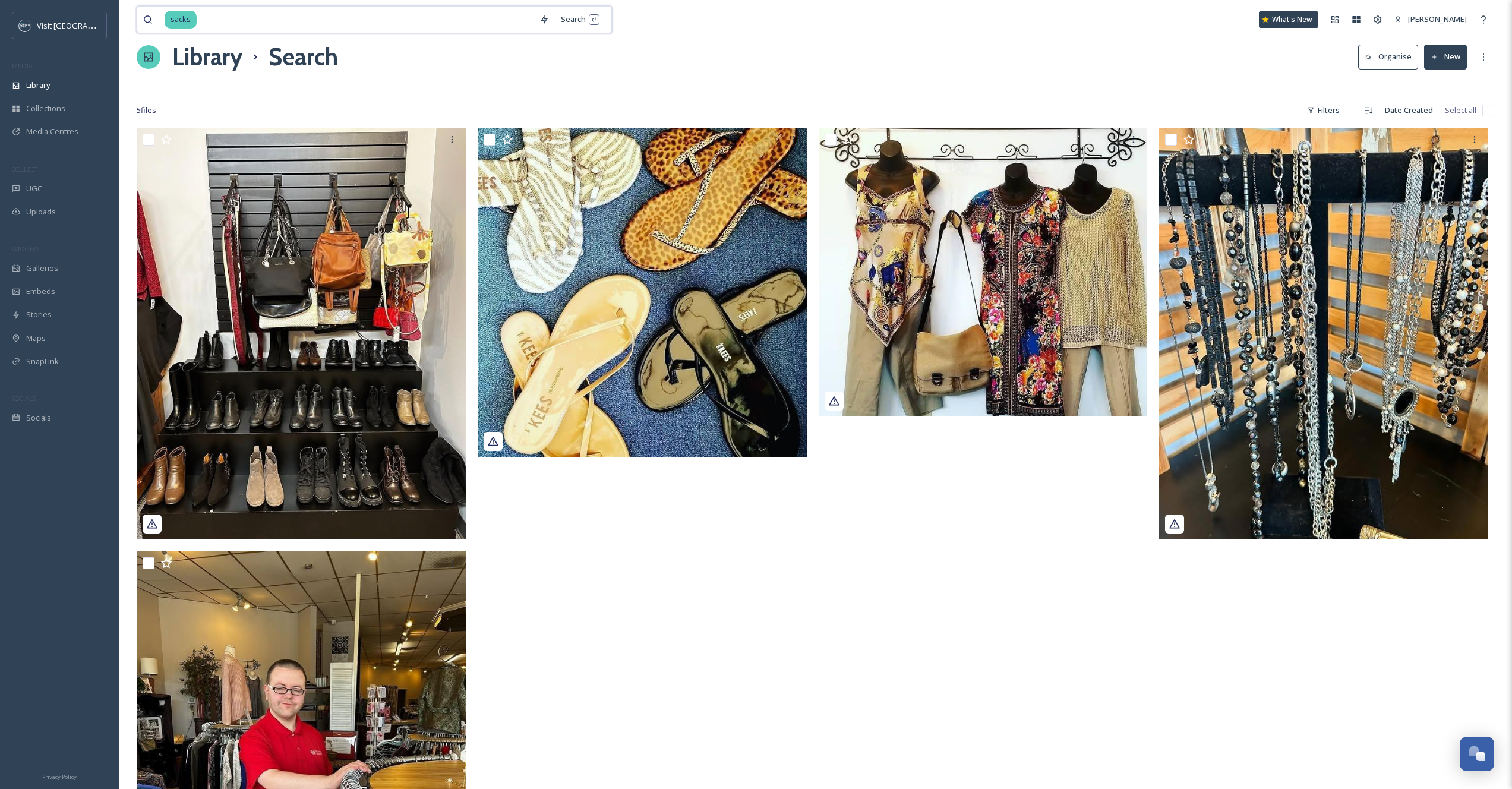
click at [467, 34] on div "sacks Search What's New [PERSON_NAME]" at bounding box center [816, 19] width 1357 height 39
click at [453, 15] on input at bounding box center [365, 19] width 335 height 26
type input "s"
type input "style encore"
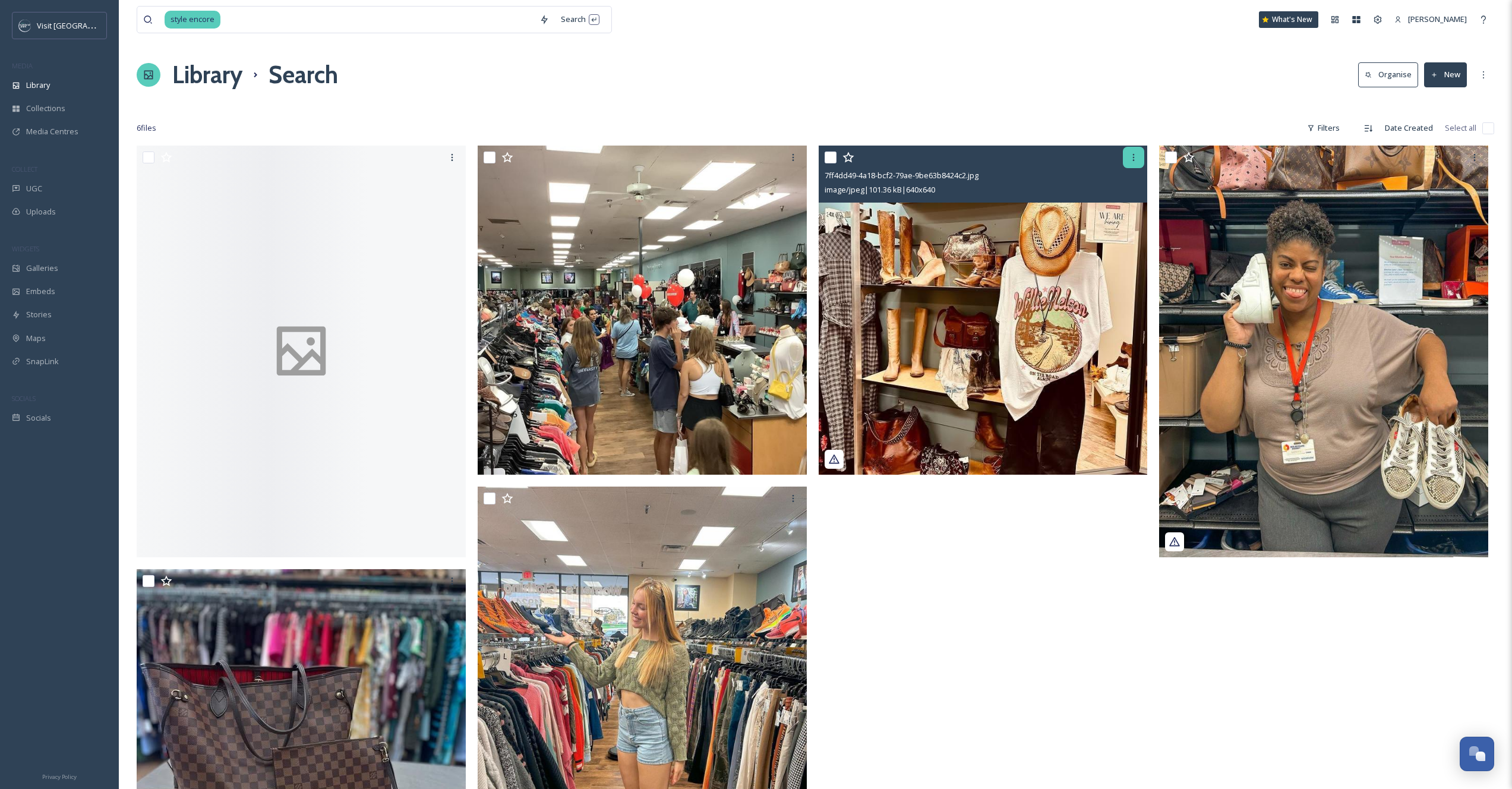
click at [1133, 156] on icon at bounding box center [1134, 158] width 10 height 10
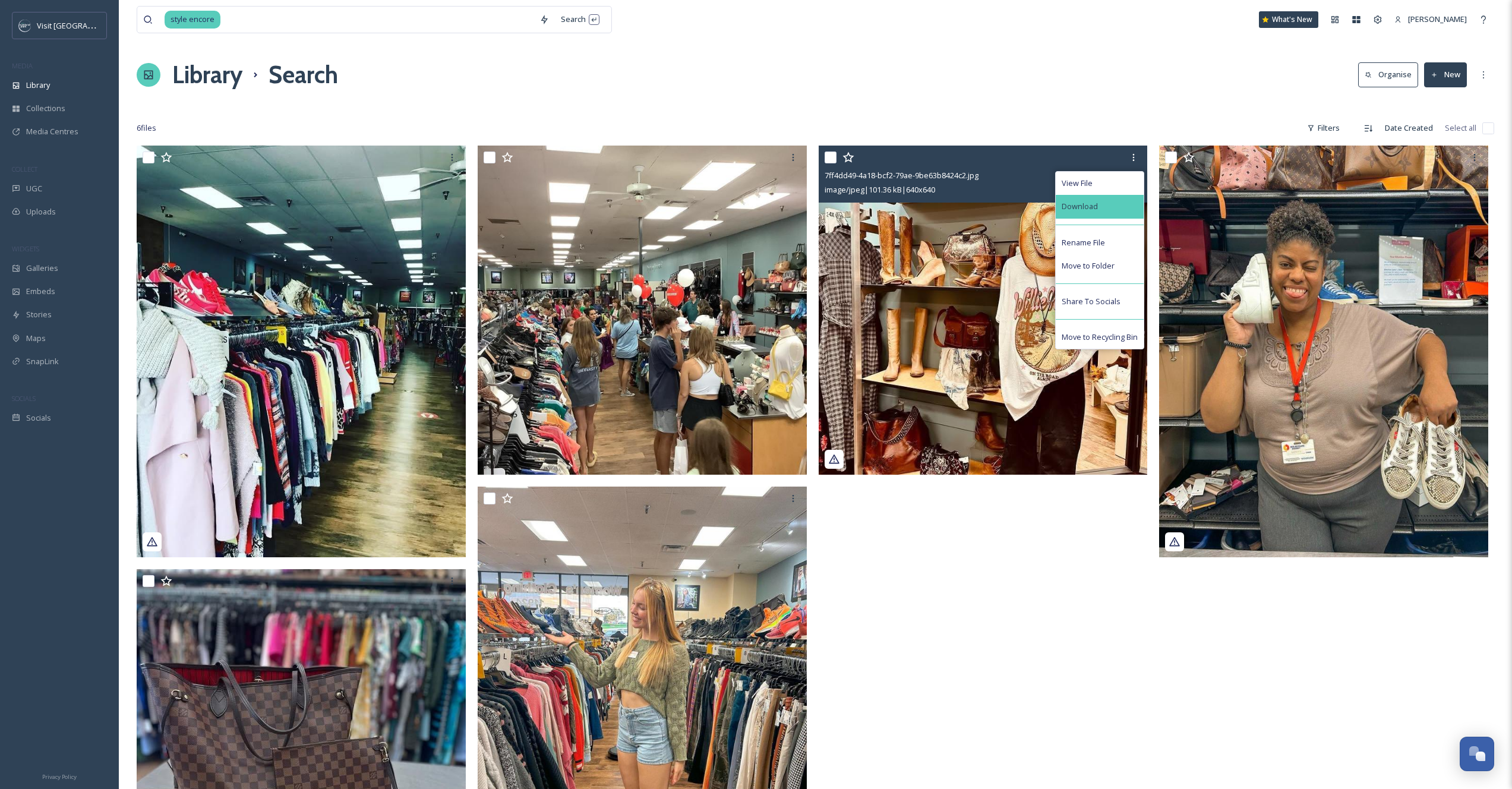
click at [1122, 210] on div "Download" at bounding box center [1099, 207] width 88 height 23
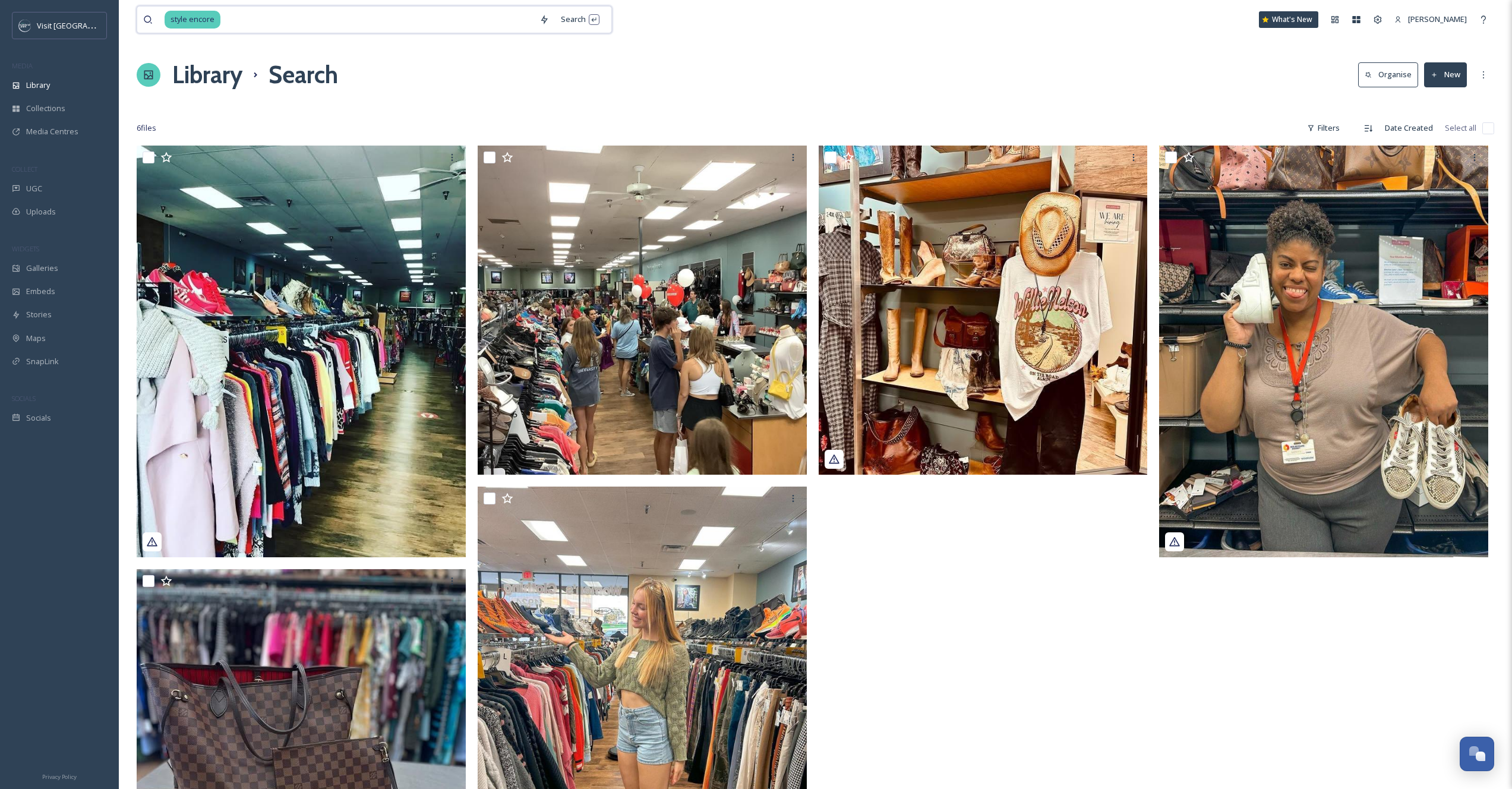
click at [347, 15] on input at bounding box center [377, 19] width 312 height 26
type input "["
type input "platos closet"
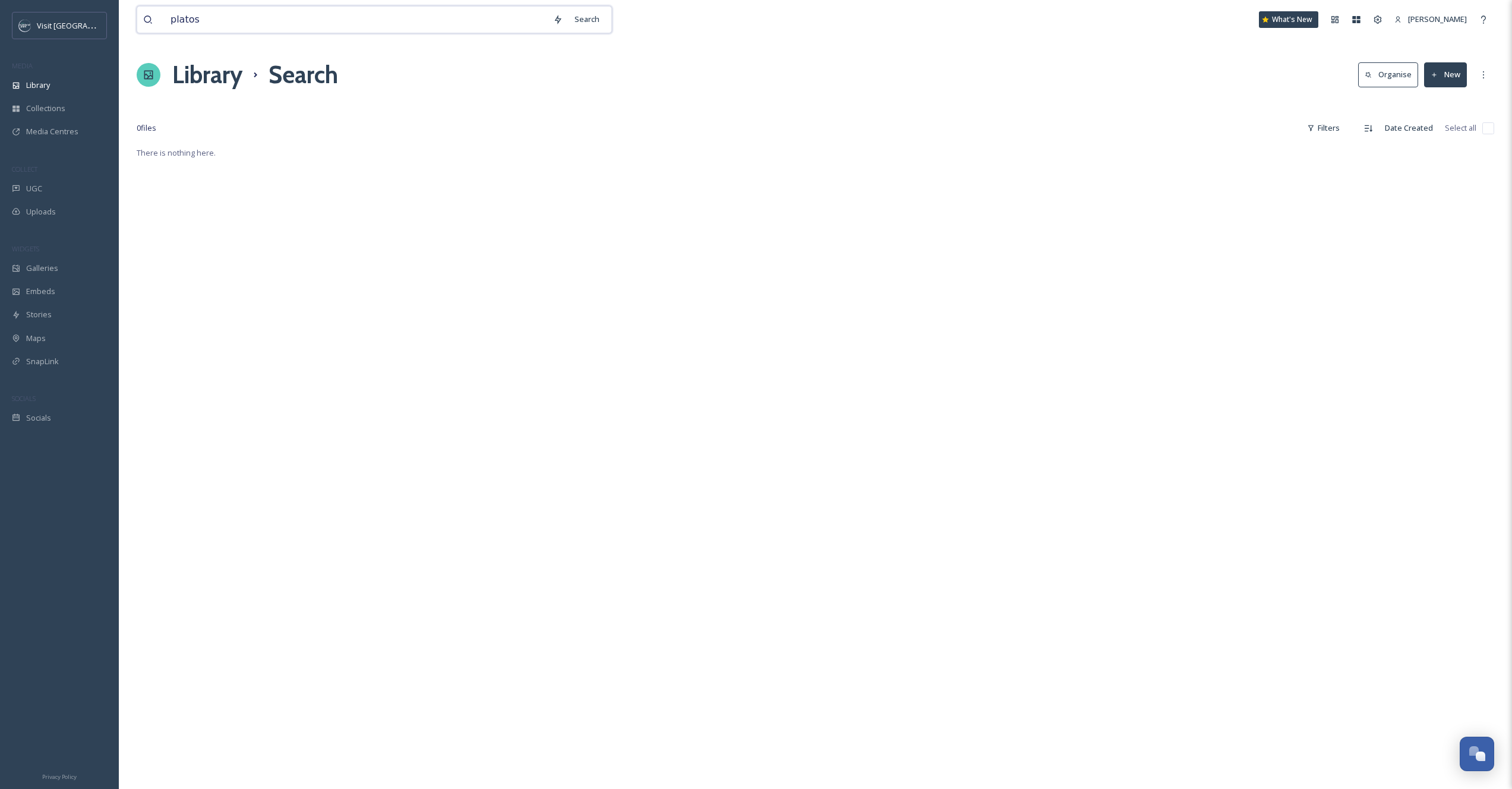
type input "plato"
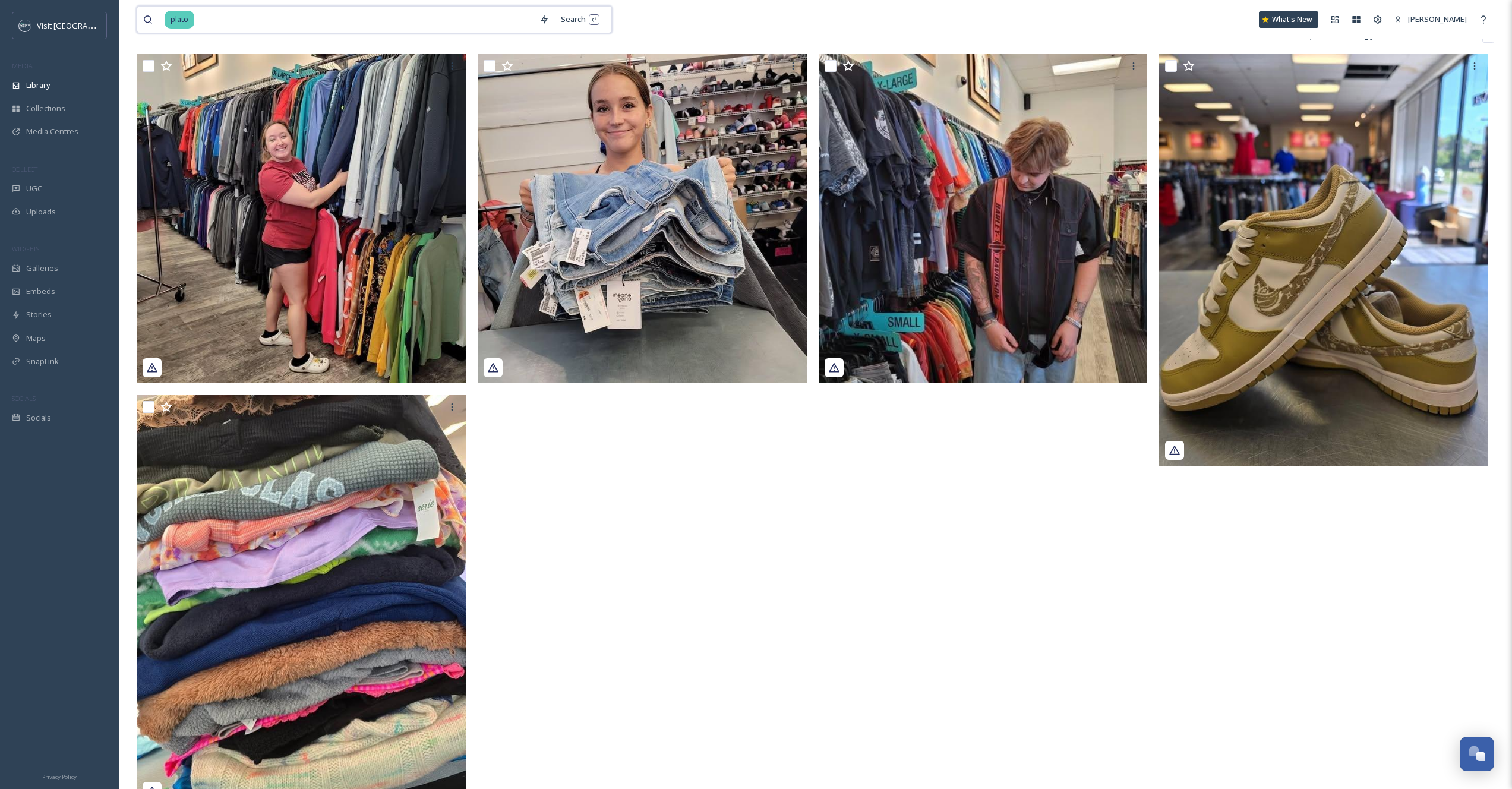
scroll to position [83, 0]
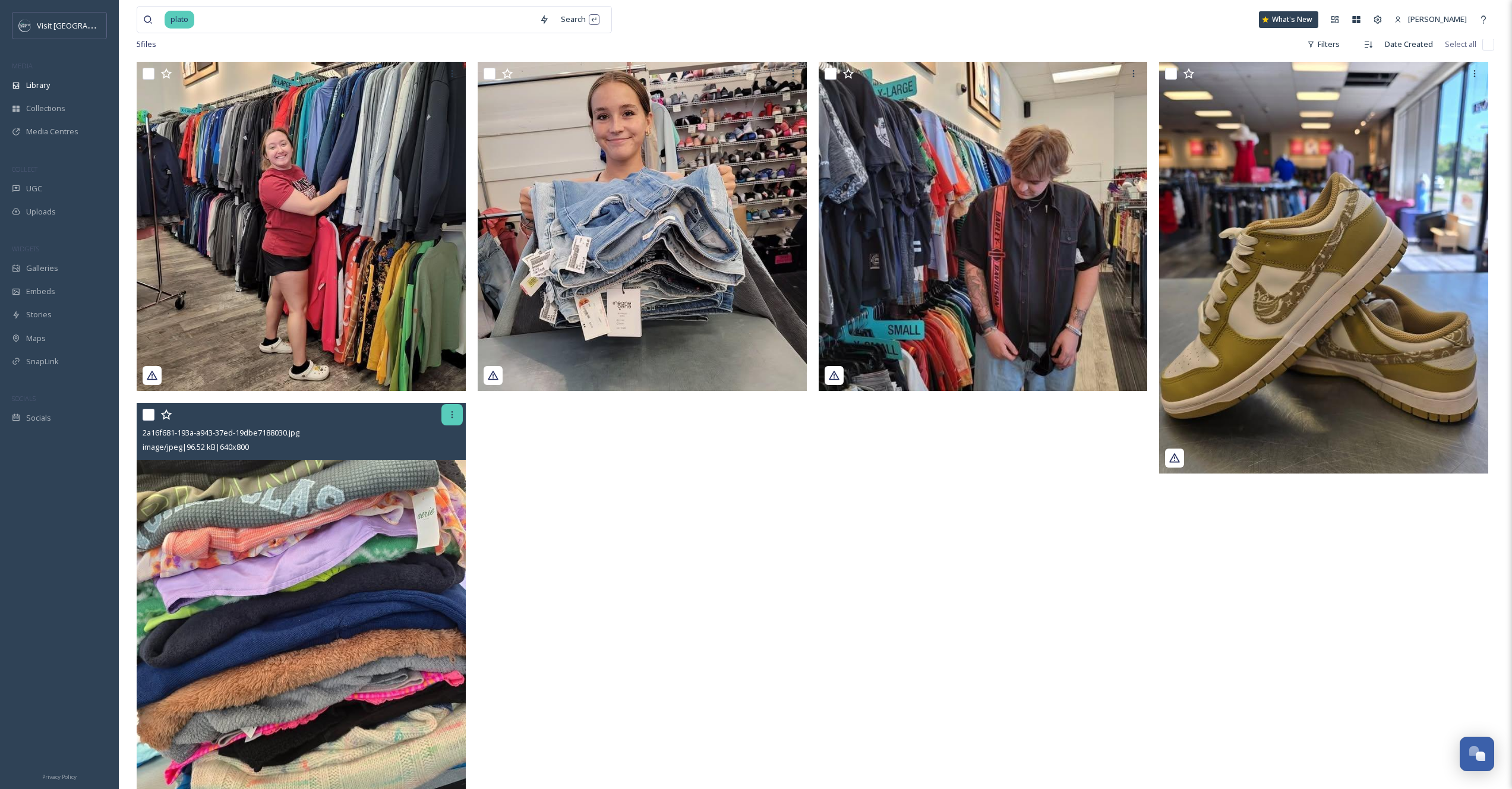
click at [445, 420] on div at bounding box center [452, 415] width 21 height 21
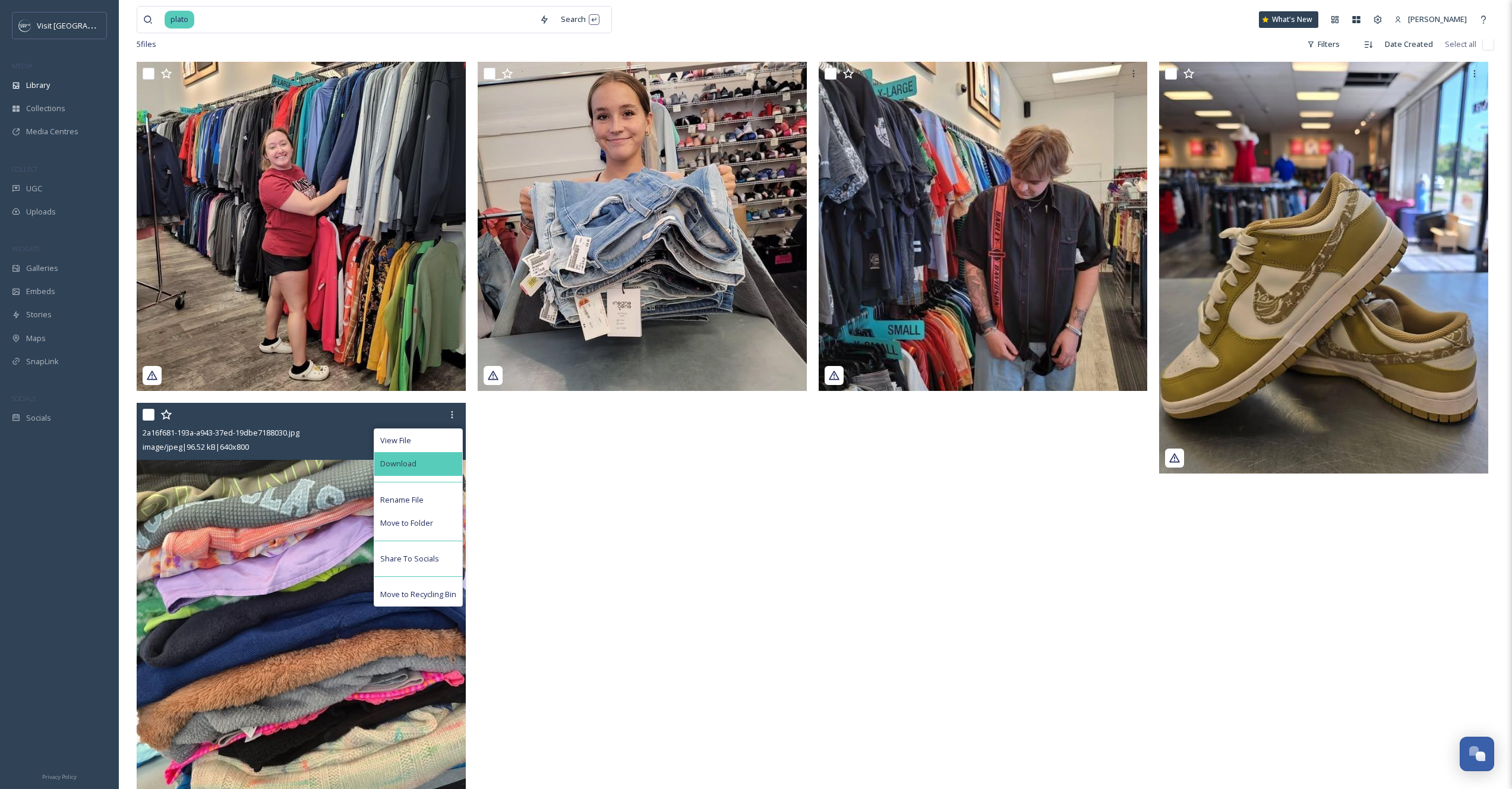
click at [421, 470] on div "Download" at bounding box center [418, 463] width 88 height 23
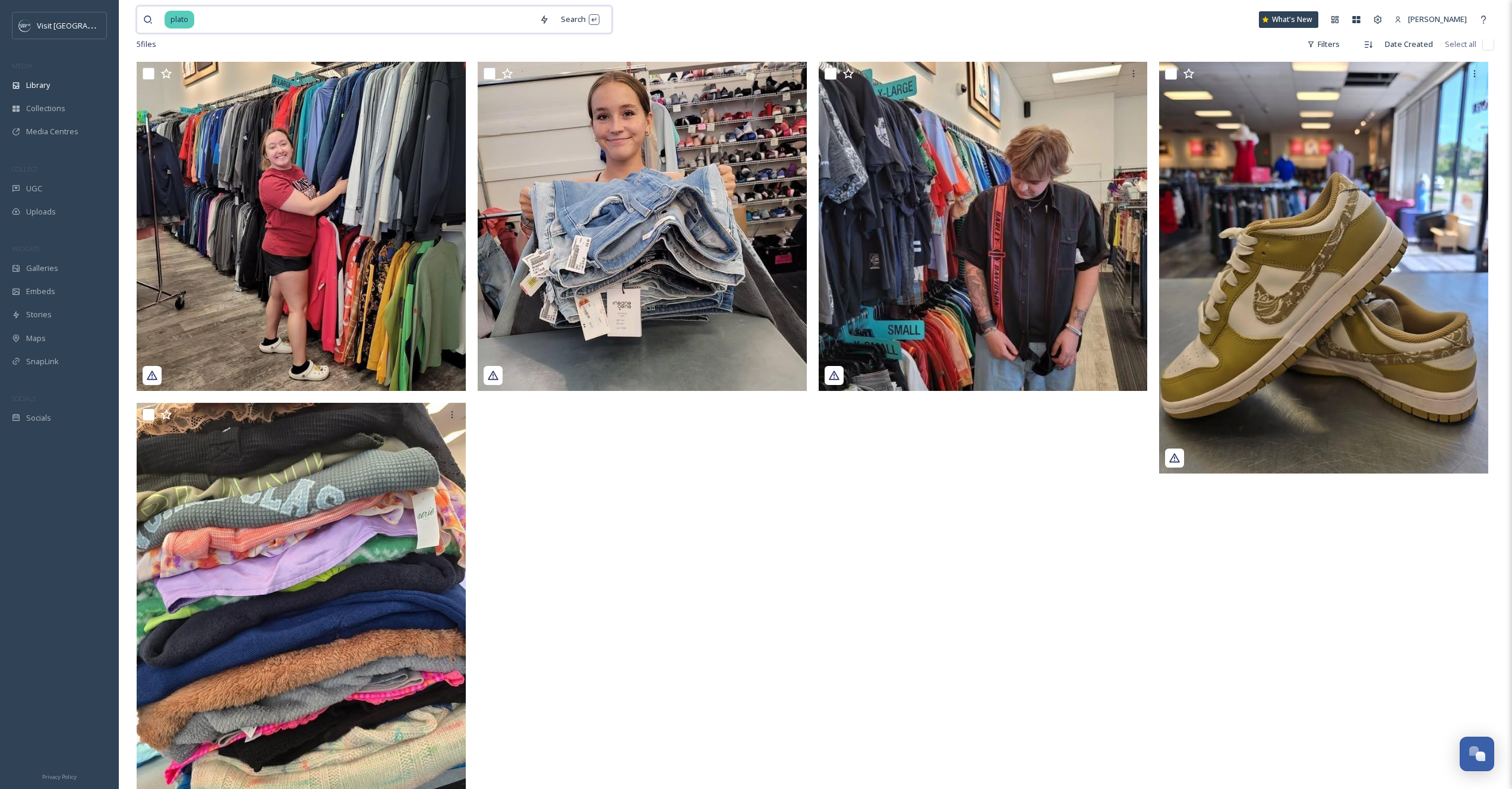
click at [275, 11] on input at bounding box center [364, 19] width 338 height 26
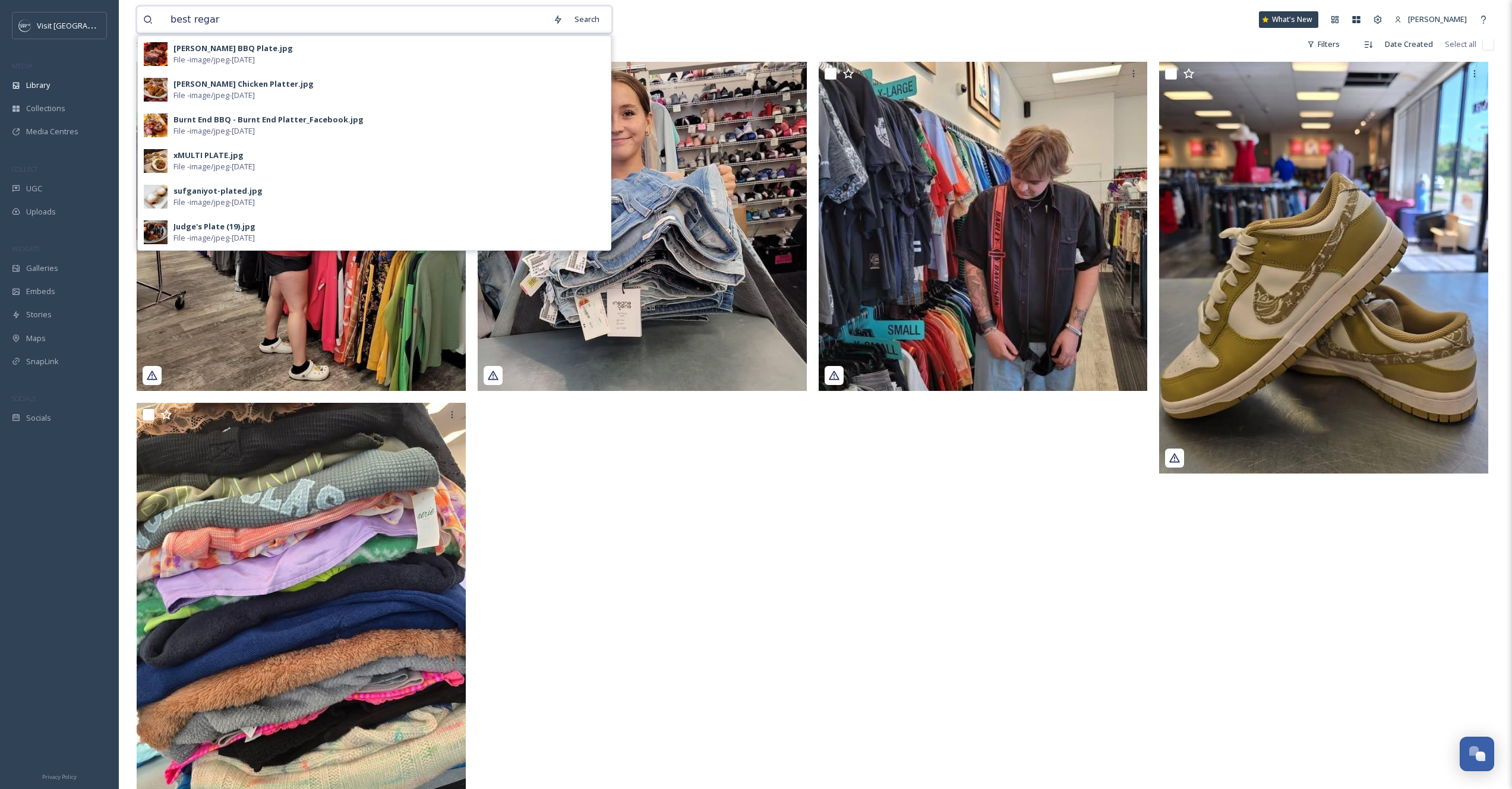
type input "best regard"
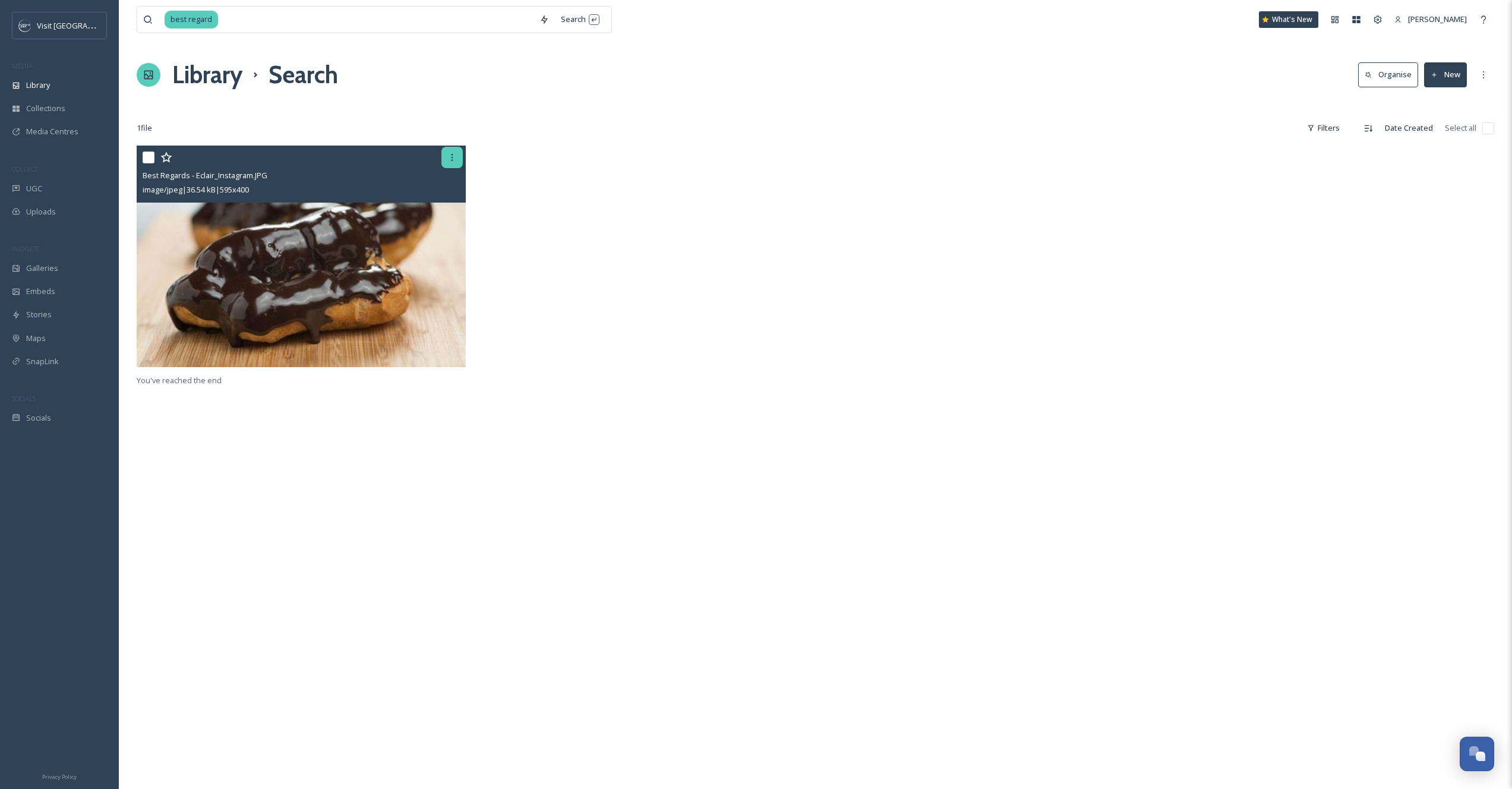
click at [457, 157] on div at bounding box center [452, 157] width 21 height 21
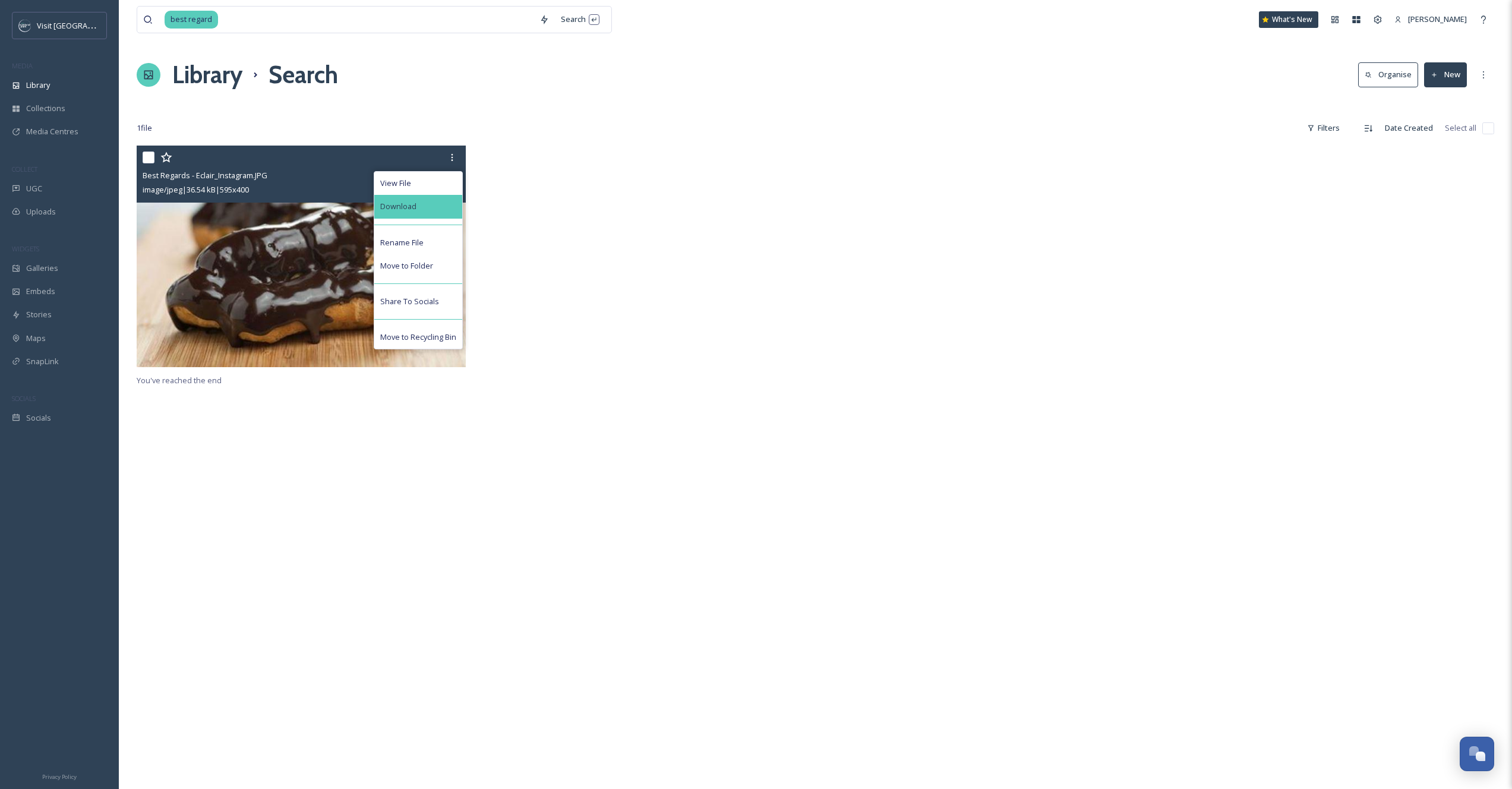
click at [415, 204] on div "Download" at bounding box center [418, 207] width 88 height 23
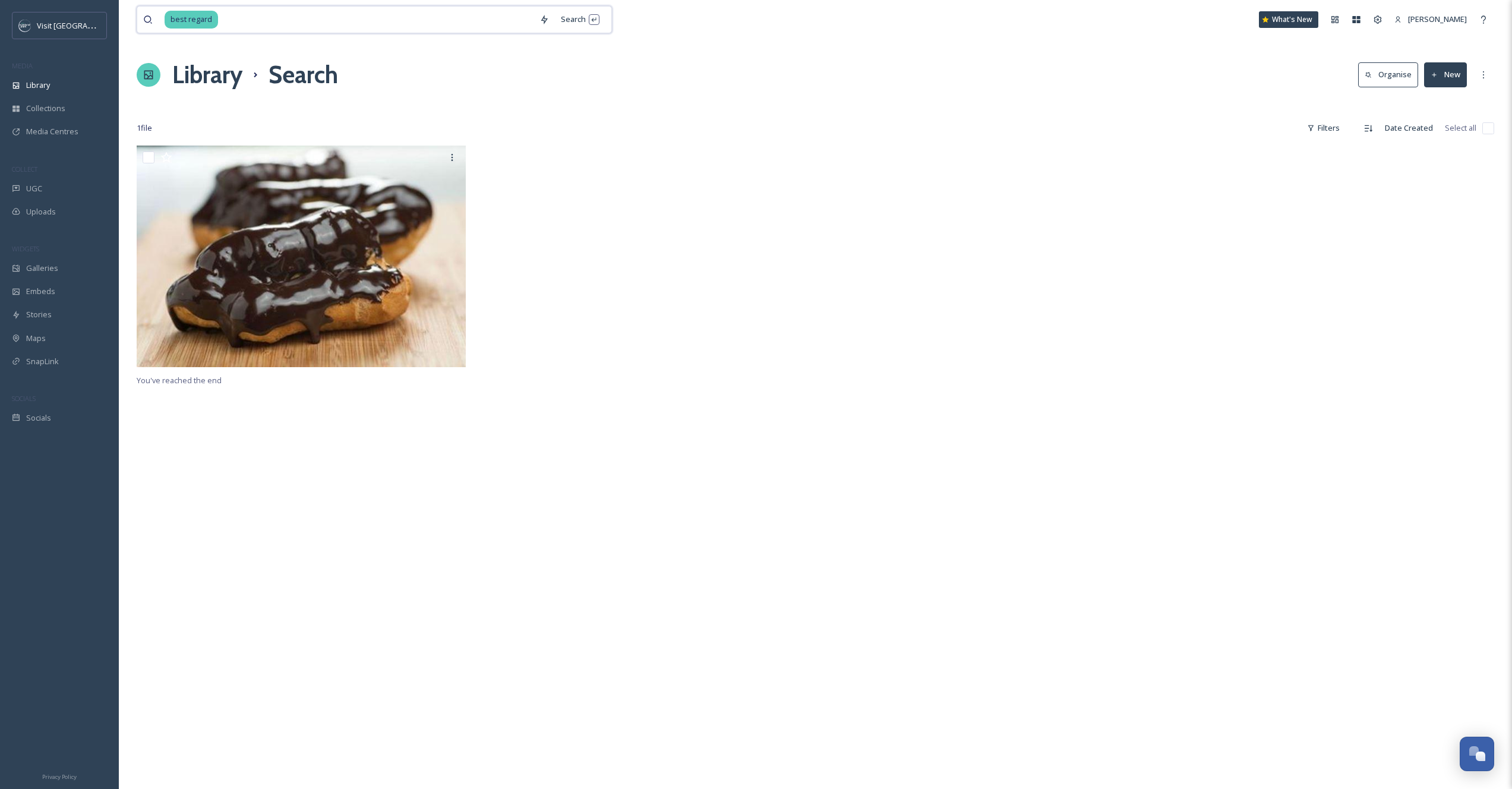
click at [242, 19] on input at bounding box center [377, 19] width 314 height 26
type input "coffee playground"
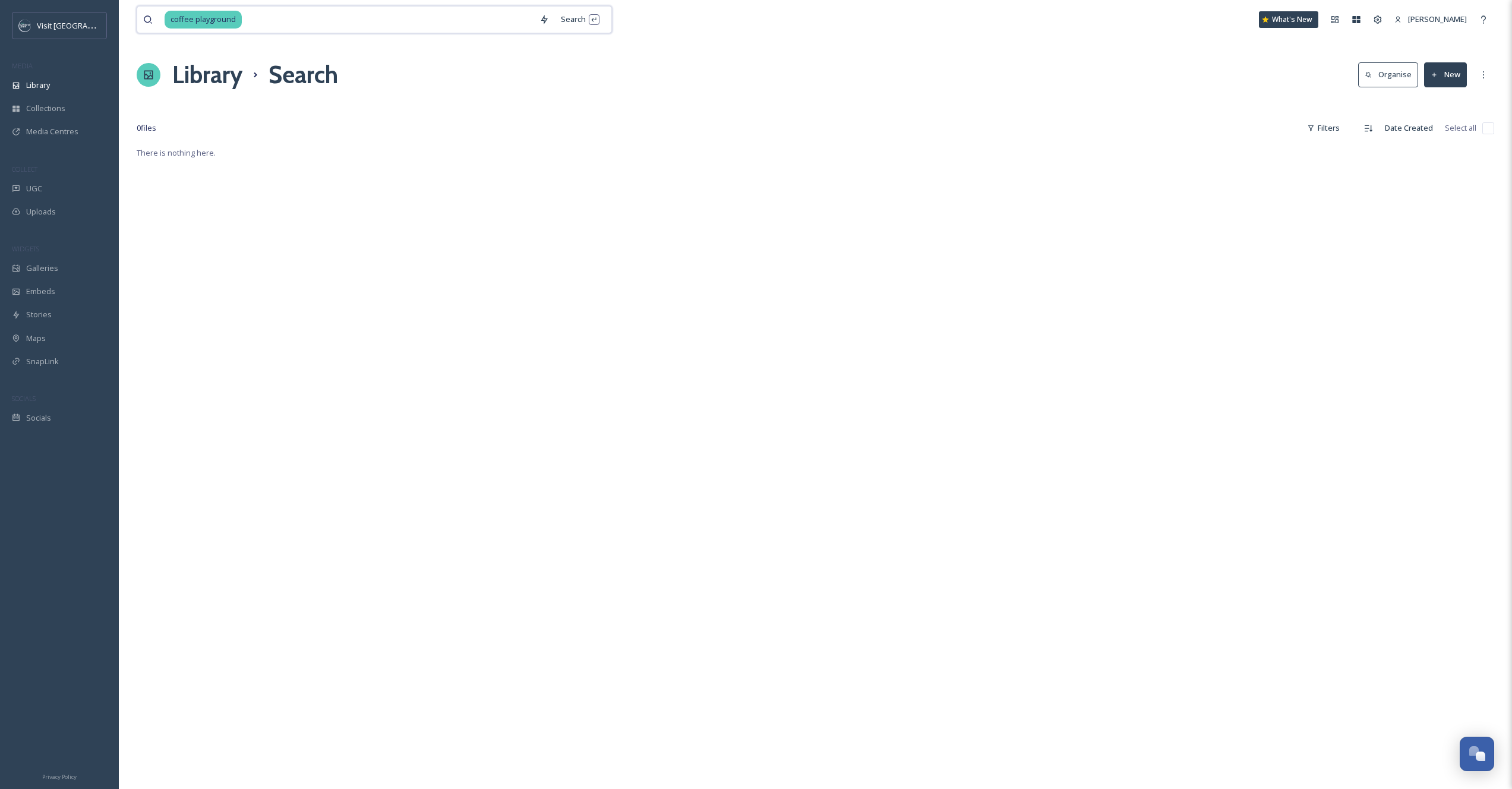
click at [243, 19] on input at bounding box center [388, 19] width 291 height 26
type input "coffee"
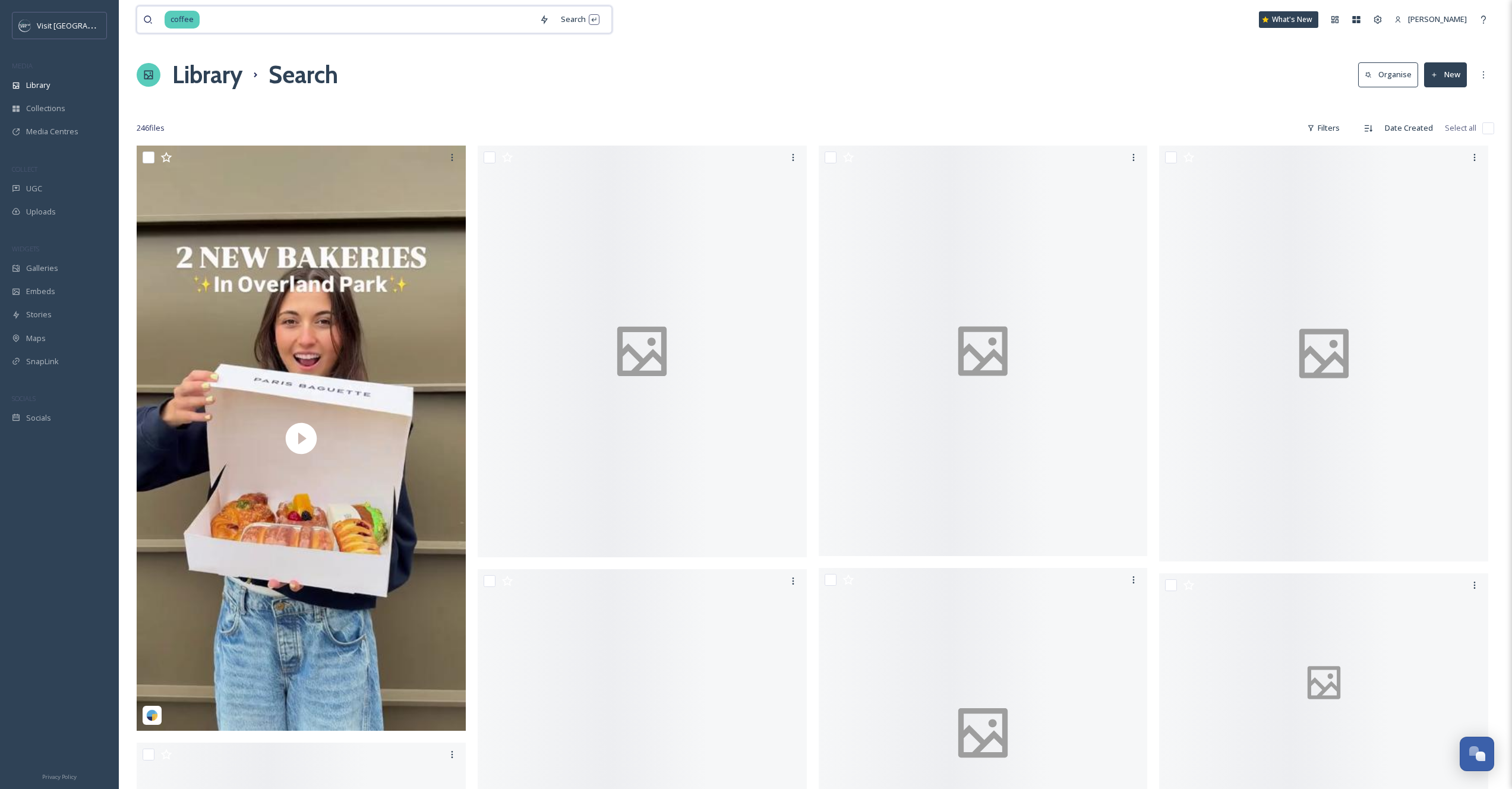
click at [242, 19] on input at bounding box center [367, 19] width 333 height 26
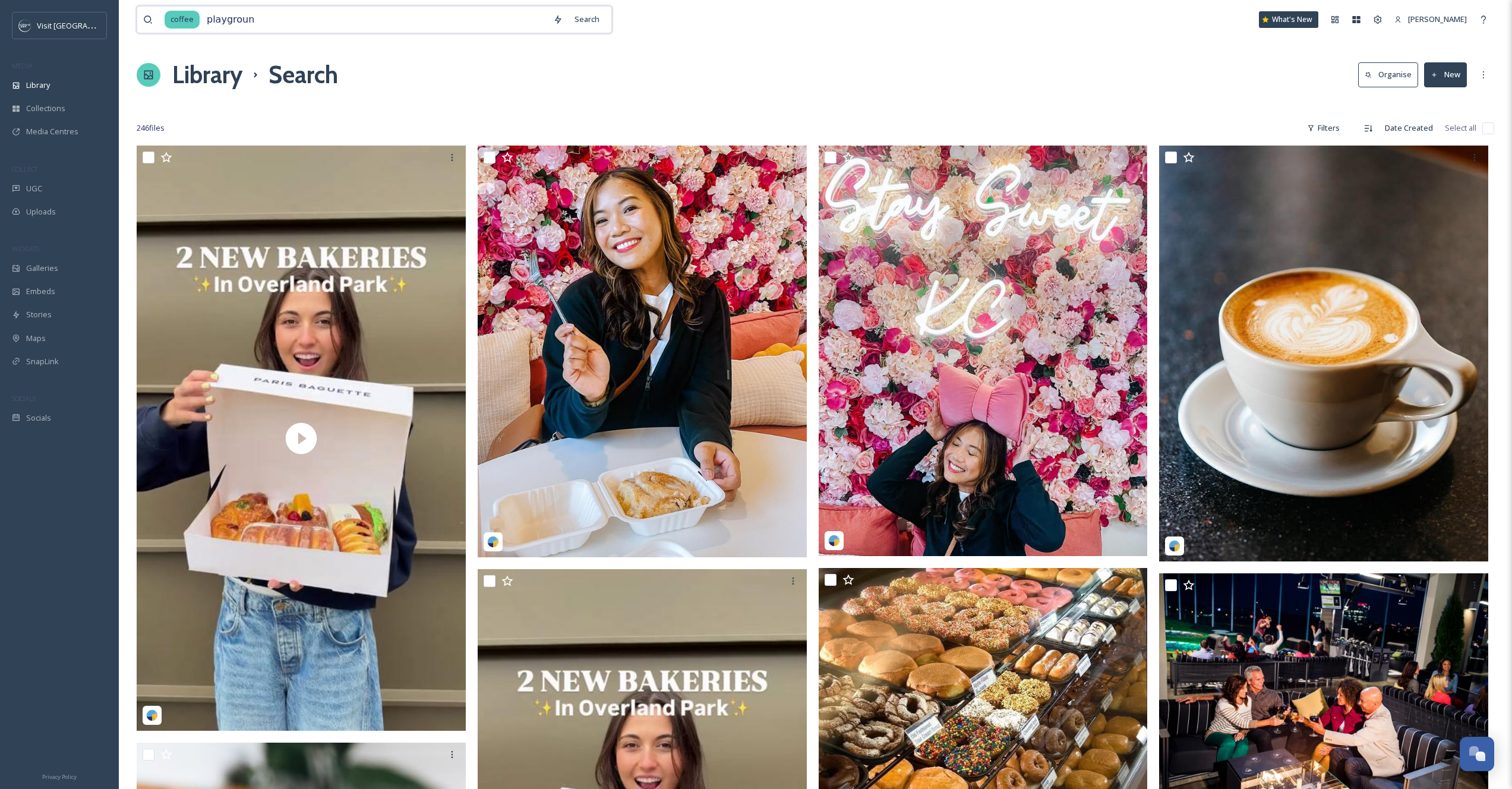
type input "playground"
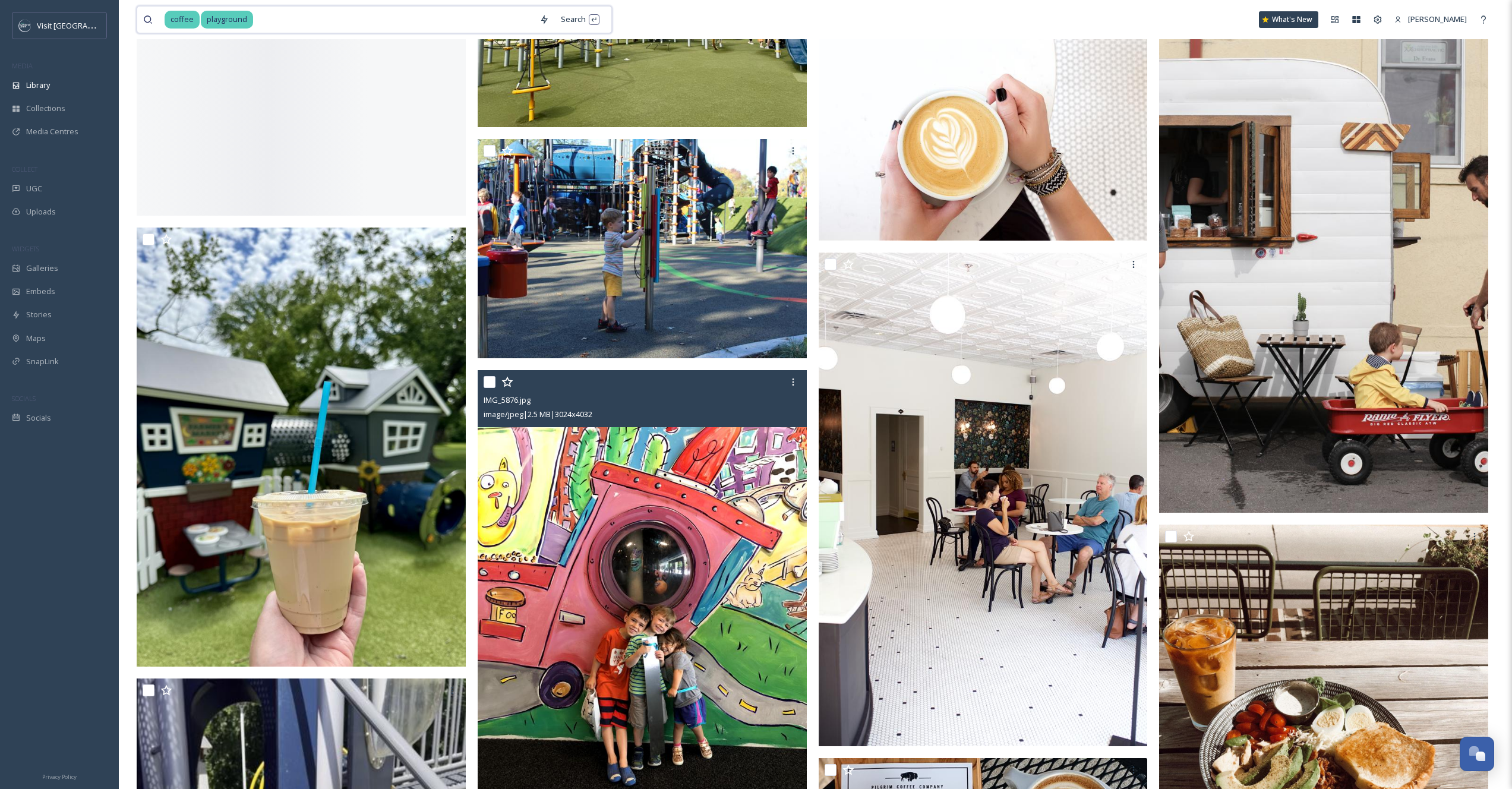
scroll to position [6473, 0]
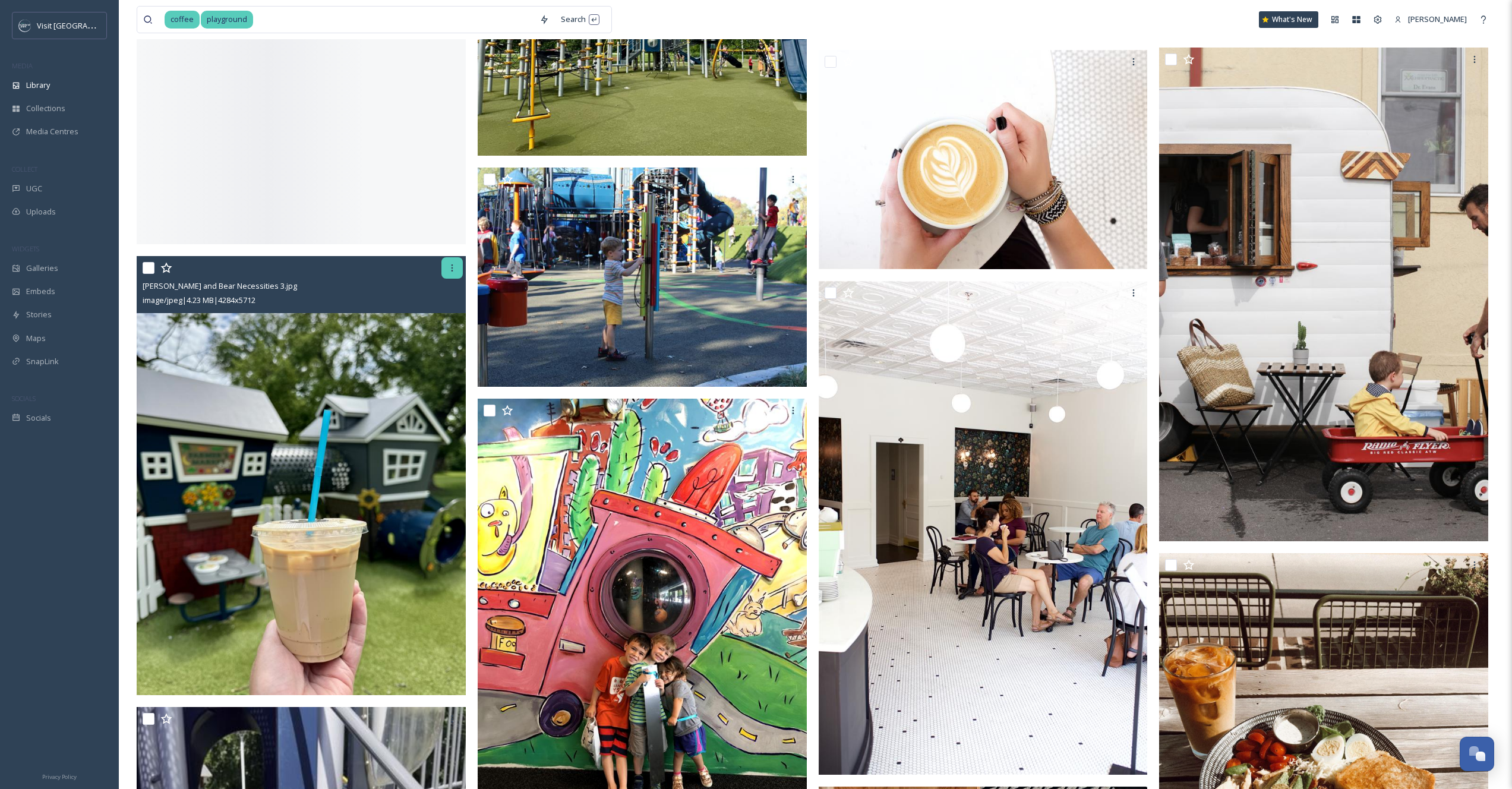
click at [445, 273] on div at bounding box center [452, 268] width 21 height 21
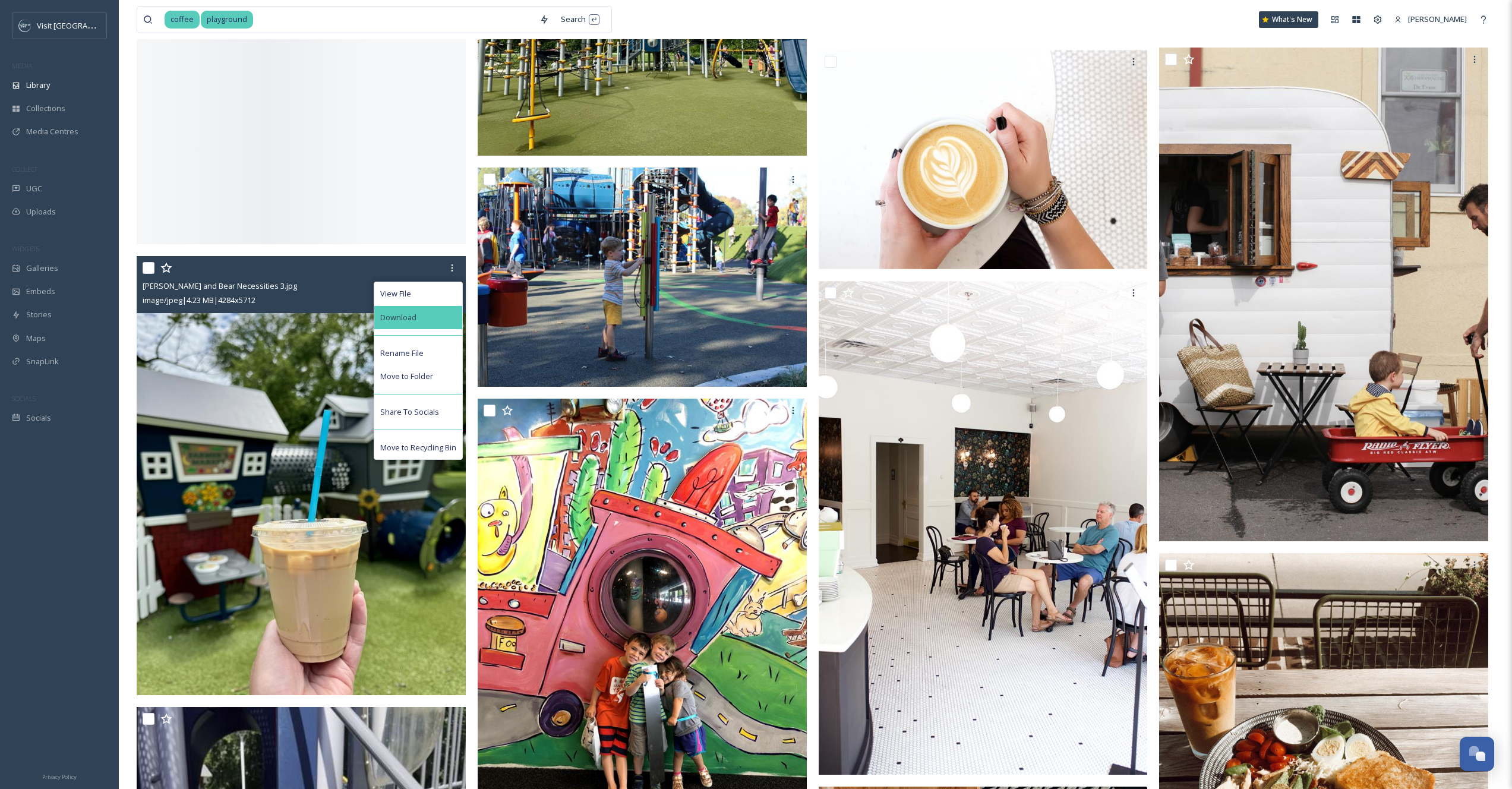
click at [441, 318] on div "Download" at bounding box center [418, 318] width 88 height 23
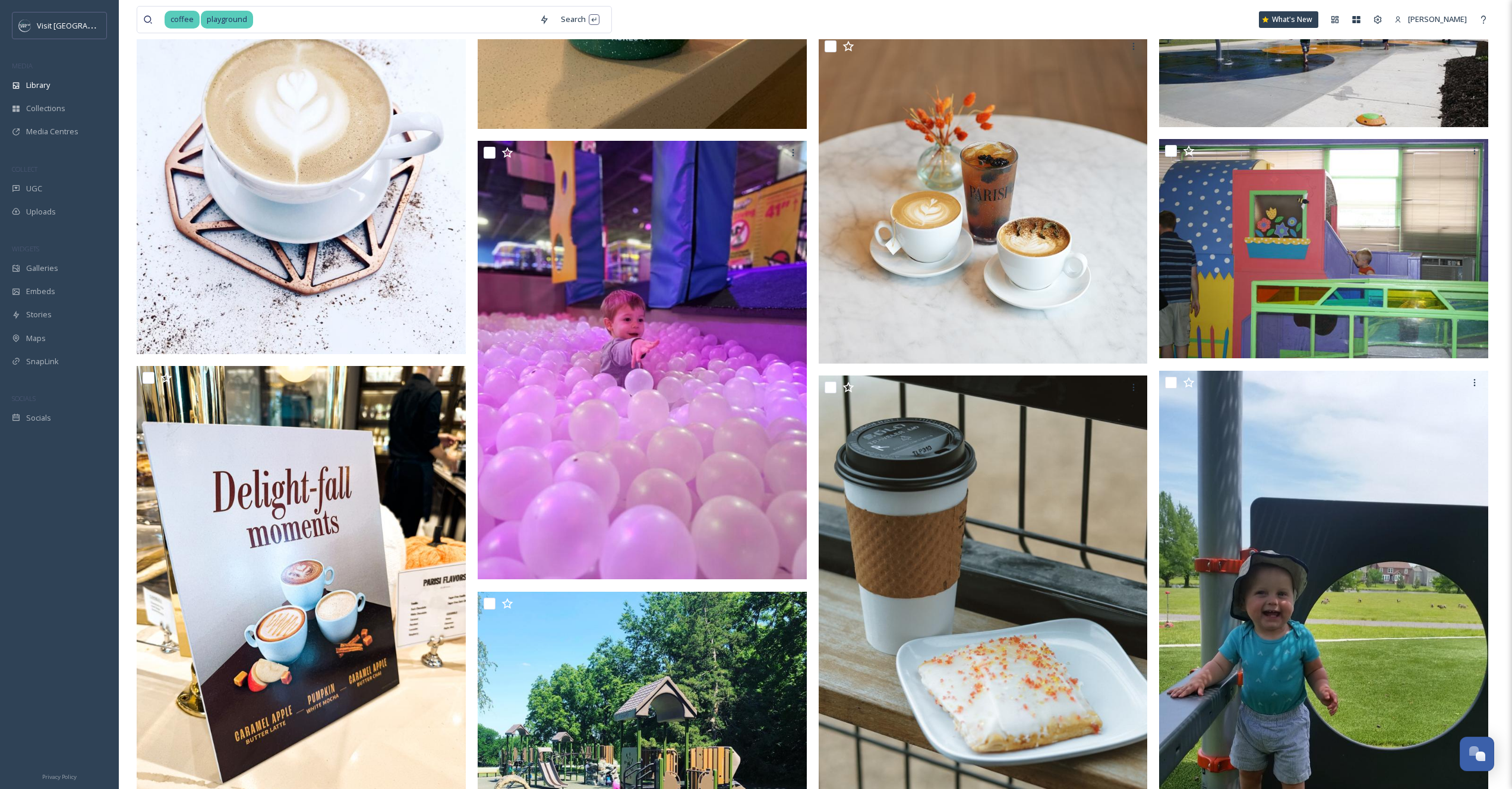
scroll to position [15828, 0]
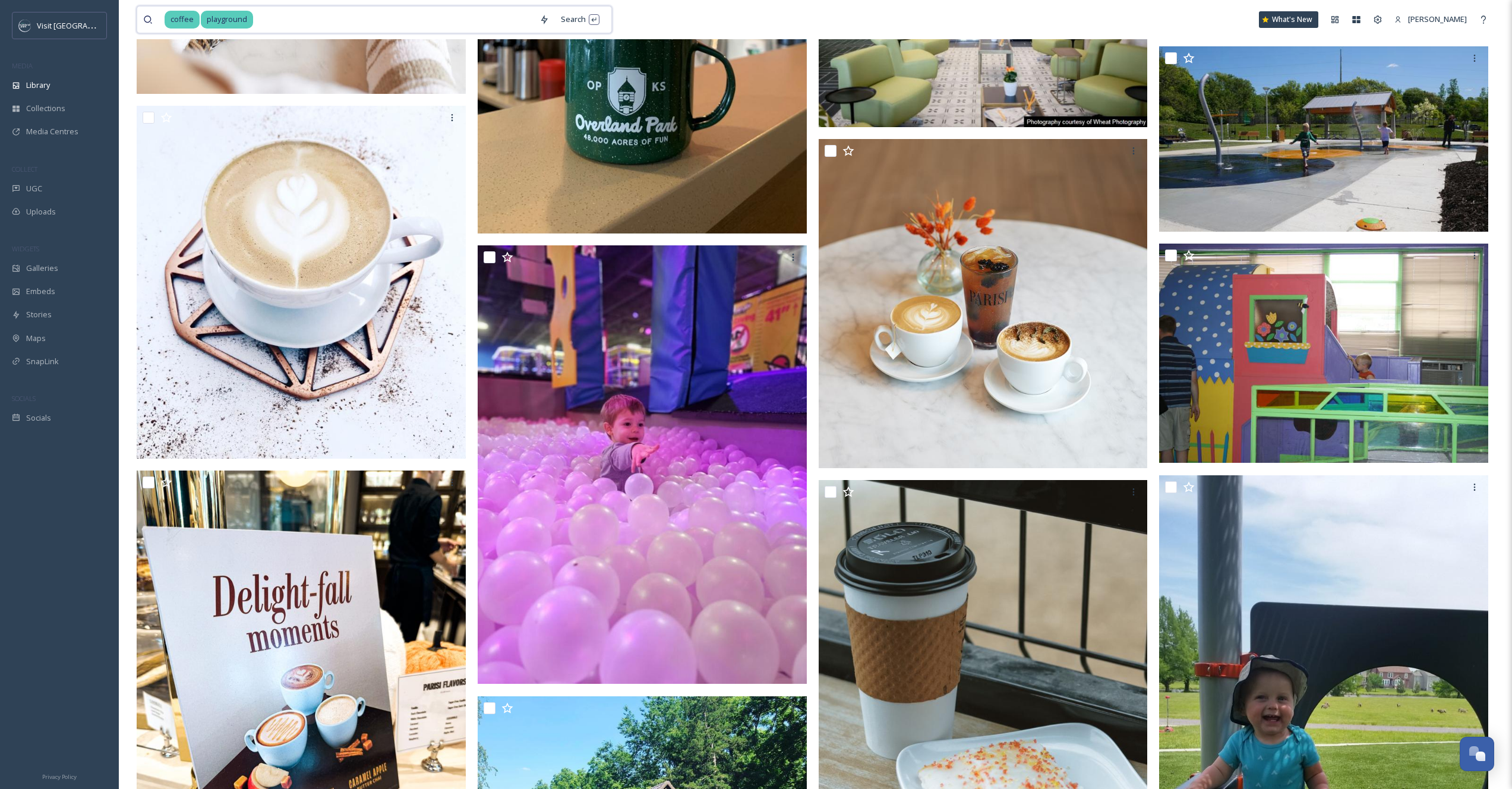
click at [260, 23] on input at bounding box center [394, 19] width 279 height 26
type input "playgrou"
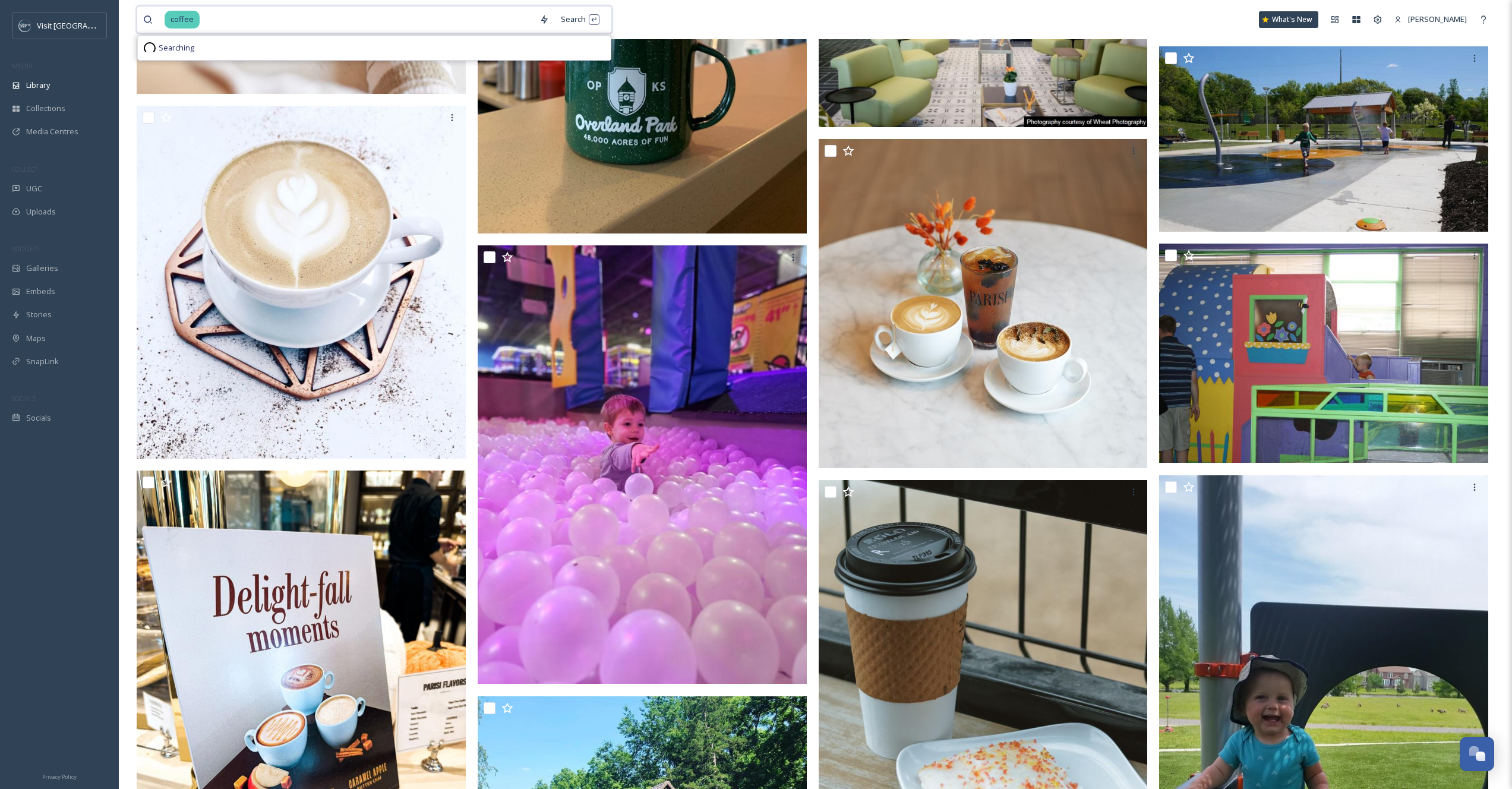
type input "coffee"
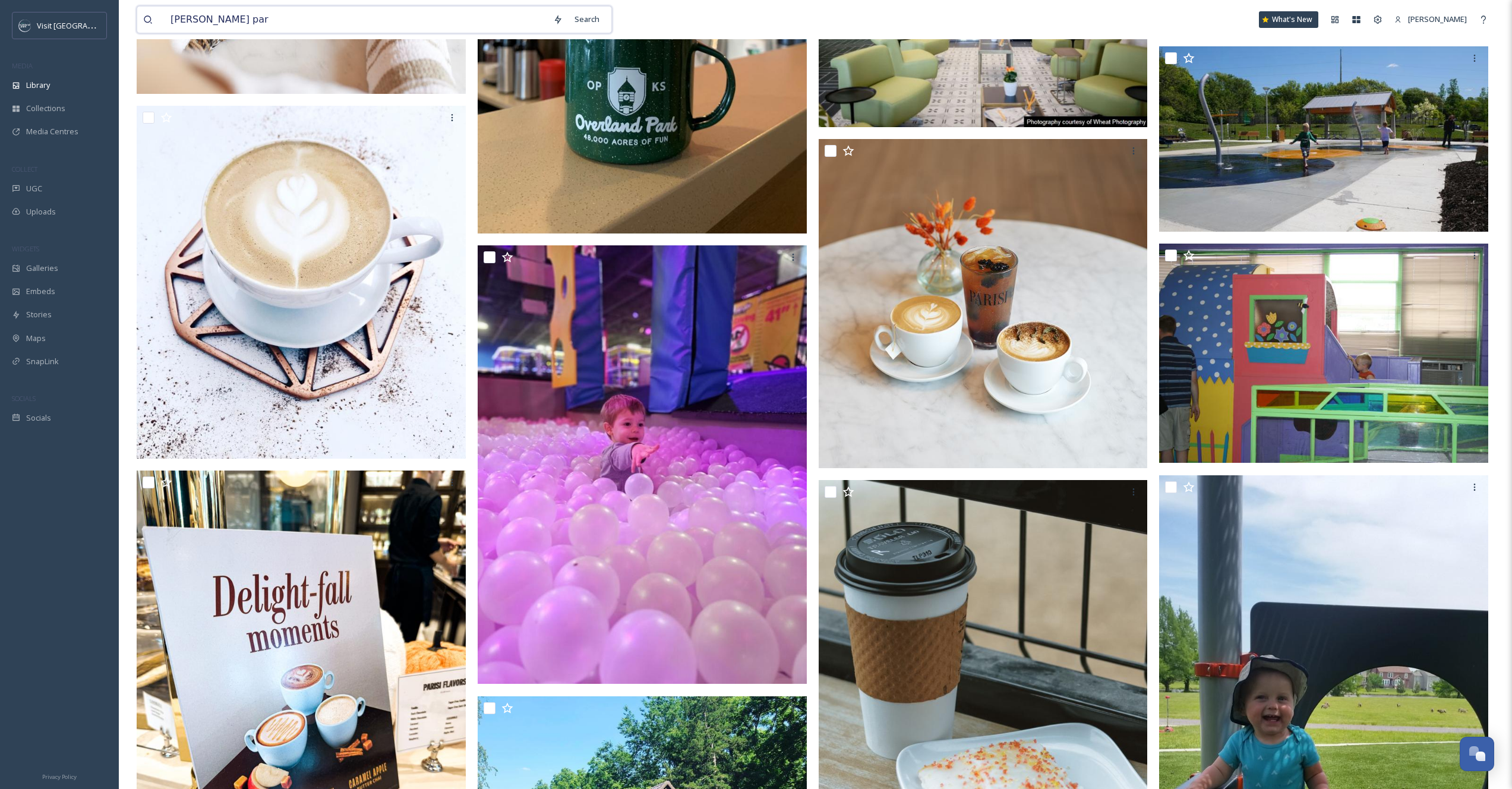
type input "[PERSON_NAME][GEOGRAPHIC_DATA]"
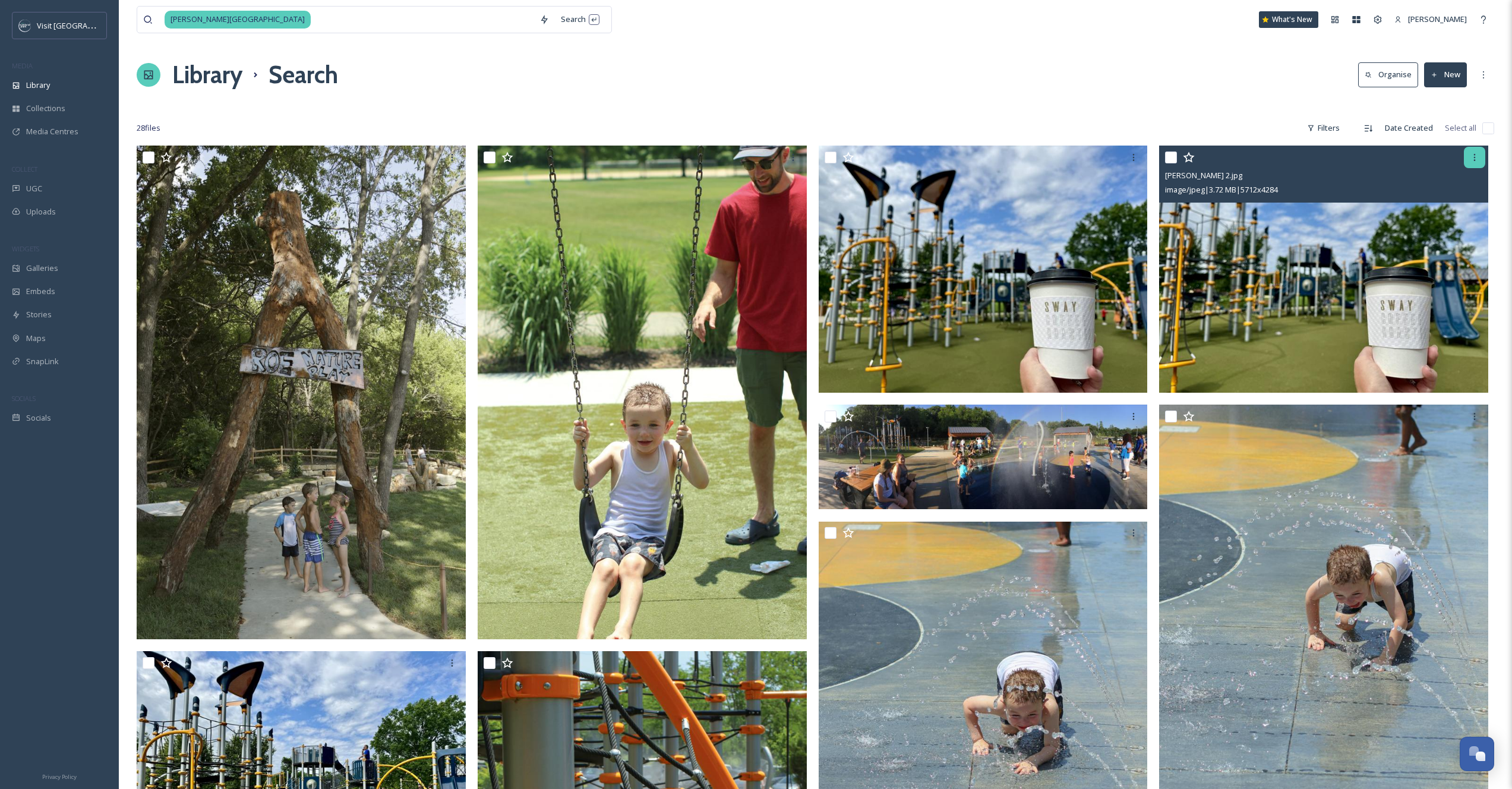
click at [1476, 160] on icon at bounding box center [1475, 158] width 10 height 10
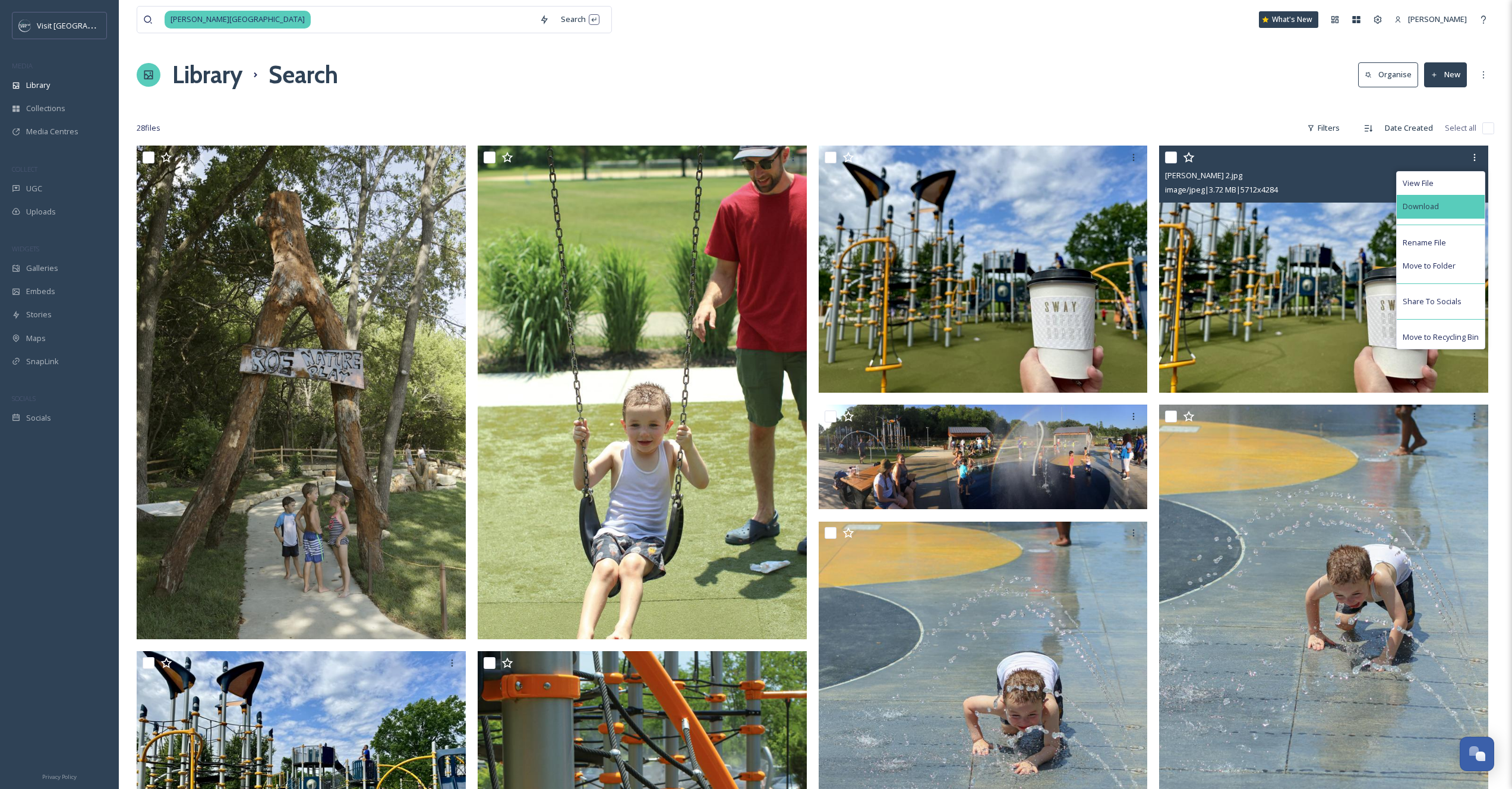
click at [1457, 202] on div "Download" at bounding box center [1440, 207] width 88 height 23
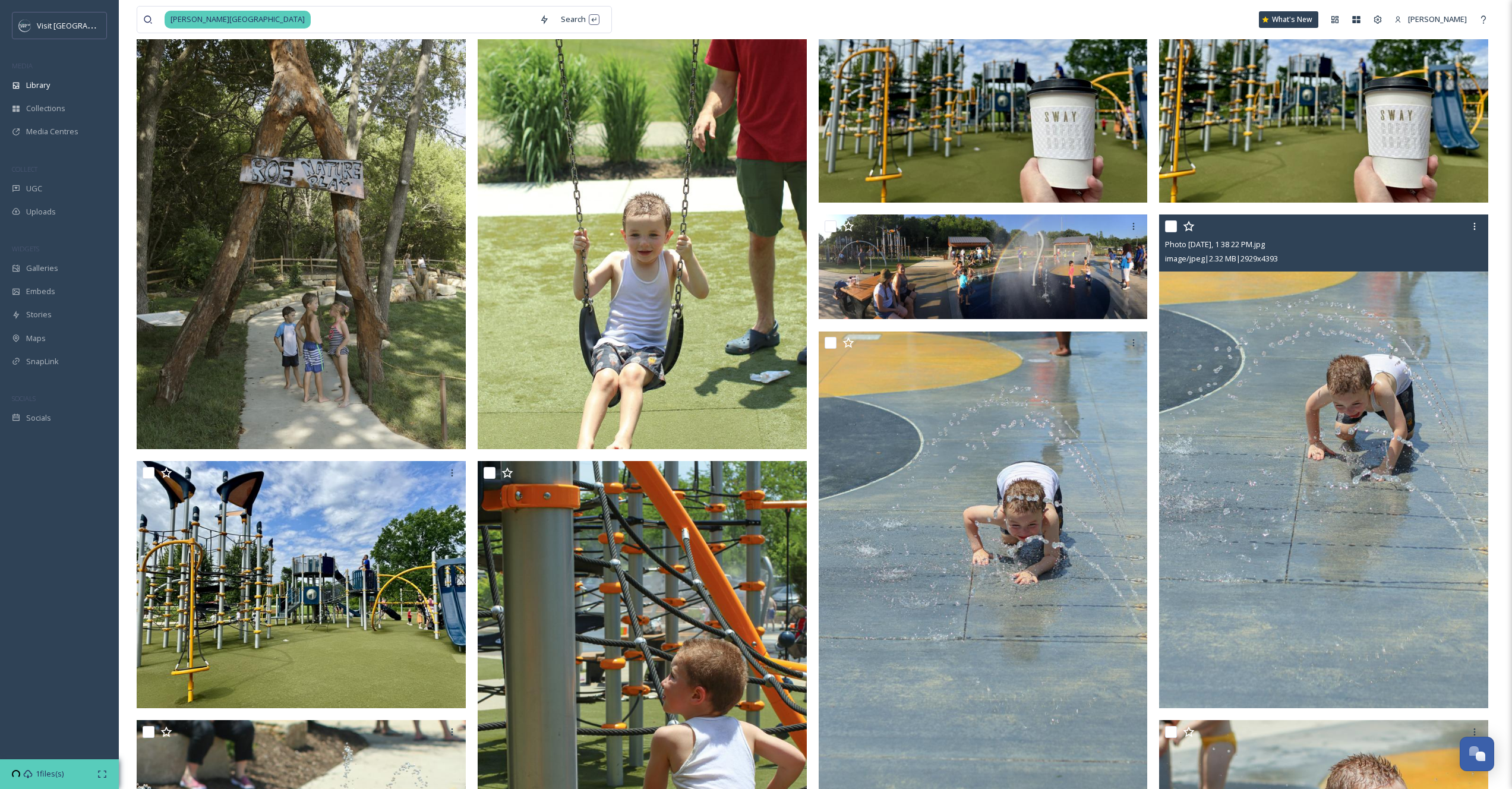
scroll to position [429, 0]
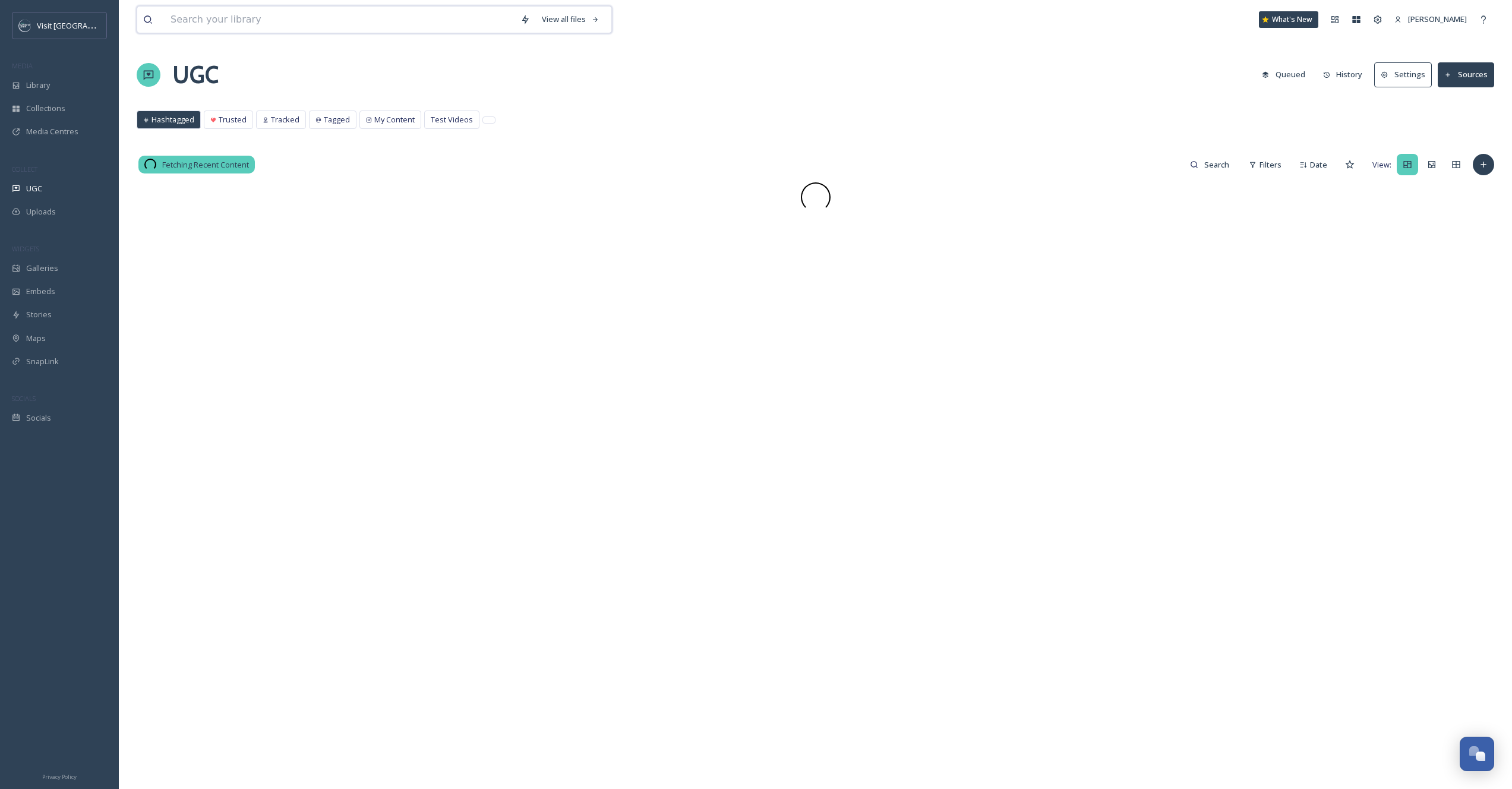
click at [253, 12] on input at bounding box center [339, 19] width 350 height 26
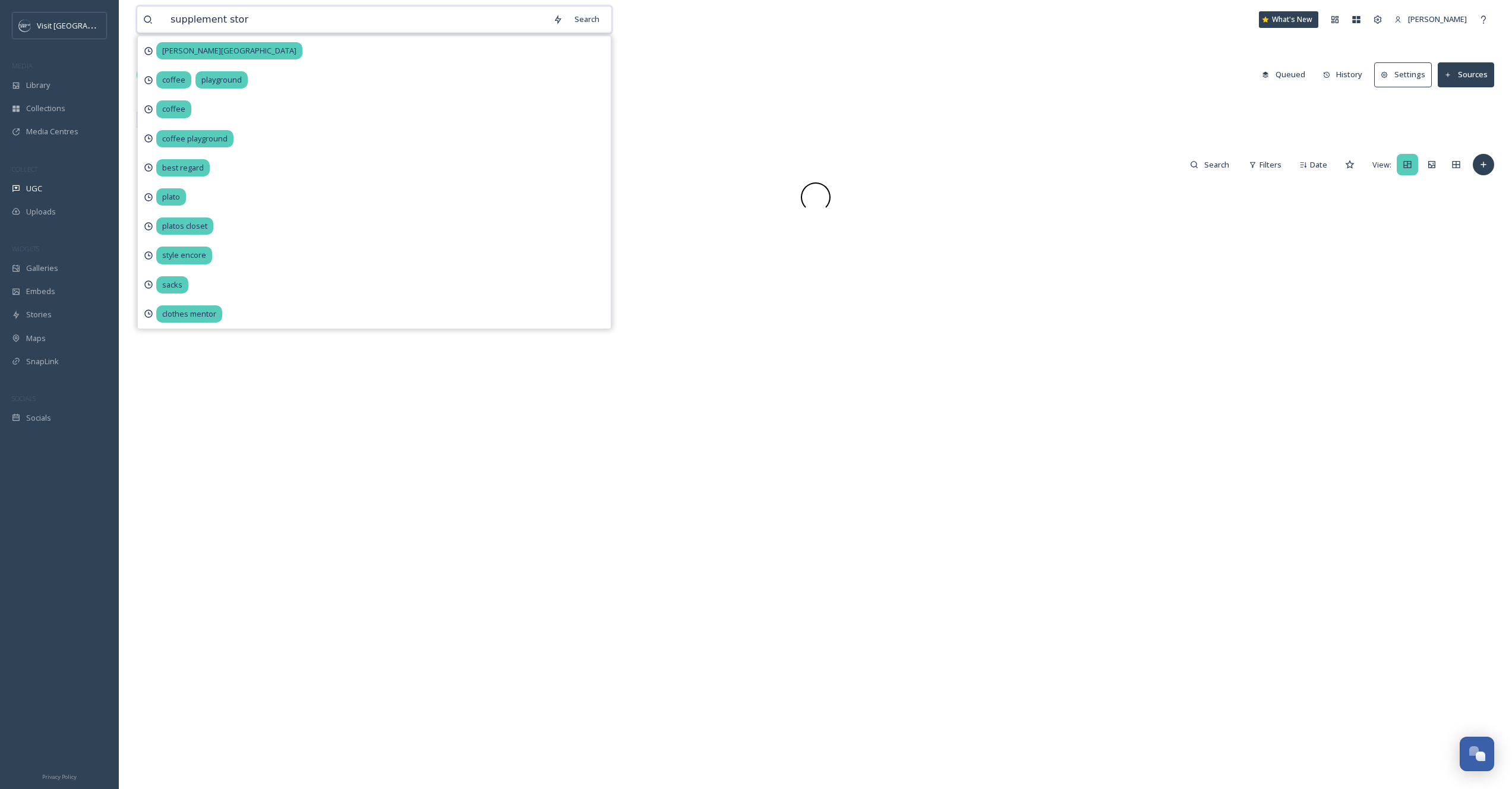
type input "supplement store"
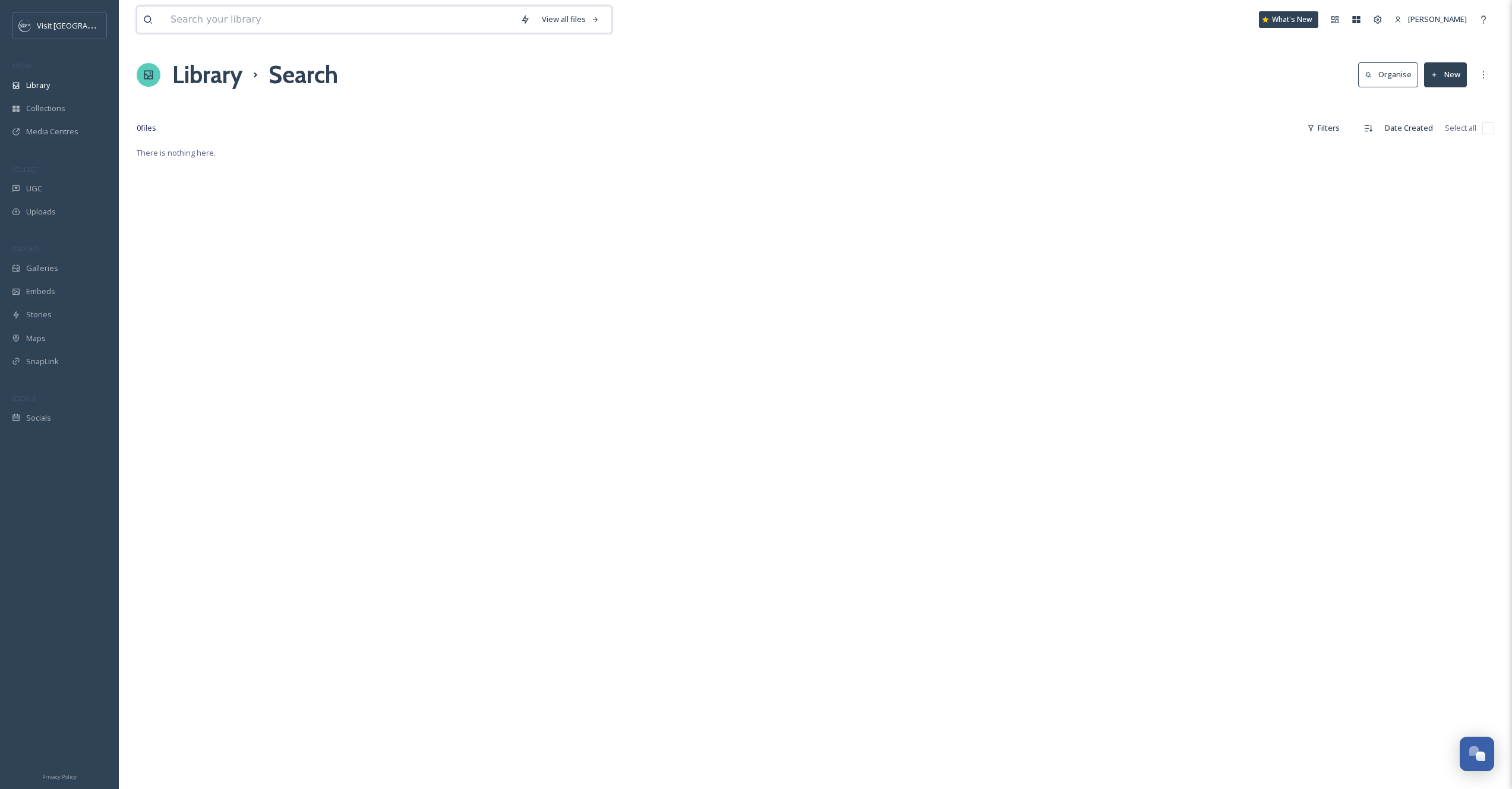
click at [338, 7] on input at bounding box center [339, 19] width 350 height 26
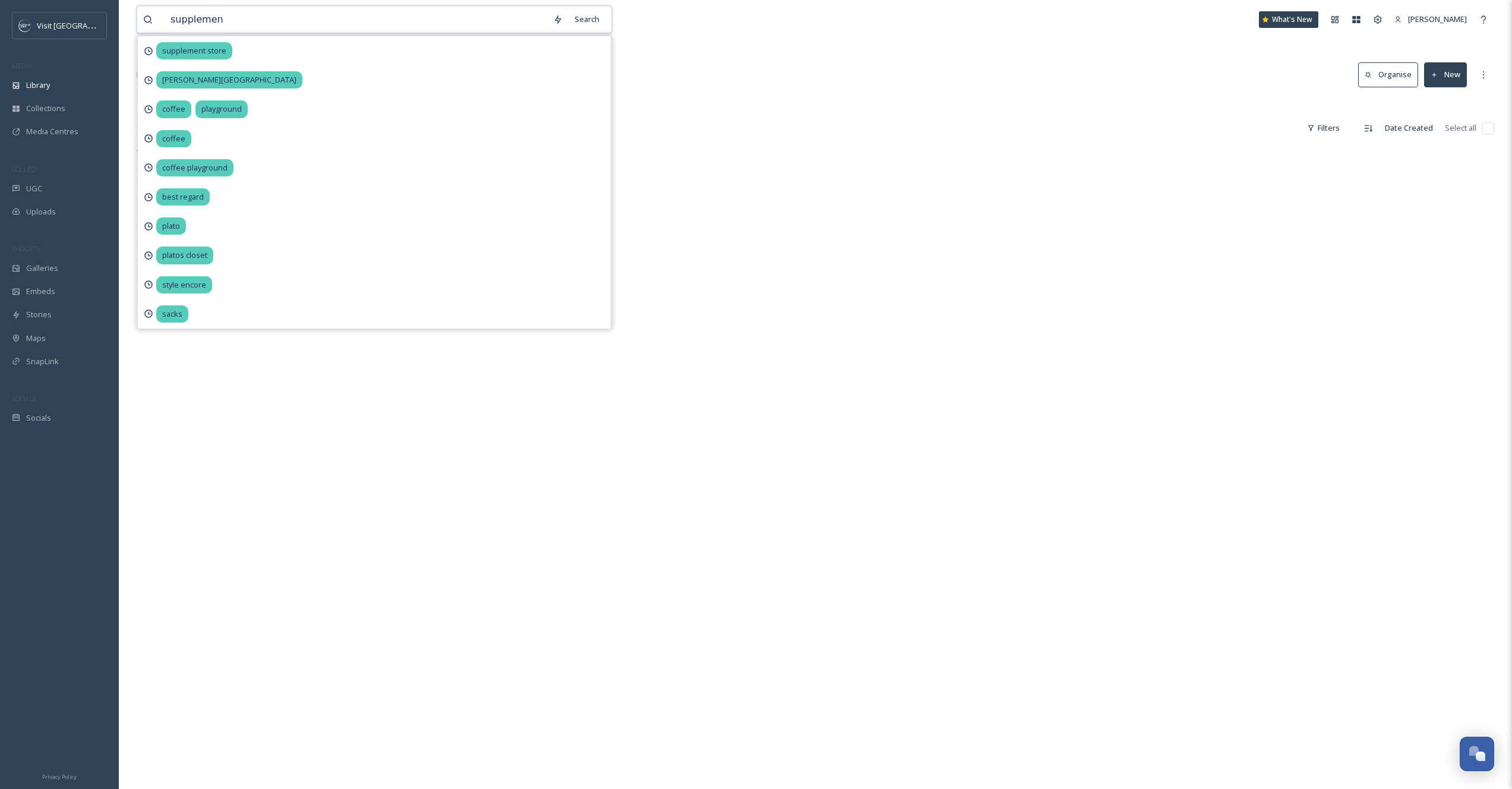
type input "supplement"
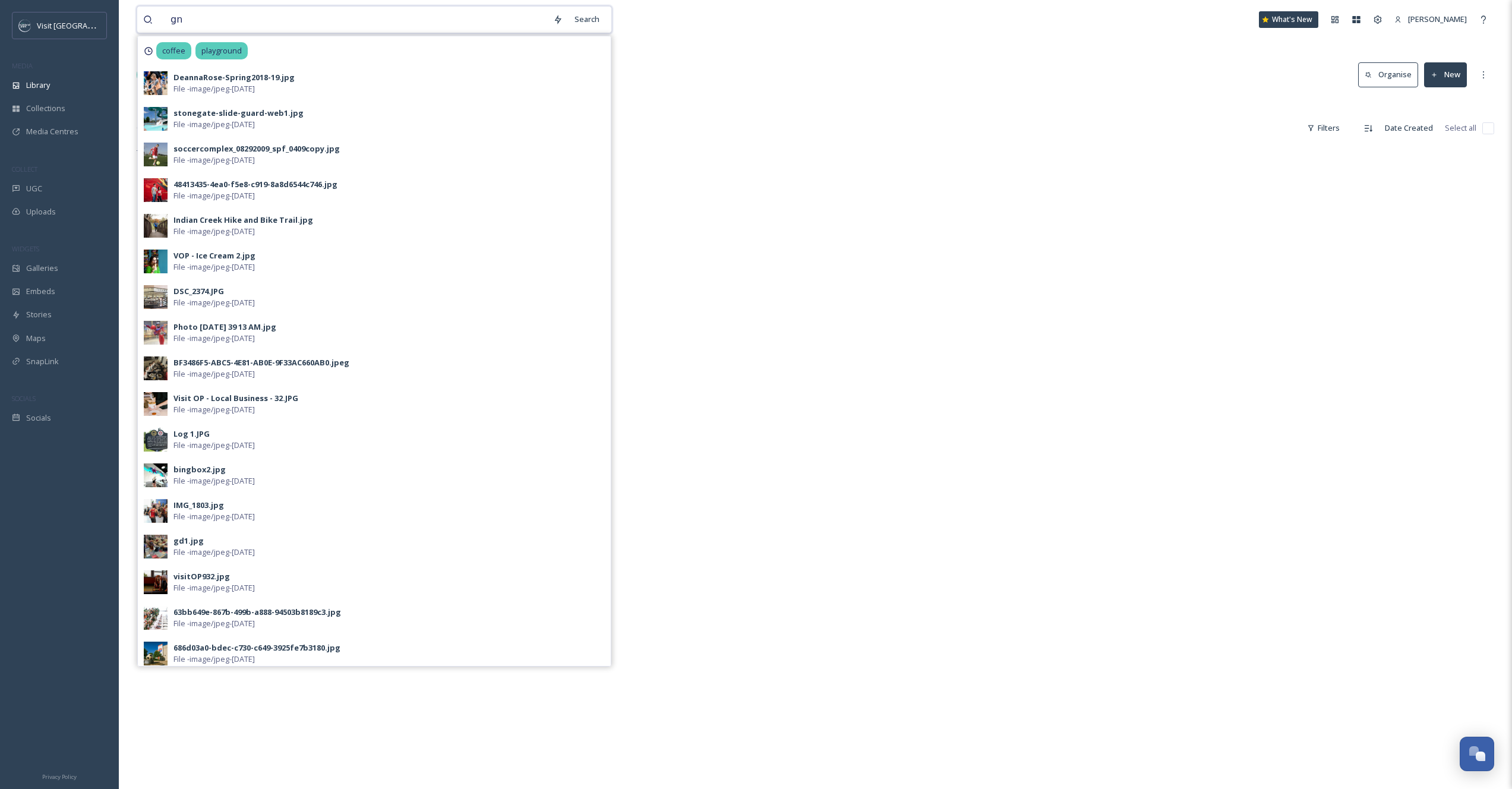
type input "gnc"
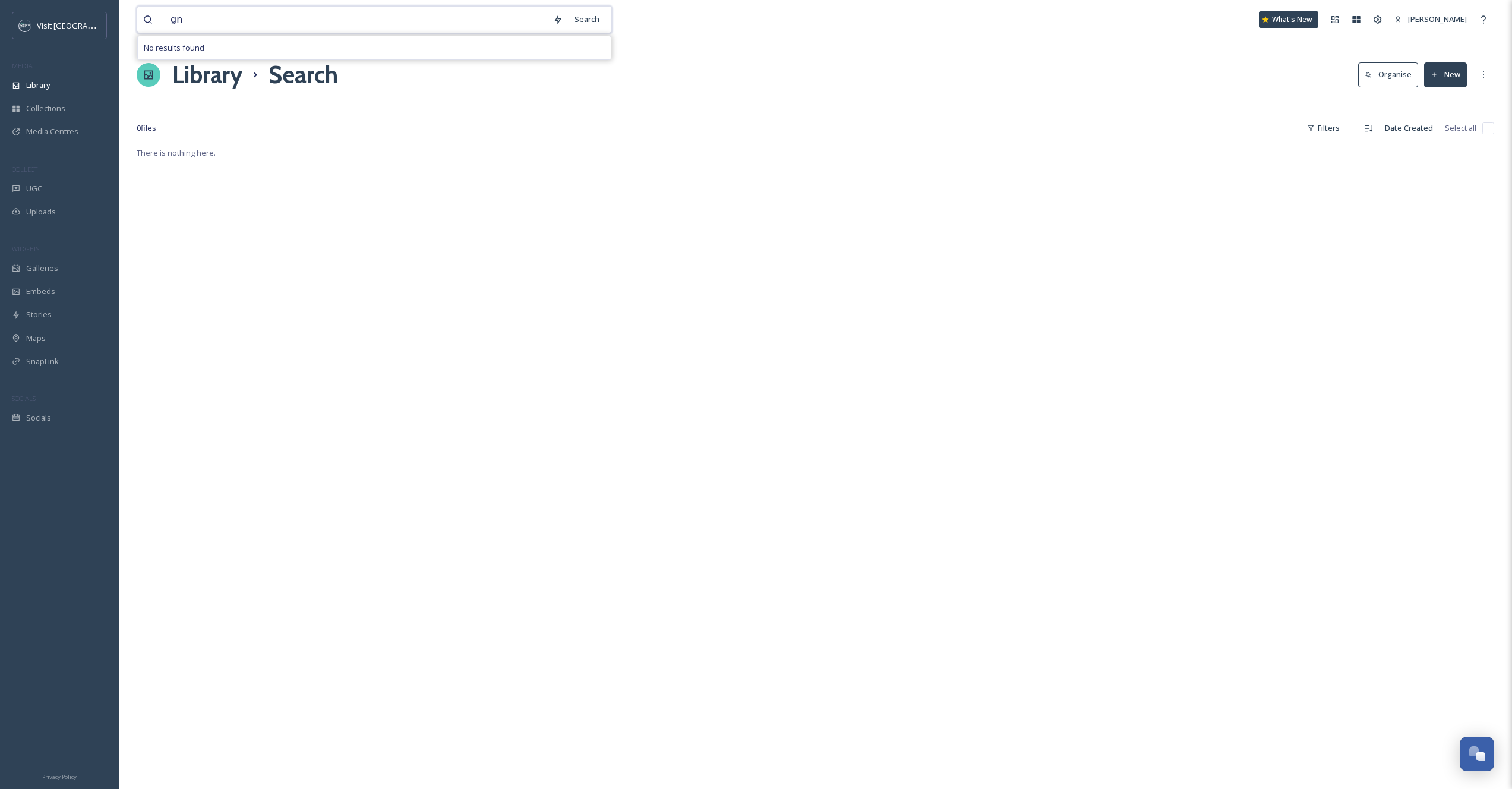
type input "g"
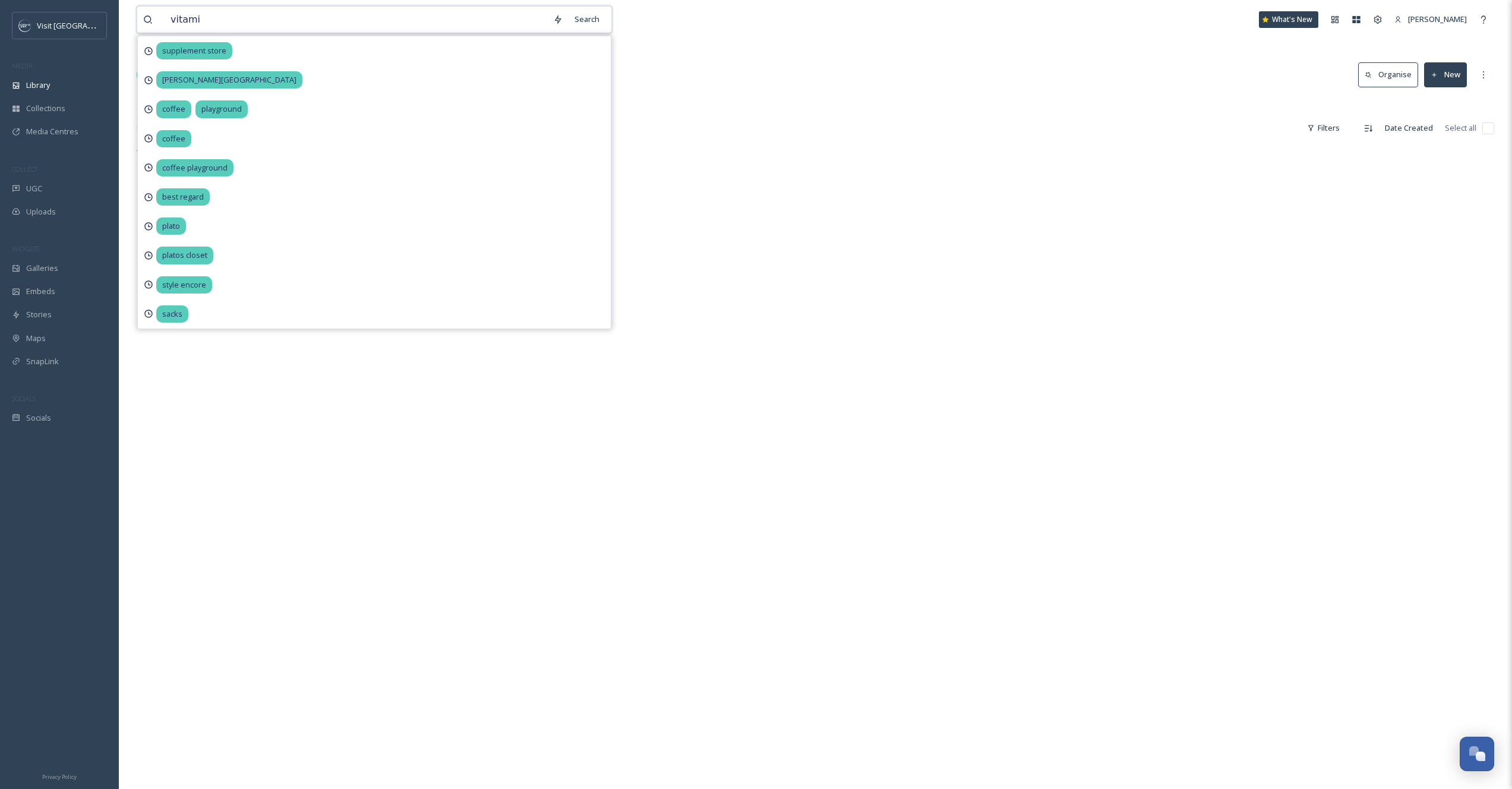
type input "vitamin"
click at [228, 15] on input at bounding box center [368, 19] width 331 height 26
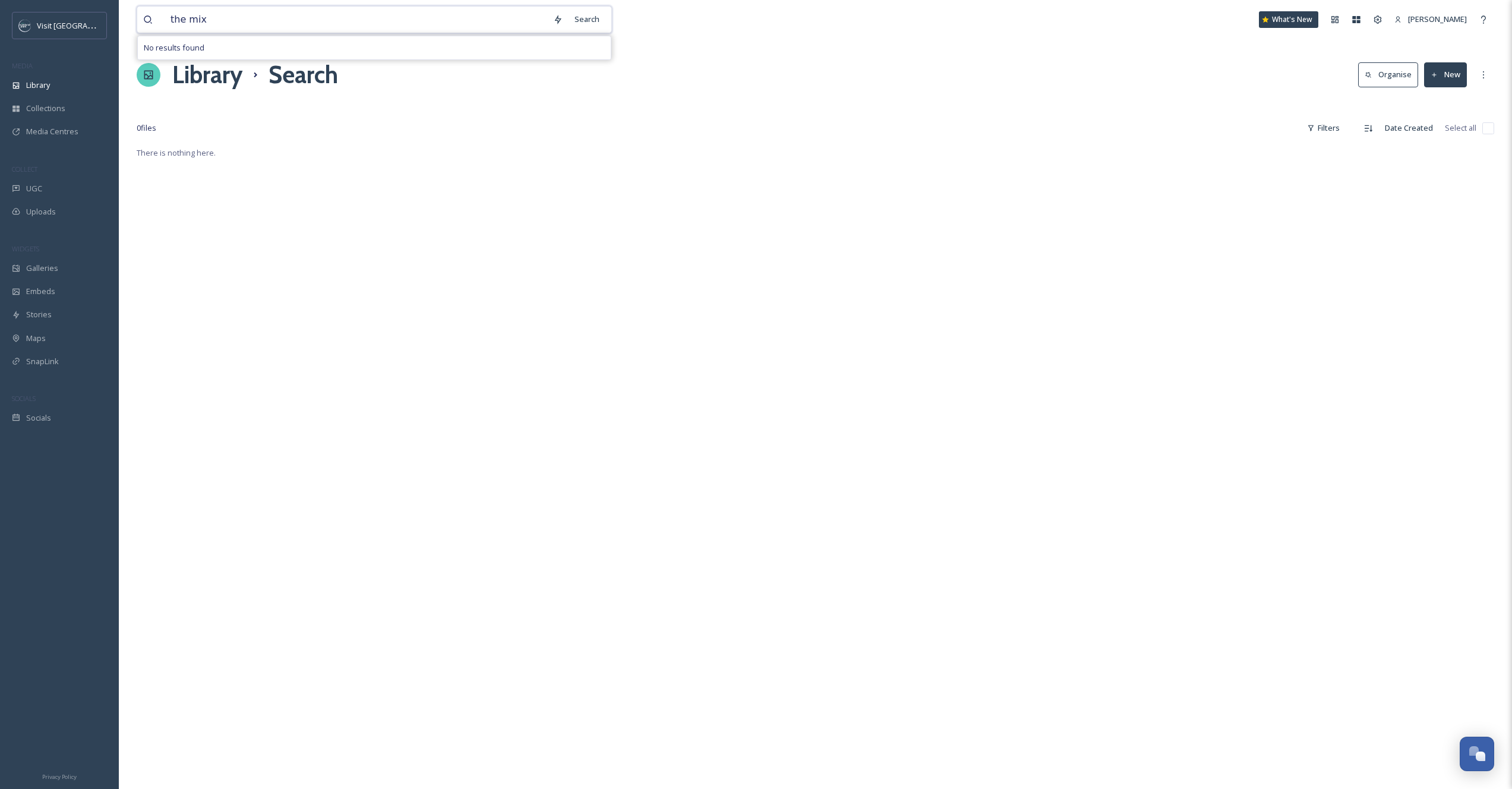
type input "the mixx"
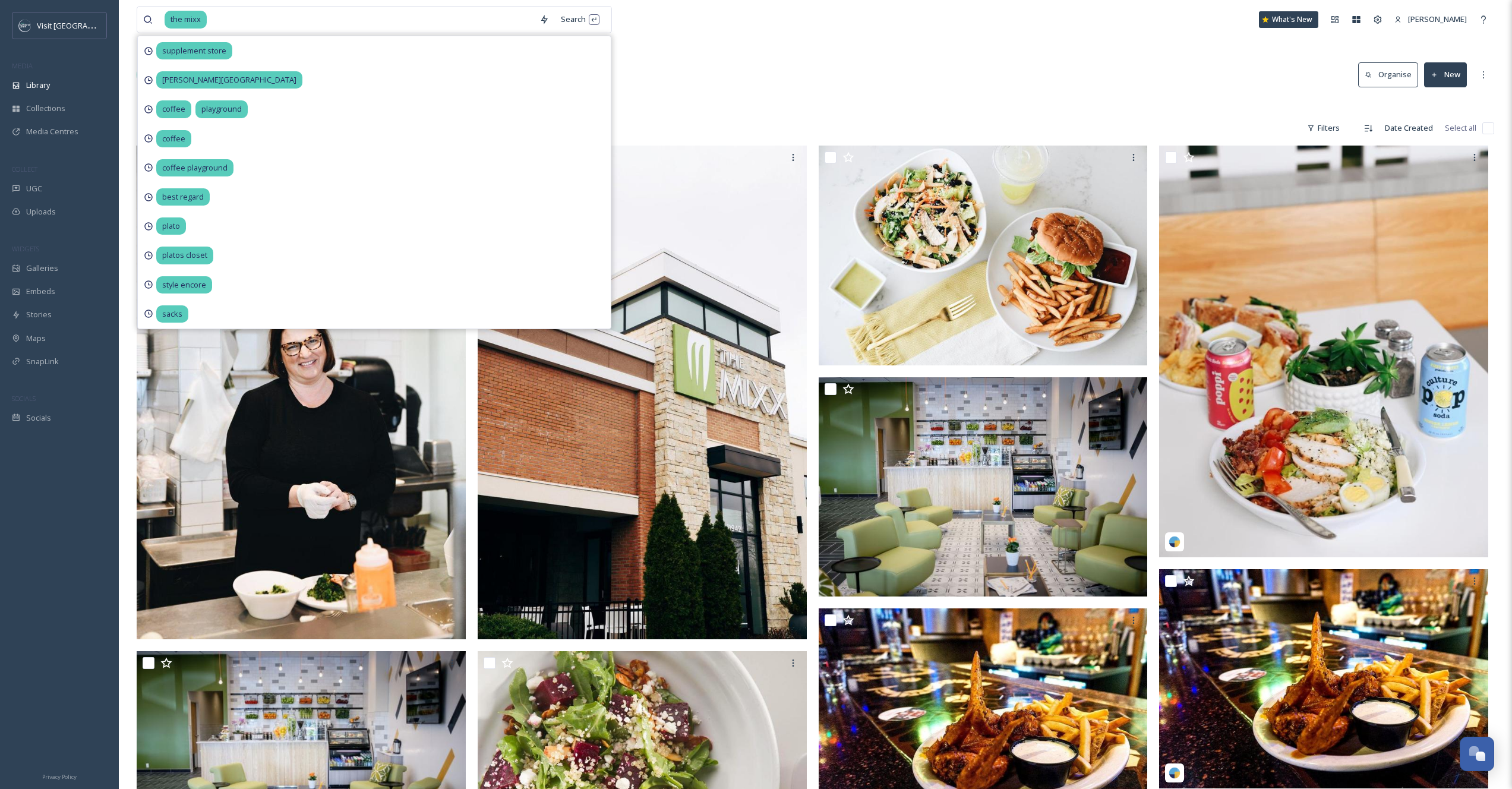
click at [884, 53] on div "the mixx Search supplement store roe park coffee playground coffee coffee playg…" at bounding box center [816, 756] width 1393 height 1512
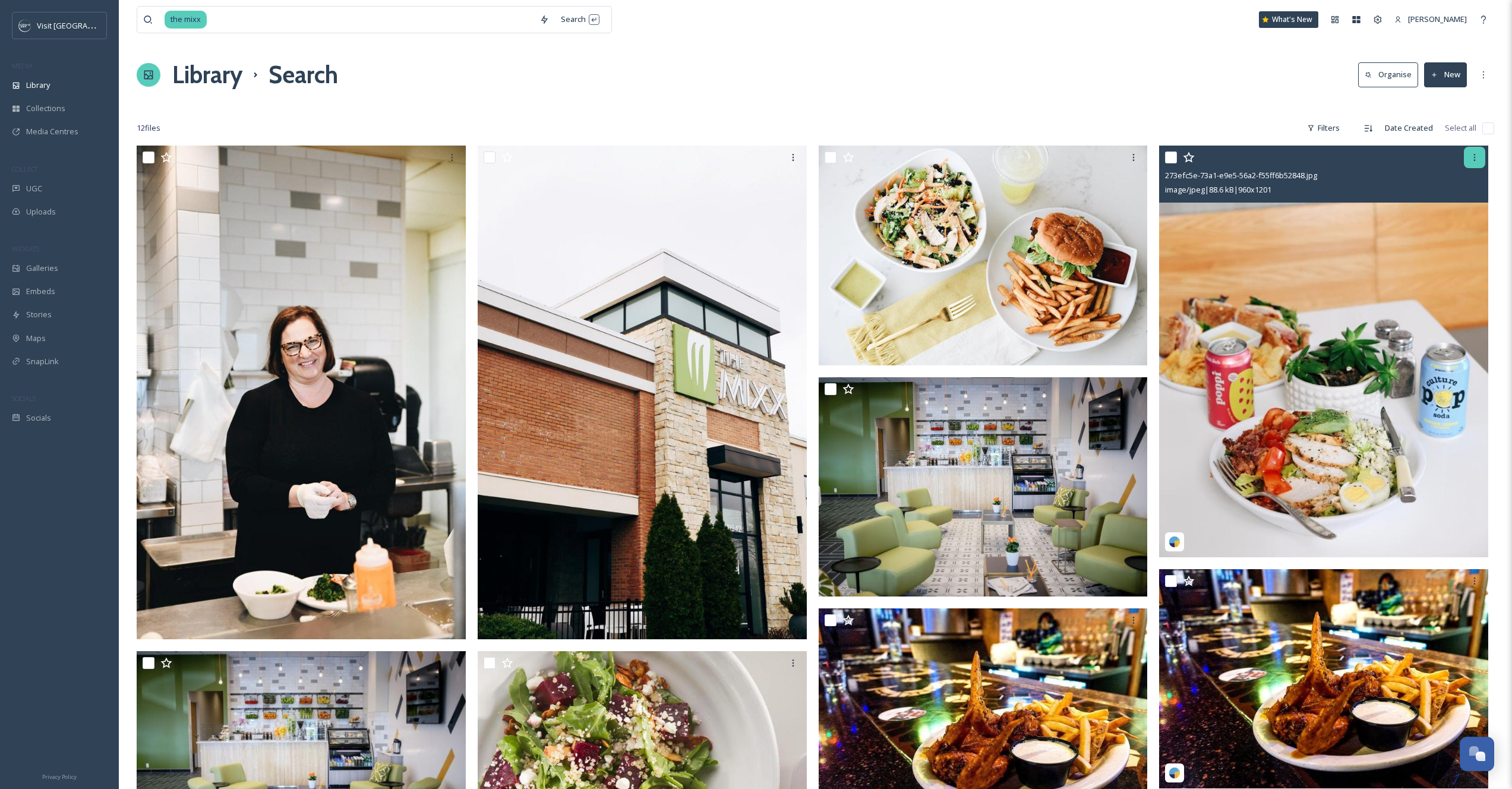
click at [1472, 155] on icon at bounding box center [1475, 158] width 10 height 10
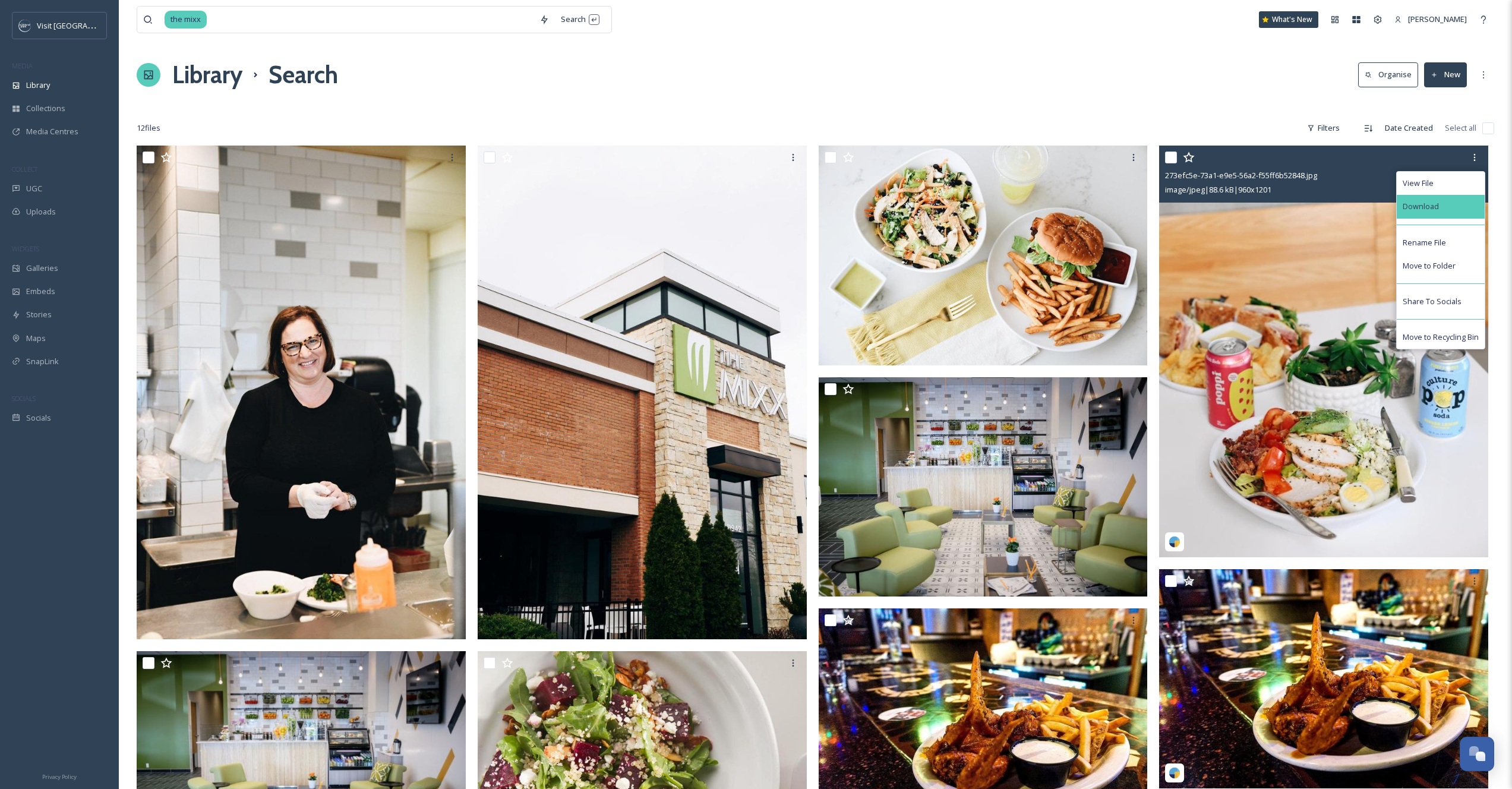
click at [1437, 203] on div "Download" at bounding box center [1440, 207] width 88 height 23
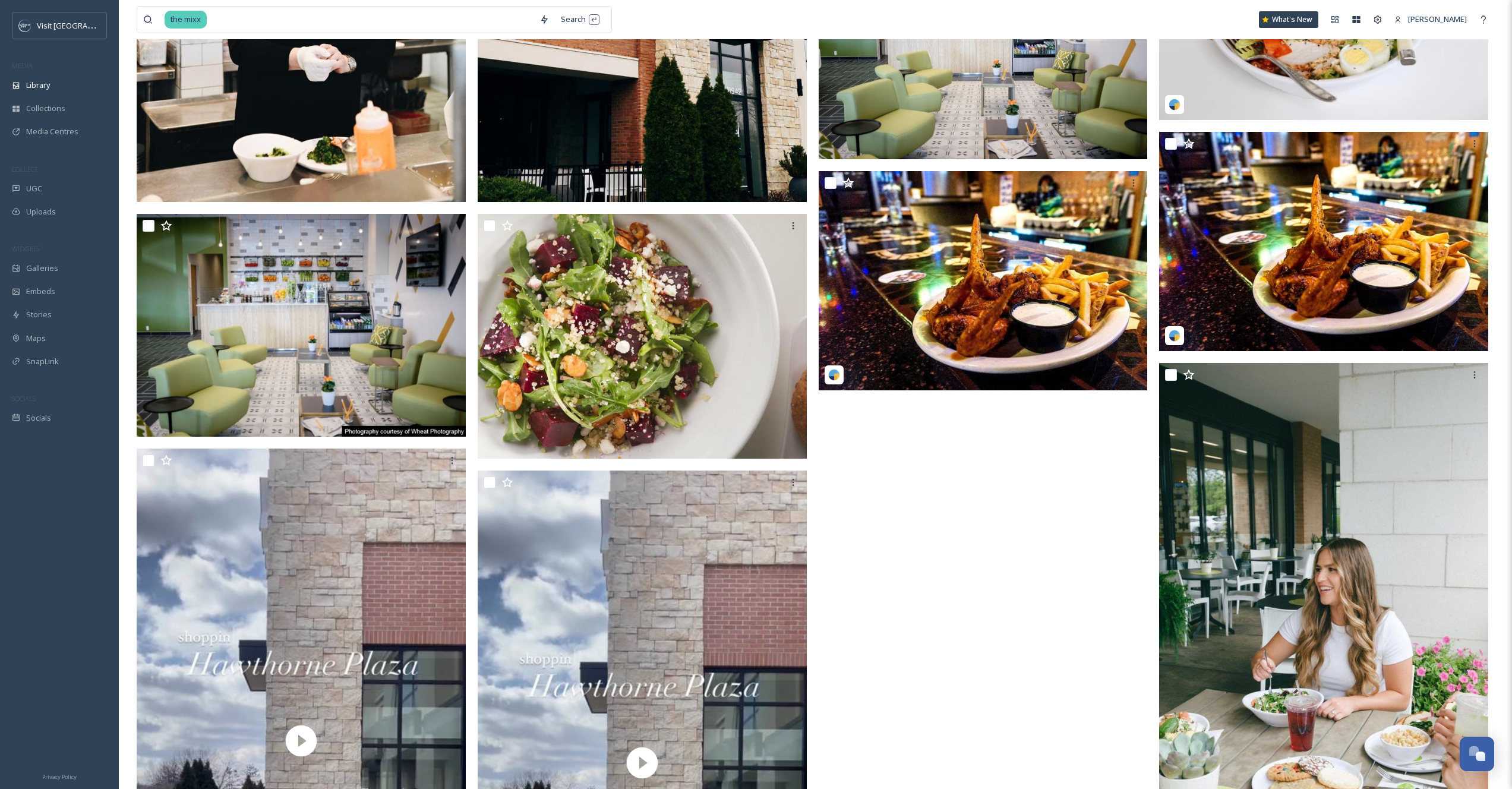
scroll to position [367, 0]
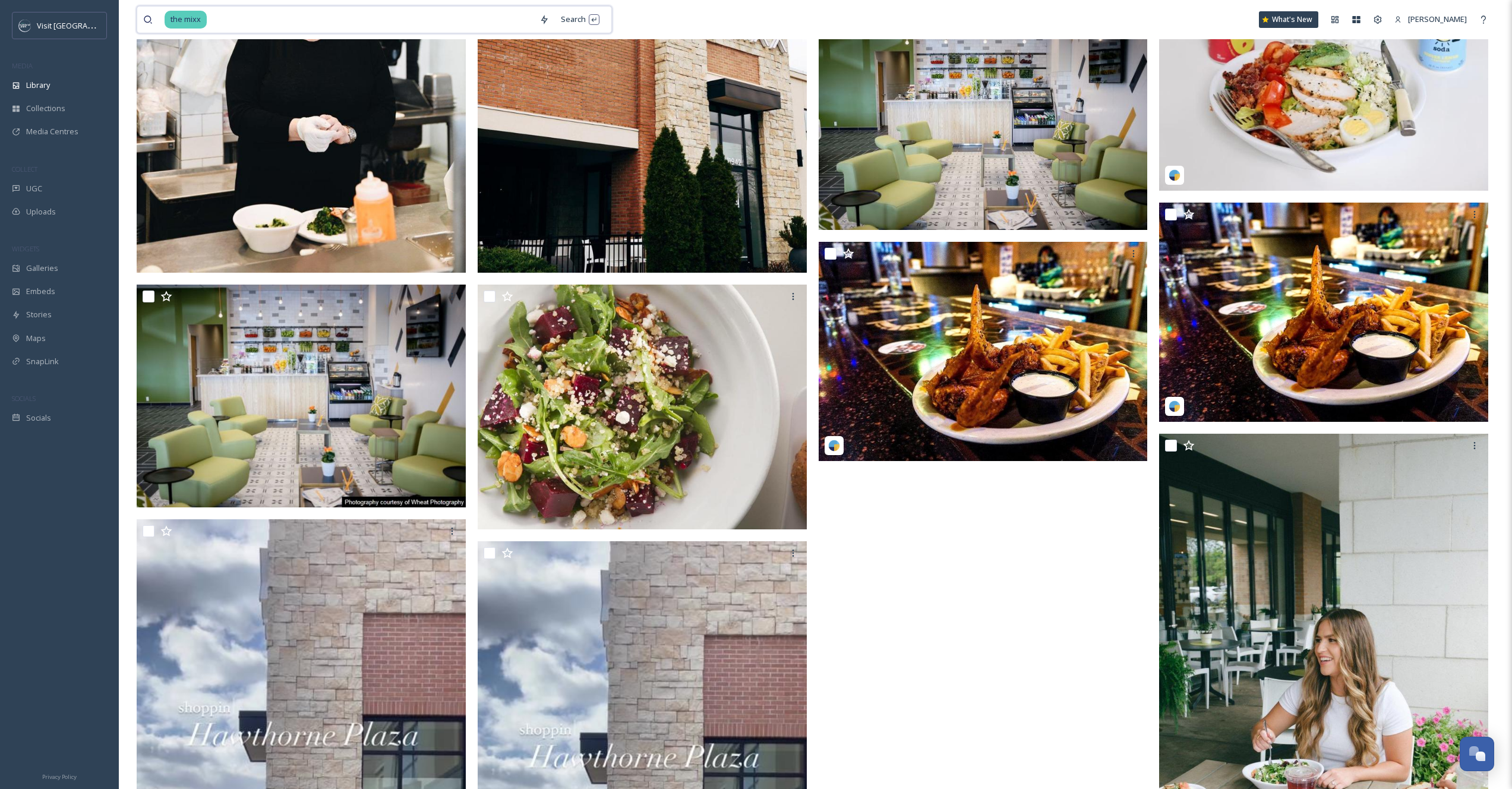
click at [232, 22] on input at bounding box center [371, 19] width 326 height 26
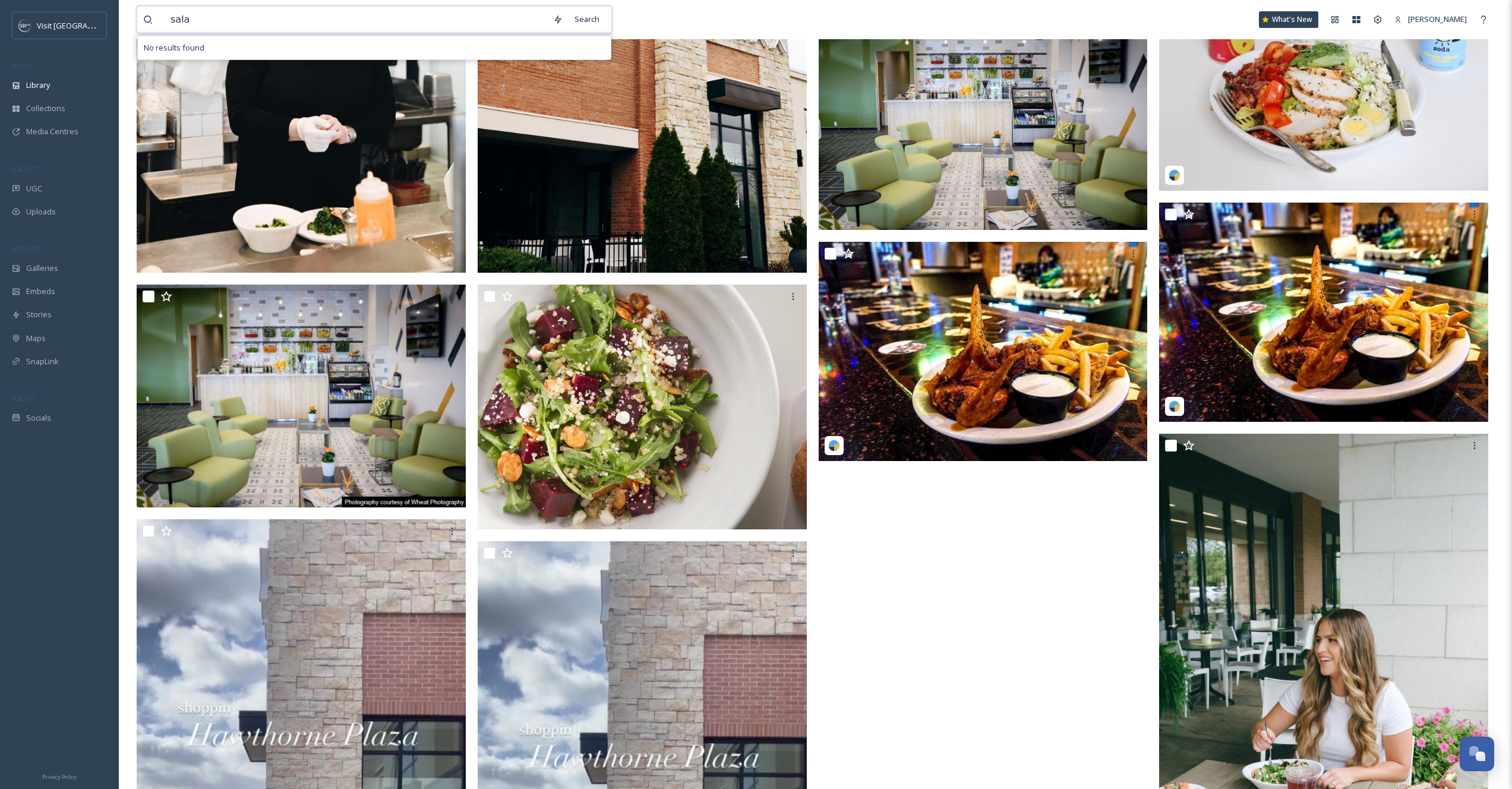
type input "salad"
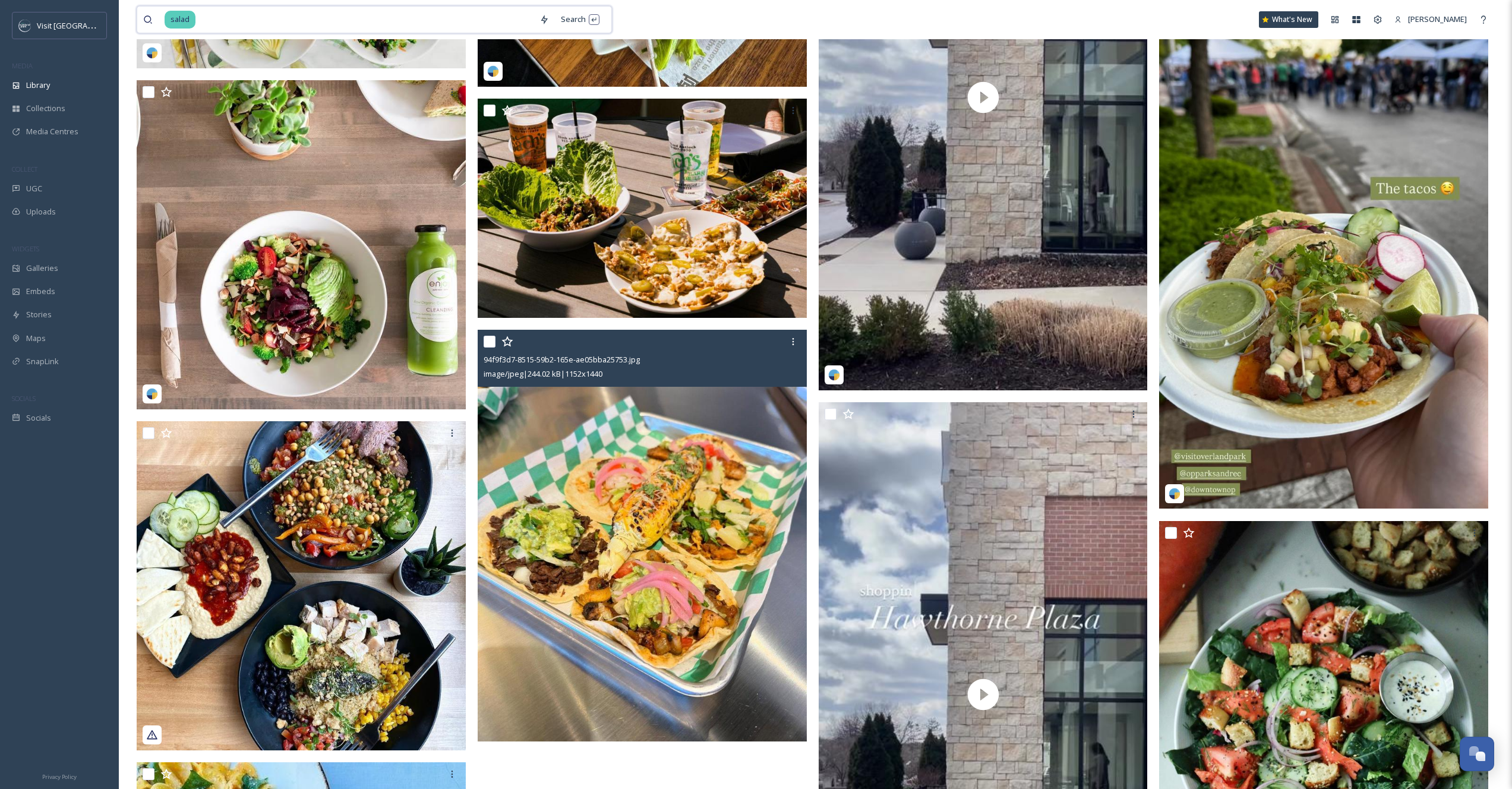
scroll to position [7670, 0]
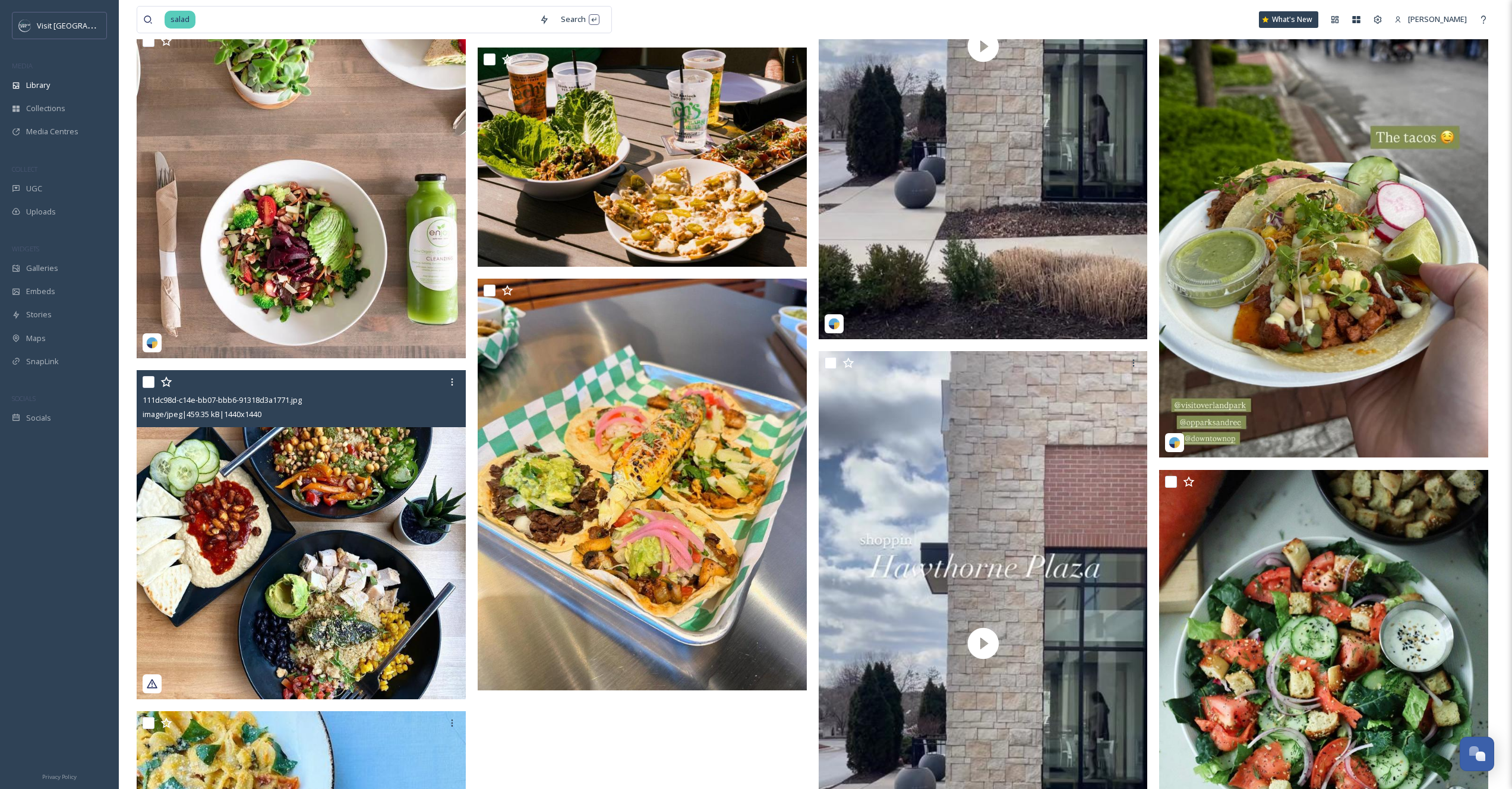
click at [334, 514] on img at bounding box center [301, 535] width 329 height 329
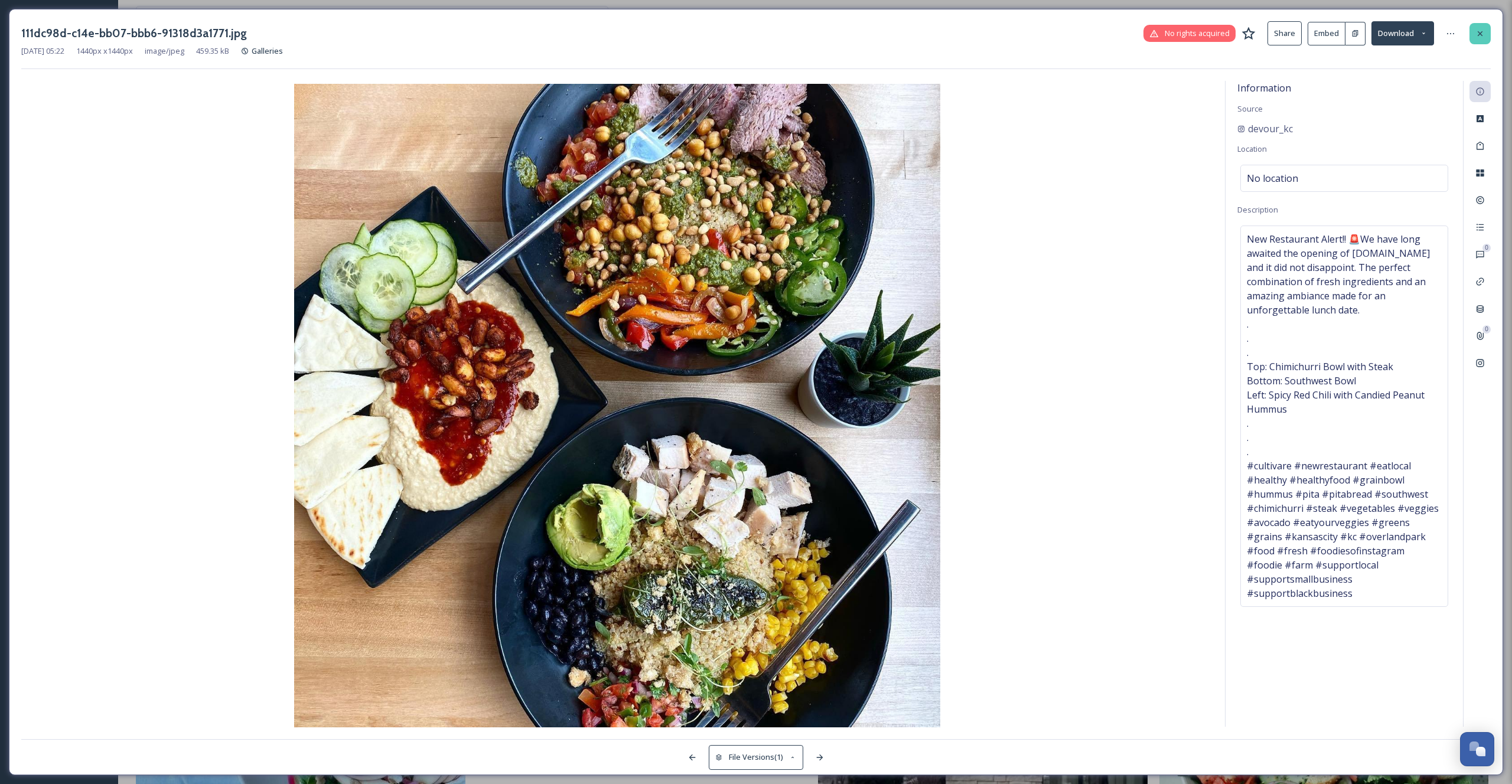
click at [1477, 30] on icon at bounding box center [1480, 34] width 10 height 10
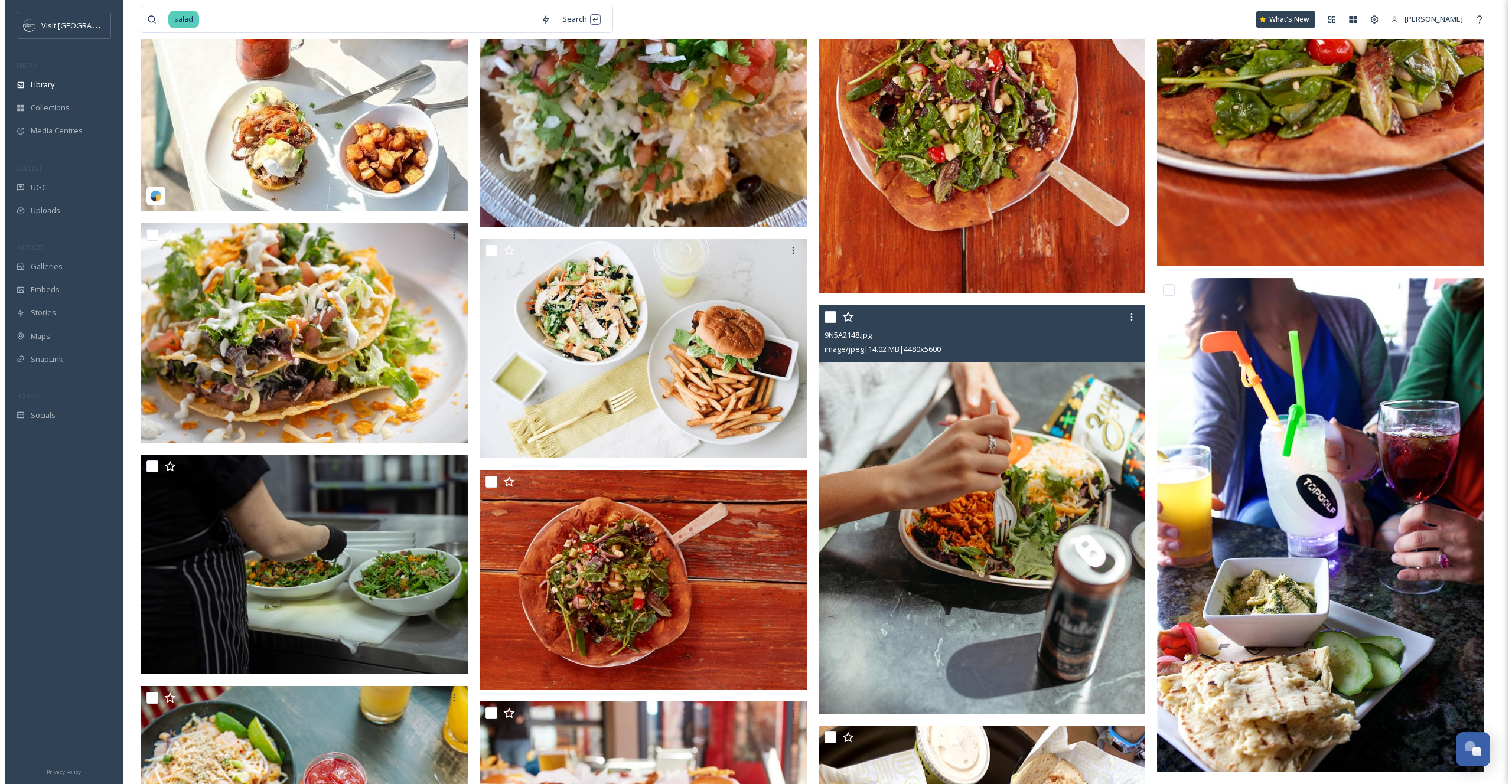
scroll to position [1388, 0]
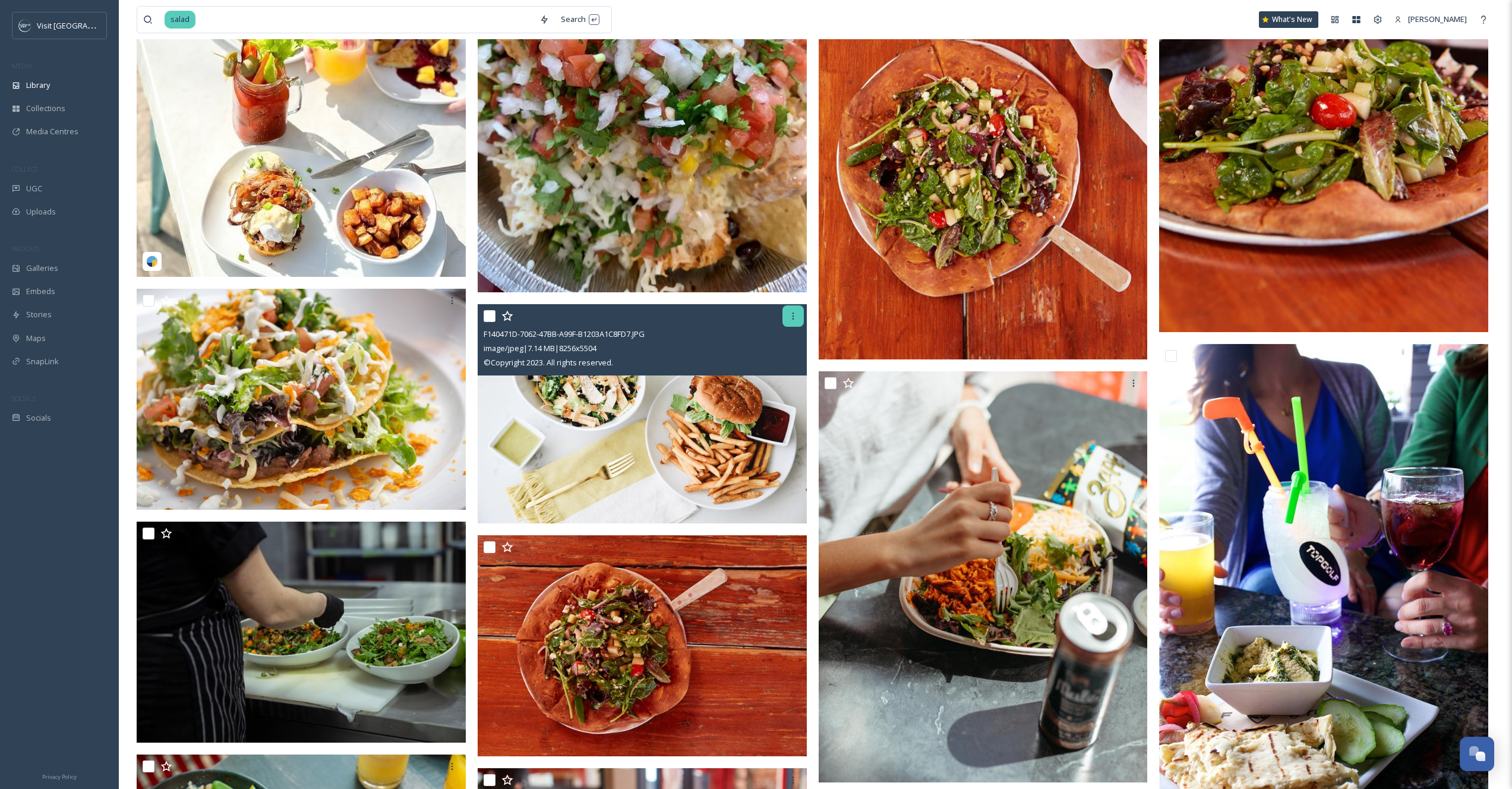
click at [788, 309] on div at bounding box center [793, 316] width 21 height 21
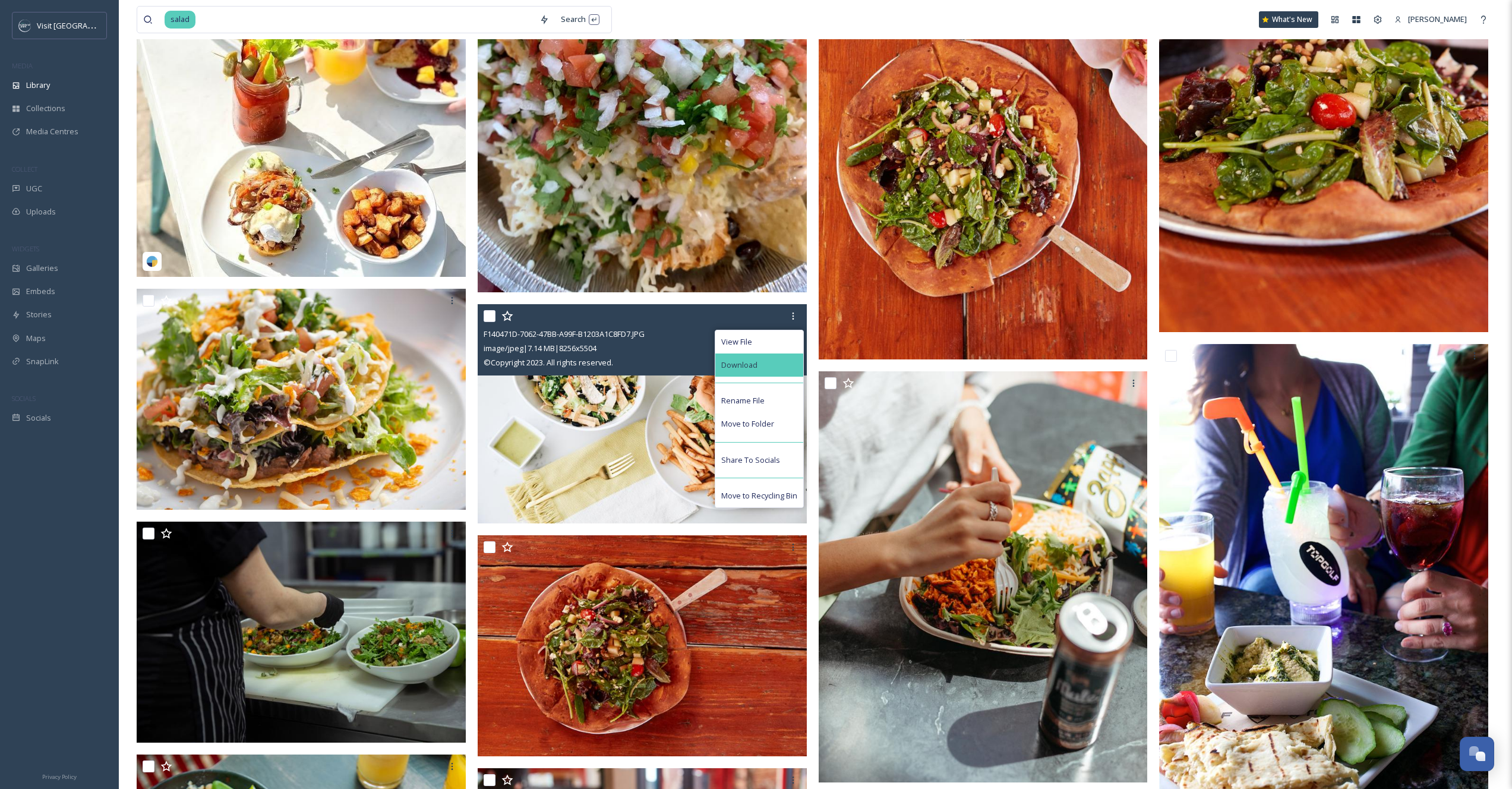
click at [772, 372] on div "Download" at bounding box center [759, 365] width 88 height 23
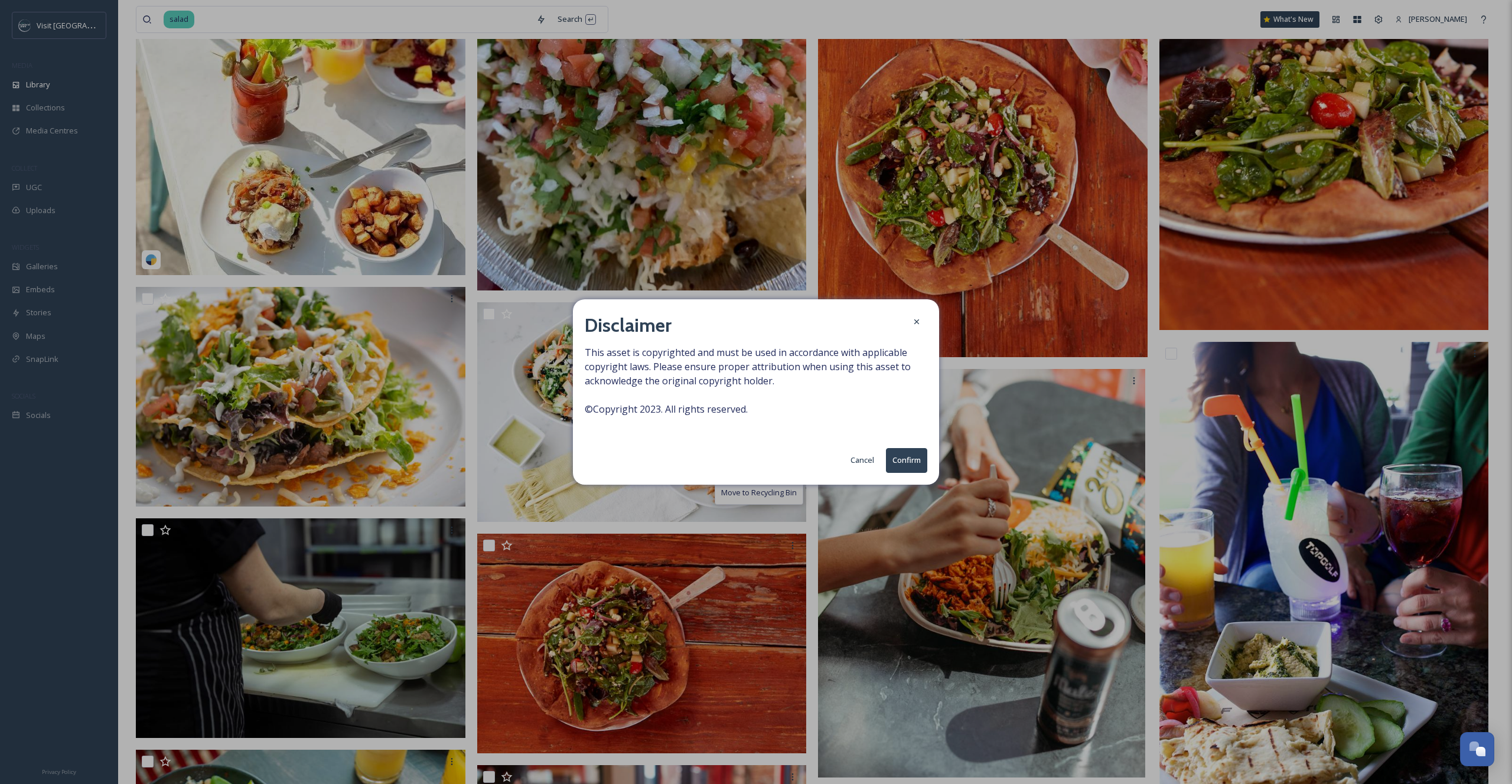
click at [899, 462] on button "Confirm" at bounding box center [906, 460] width 41 height 24
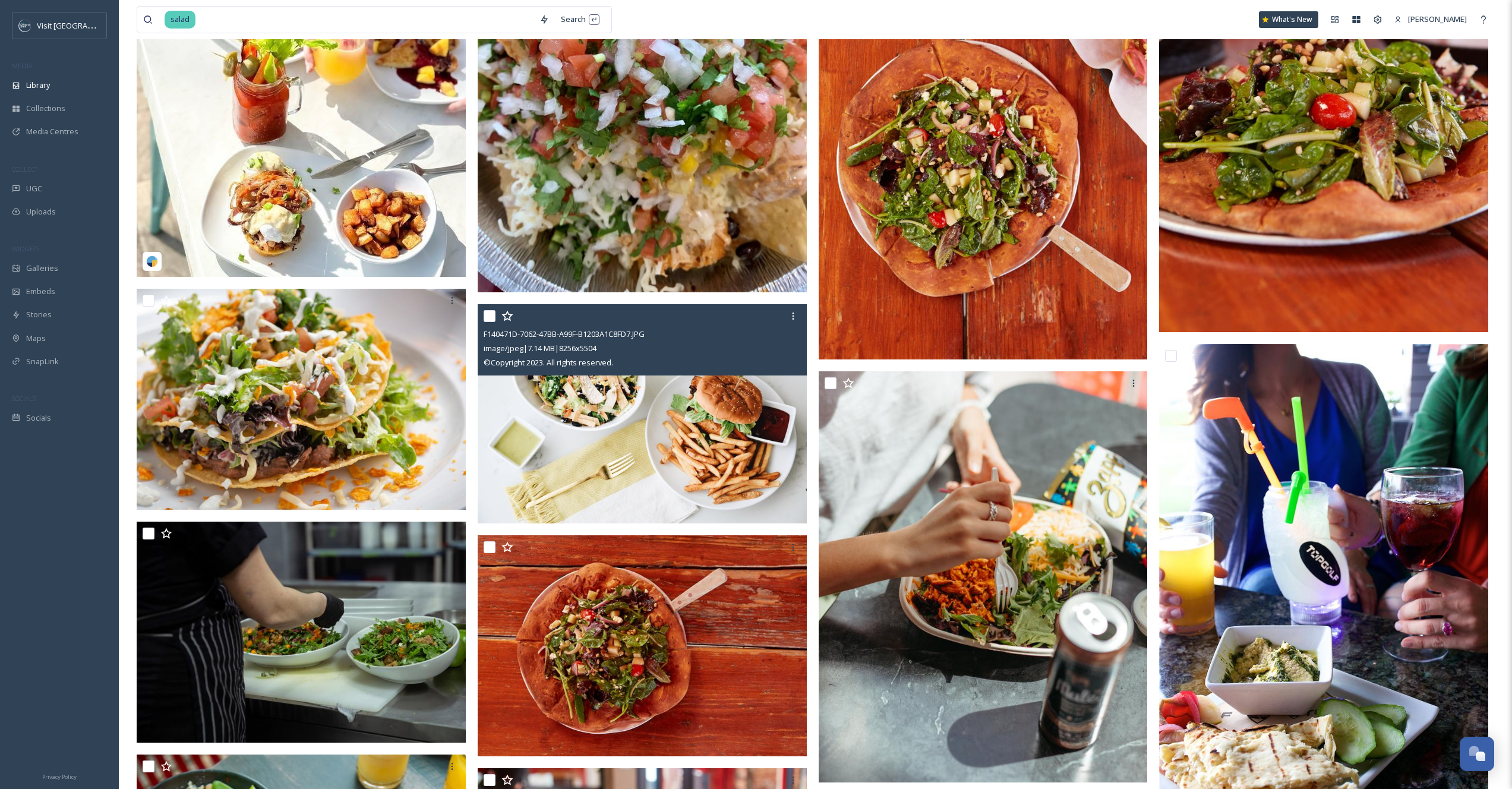
click at [714, 411] on img at bounding box center [642, 414] width 329 height 220
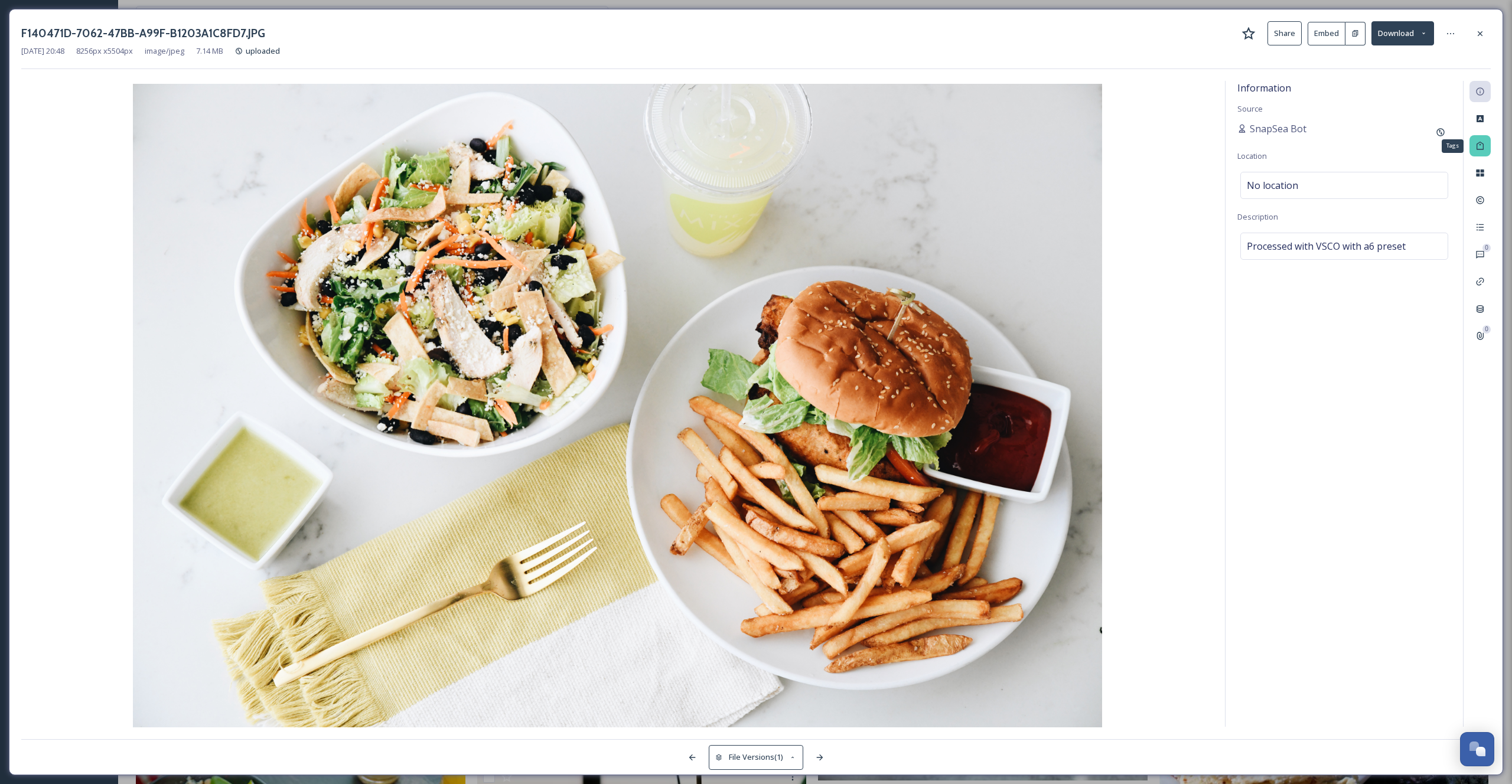
click at [1483, 150] on icon at bounding box center [1480, 146] width 10 height 10
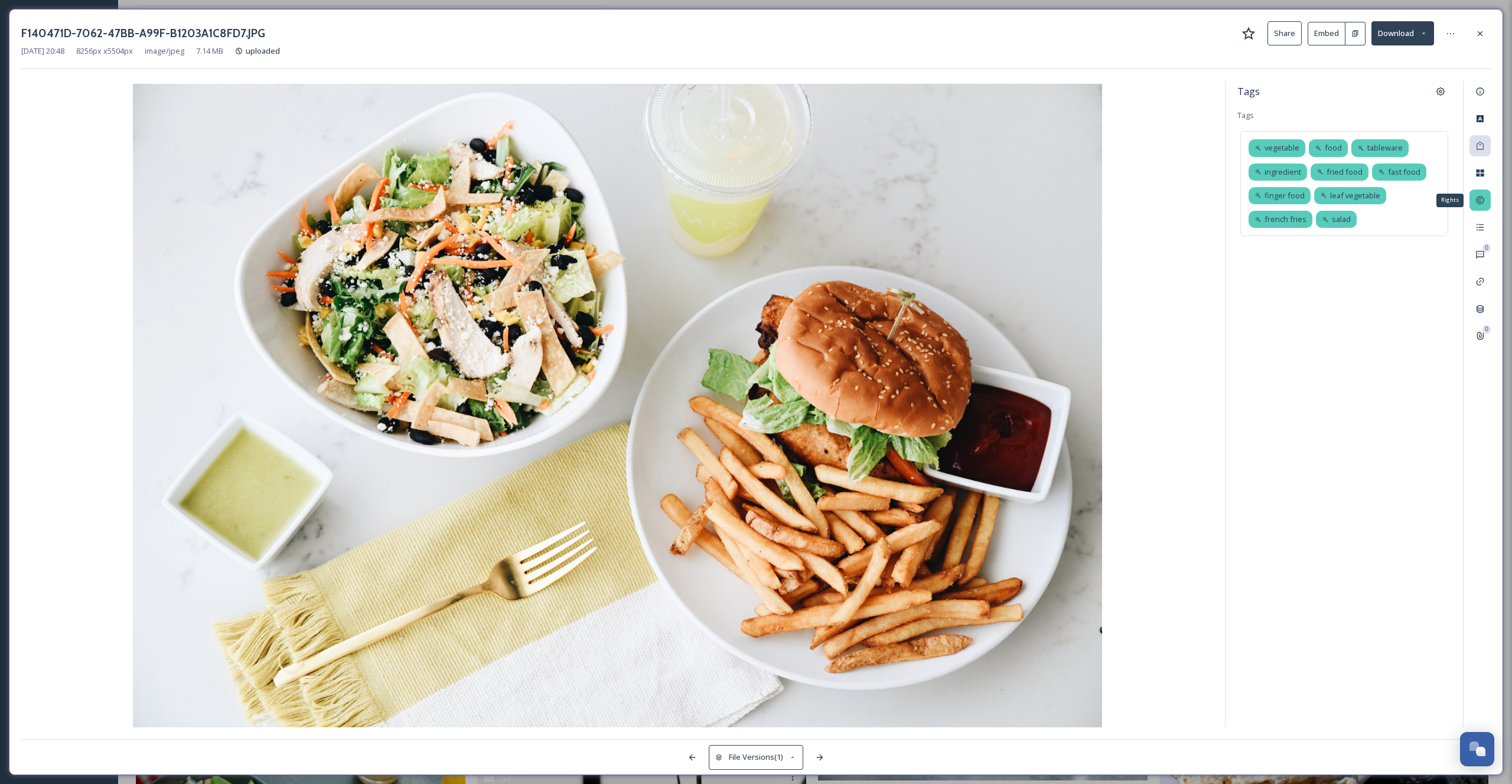
click at [1481, 200] on icon at bounding box center [1480, 200] width 10 height 10
